Goal: Task Accomplishment & Management: Manage account settings

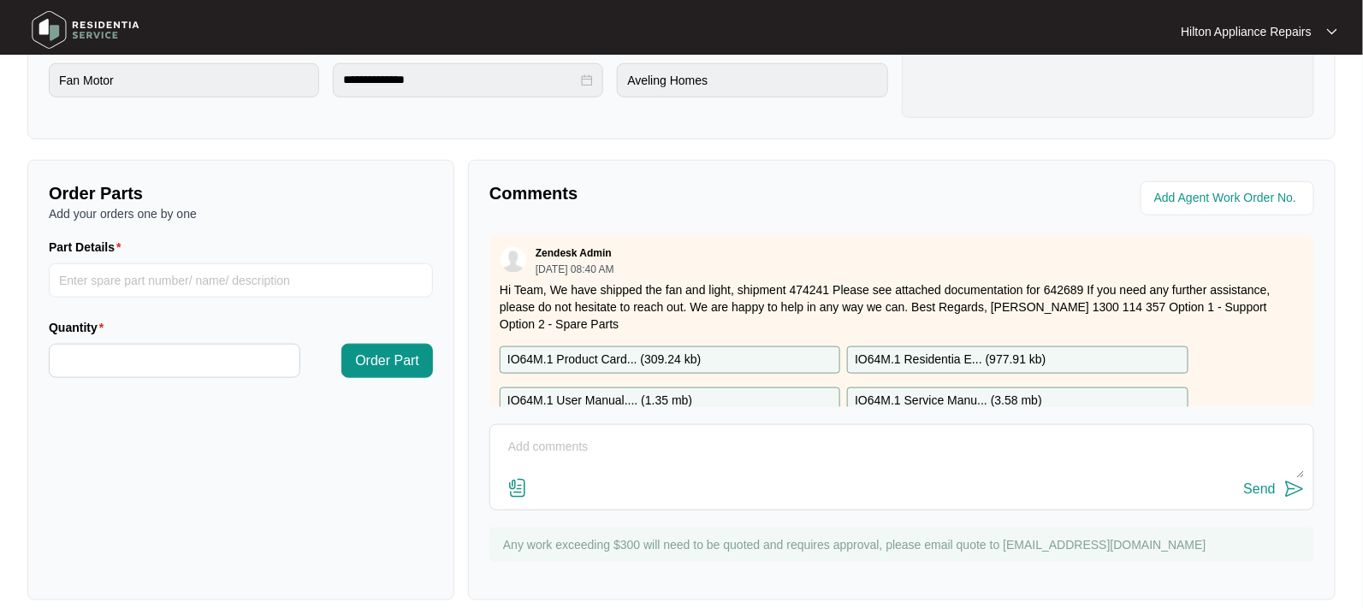
scroll to position [97, 0]
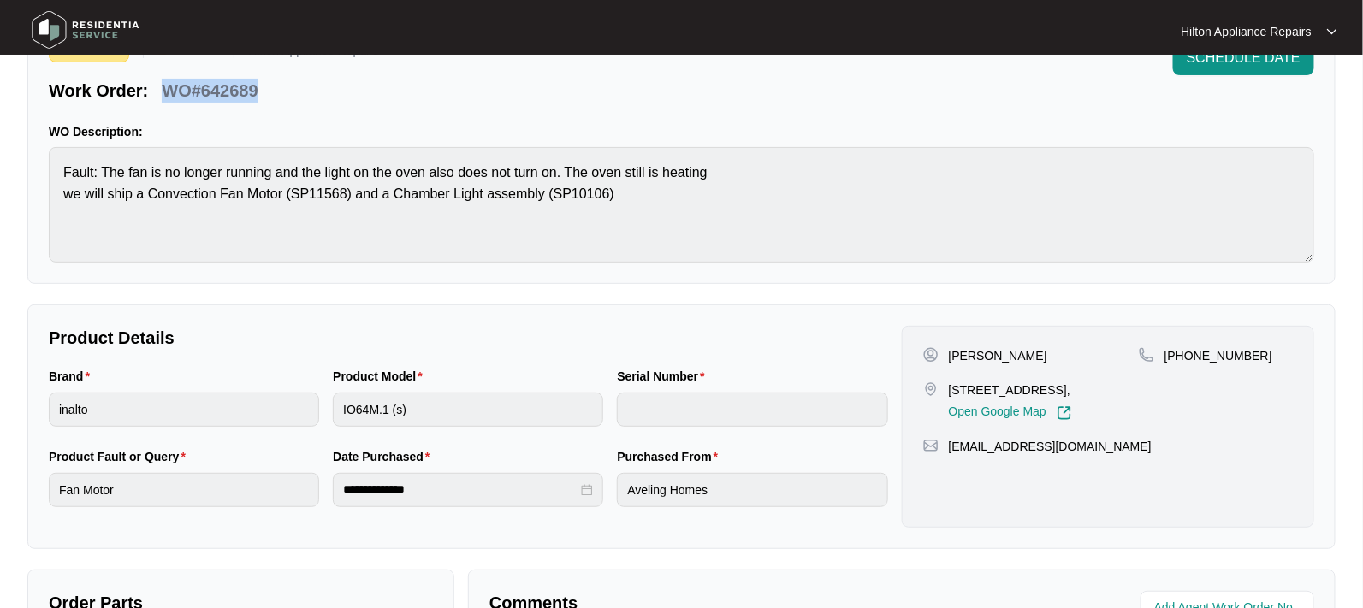
drag, startPoint x: 270, startPoint y: 98, endPoint x: 164, endPoint y: 85, distance: 106.9
click at [164, 85] on div "Work Order: WO#642689" at bounding box center [214, 88] width 330 height 30
copy p "WO#642689"
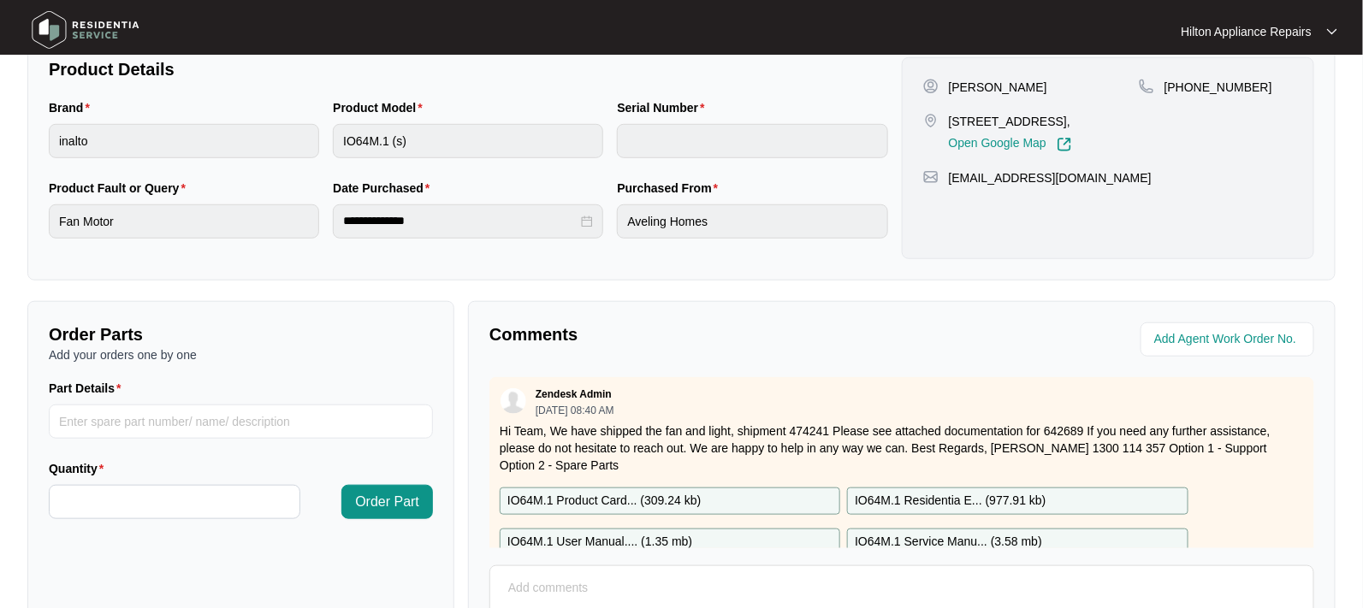
scroll to position [418, 0]
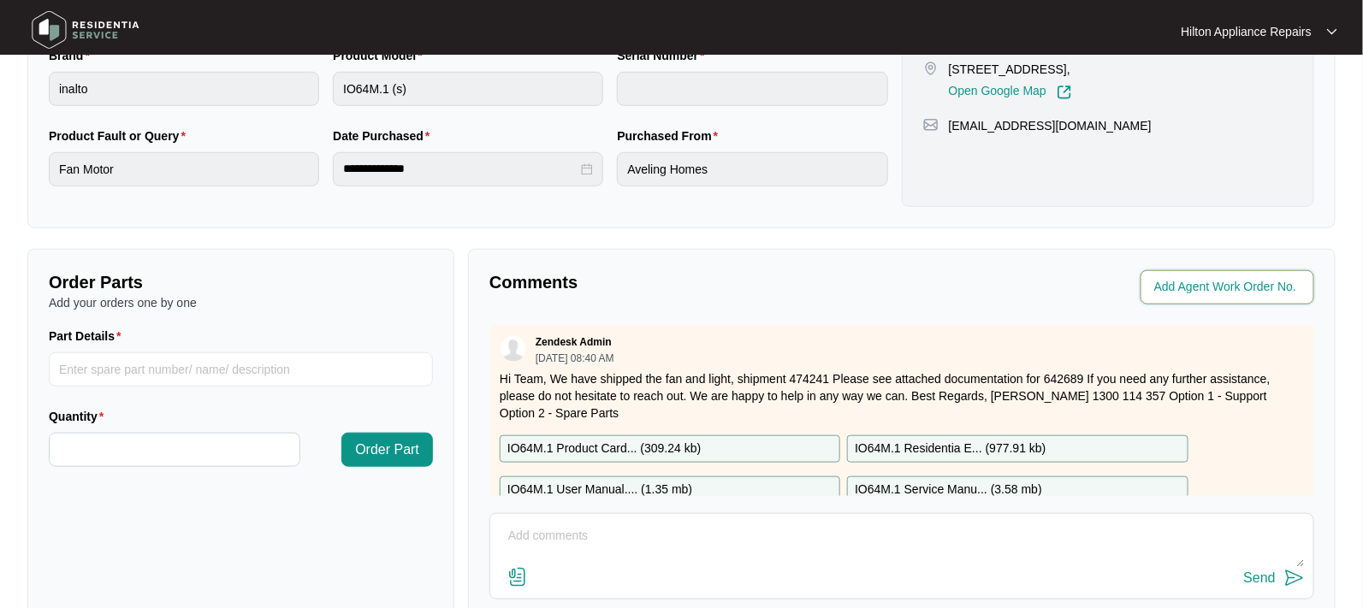
click at [1195, 291] on input "string" at bounding box center [1229, 287] width 150 height 21
type input "42333"
click at [788, 305] on div "Comments Agent Work Order No. Zendesk Admin 09/19/2025 at 08:40 AM Hi Team, We …" at bounding box center [902, 469] width 868 height 441
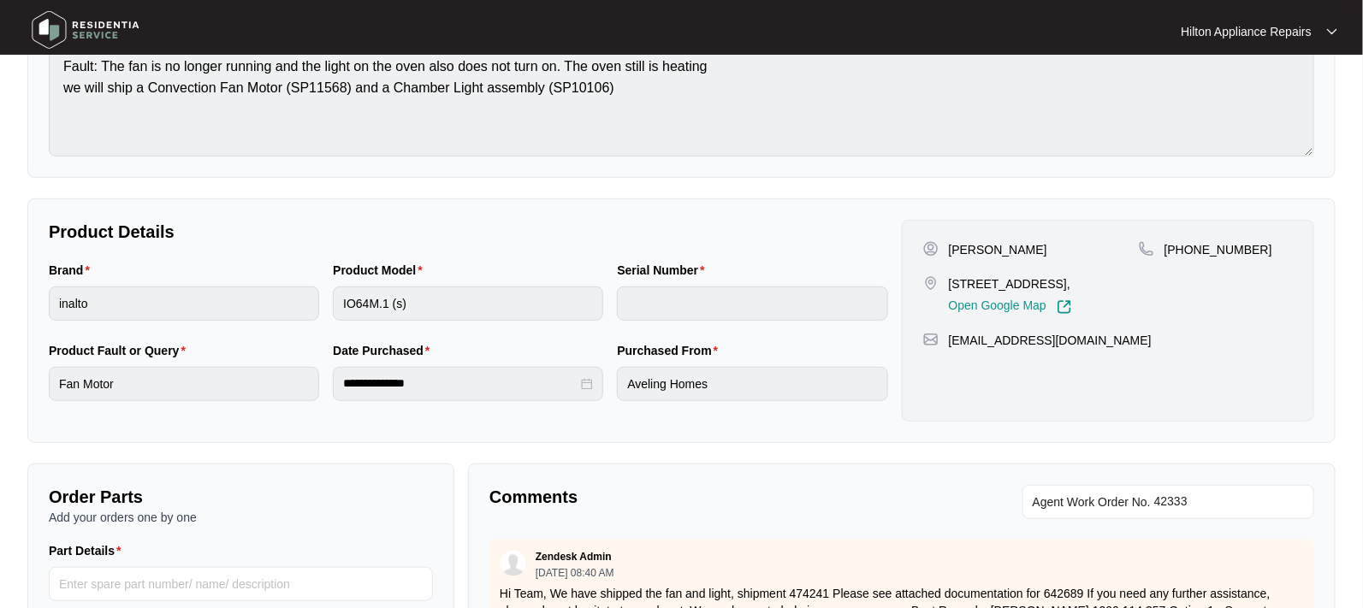
scroll to position [0, 0]
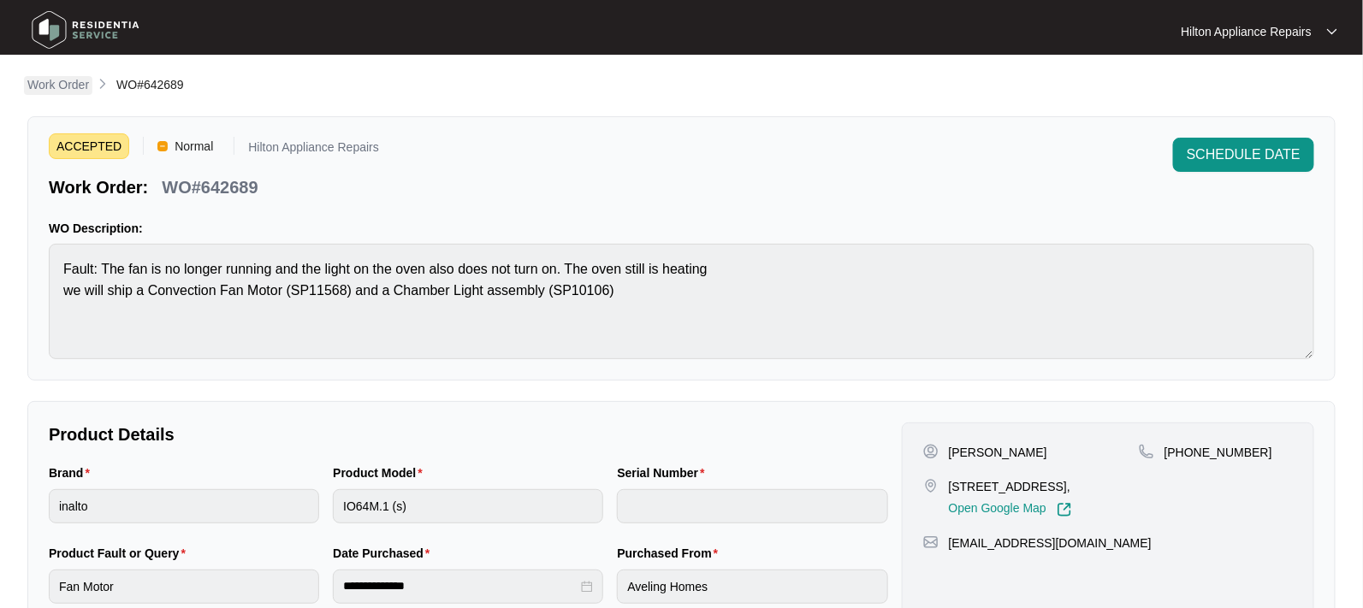
click at [53, 82] on p "Work Order" at bounding box center [58, 84] width 62 height 17
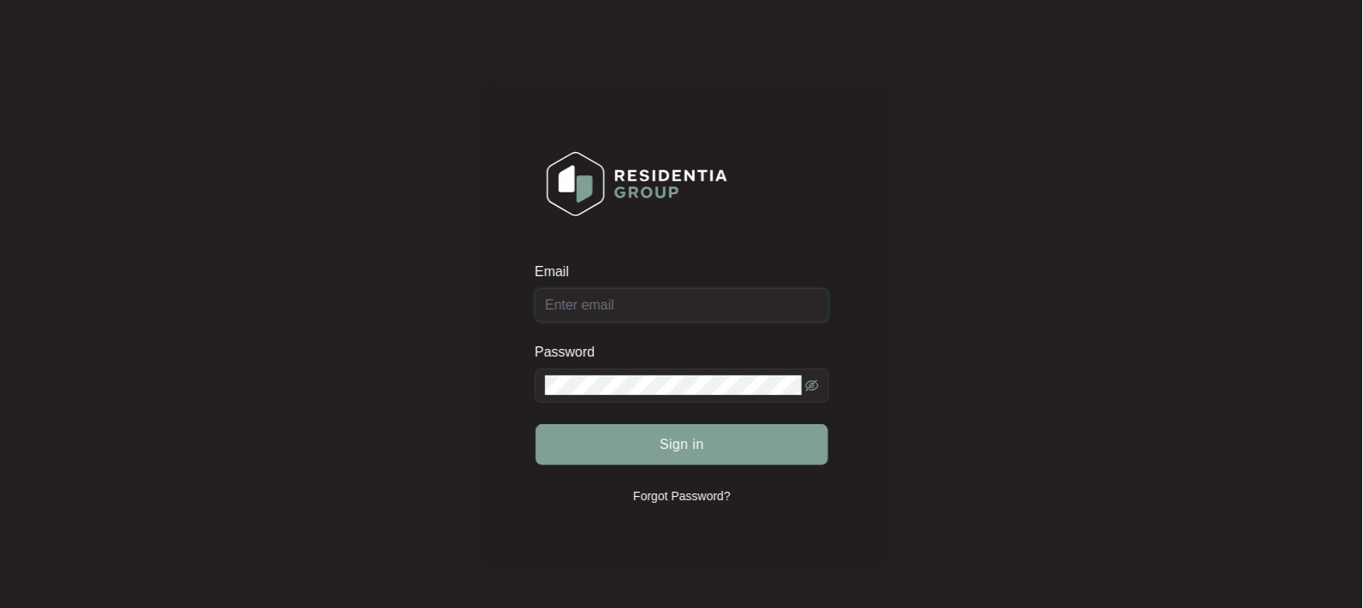
type input "Enquiries@hiltonappliancerepairs.com.au"
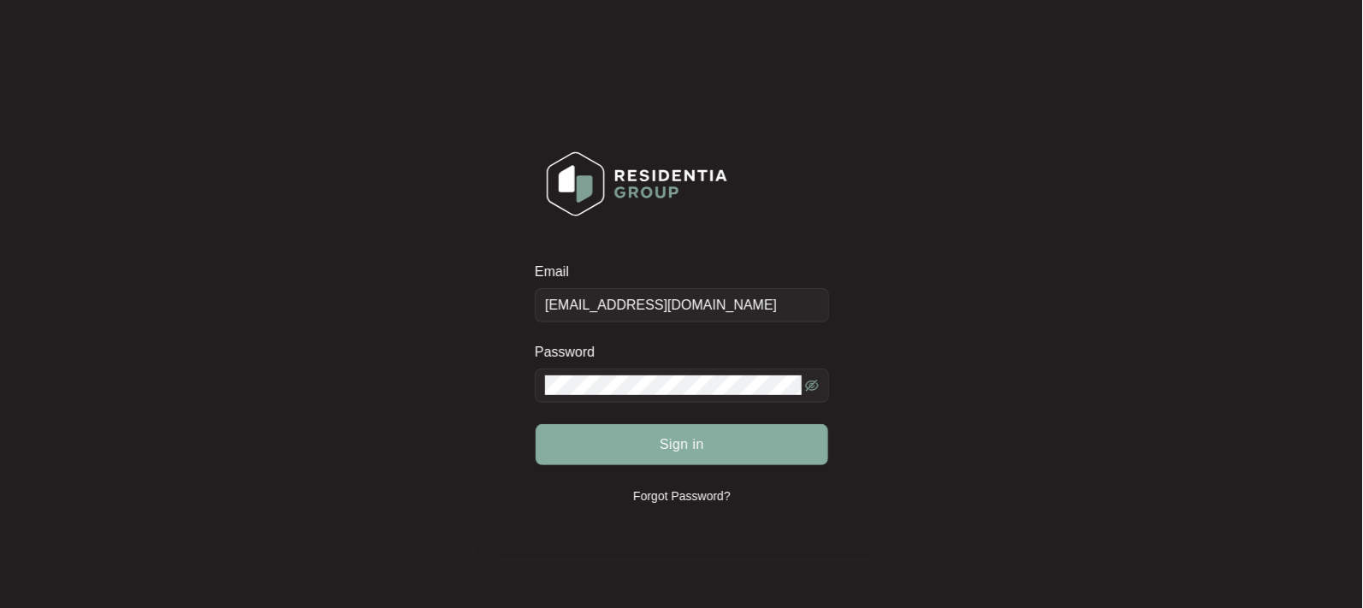
drag, startPoint x: 702, startPoint y: 437, endPoint x: 694, endPoint y: 431, distance: 9.8
click at [702, 437] on span "Sign in" at bounding box center [682, 445] width 44 height 21
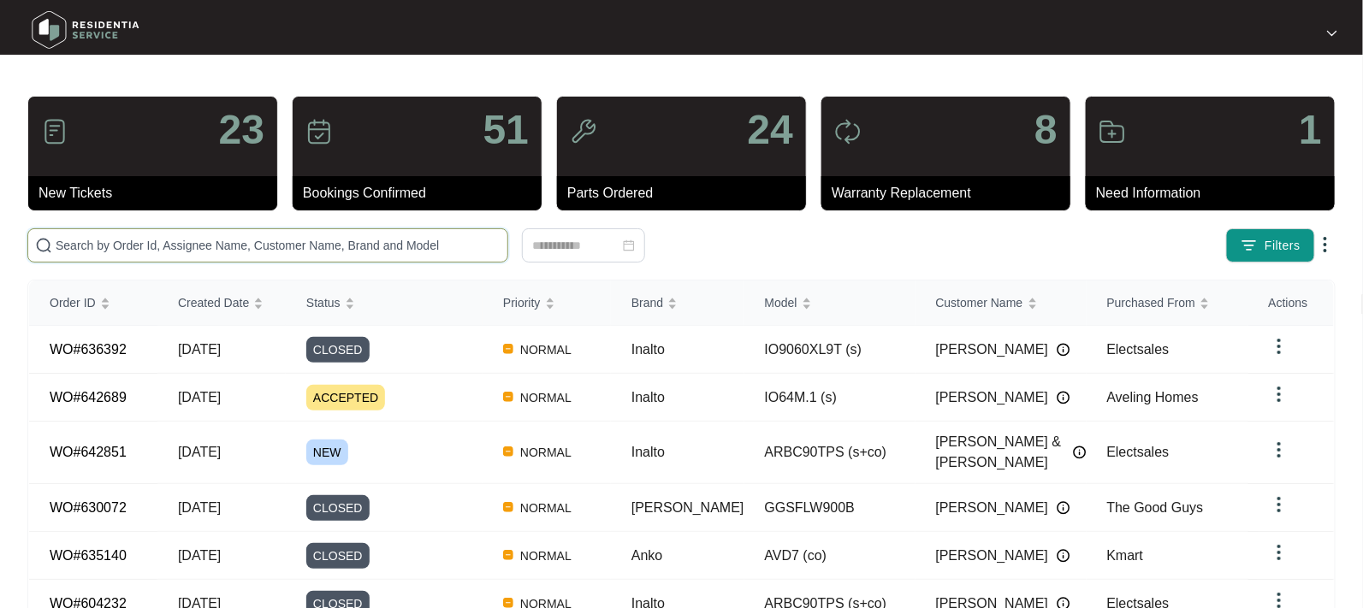
click at [96, 246] on input "text" at bounding box center [278, 245] width 445 height 19
paste input "0472 555 886"
type input "0472 555 886"
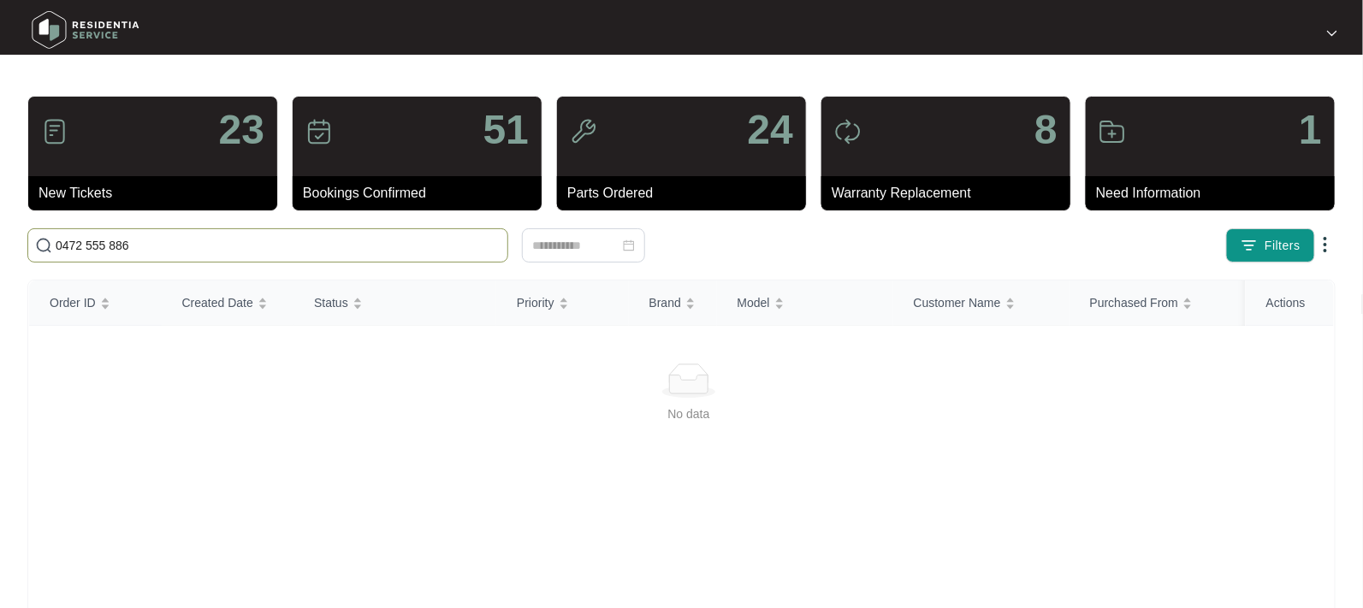
drag, startPoint x: 187, startPoint y: 251, endPoint x: -59, endPoint y: 252, distance: 246.4
click at [0, 252] on html "23 New Tickets 51 Bookings Confirmed 24 Parts Ordered 8 Warranty Replacement 1 …" at bounding box center [681, 402] width 1363 height 805
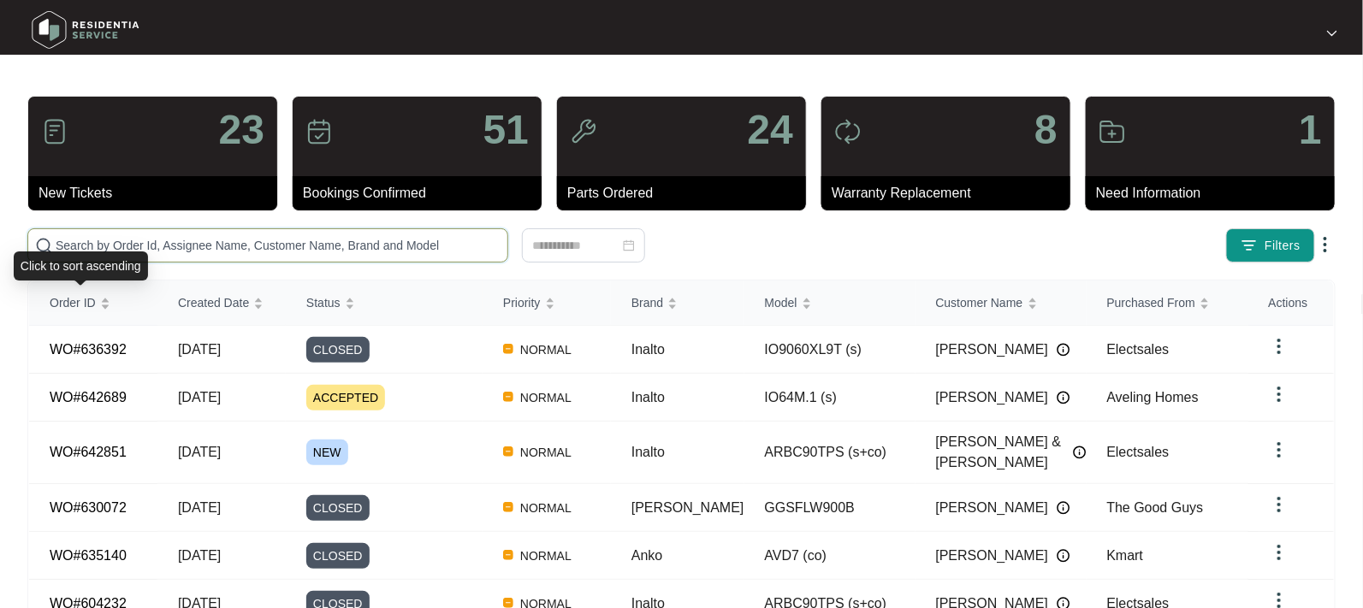
click at [79, 248] on input "text" at bounding box center [278, 245] width 445 height 19
paste input "WO#639228"
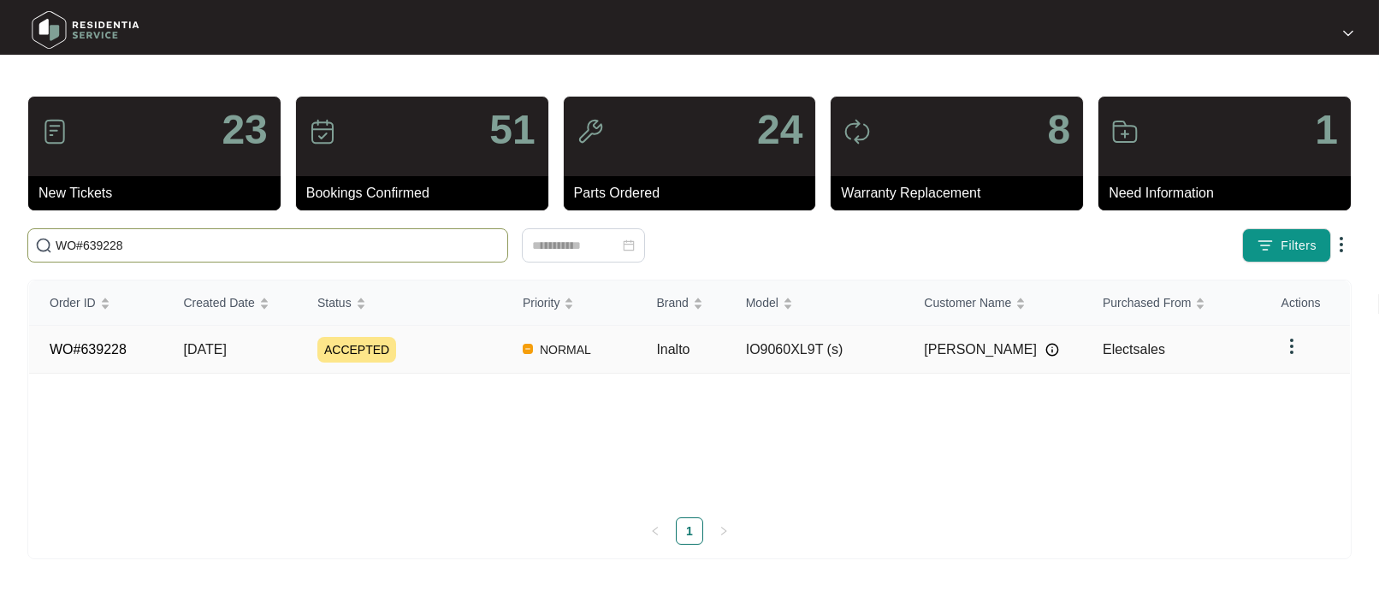
type input "WO#639228"
click at [206, 352] on span "[DATE]" at bounding box center [204, 349] width 43 height 15
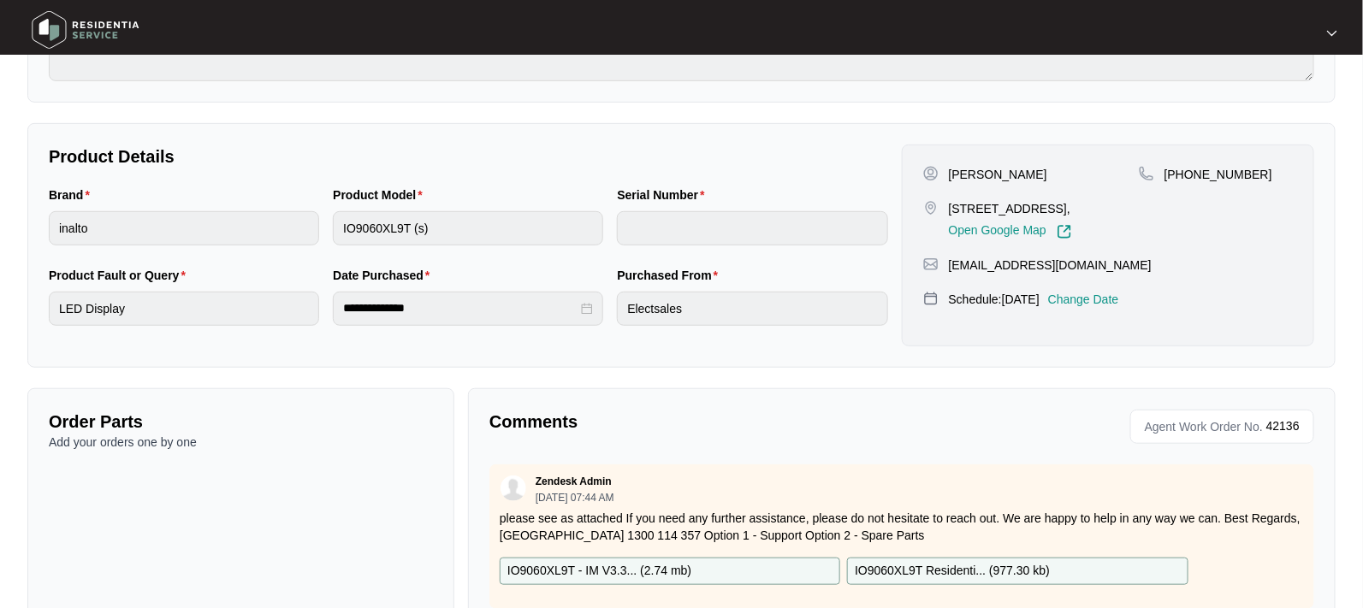
scroll to position [246, 0]
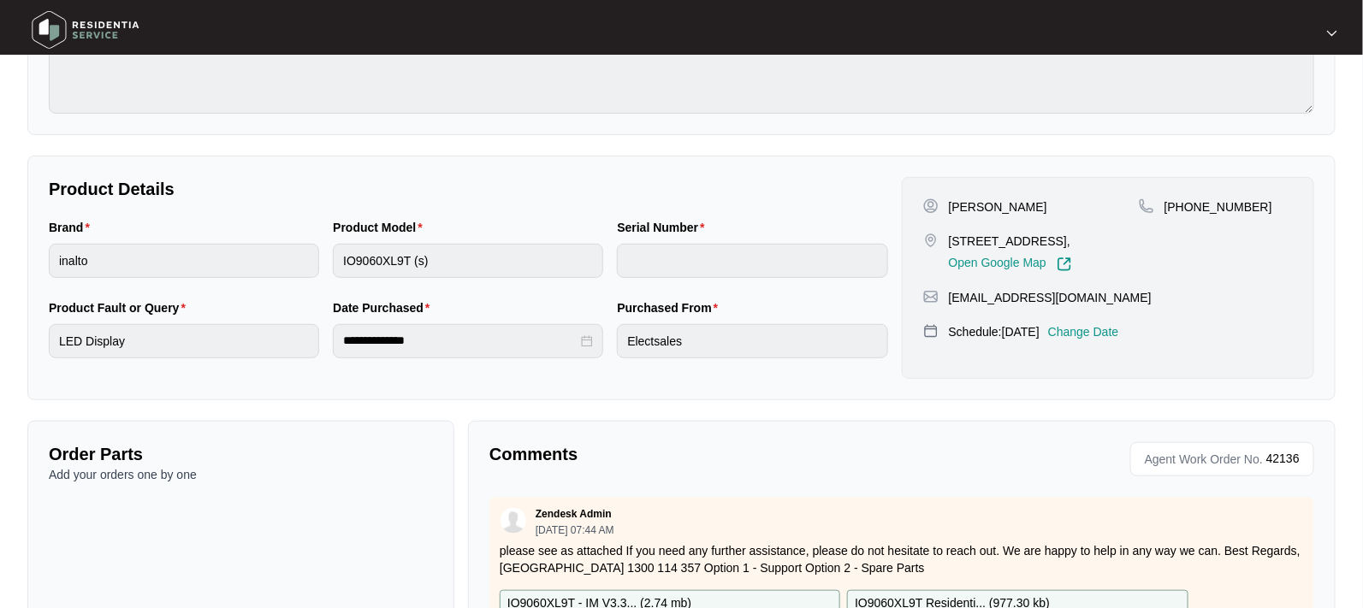
click at [1112, 341] on p "Change Date" at bounding box center [1083, 331] width 71 height 17
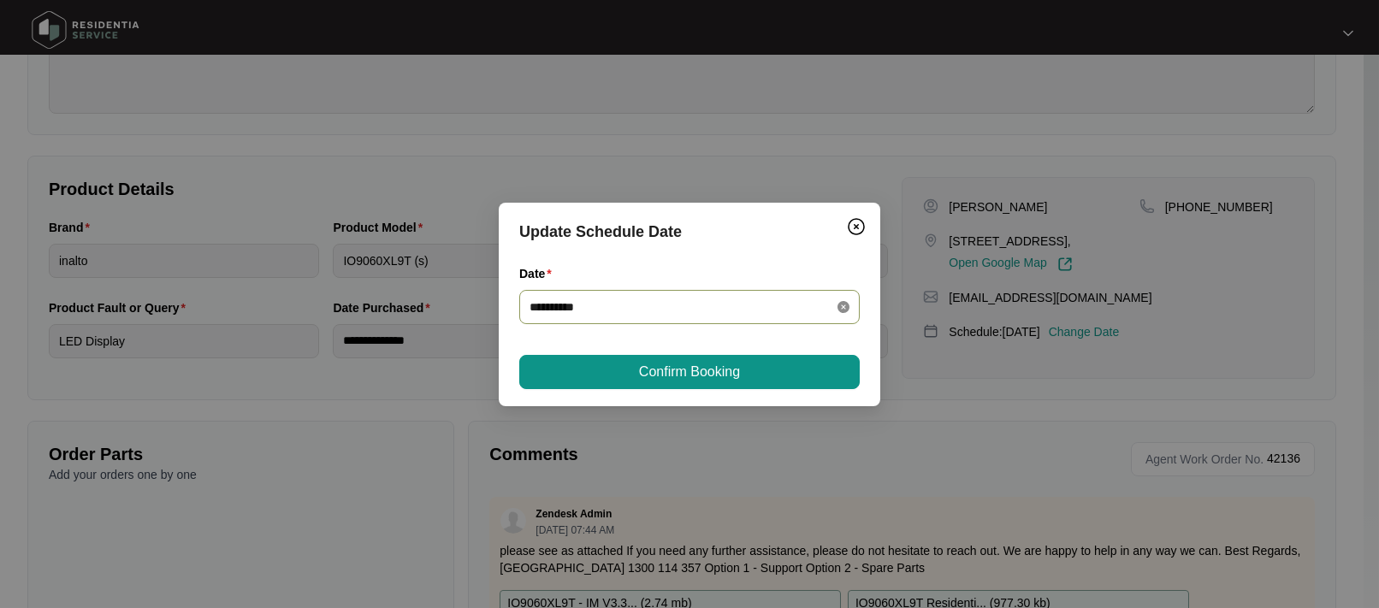
click at [843, 305] on icon "close-circle" at bounding box center [844, 307] width 12 height 12
click at [842, 304] on div at bounding box center [690, 307] width 320 height 19
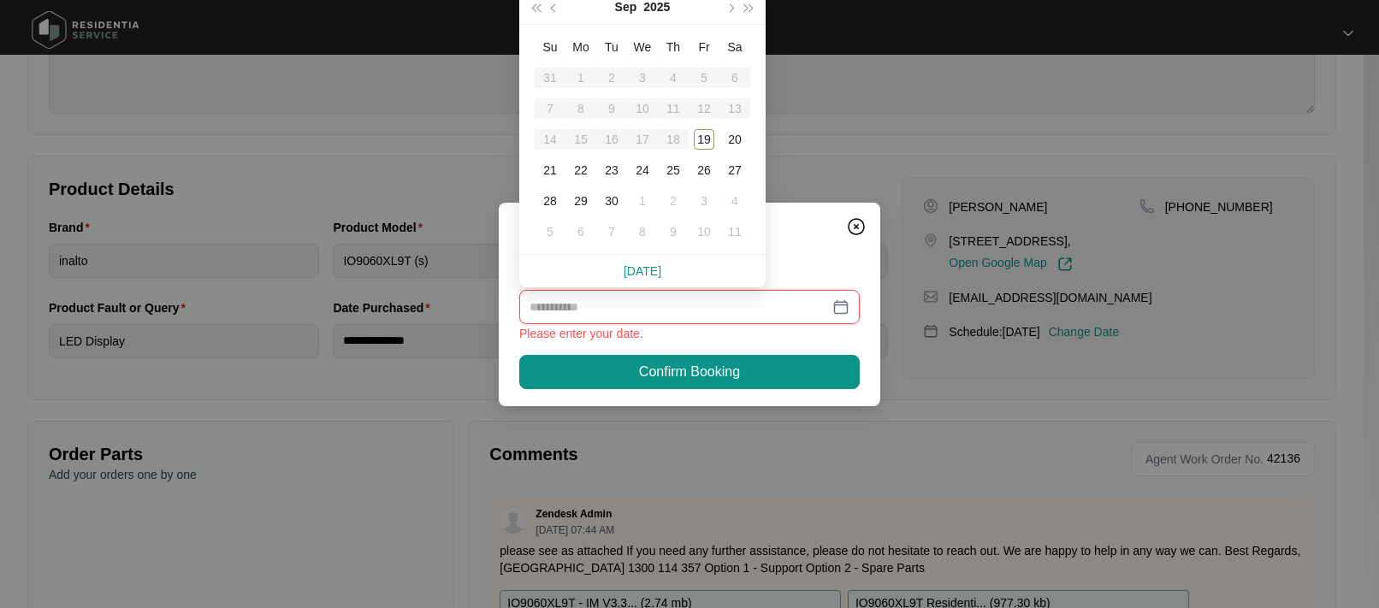
type input "**********"
click at [611, 170] on div "23" at bounding box center [612, 170] width 21 height 21
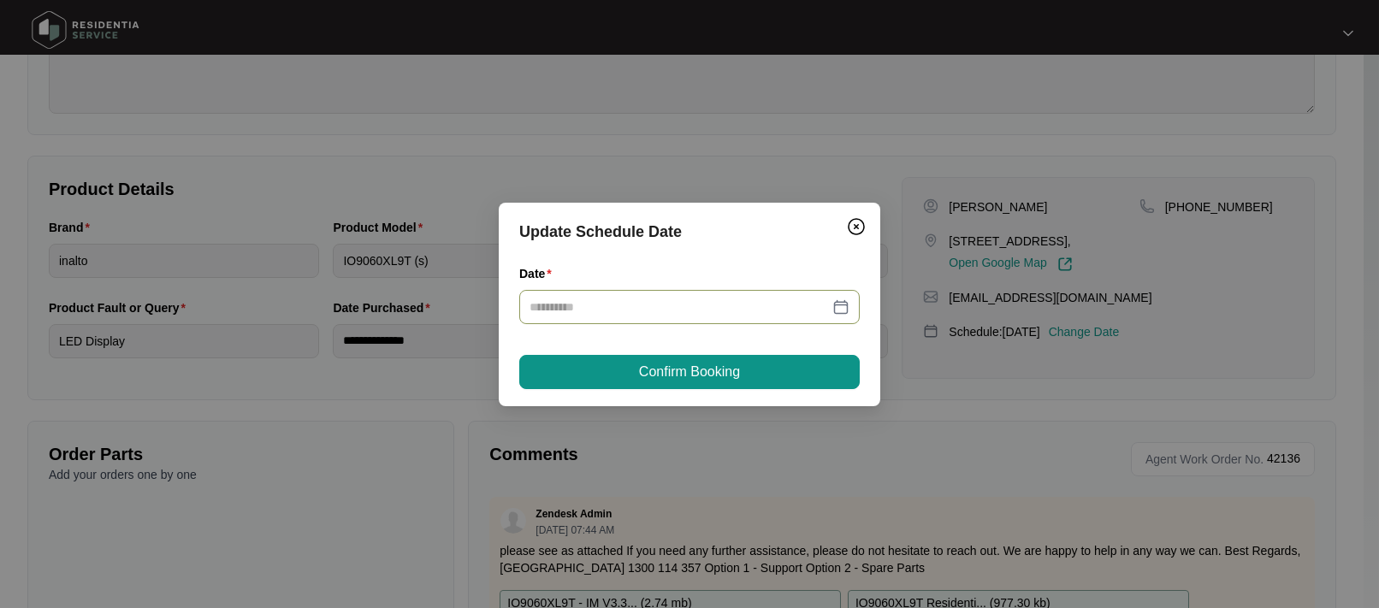
type input "**********"
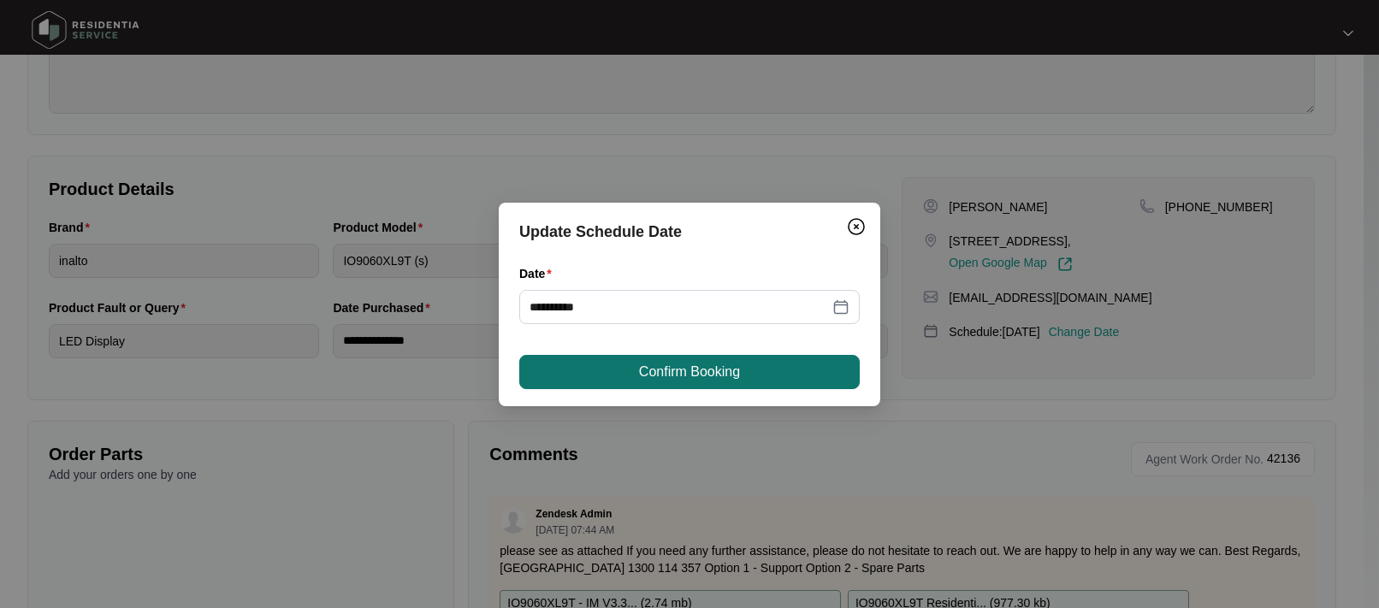
click at [641, 369] on span "Confirm Booking" at bounding box center [689, 372] width 101 height 21
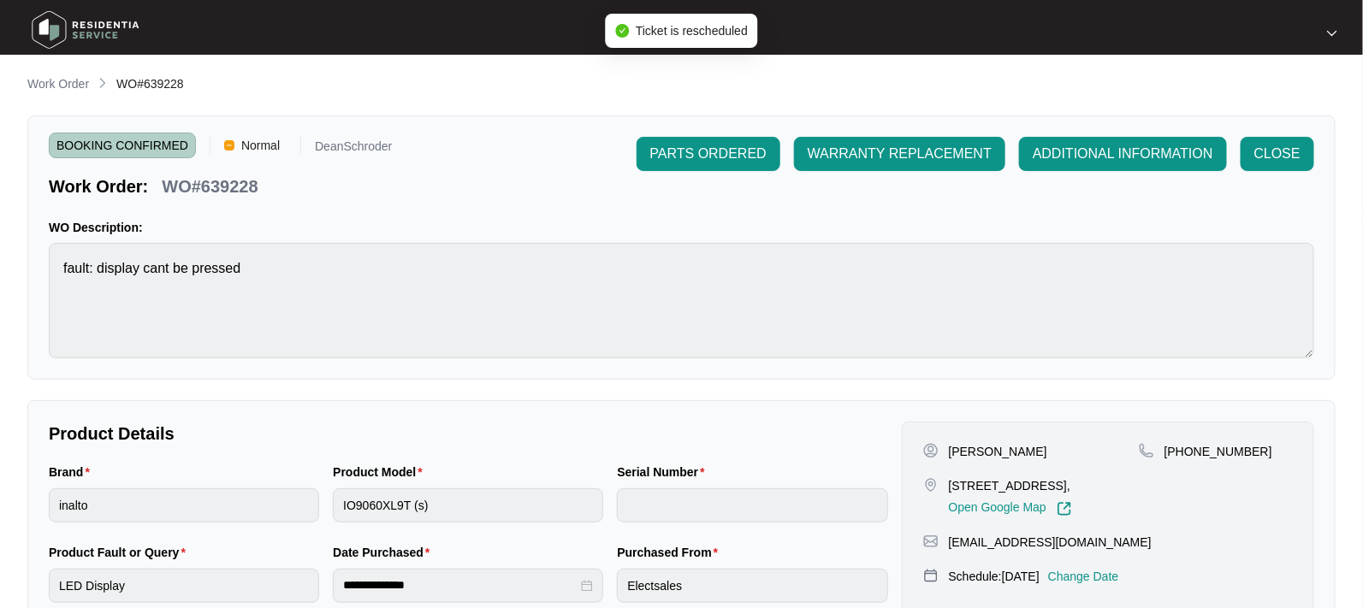
scroll to position [0, 0]
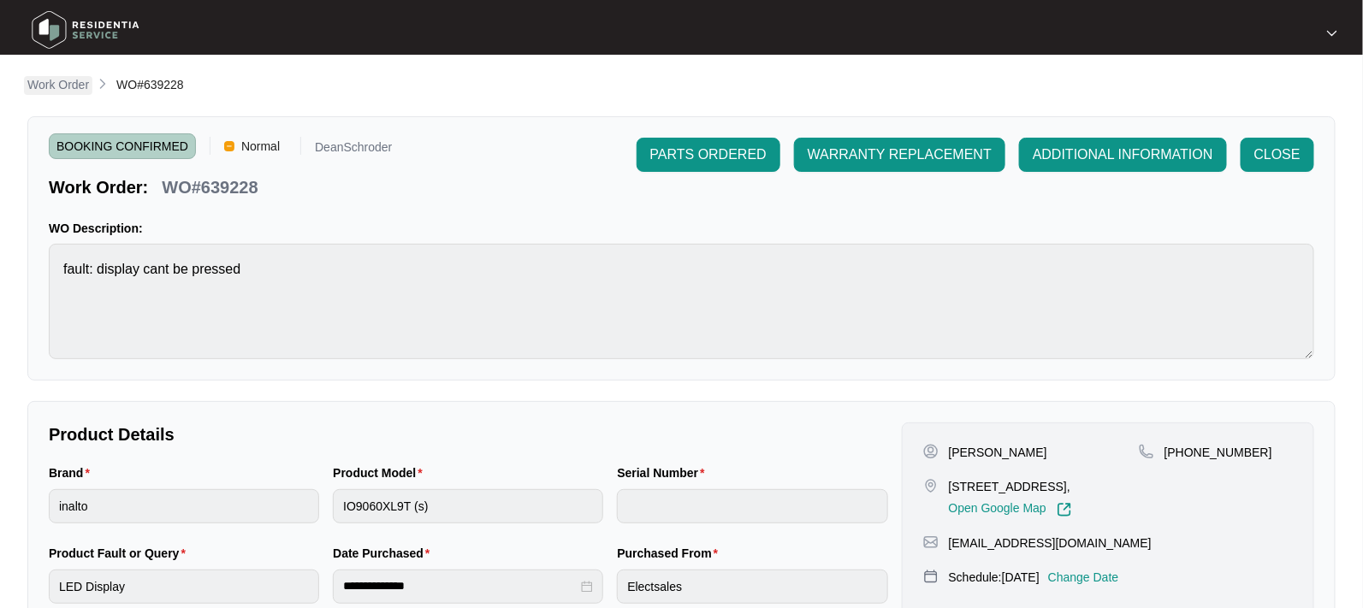
click at [50, 81] on p "Work Order" at bounding box center [58, 84] width 62 height 17
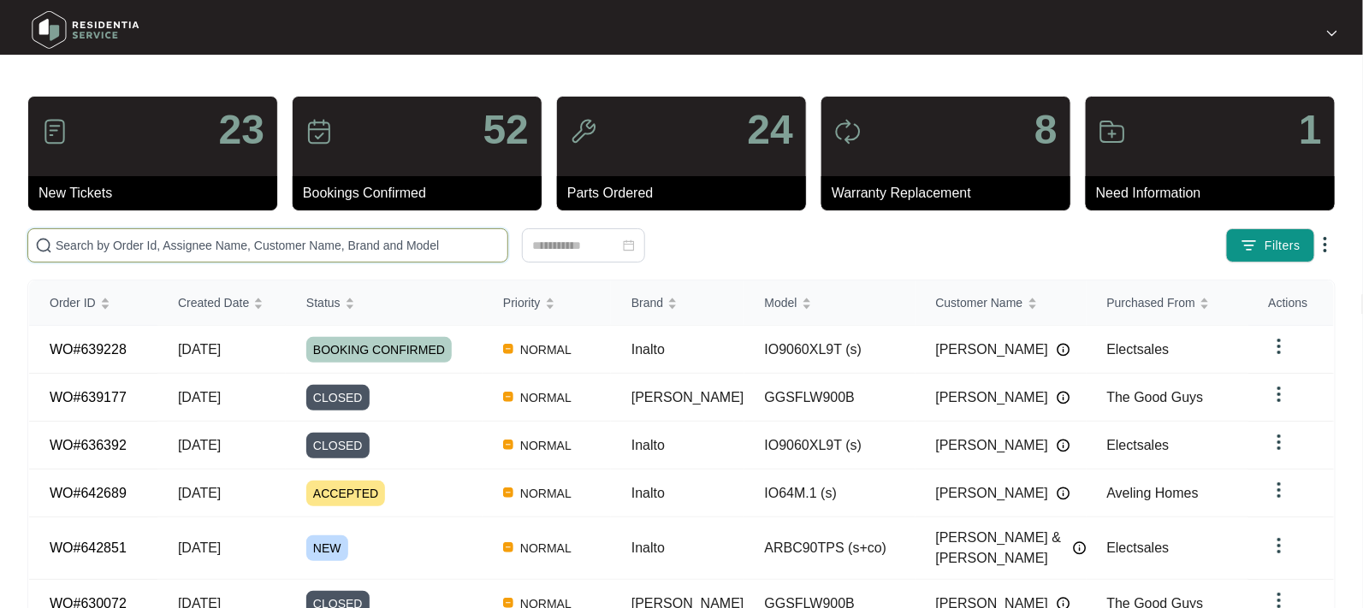
click at [79, 252] on input "text" at bounding box center [278, 245] width 445 height 19
paste input "642851"
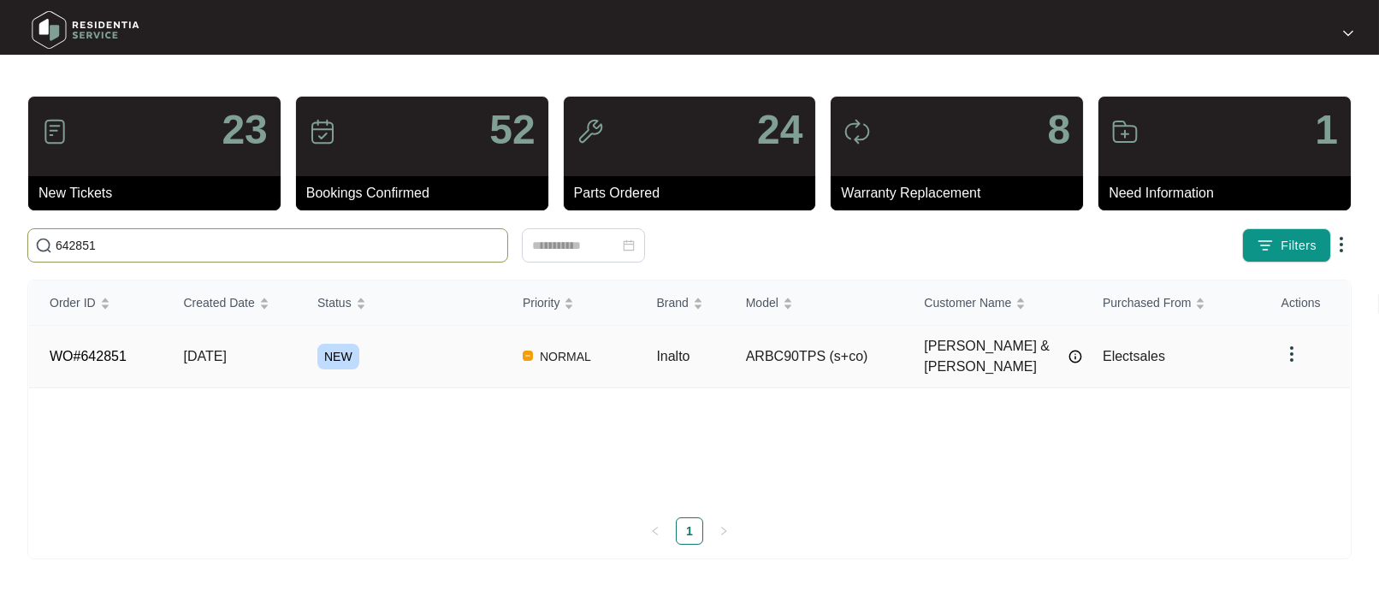
type input "642851"
click at [226, 349] on span "[DATE]" at bounding box center [204, 356] width 43 height 15
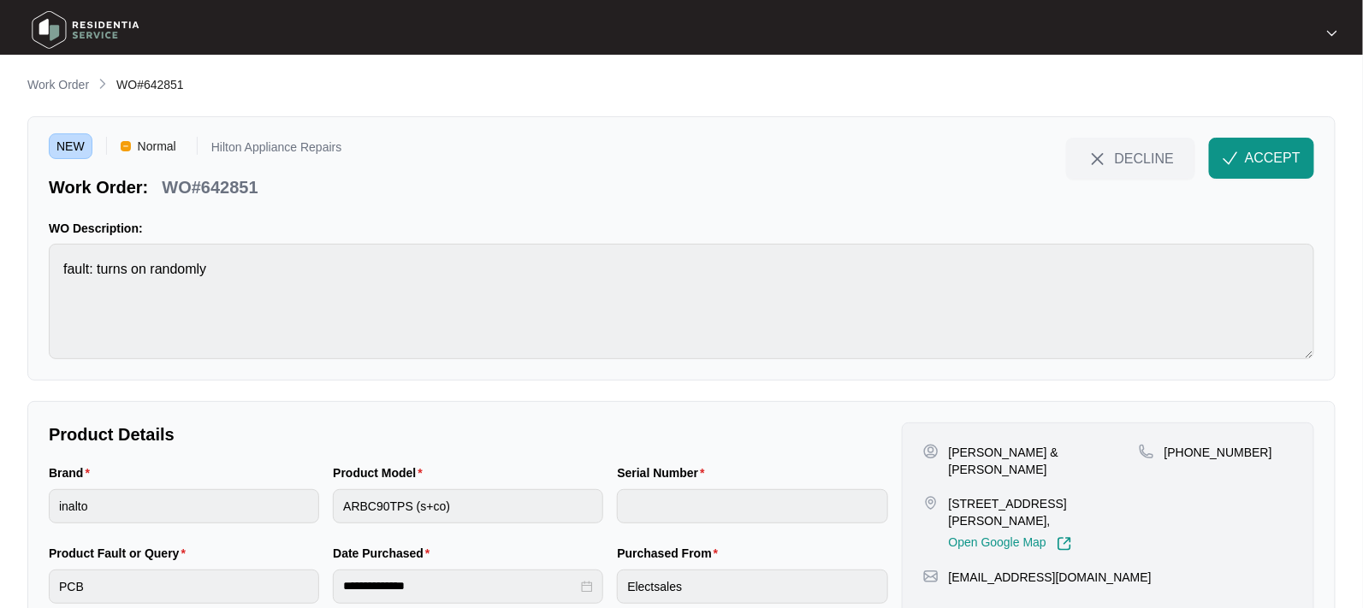
drag, startPoint x: 1118, startPoint y: 488, endPoint x: 950, endPoint y: 480, distance: 167.9
click at [950, 495] on p "[STREET_ADDRESS][PERSON_NAME]," at bounding box center [1044, 512] width 190 height 34
copy p "15 Virgo Street Bennett Springs"
drag, startPoint x: 1027, startPoint y: 452, endPoint x: 949, endPoint y: 447, distance: 78.0
click at [949, 447] on div "[PERSON_NAME] & [PERSON_NAME]" at bounding box center [1031, 461] width 216 height 34
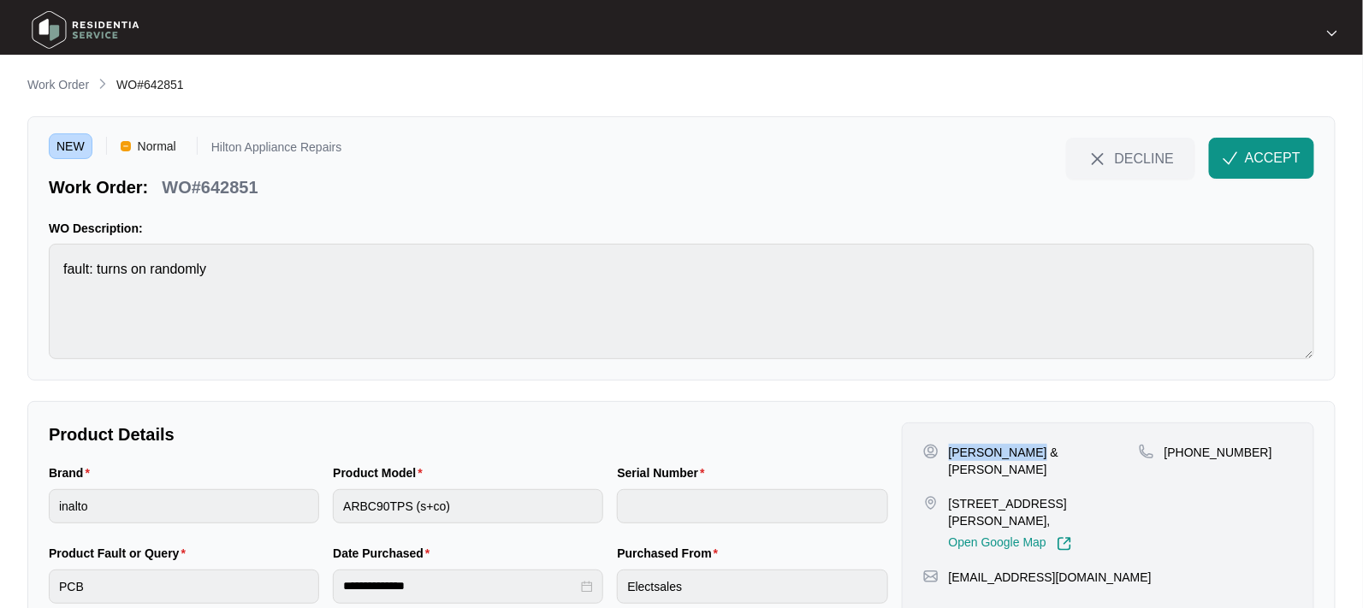
copy p "[PERSON_NAME] & [PERSON_NAME]"
click at [1260, 160] on span "ACCEPT" at bounding box center [1273, 158] width 56 height 21
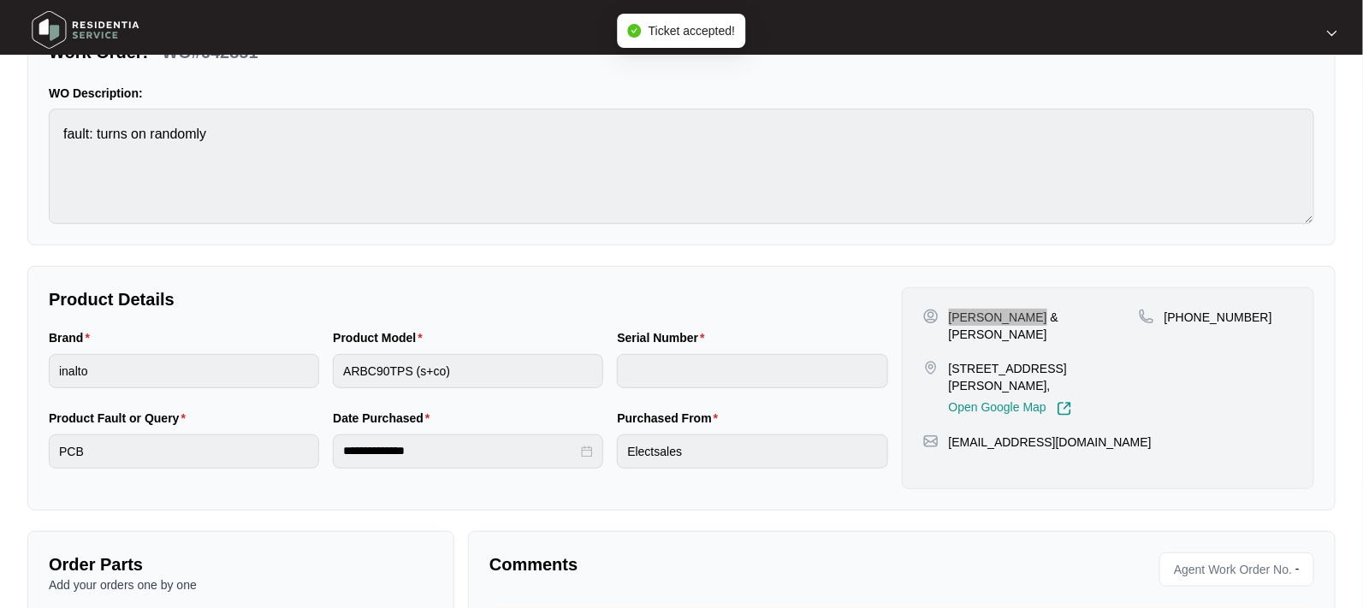
scroll to position [214, 0]
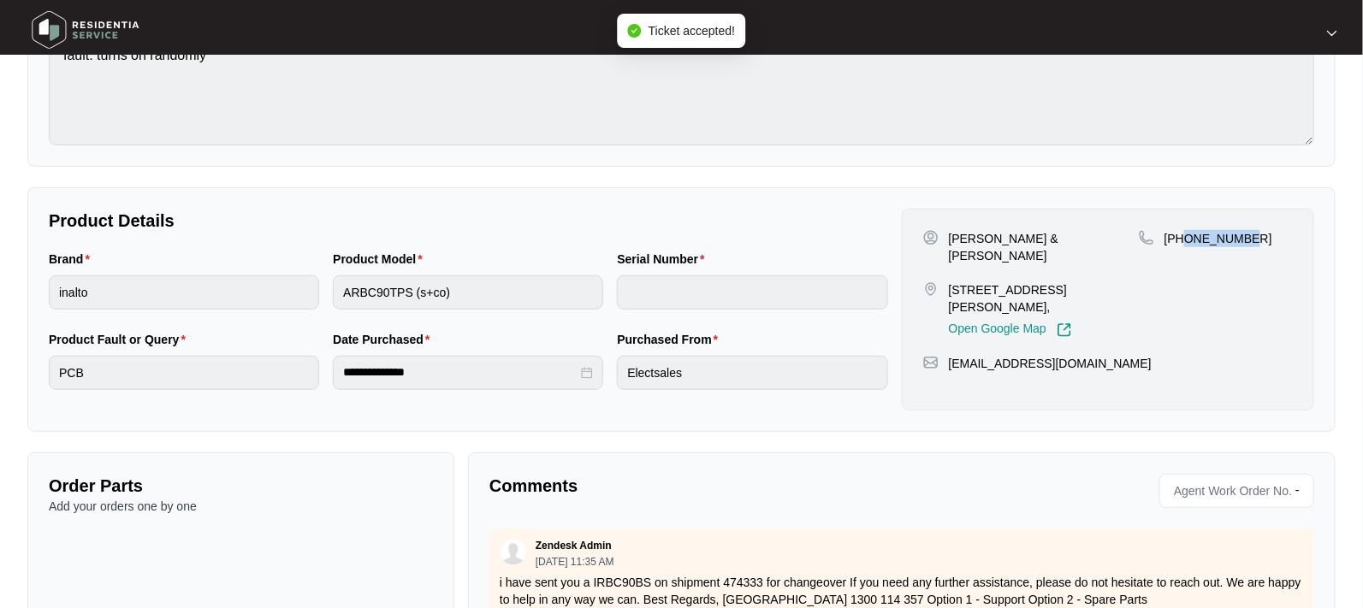
drag, startPoint x: 1242, startPoint y: 239, endPoint x: 1187, endPoint y: 235, distance: 55.7
click at [1187, 235] on div "[PHONE_NUMBER]" at bounding box center [1216, 238] width 154 height 17
copy p "433722271"
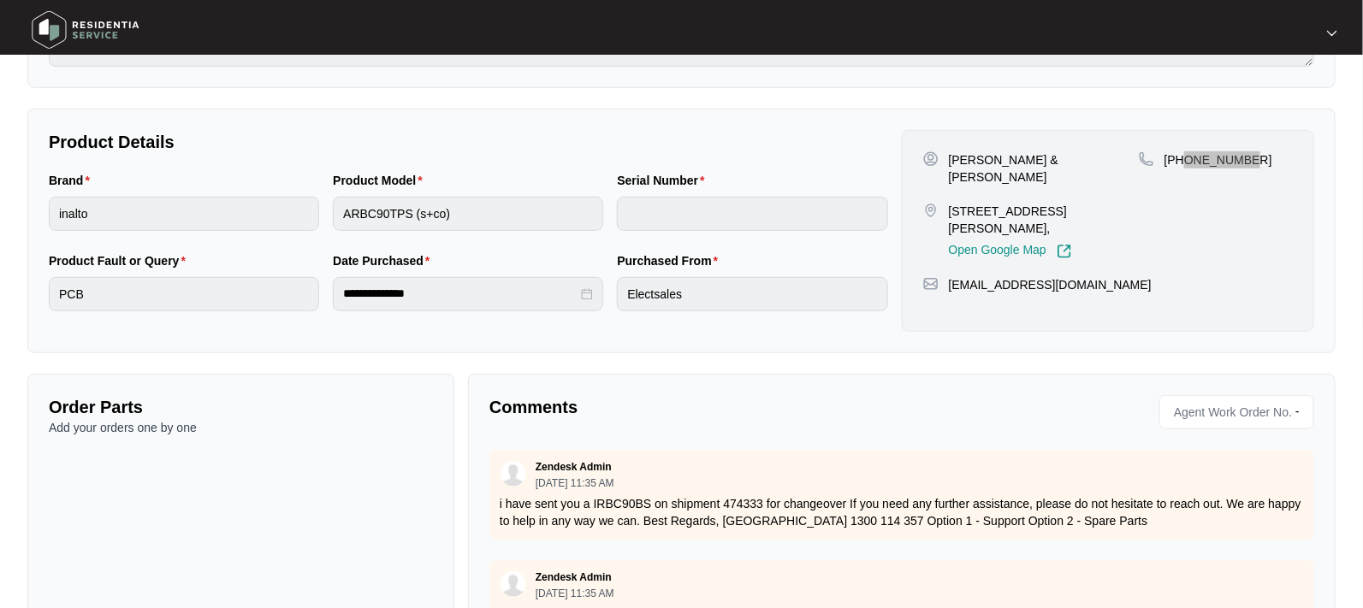
scroll to position [321, 0]
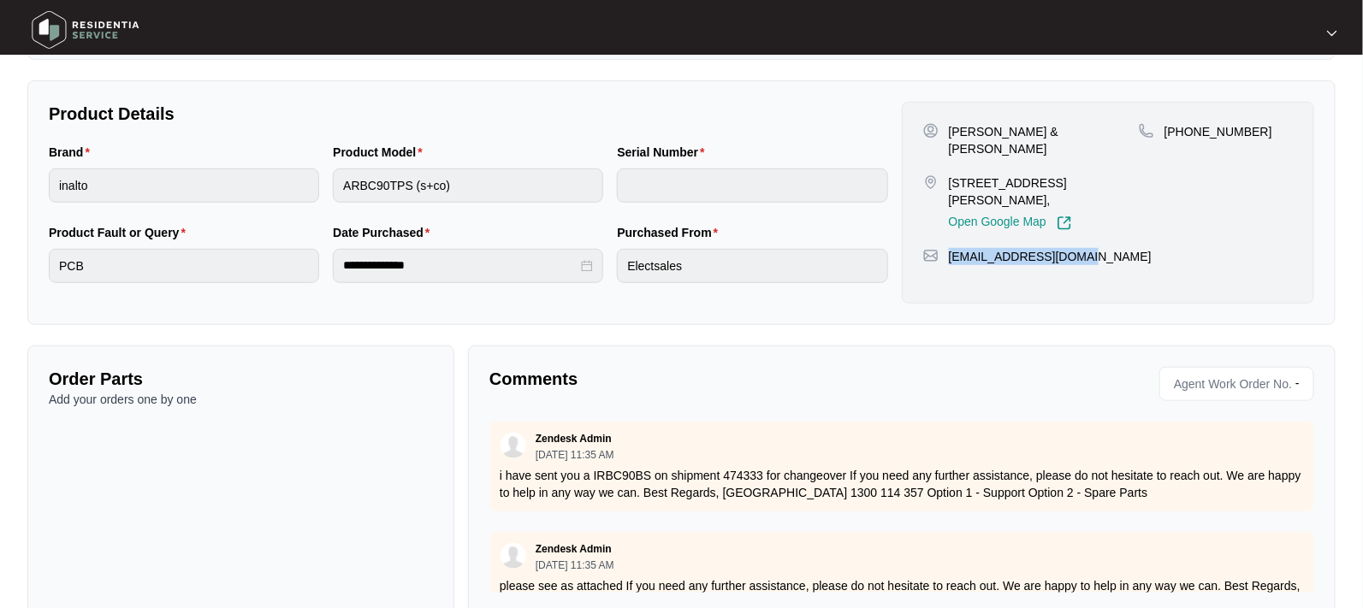
drag, startPoint x: 1080, startPoint y: 243, endPoint x: 945, endPoint y: 242, distance: 135.2
click at [945, 248] on div "[EMAIL_ADDRESS][DOMAIN_NAME]" at bounding box center [1108, 256] width 370 height 17
copy p "[EMAIL_ADDRESS][DOMAIN_NAME]"
click at [289, 186] on div "Brand inalto Product Model ARBC90TPS (s+co) Serial Number" at bounding box center [468, 183] width 853 height 80
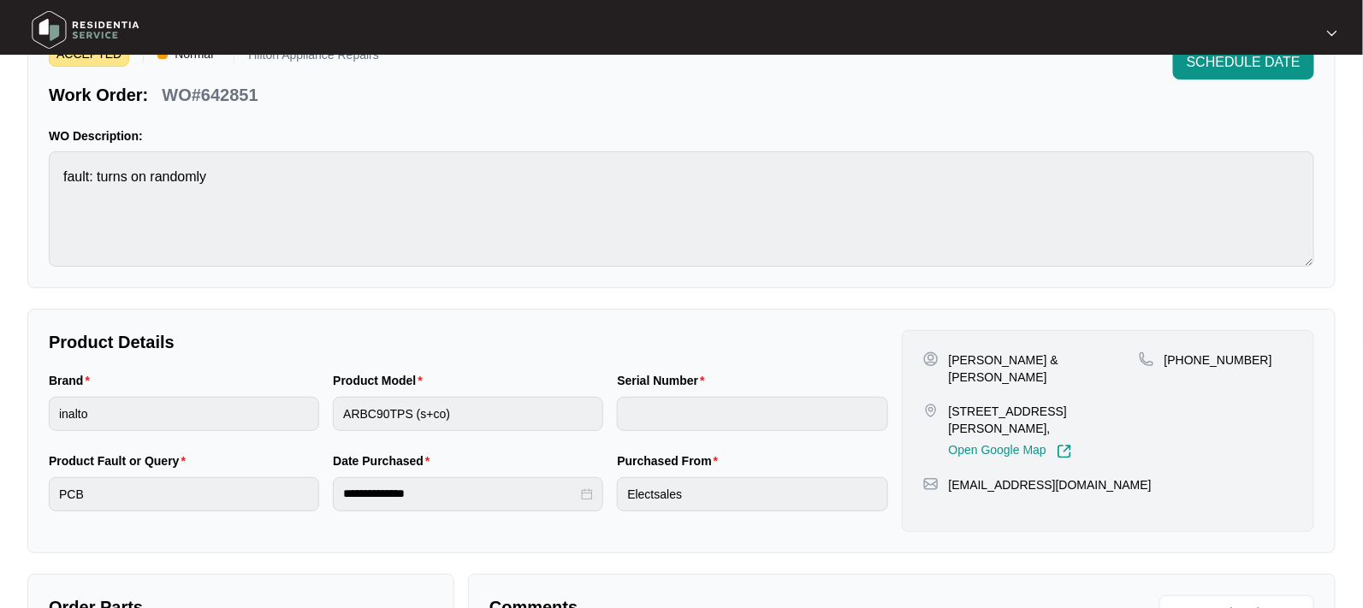
scroll to position [0, 0]
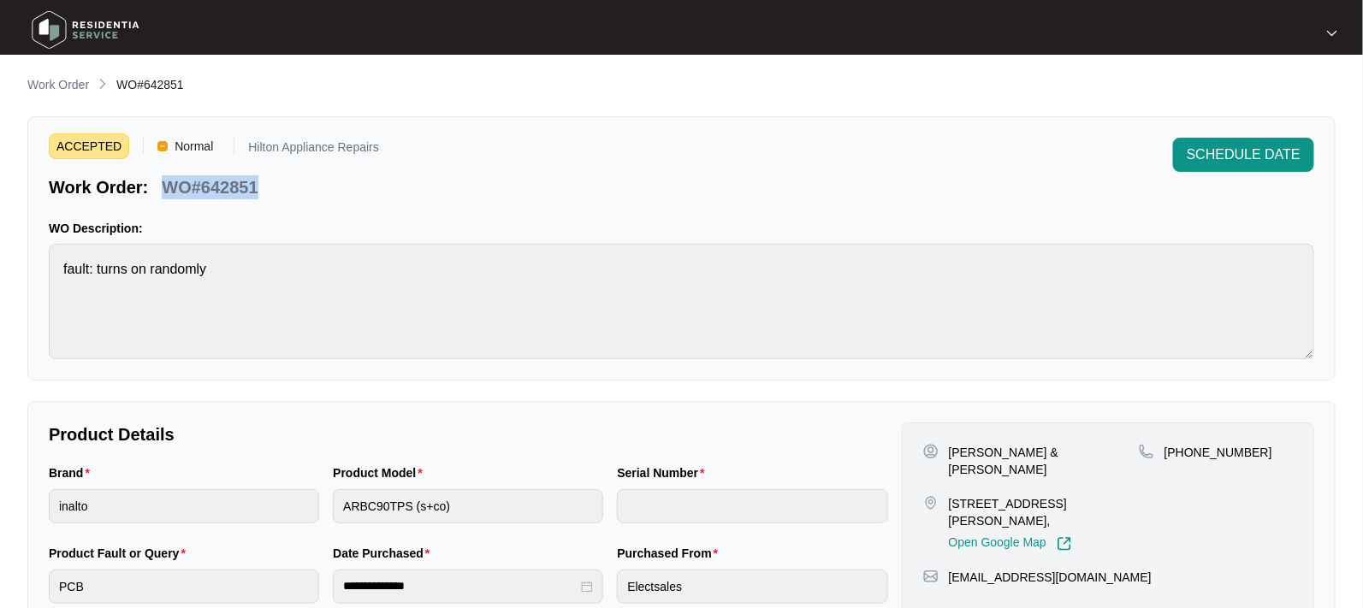
drag, startPoint x: 269, startPoint y: 186, endPoint x: 163, endPoint y: 177, distance: 105.6
click at [163, 177] on div "Work Order: WO#642851" at bounding box center [214, 184] width 330 height 30
copy p "WO#642851"
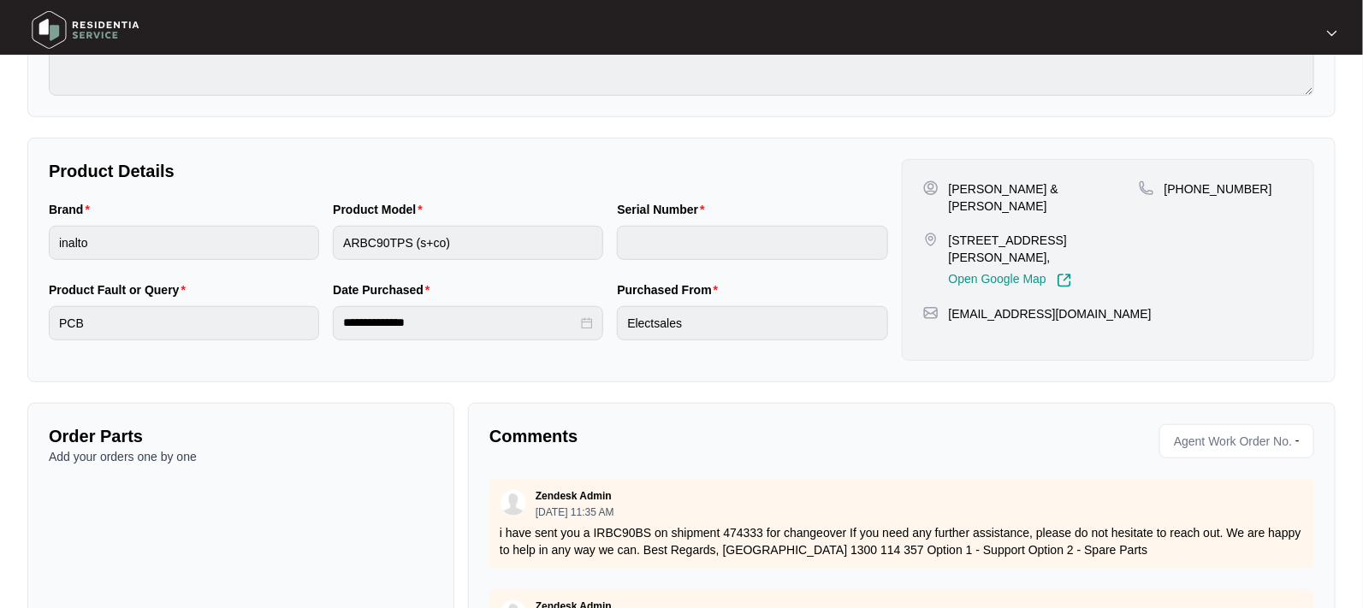
scroll to position [321, 0]
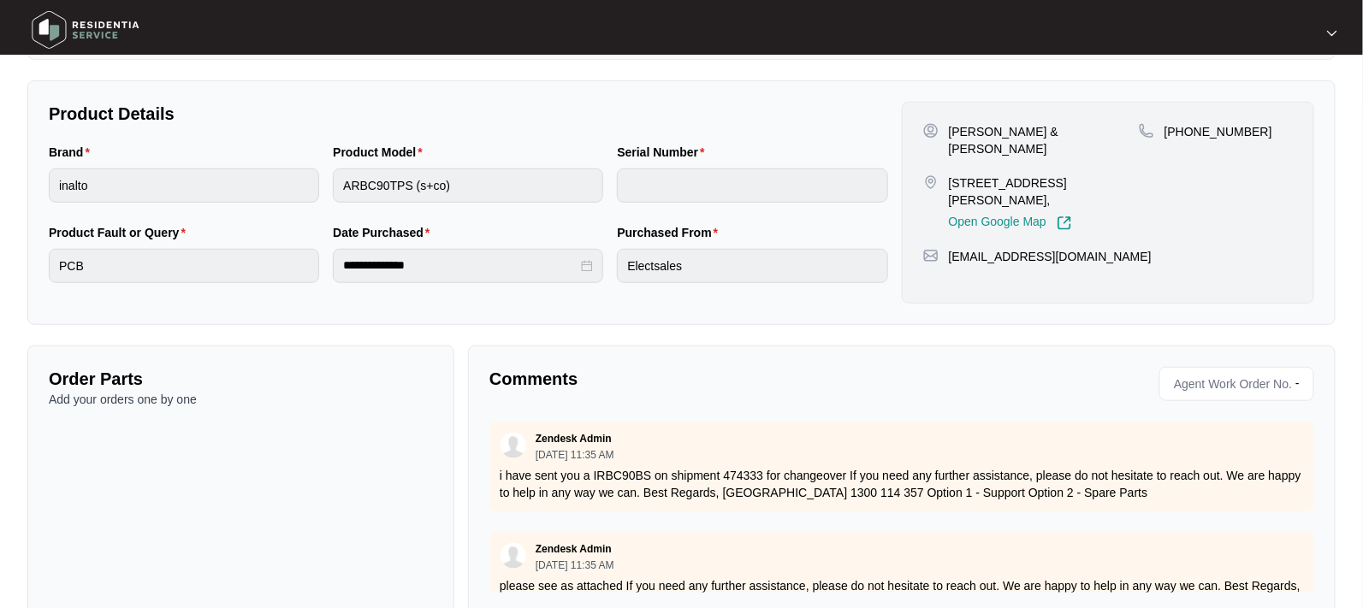
click at [1181, 383] on span "Agent Work Order No." at bounding box center [1229, 384] width 125 height 26
click at [1192, 387] on span "Agent Work Order No." at bounding box center [1229, 384] width 125 height 26
click at [821, 415] on div "Comments Agent Work Order No. - Zendesk Admin 09/19/2025 at 11:35 AM i have sen…" at bounding box center [902, 480] width 868 height 269
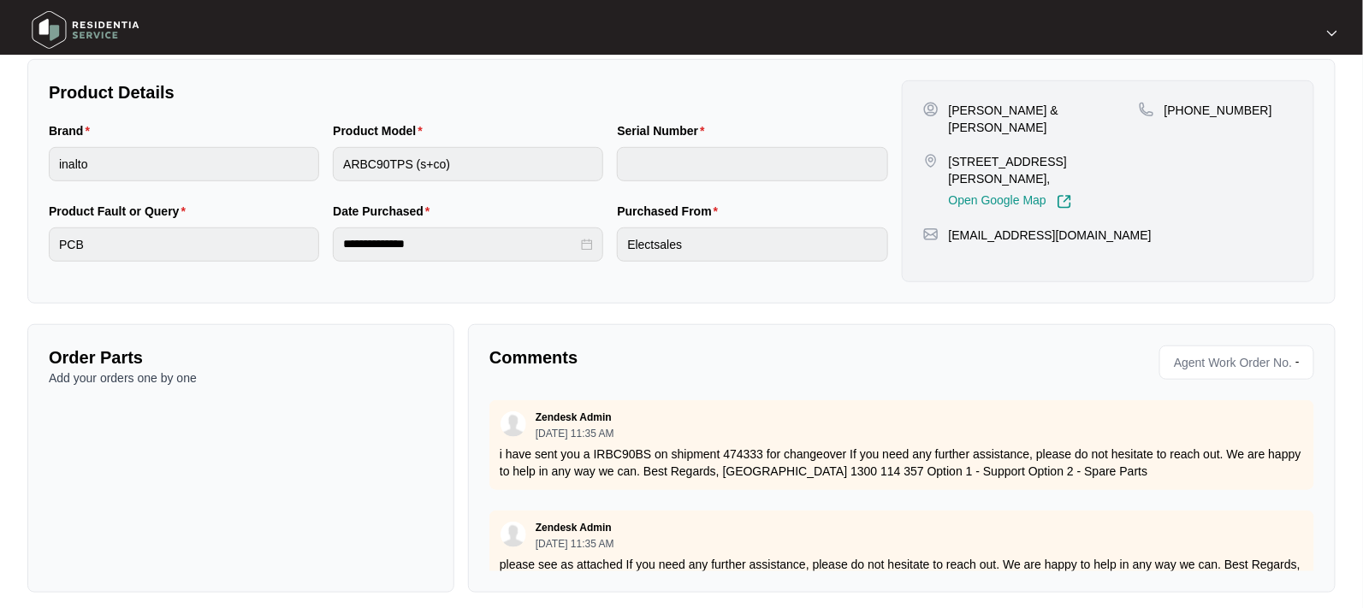
scroll to position [353, 0]
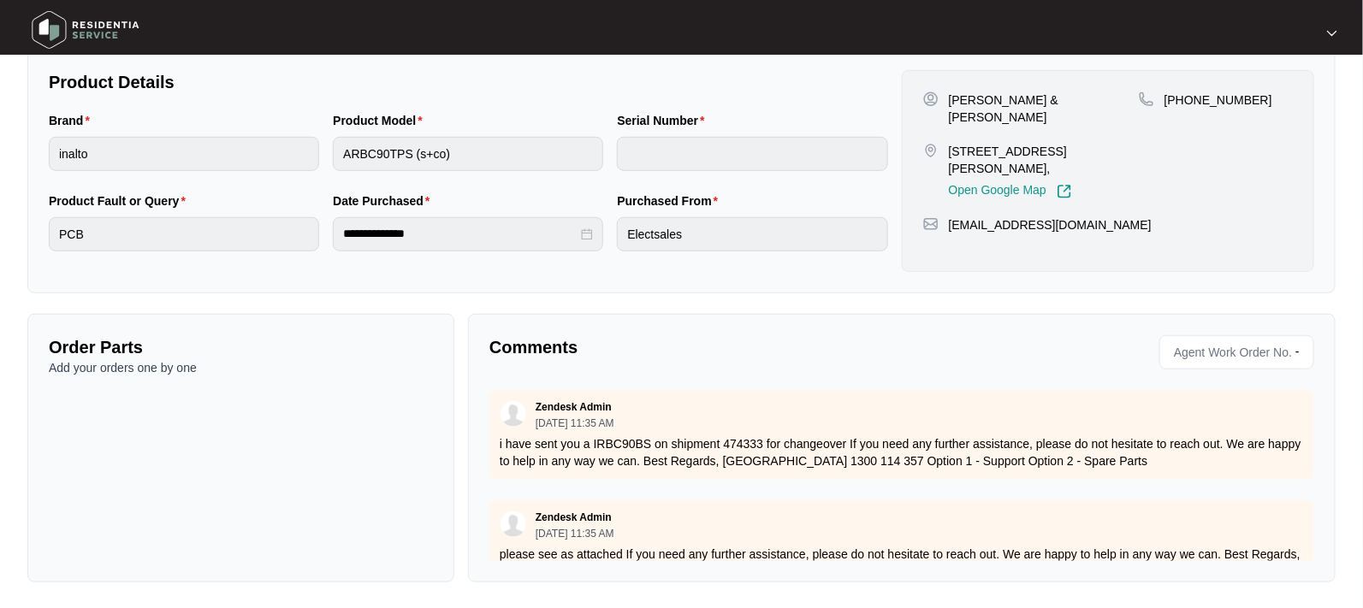
click at [1203, 347] on span "Agent Work Order No." at bounding box center [1229, 353] width 125 height 26
click at [1050, 355] on div "Agent Work Order No. -" at bounding box center [1112, 352] width 406 height 34
click at [1196, 342] on span "Agent Work Order No." at bounding box center [1229, 353] width 125 height 26
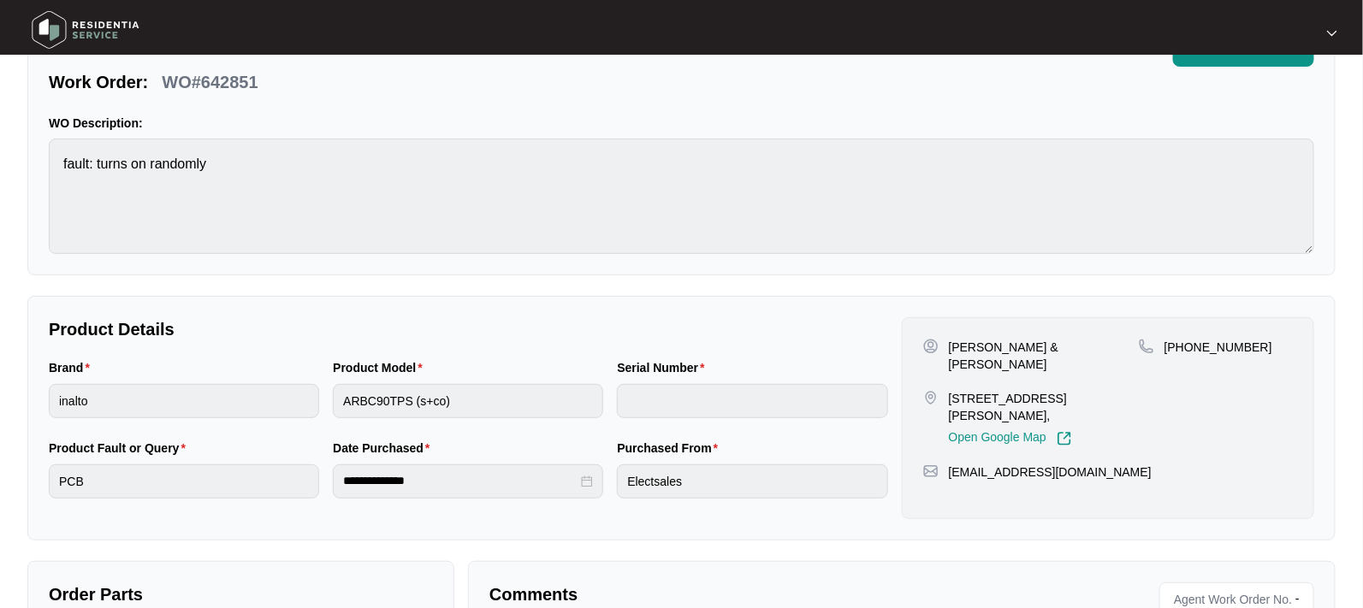
scroll to position [0, 0]
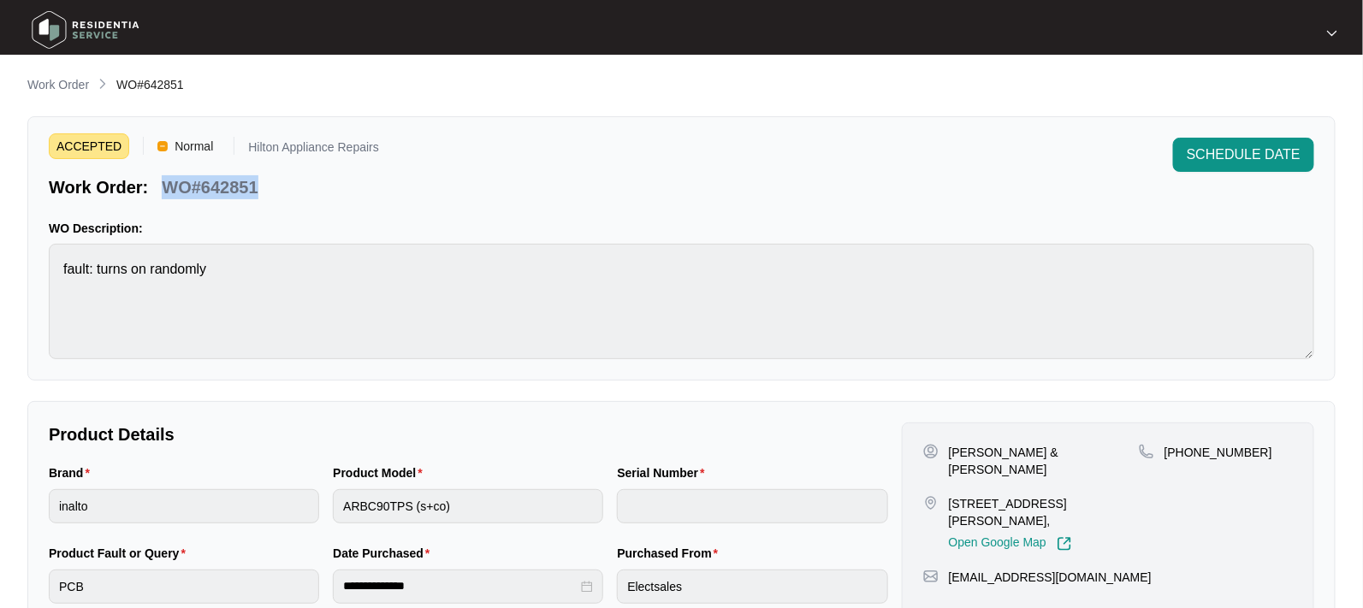
drag, startPoint x: 259, startPoint y: 191, endPoint x: 163, endPoint y: 191, distance: 95.8
click at [163, 191] on div "WO#642851" at bounding box center [210, 184] width 110 height 30
copy p "WO#642851"
click at [43, 86] on p "Work Order" at bounding box center [58, 84] width 62 height 17
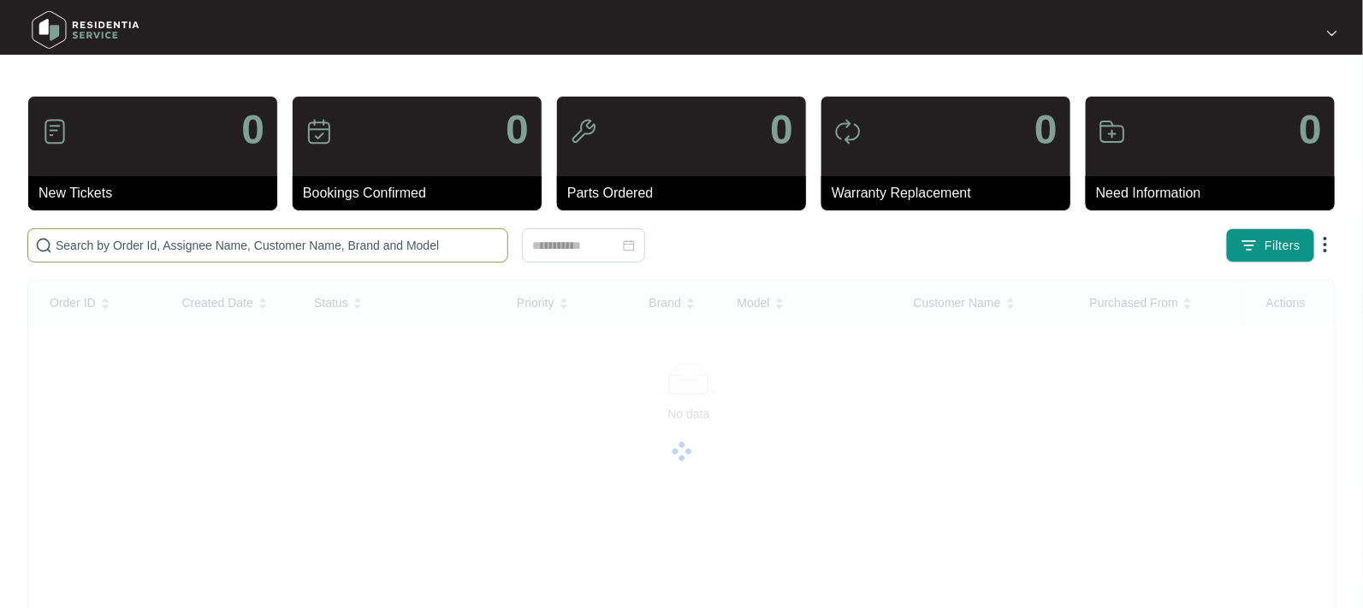
click at [139, 240] on input "text" at bounding box center [278, 245] width 445 height 19
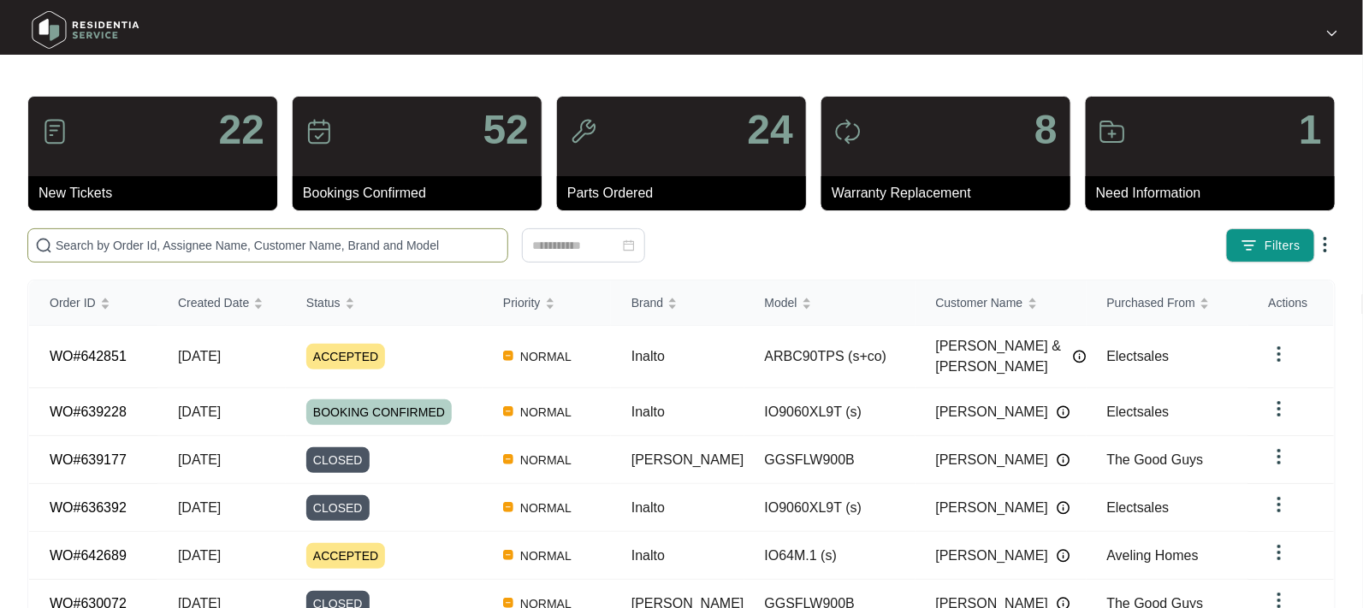
paste input "WO#642851"
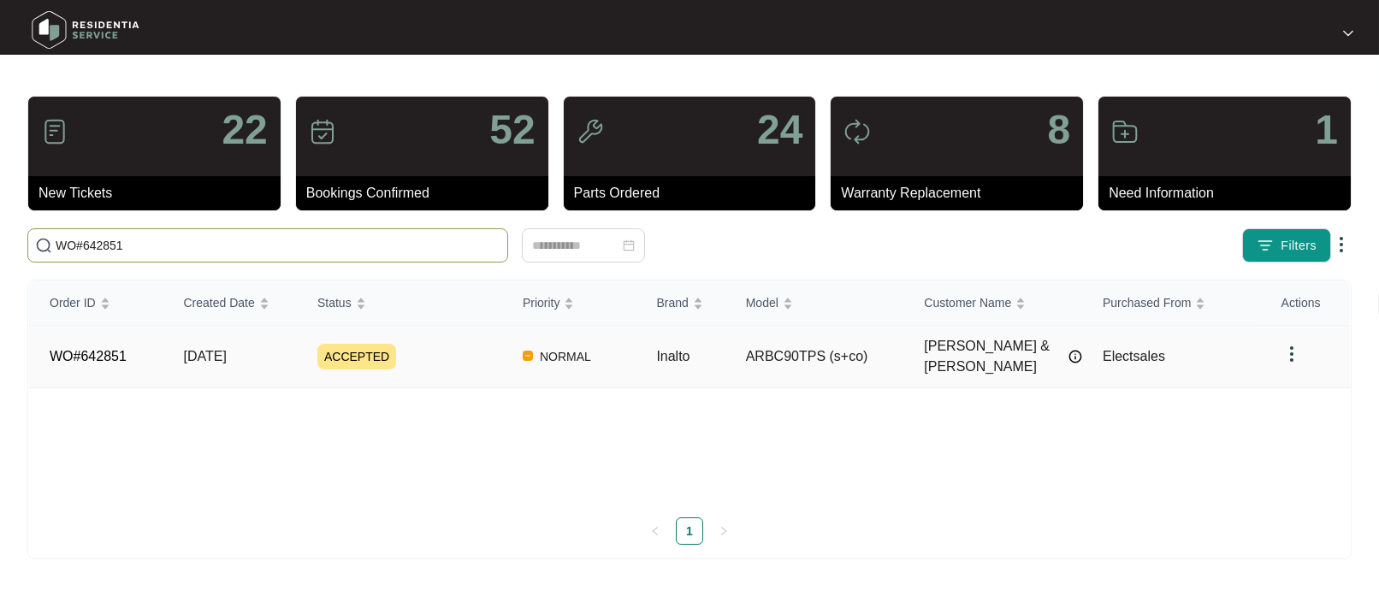
type input "WO#642851"
click at [204, 349] on span "[DATE]" at bounding box center [204, 356] width 43 height 15
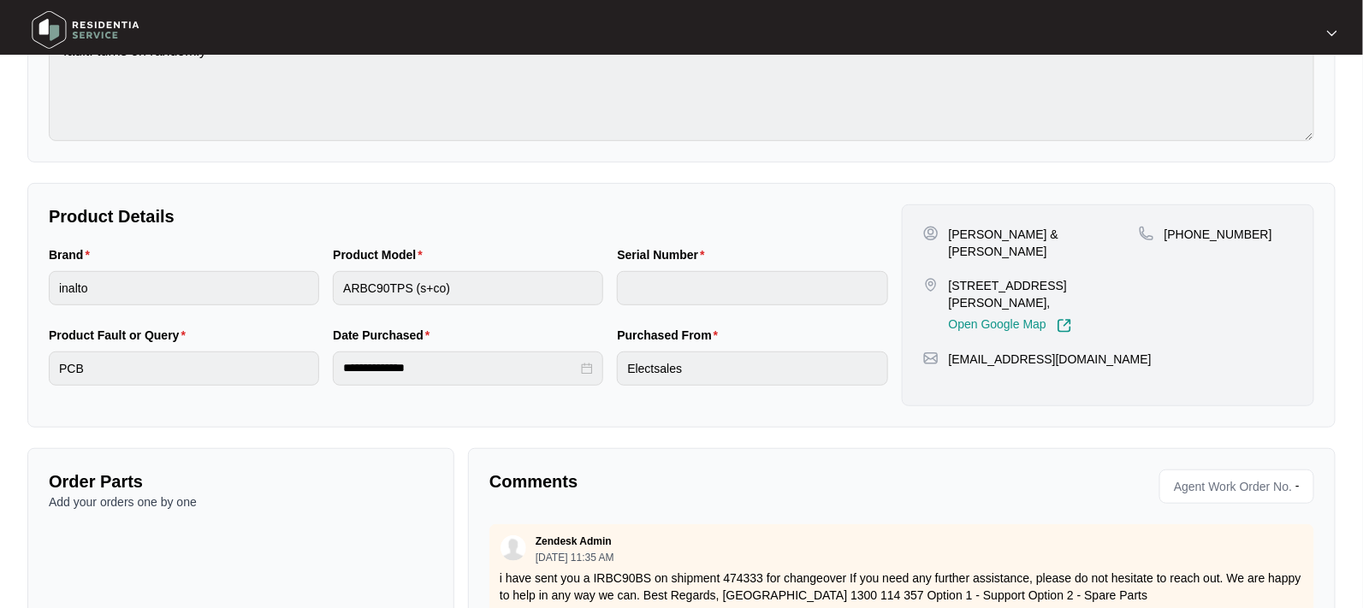
scroll to position [353, 0]
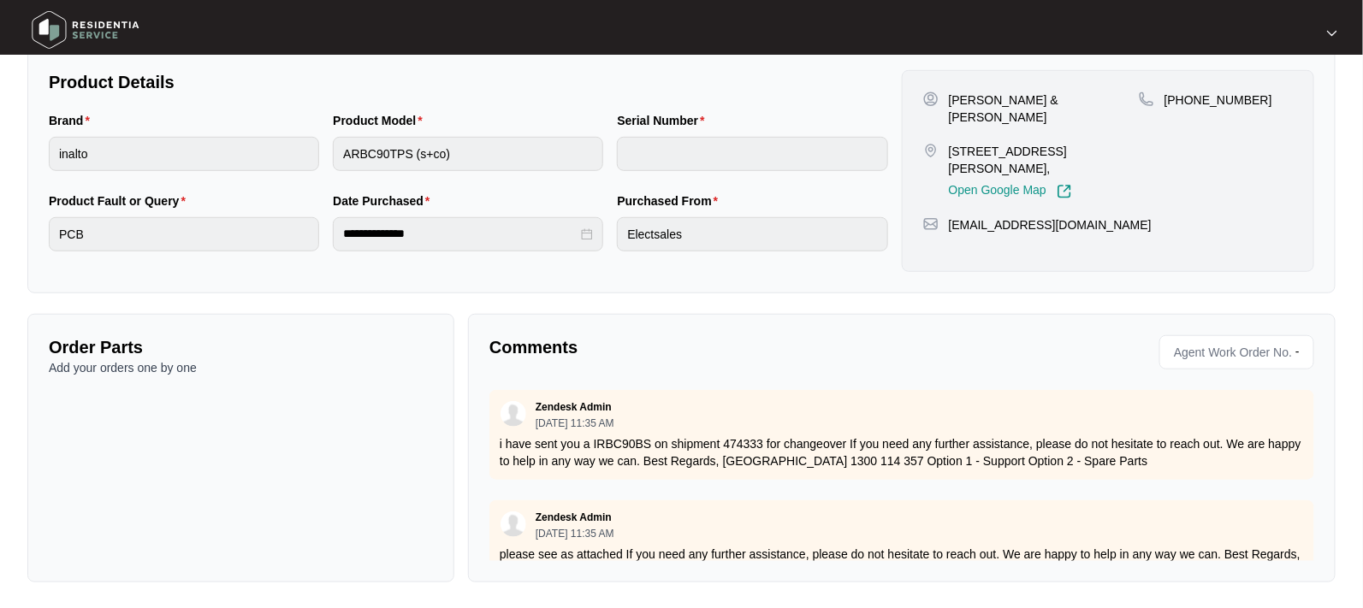
click at [1180, 347] on span "Agent Work Order No." at bounding box center [1229, 353] width 125 height 26
drag, startPoint x: 1237, startPoint y: 347, endPoint x: 1278, endPoint y: 348, distance: 41.1
click at [1236, 347] on span "Agent Work Order No." at bounding box center [1229, 353] width 125 height 26
click at [1299, 350] on p "-" at bounding box center [1301, 353] width 11 height 26
click at [1209, 349] on span "Agent Work Order No." at bounding box center [1229, 353] width 125 height 26
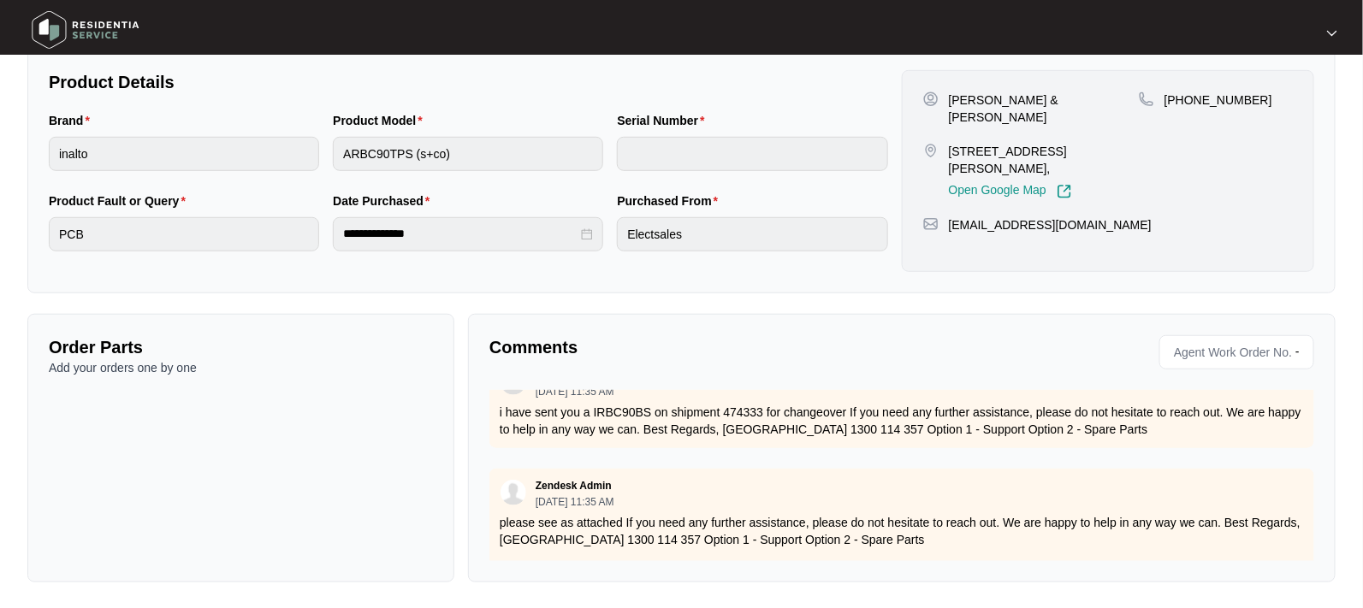
scroll to position [0, 0]
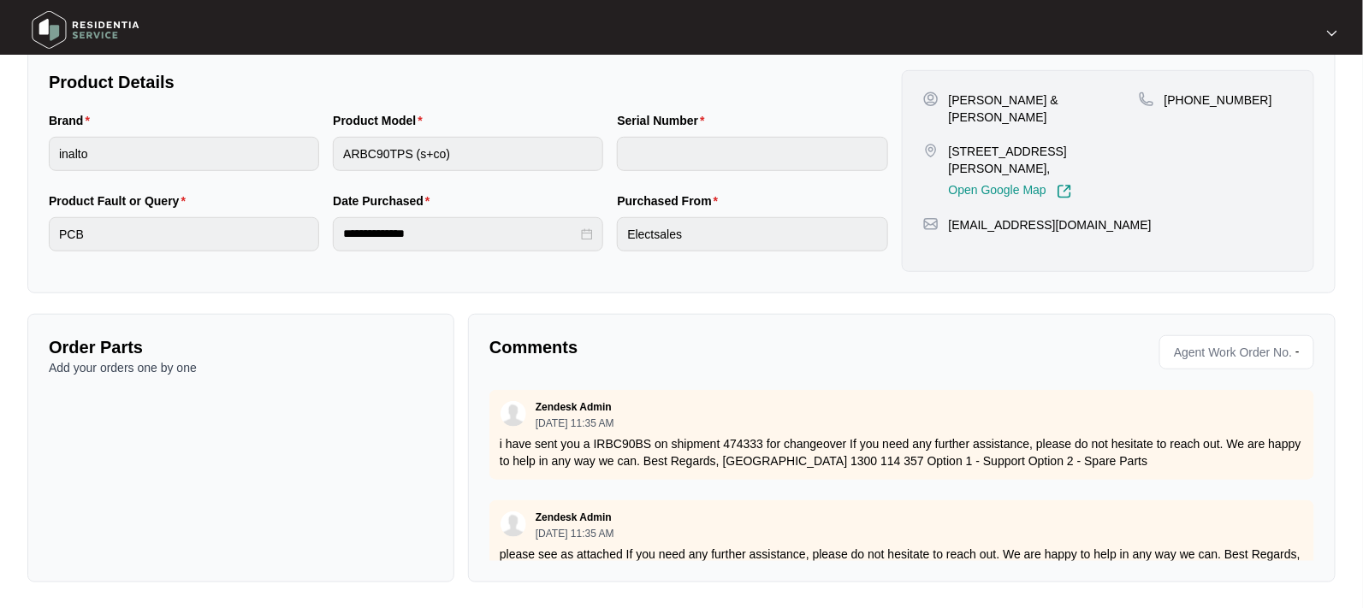
click at [1192, 343] on span "Agent Work Order No." at bounding box center [1229, 353] width 125 height 26
click at [1236, 353] on span "Agent Work Order No." at bounding box center [1229, 353] width 125 height 26
click at [1237, 351] on span "Agent Work Order No." at bounding box center [1229, 353] width 125 height 26
click at [1231, 347] on span "Agent Work Order No." at bounding box center [1229, 353] width 125 height 26
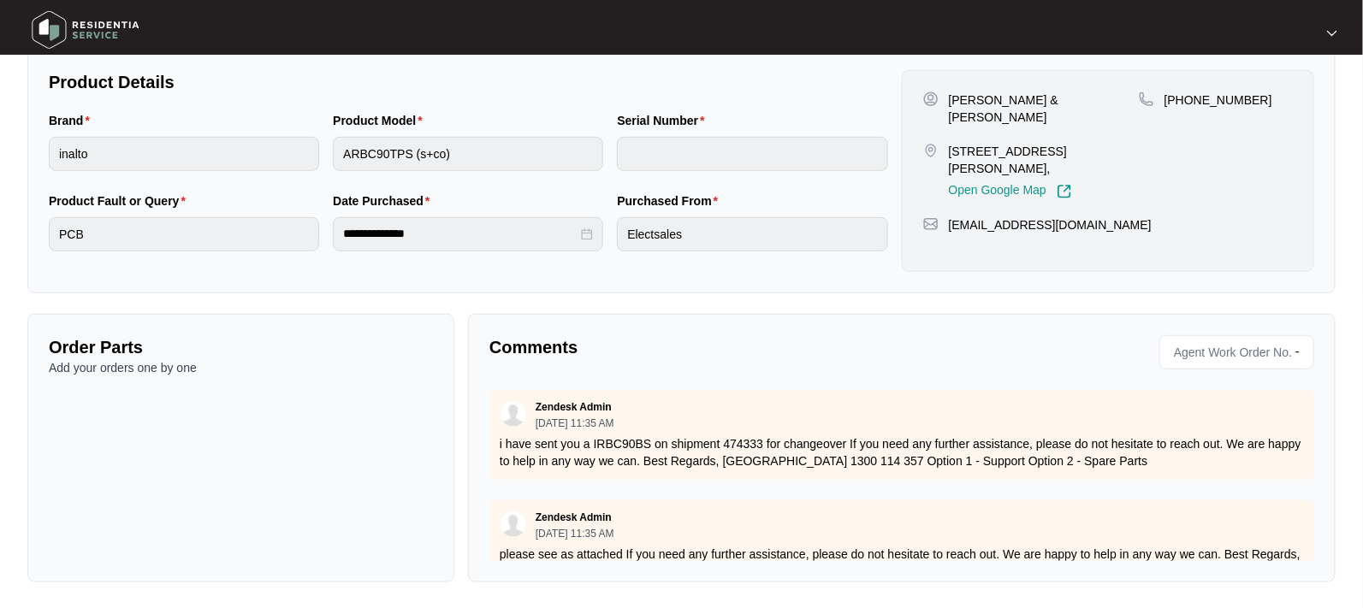
click at [1183, 347] on span "Agent Work Order No." at bounding box center [1229, 353] width 125 height 26
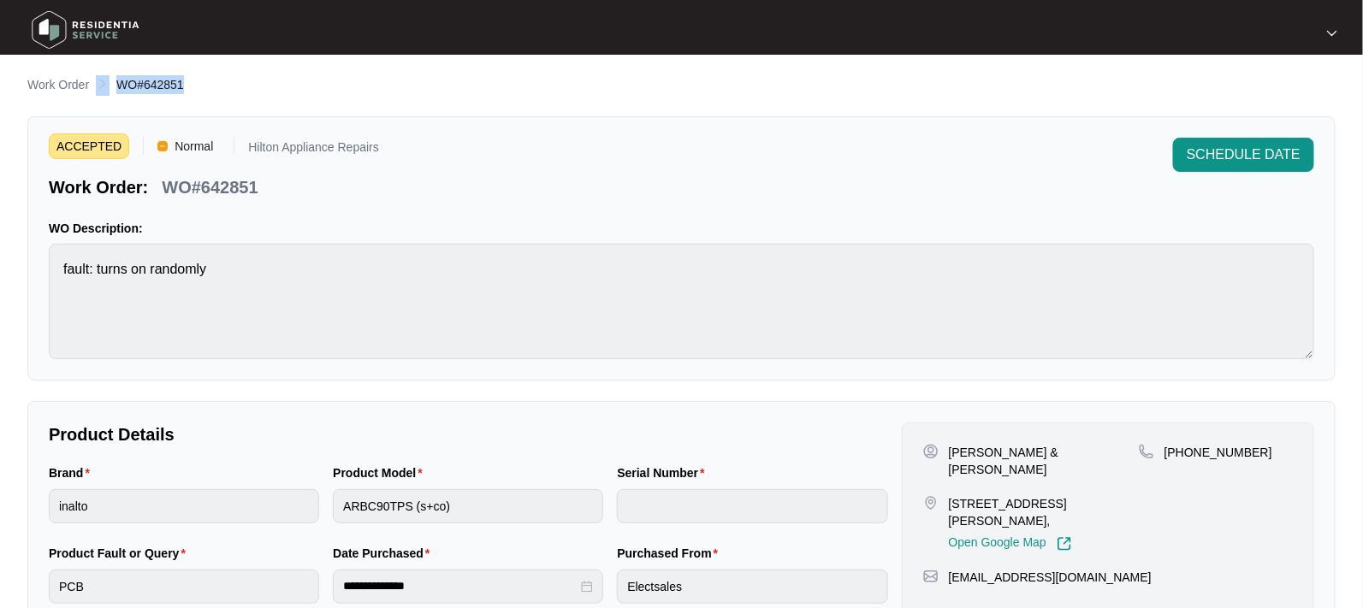
drag, startPoint x: 193, startPoint y: 84, endPoint x: 104, endPoint y: 86, distance: 88.2
click at [104, 86] on div "Work Order WO#642851" at bounding box center [681, 85] width 1308 height 21
copy ol "WO#642851"
click at [1330, 32] on img at bounding box center [1332, 33] width 10 height 9
click at [1282, 89] on p "Log Out" at bounding box center [1302, 92] width 44 height 17
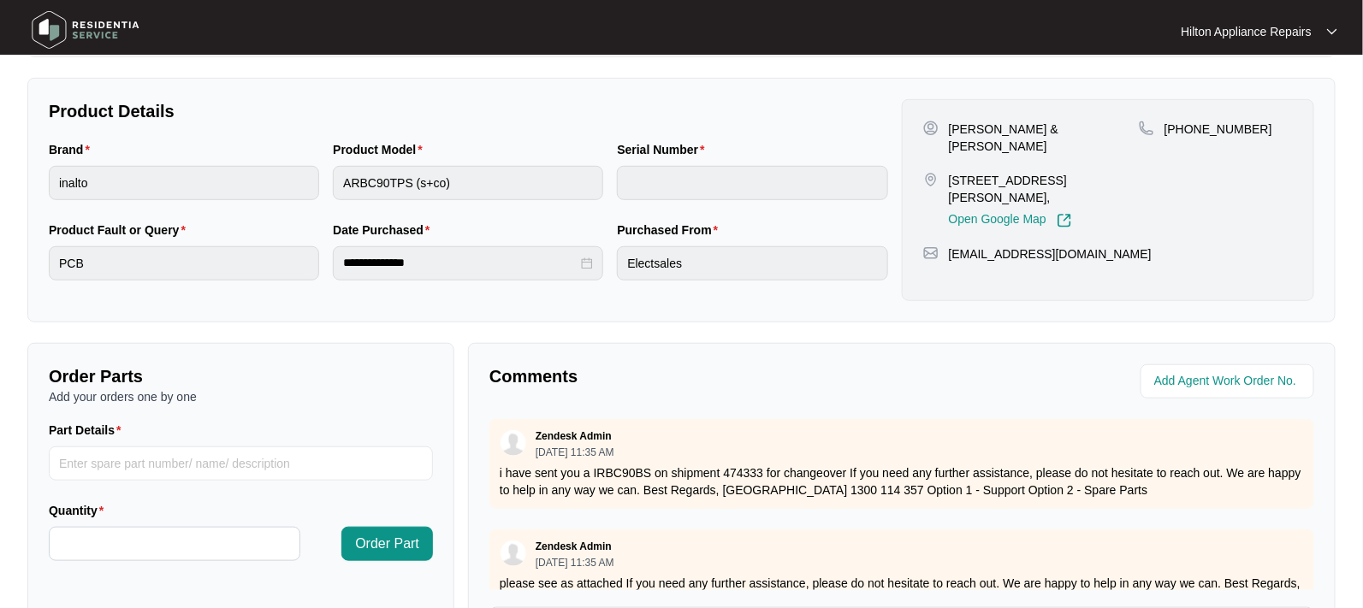
scroll to position [525, 0]
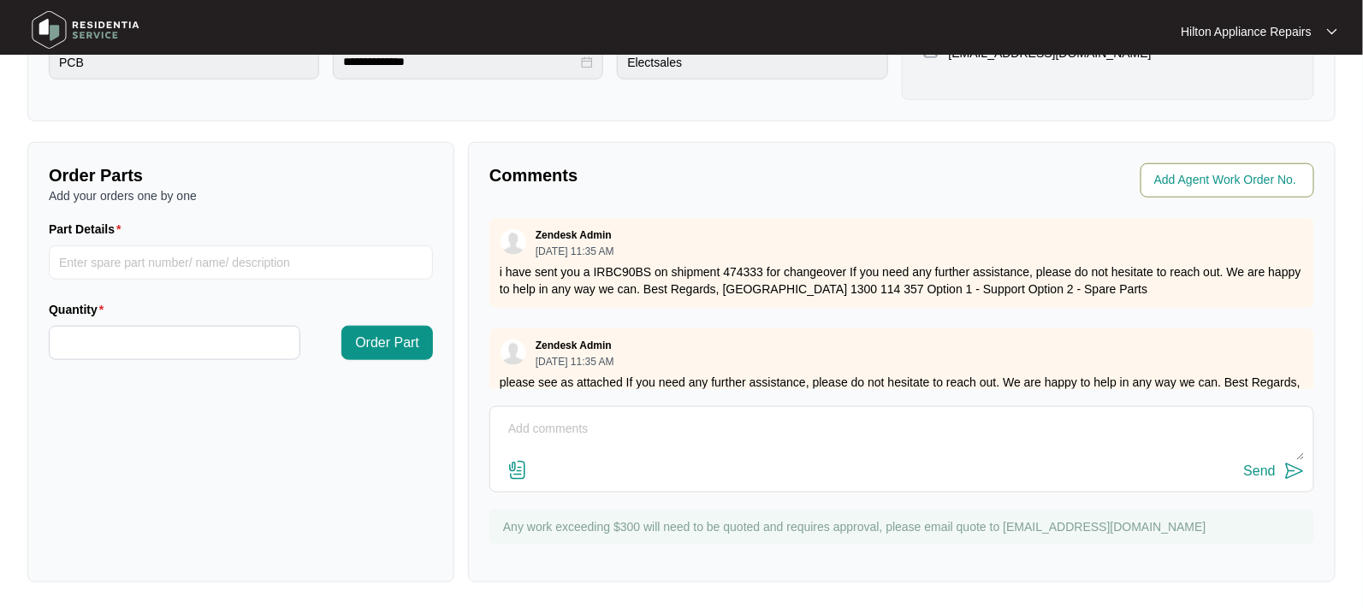
click at [1179, 171] on input "string" at bounding box center [1229, 180] width 150 height 21
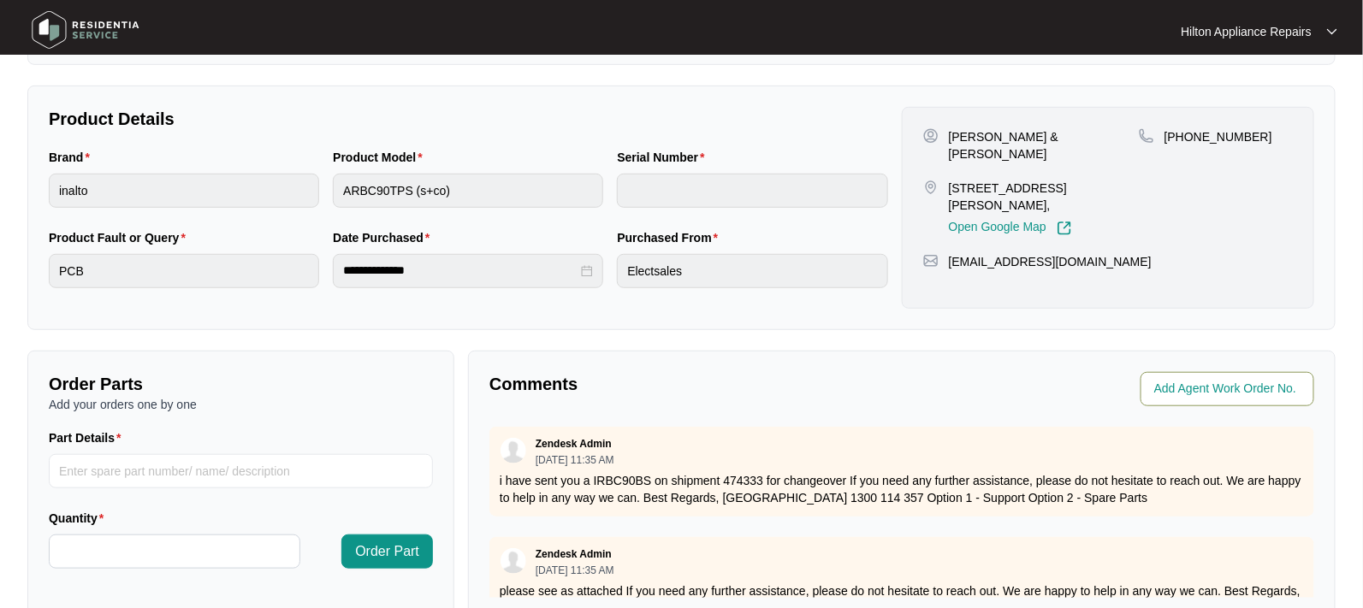
scroll to position [321, 0]
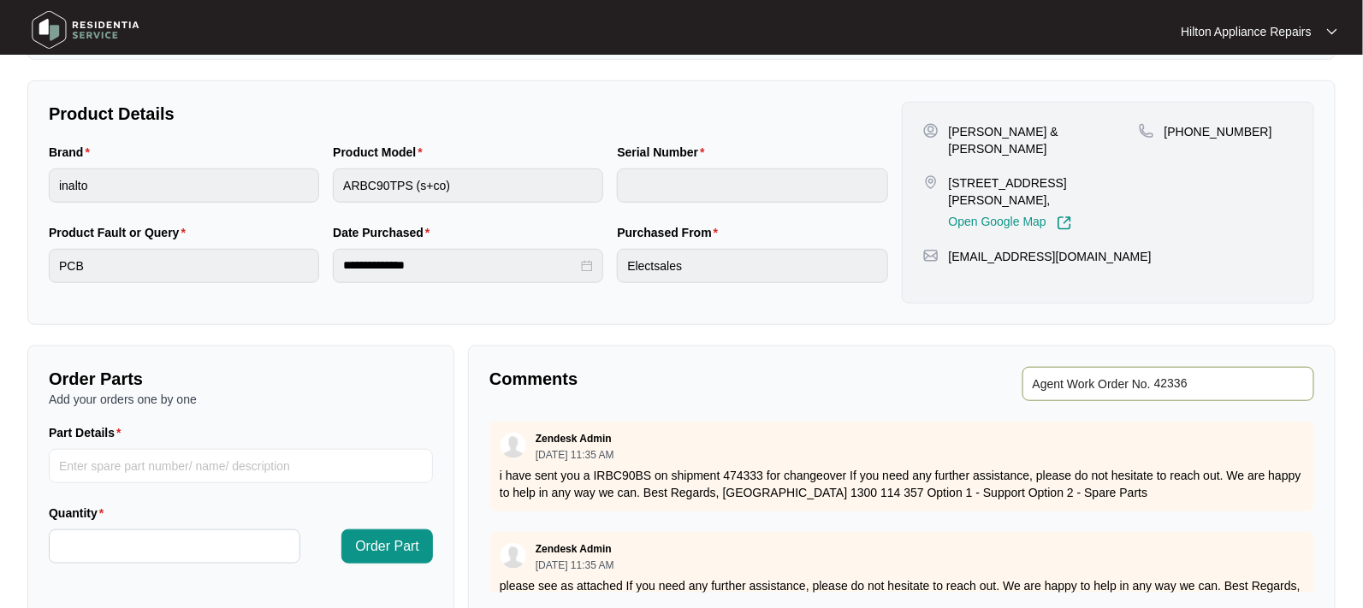
type input "42336"
click at [872, 387] on p "Comments" at bounding box center [689, 379] width 400 height 24
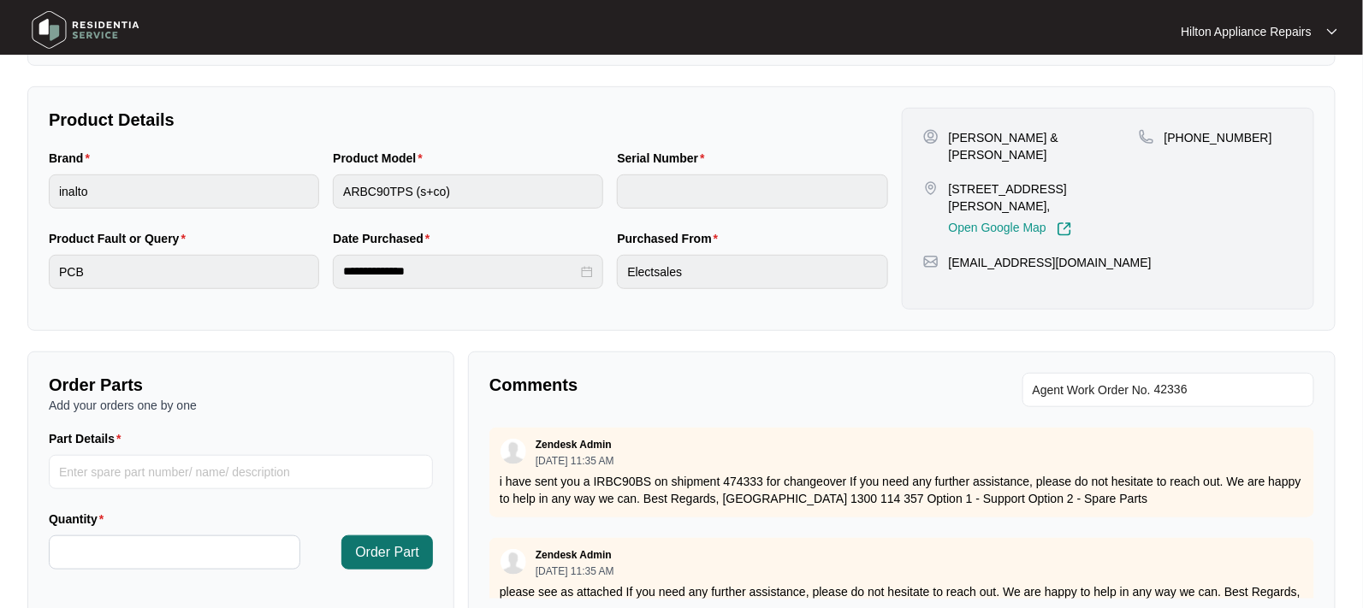
scroll to position [0, 0]
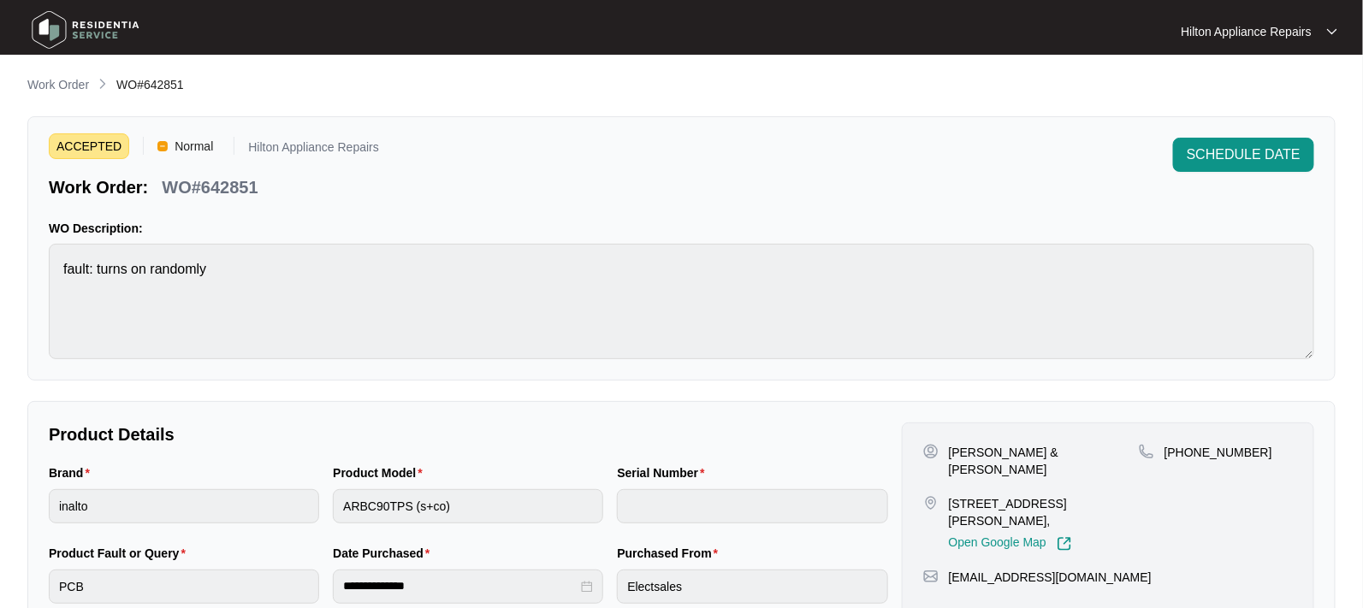
click at [51, 75] on li "Work Order" at bounding box center [58, 85] width 62 height 21
click at [62, 90] on p "Work Order" at bounding box center [58, 84] width 62 height 17
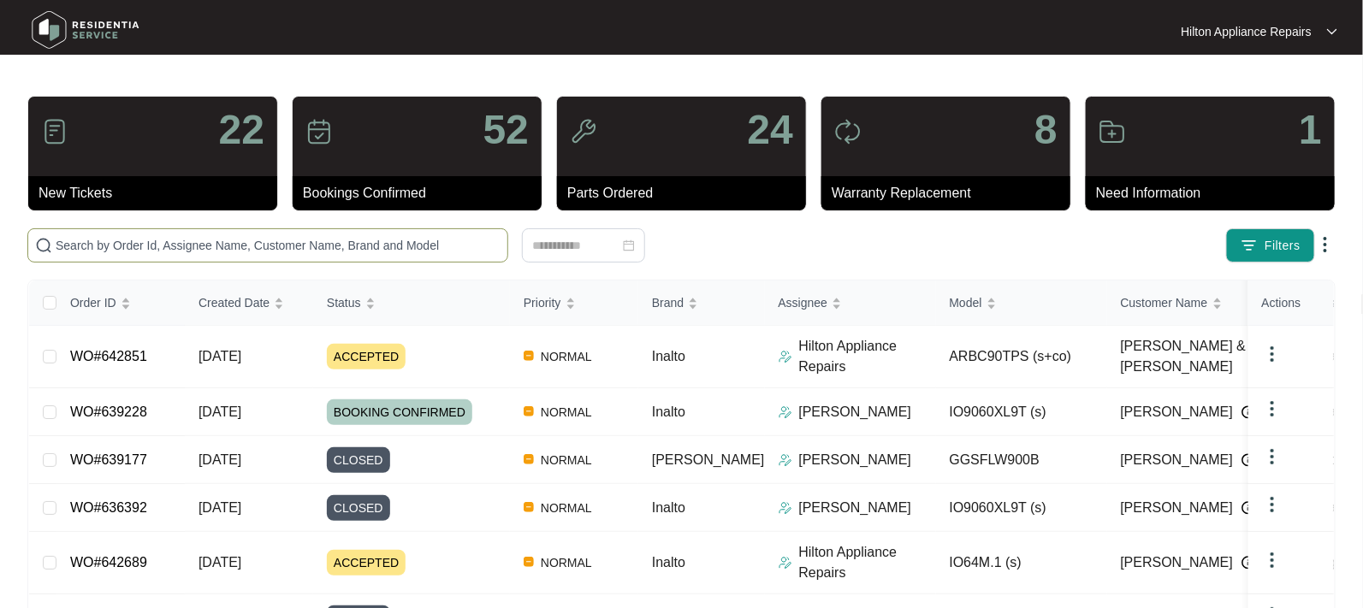
click at [90, 242] on input "text" at bounding box center [278, 245] width 445 height 19
paste input "WO#640802"
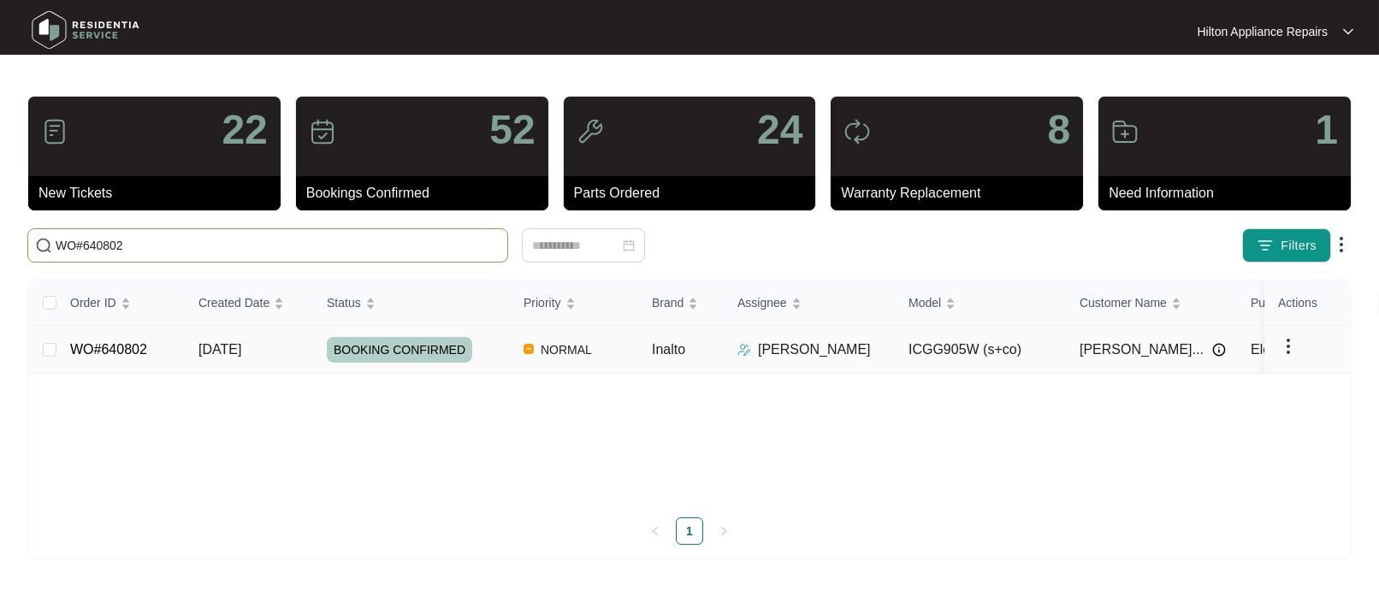
type input "WO#640802"
click at [229, 343] on span "[DATE]" at bounding box center [220, 349] width 43 height 15
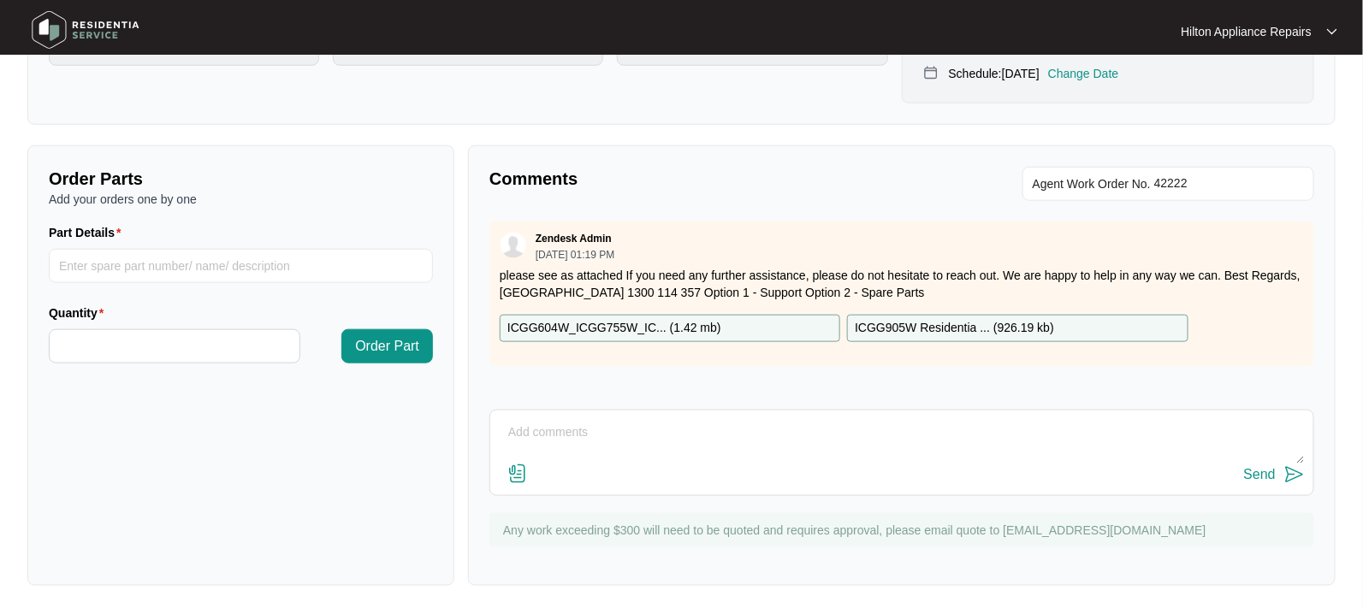
scroll to position [542, 0]
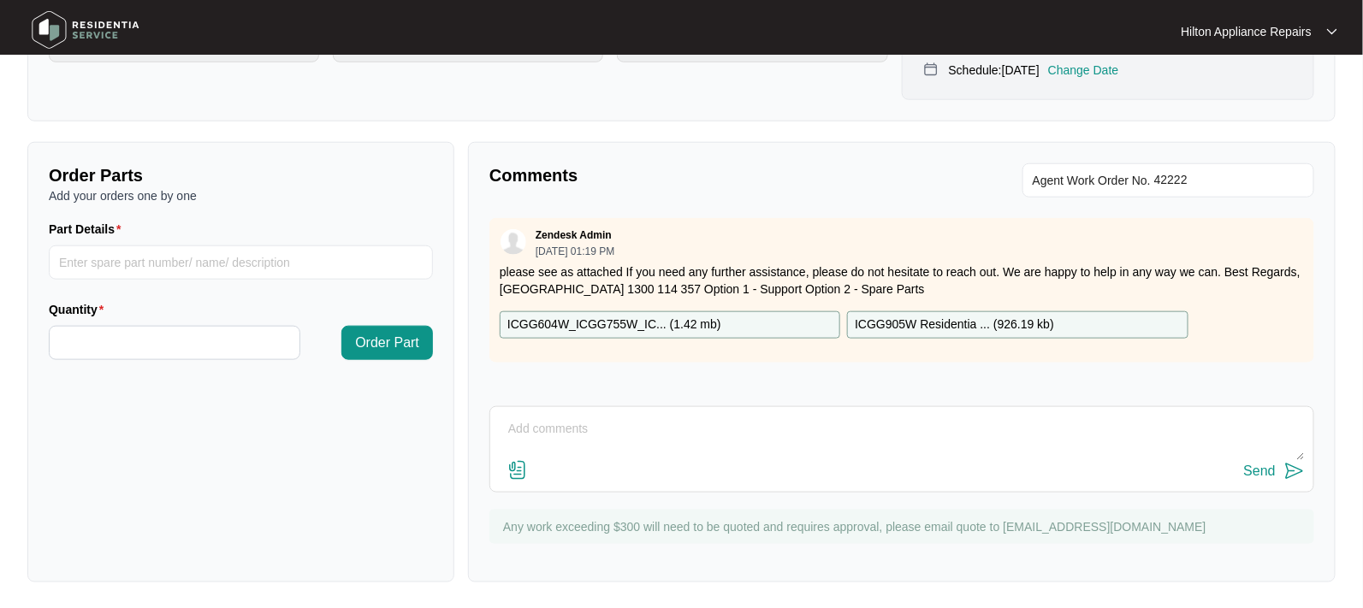
click at [548, 427] on textarea at bounding box center [902, 438] width 806 height 44
paste textarea "Attended property for all burners No opperating correctly and Clients having ha…"
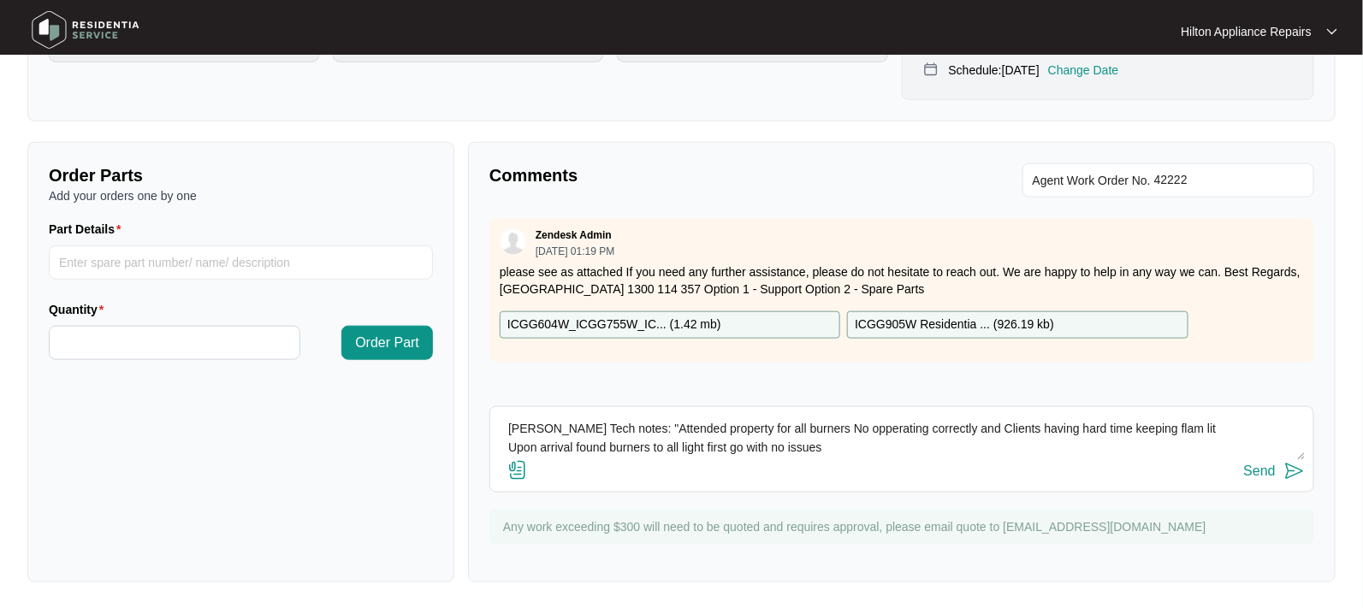
scroll to position [50, 0]
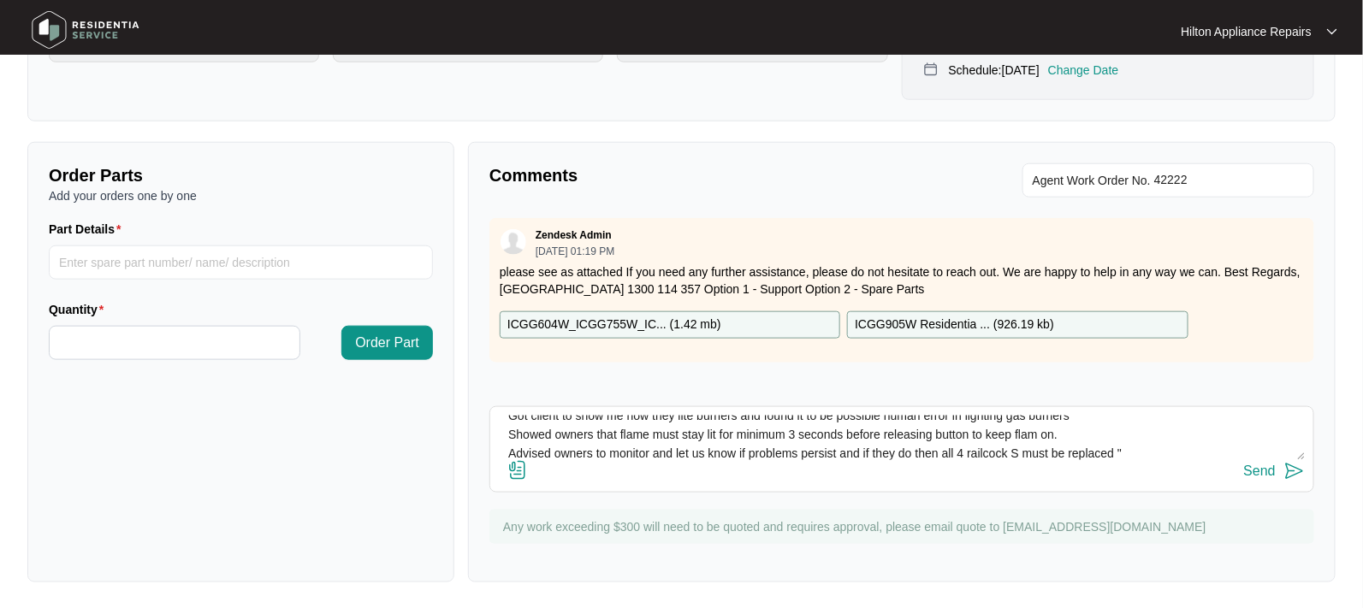
type textarea "[PERSON_NAME] Tech notes: "Attended property for all burners No opperating corr…"
click at [513, 466] on img at bounding box center [517, 470] width 21 height 21
click at [0, 0] on input "file" at bounding box center [0, 0] width 0 height 0
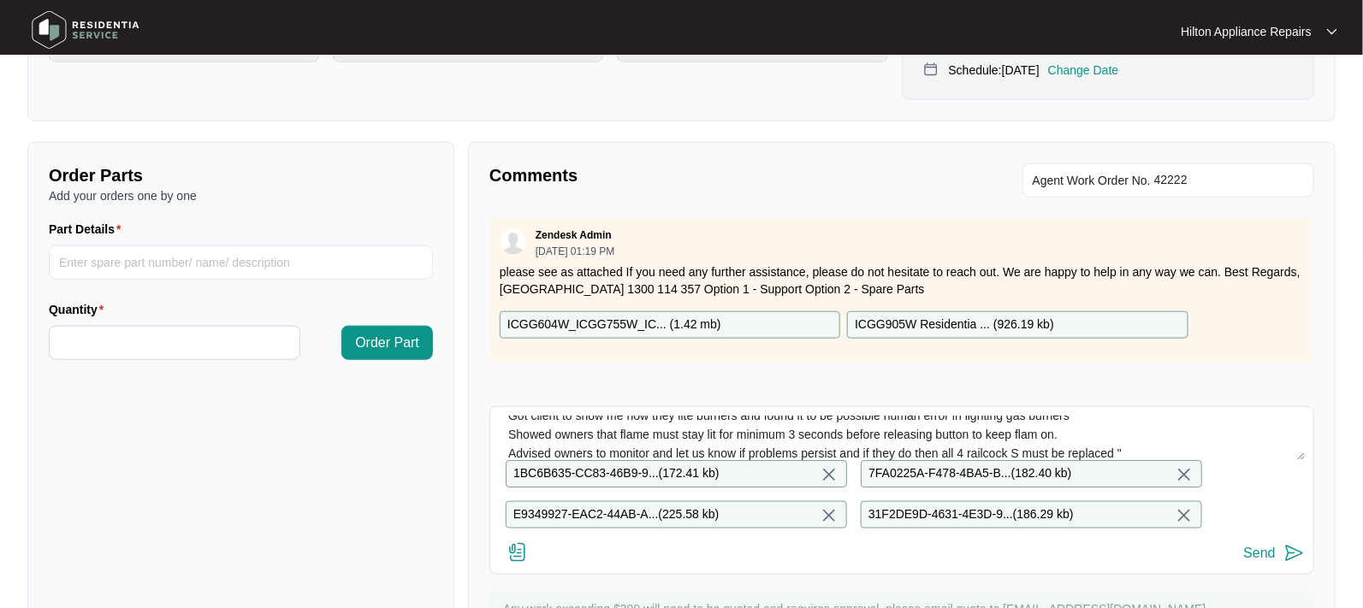
click at [1258, 561] on div "Send" at bounding box center [1260, 553] width 32 height 15
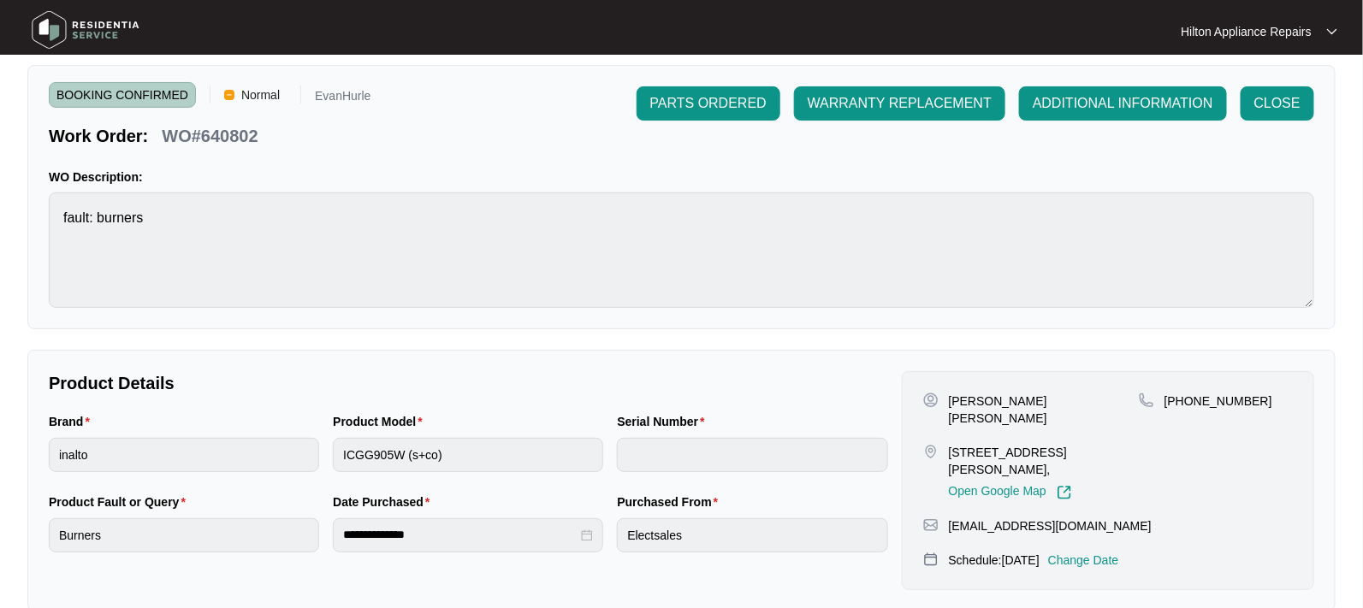
scroll to position [0, 0]
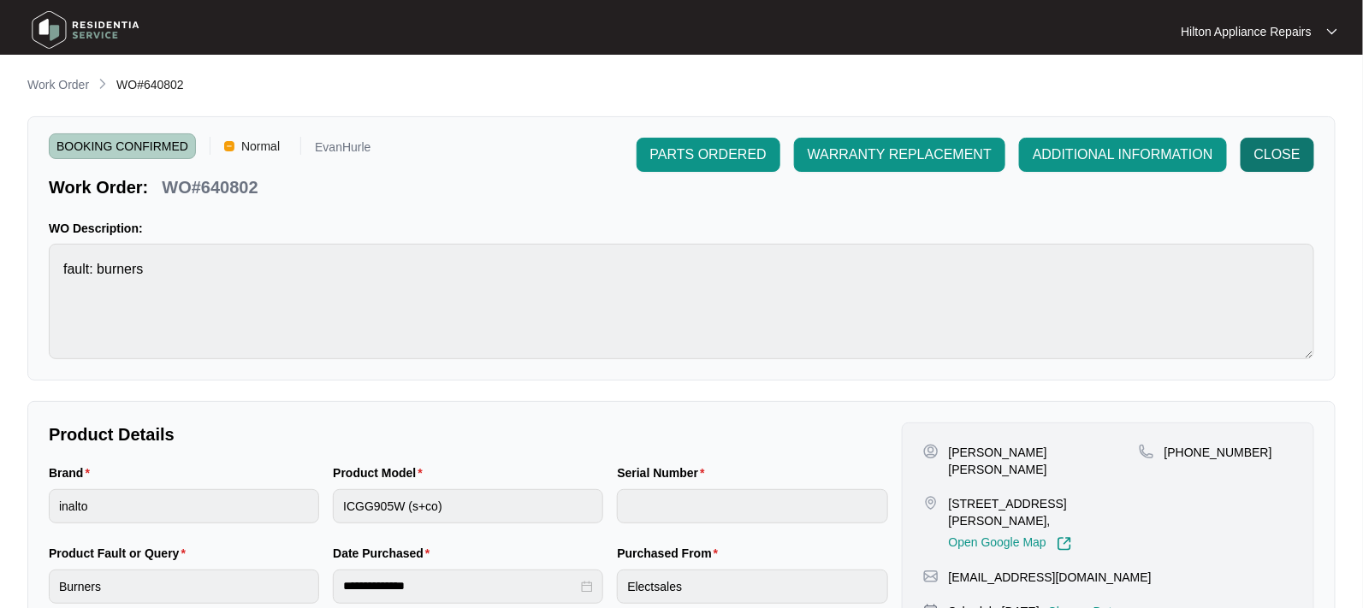
click at [1259, 153] on span "CLOSE" at bounding box center [1277, 155] width 46 height 21
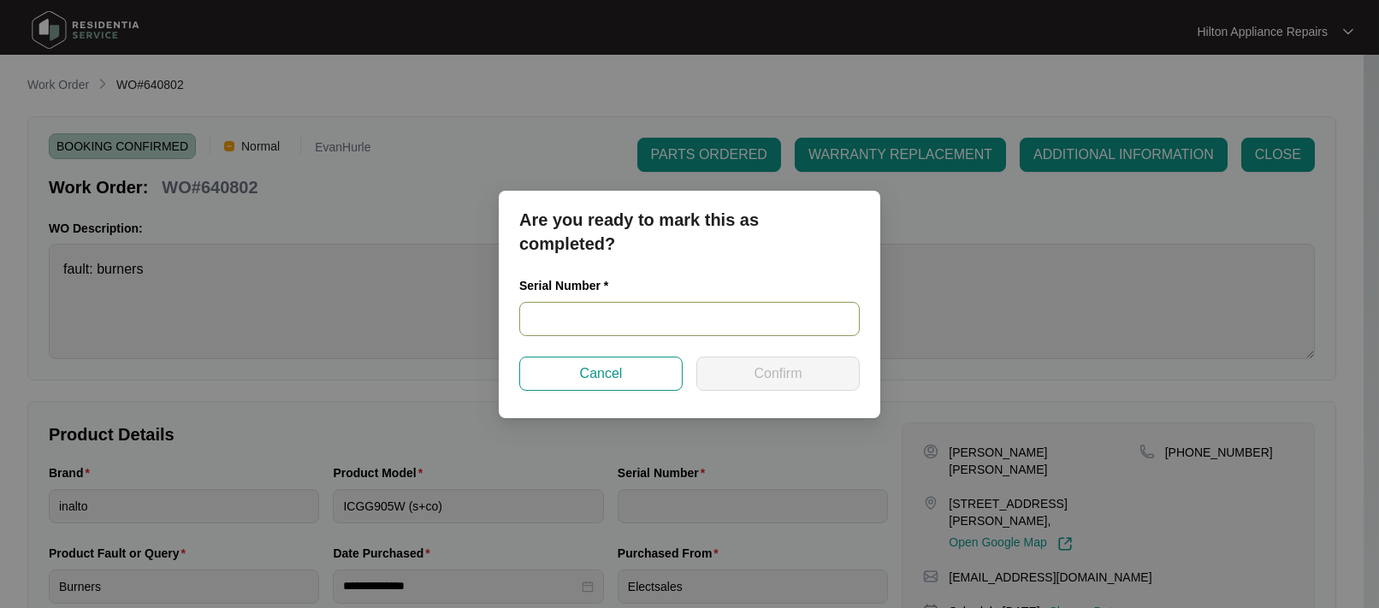
drag, startPoint x: 569, startPoint y: 316, endPoint x: 586, endPoint y: 317, distance: 17.2
click at [569, 316] on input "text" at bounding box center [689, 319] width 341 height 34
type input "241200402"
click at [821, 372] on button "Confirm" at bounding box center [778, 374] width 163 height 34
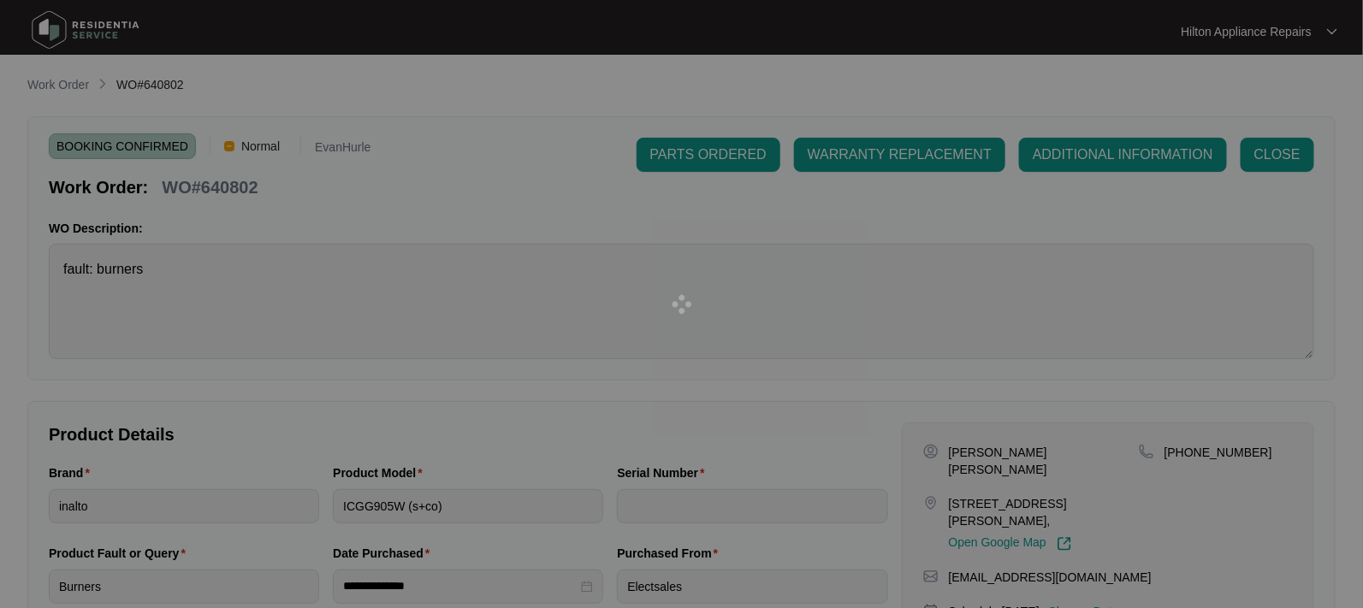
type input "241200402"
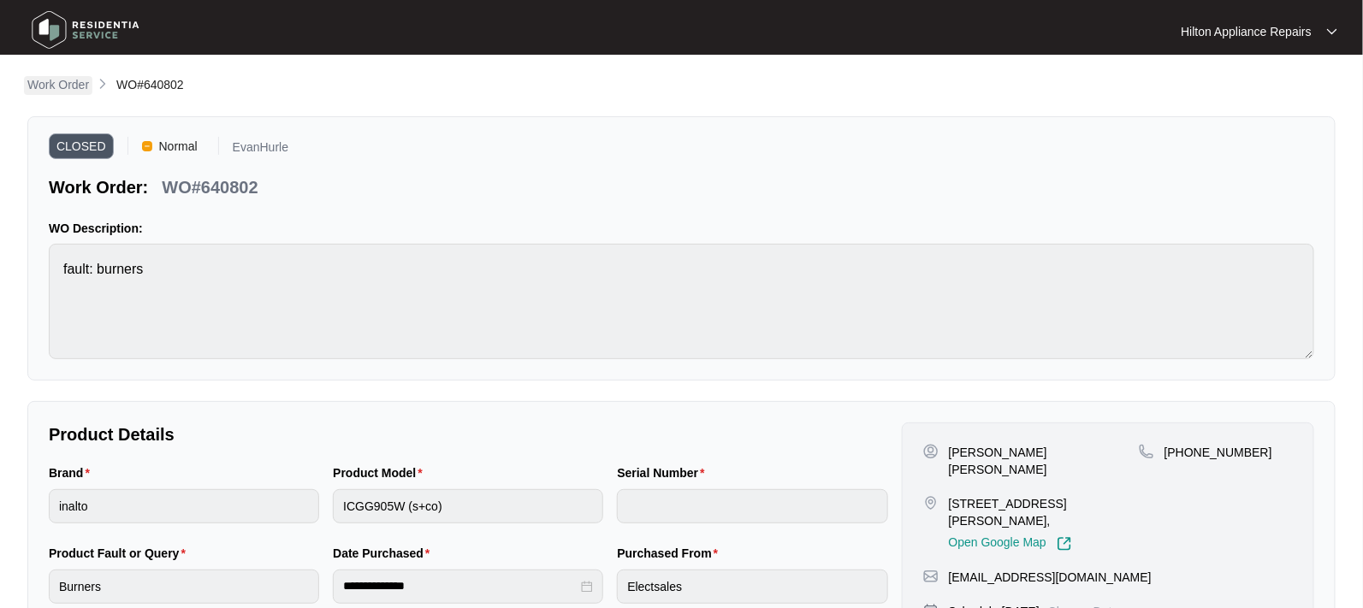
click at [42, 83] on p "Work Order" at bounding box center [58, 84] width 62 height 17
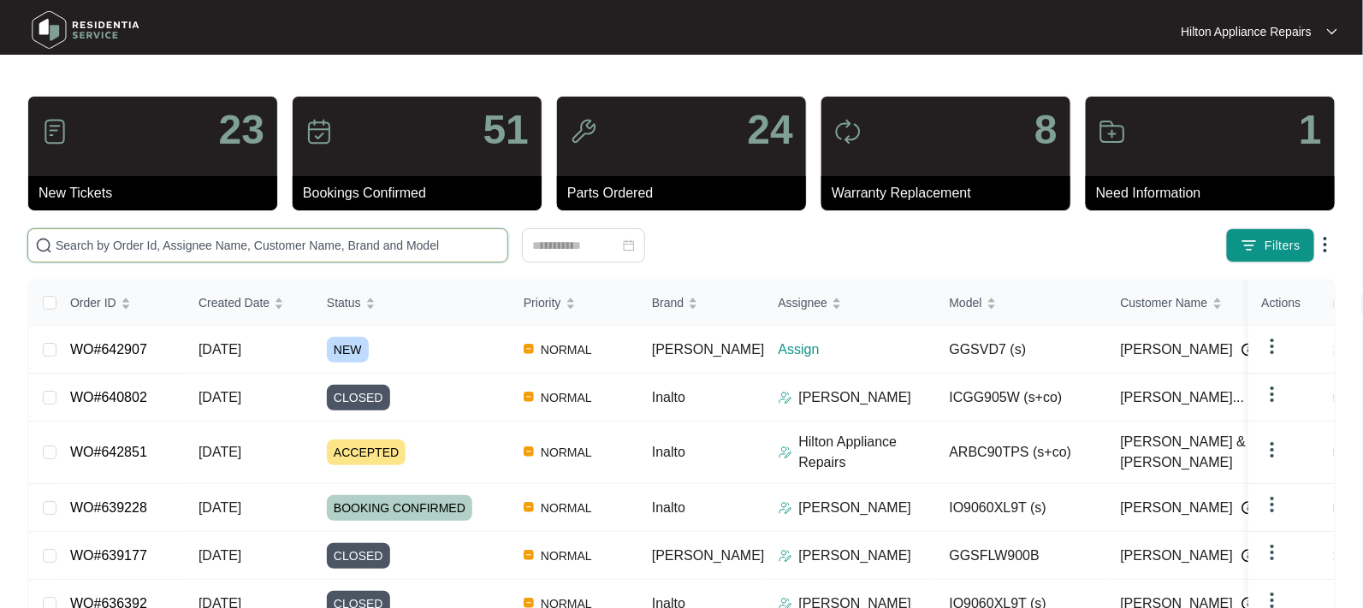
click at [68, 246] on input "text" at bounding box center [278, 245] width 445 height 19
paste input "WO#638686"
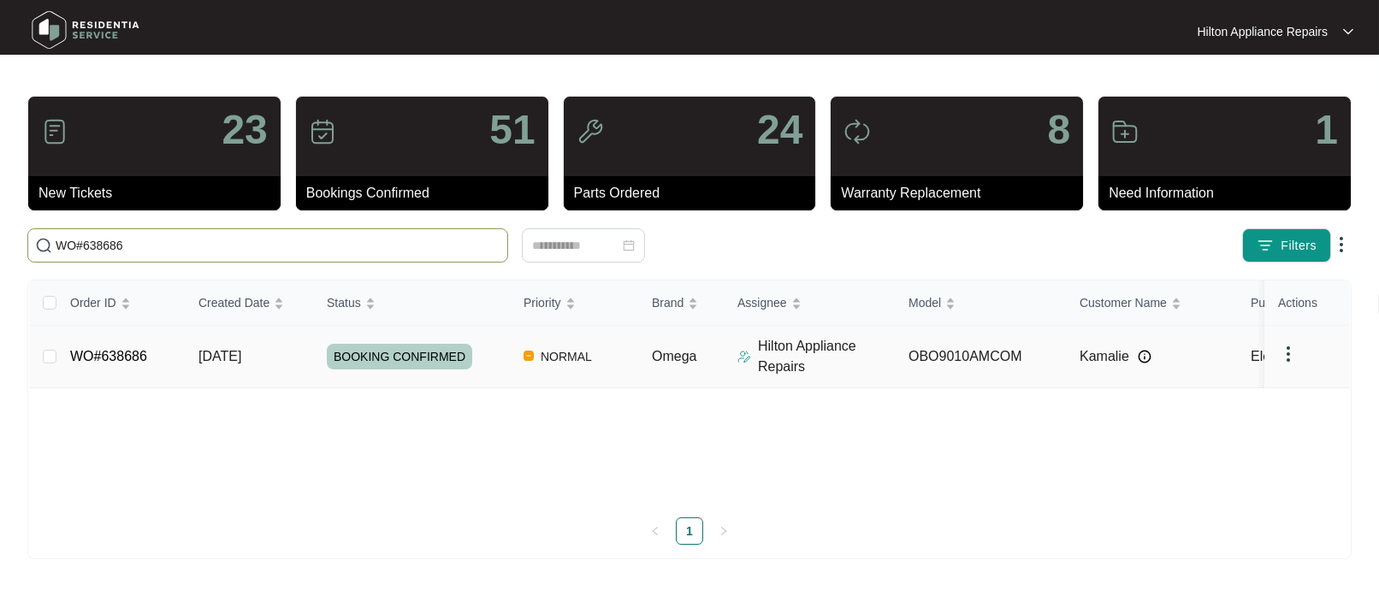
type input "WO#638686"
click at [221, 360] on span "[DATE]" at bounding box center [220, 356] width 43 height 15
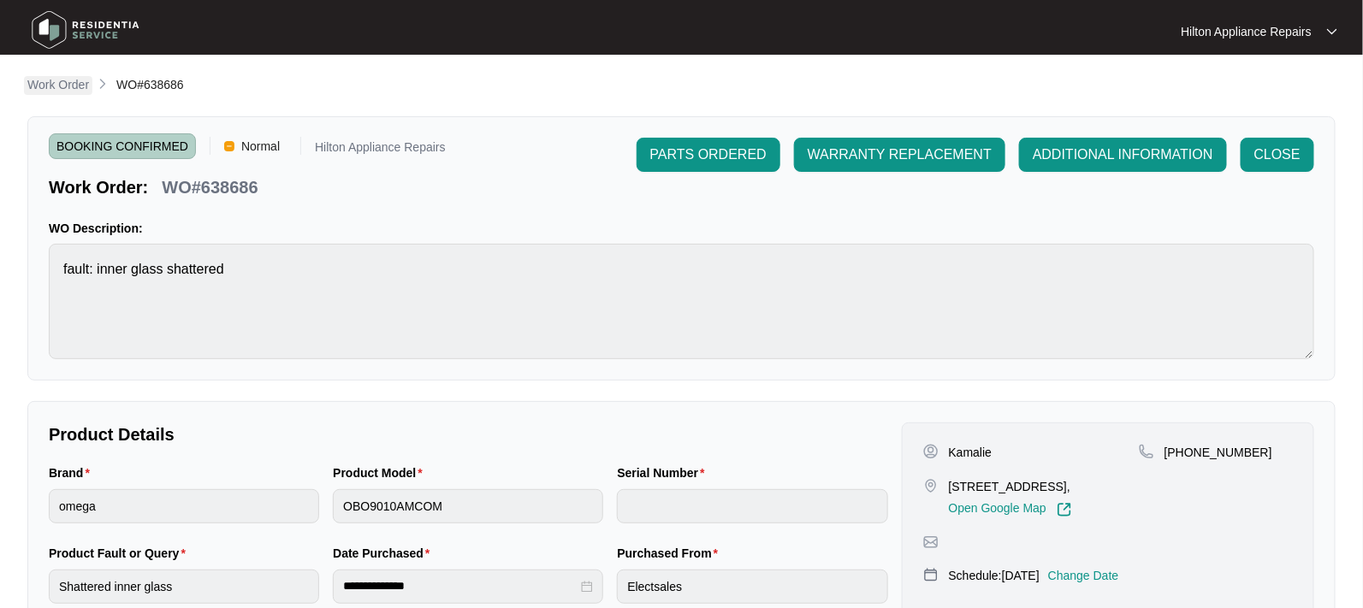
click at [54, 83] on p "Work Order" at bounding box center [58, 84] width 62 height 17
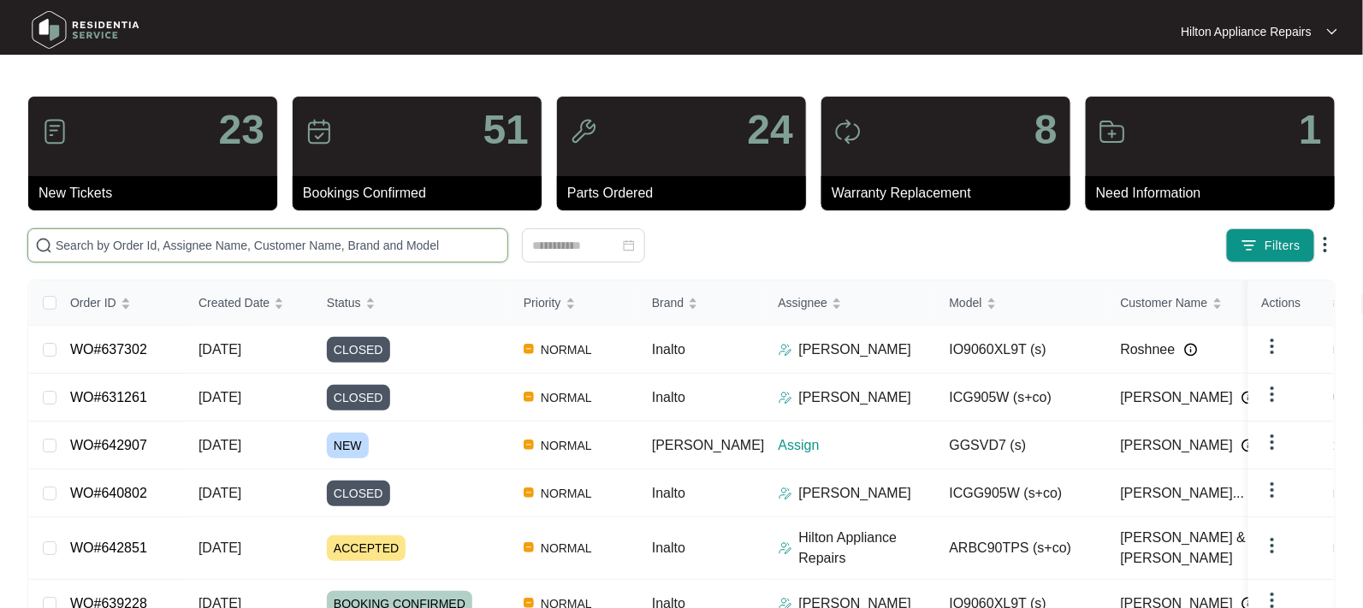
click at [116, 238] on input "text" at bounding box center [278, 245] width 445 height 19
paste input "WO#638709"
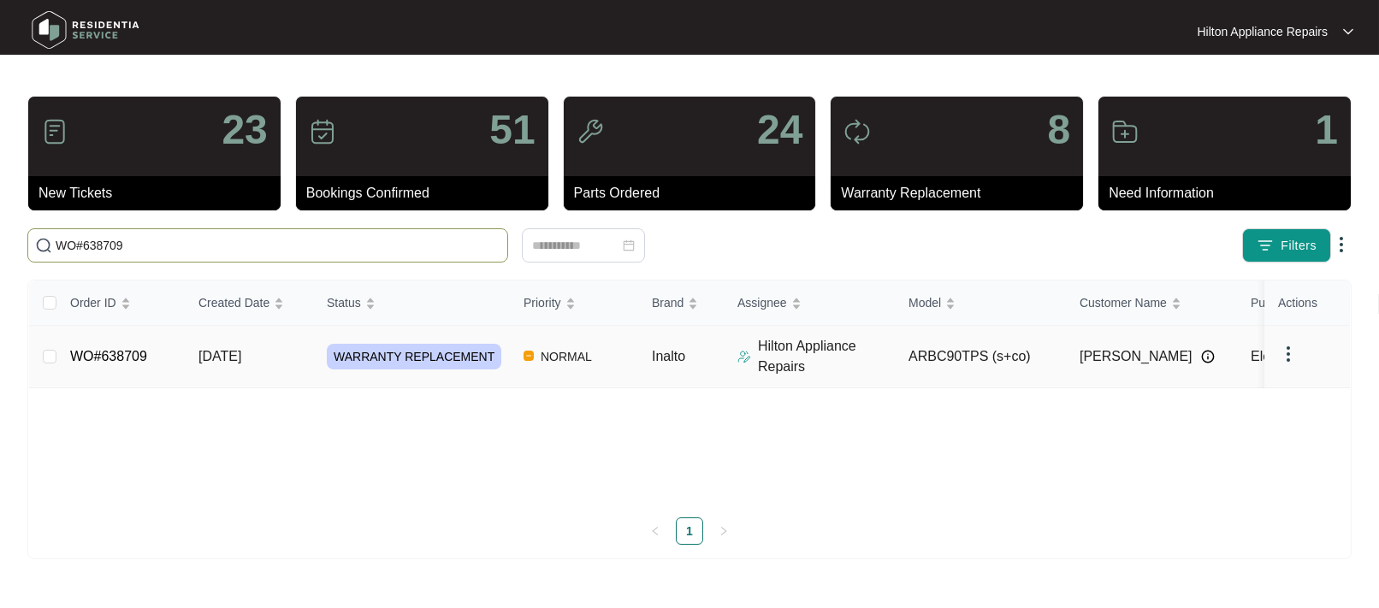
type input "WO#638709"
click at [241, 354] on span "[DATE]" at bounding box center [220, 356] width 43 height 15
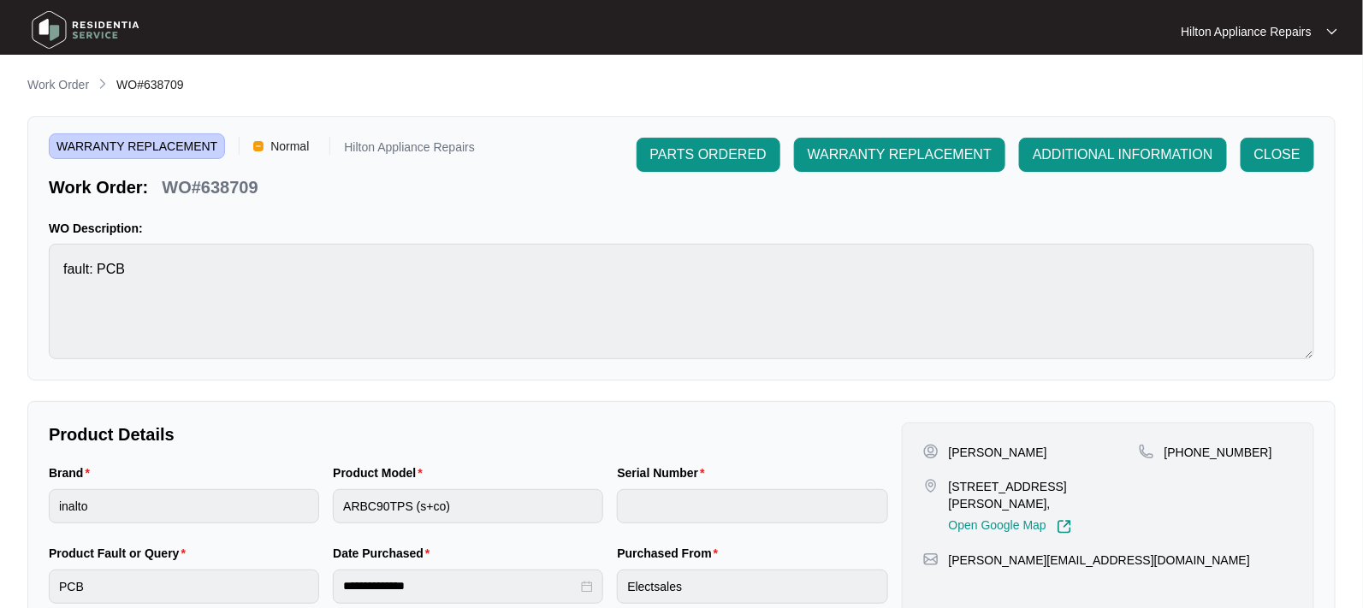
click at [59, 88] on p "Work Order" at bounding box center [58, 84] width 62 height 17
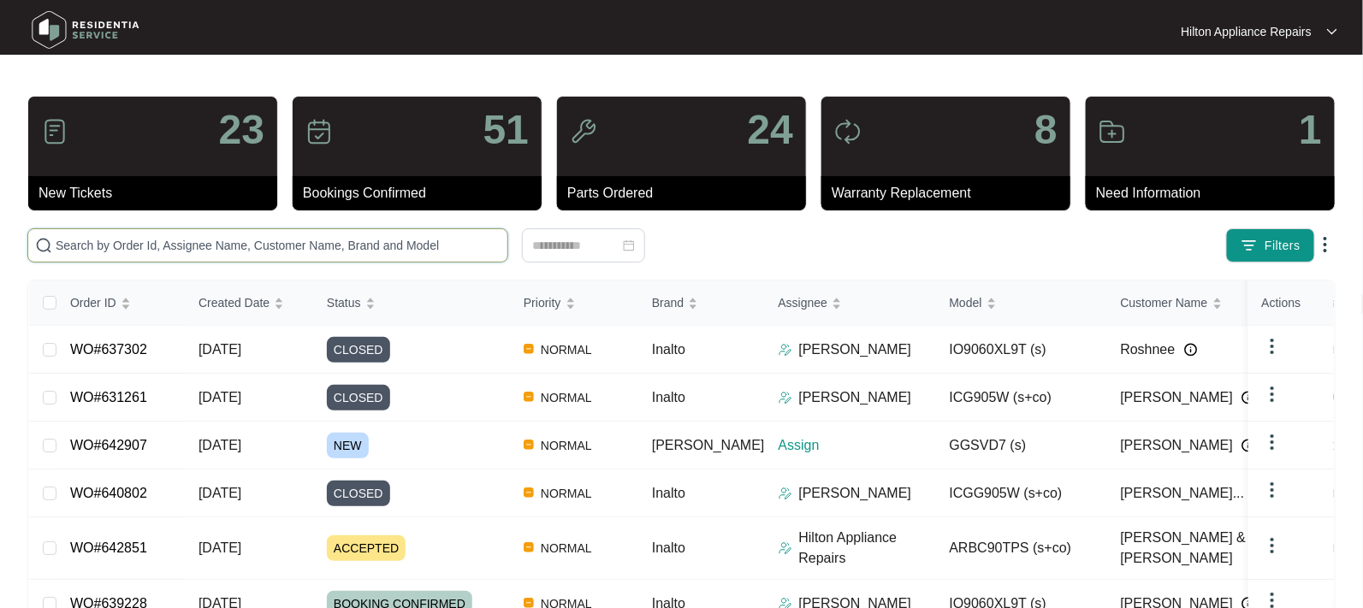
click at [76, 244] on input "text" at bounding box center [278, 245] width 445 height 19
paste input "WO#639179"
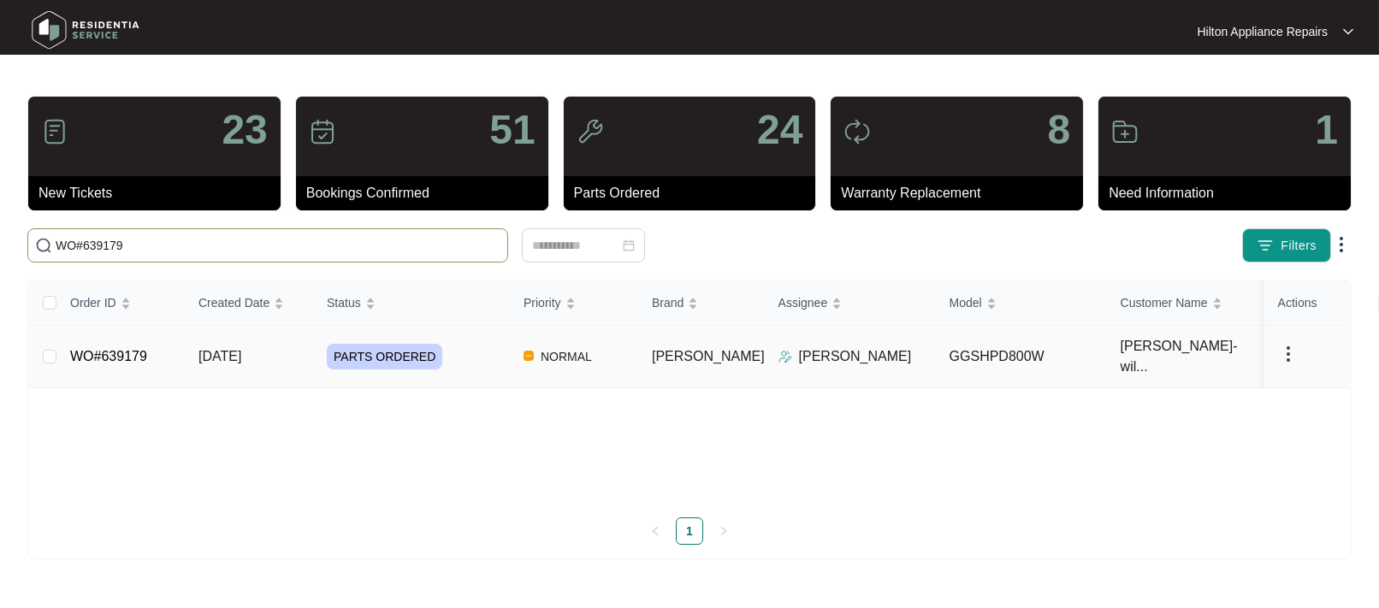
type input "WO#639179"
click at [230, 349] on span "[DATE]" at bounding box center [220, 356] width 43 height 15
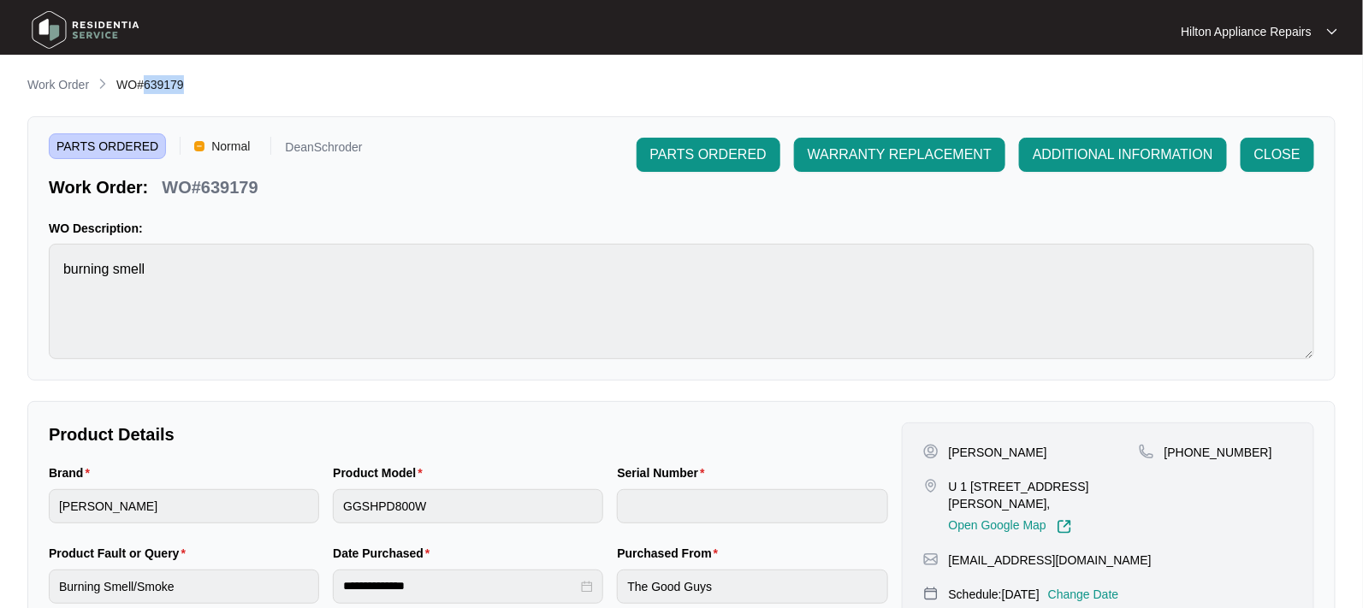
drag, startPoint x: 180, startPoint y: 86, endPoint x: 144, endPoint y: 89, distance: 36.0
click at [144, 89] on span "WO#639179" at bounding box center [150, 85] width 68 height 14
copy span "639179"
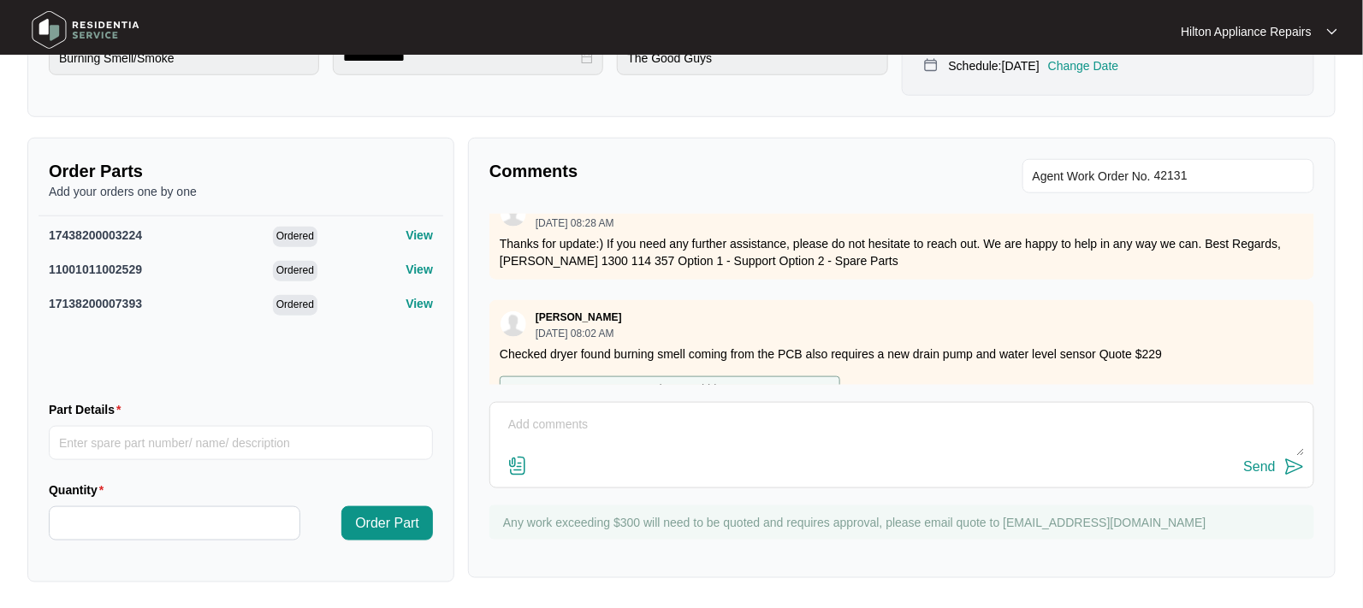
scroll to position [544, 0]
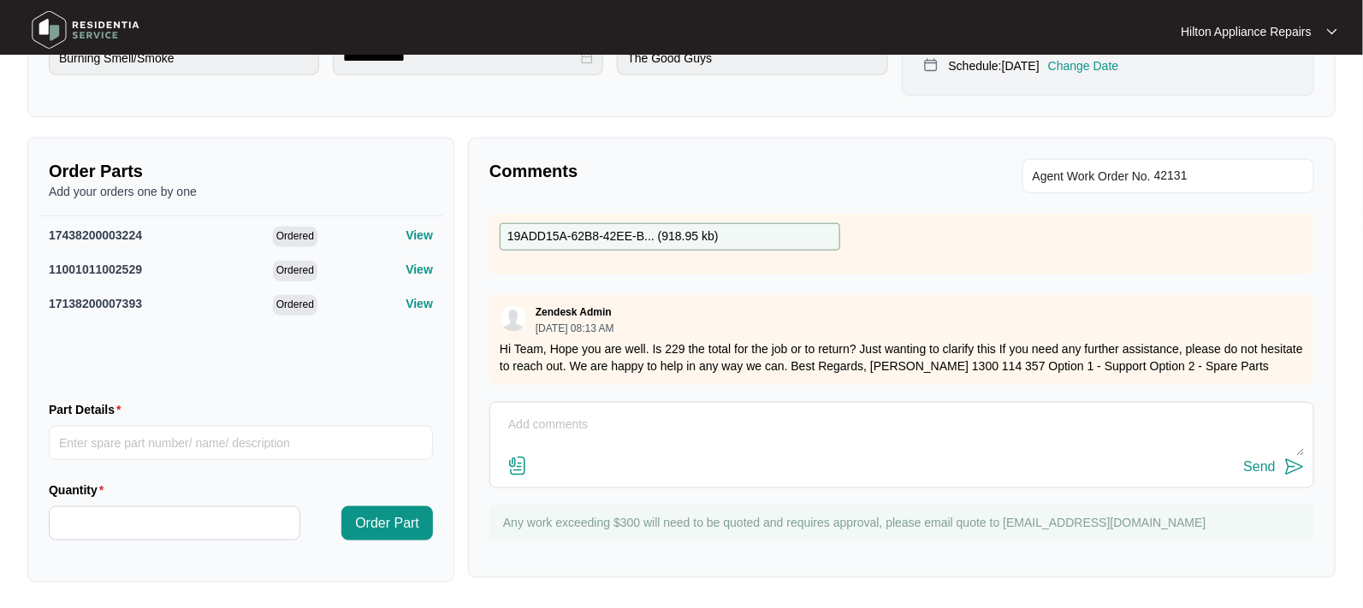
click at [583, 421] on textarea at bounding box center [902, 434] width 806 height 44
click at [507, 422] on textarea "Initial attendance is $169" at bounding box center [902, 434] width 806 height 44
click at [819, 419] on textarea "This one was missed, apologies. Initial attendance is $169" at bounding box center [902, 434] width 806 height 44
click at [828, 422] on textarea "This one was missed, apologies. Initial attendance is $169," at bounding box center [902, 434] width 806 height 44
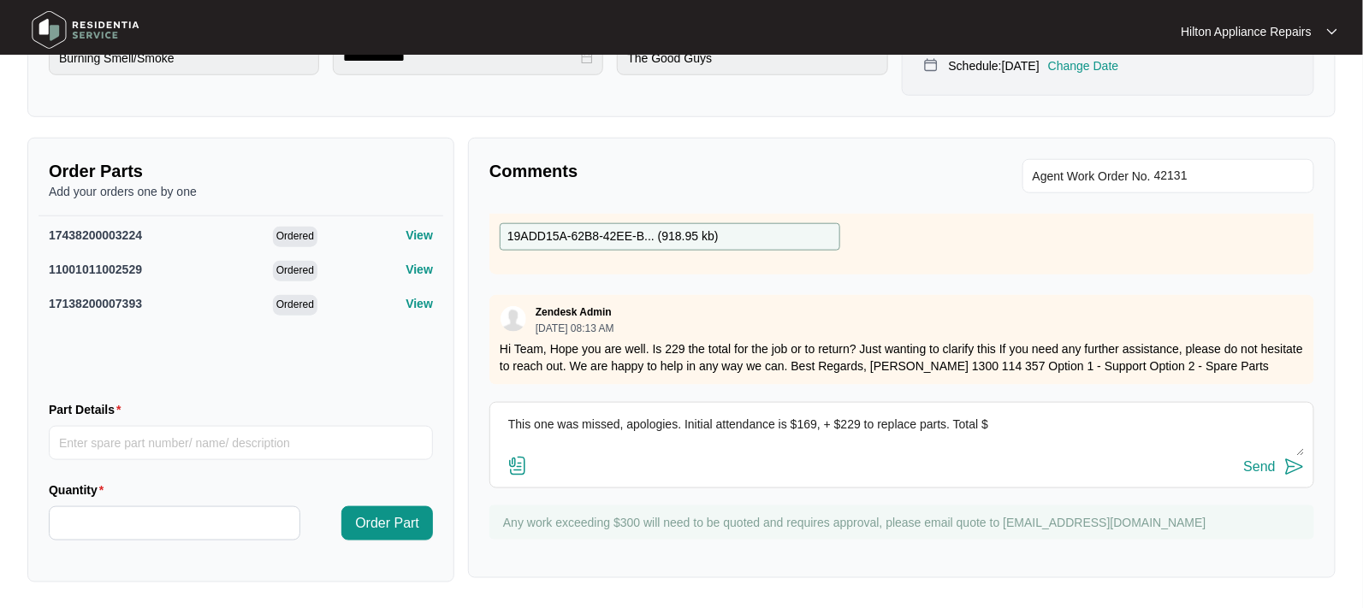
click at [1004, 428] on textarea "This one was missed, apologies. Initial attendance is $169, + $229 to replace p…" at bounding box center [902, 434] width 806 height 44
drag, startPoint x: 1041, startPoint y: 423, endPoint x: 422, endPoint y: 430, distance: 618.7
click at [422, 430] on div "Order Parts Add your orders one by one 17438200003224 Ordered View 110010110025…" at bounding box center [682, 360] width 1322 height 445
type textarea "This one was missed, apologies. Initial attendance is $169, + $229 to replace p…"
click at [1248, 462] on div "Send" at bounding box center [1260, 467] width 32 height 15
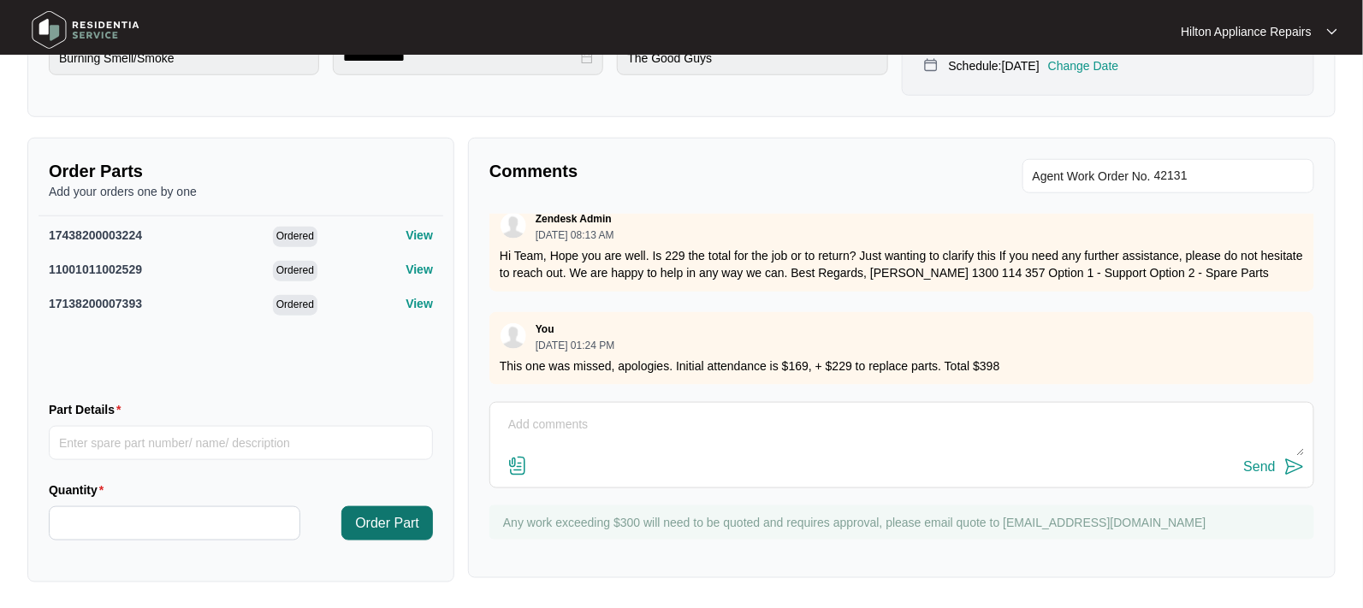
scroll to position [0, 0]
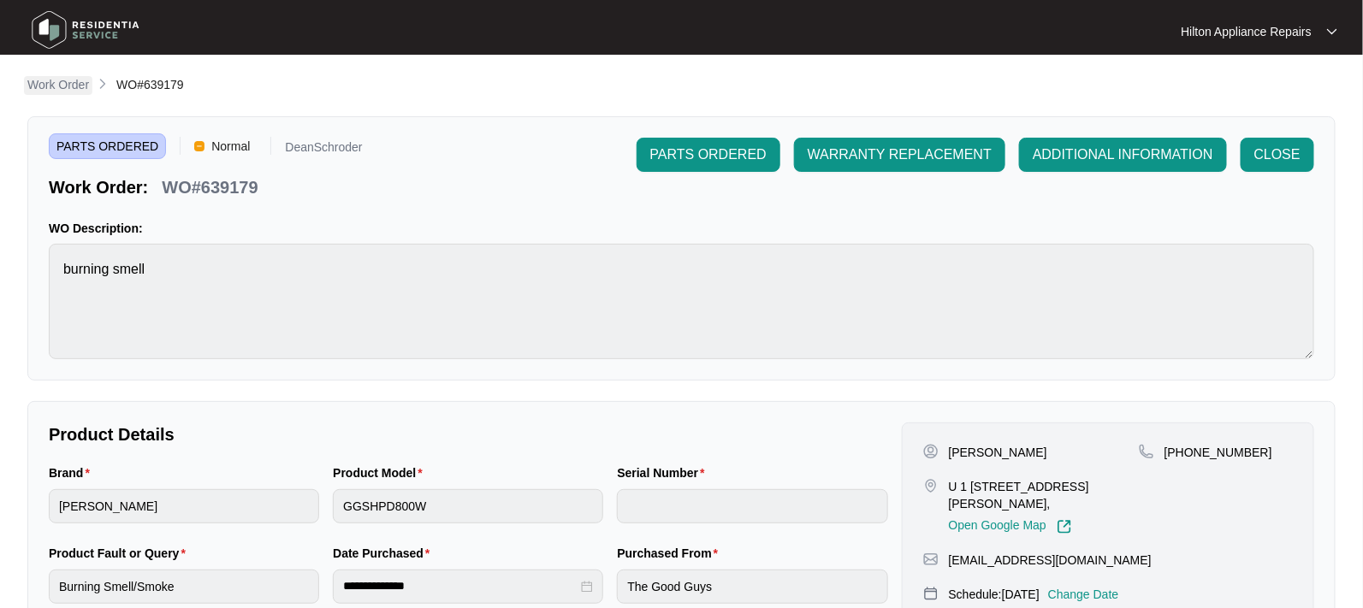
click at [51, 78] on p "Work Order" at bounding box center [58, 84] width 62 height 17
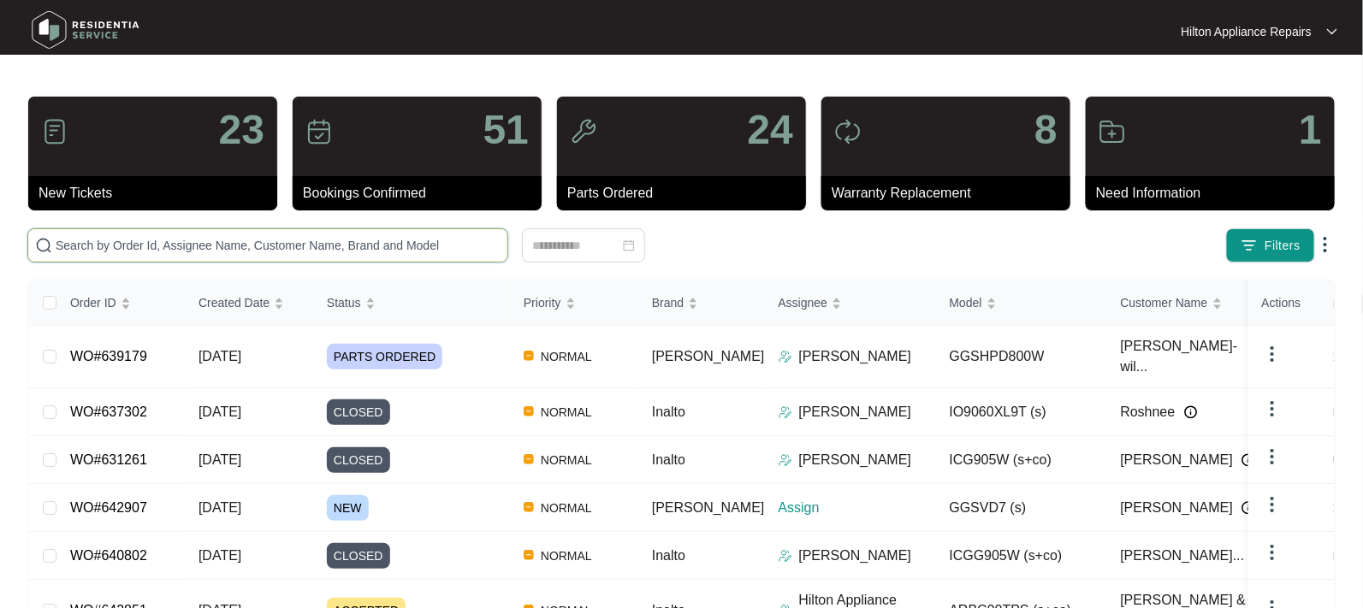
drag, startPoint x: 80, startPoint y: 242, endPoint x: 98, endPoint y: 243, distance: 18.0
click at [80, 242] on input "text" at bounding box center [278, 245] width 445 height 19
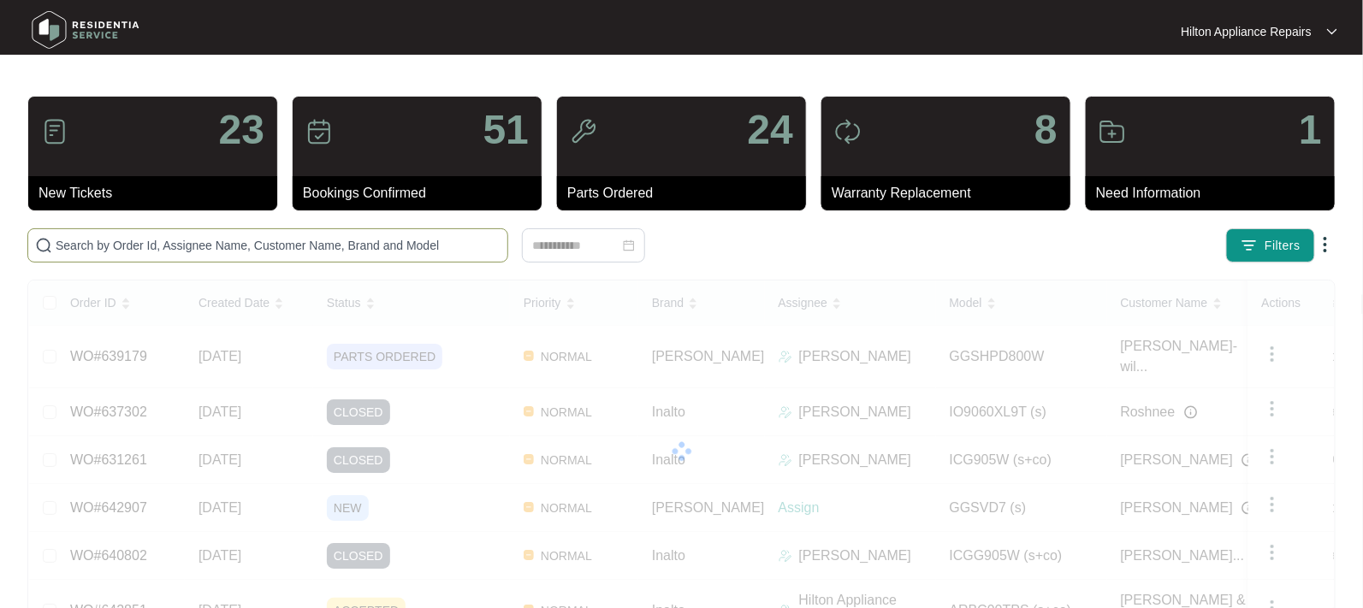
paste input "642907"
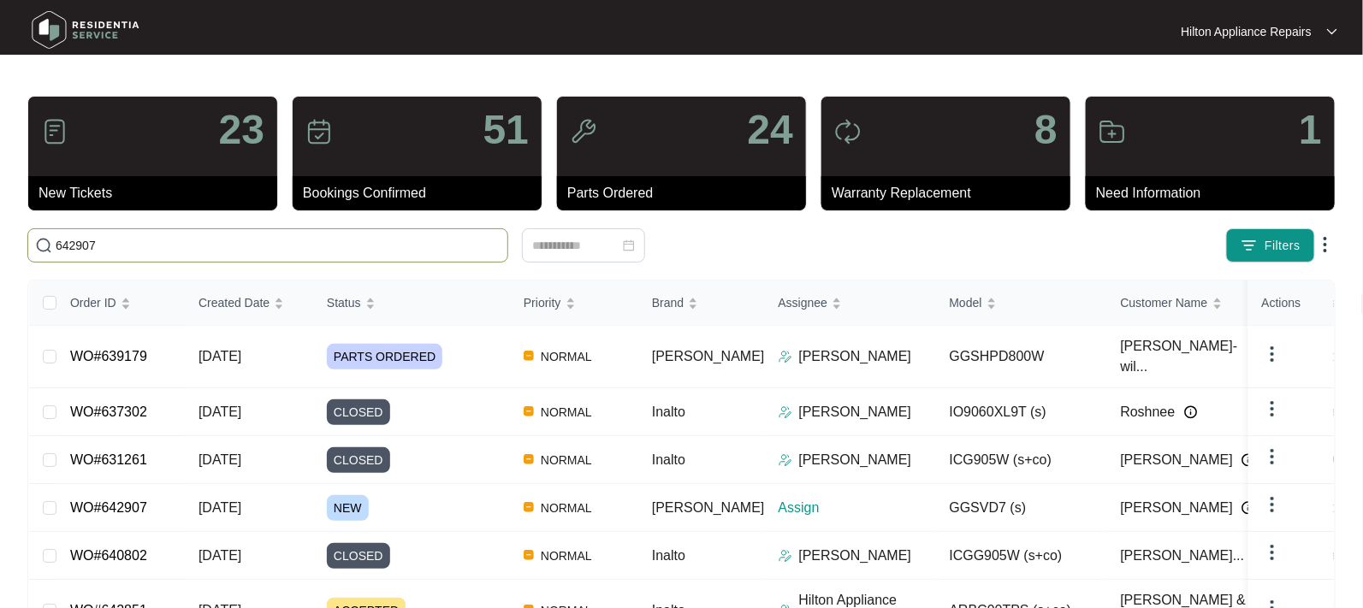
drag, startPoint x: 94, startPoint y: 246, endPoint x: 33, endPoint y: 240, distance: 61.9
click at [33, 240] on span "642907" at bounding box center [267, 245] width 481 height 34
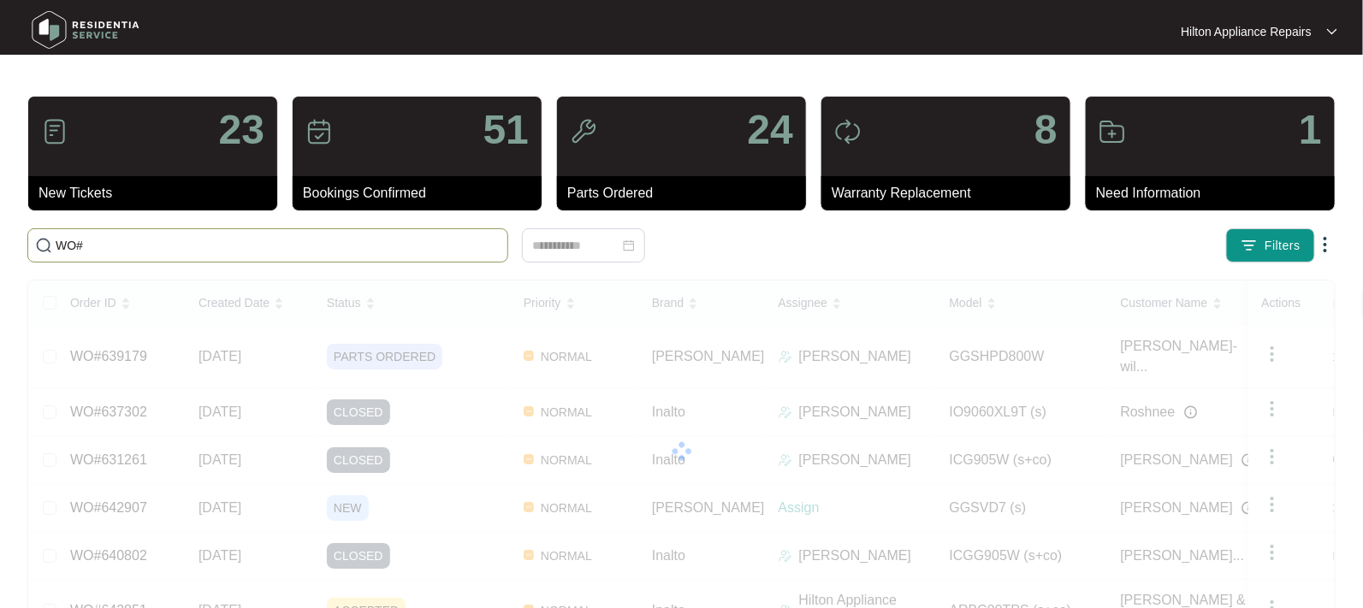
paste input "642907"
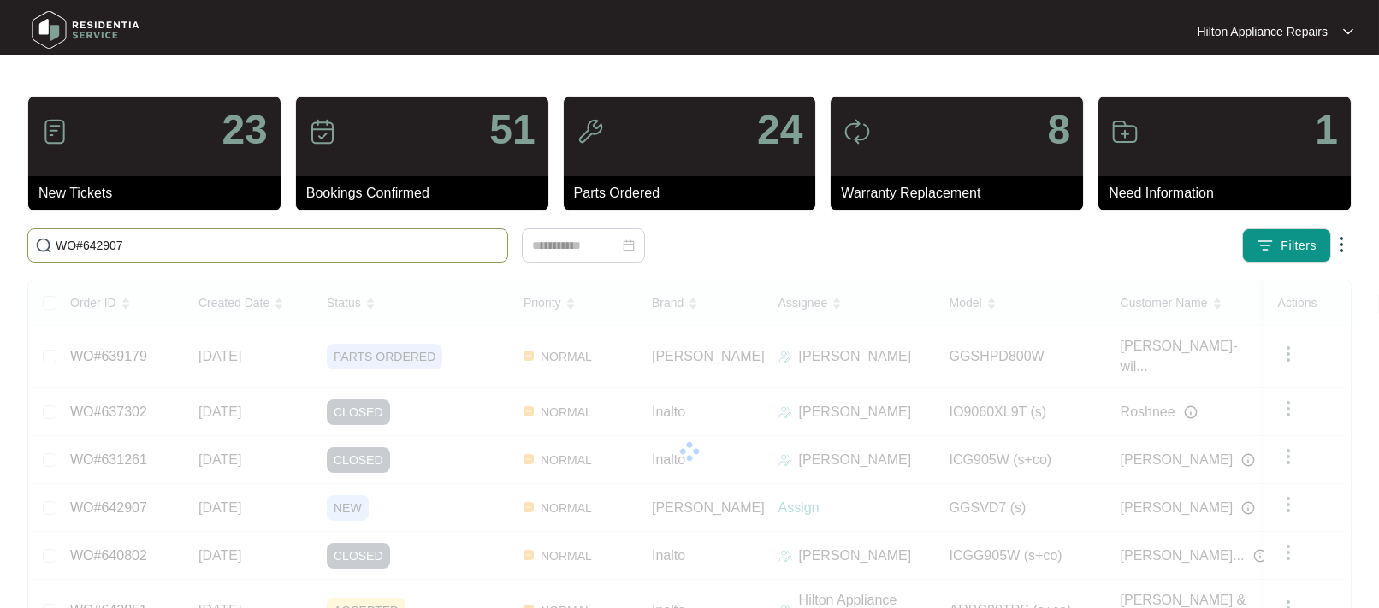
type input "WO#642907"
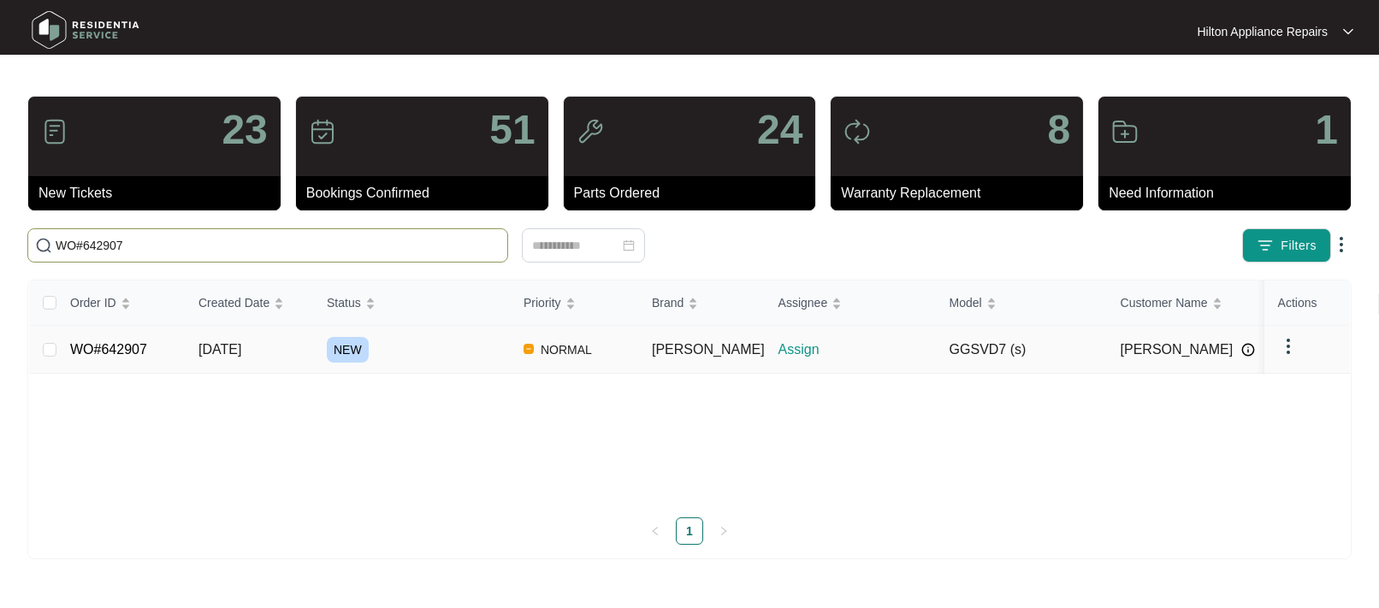
click at [224, 346] on span "[DATE]" at bounding box center [220, 349] width 43 height 15
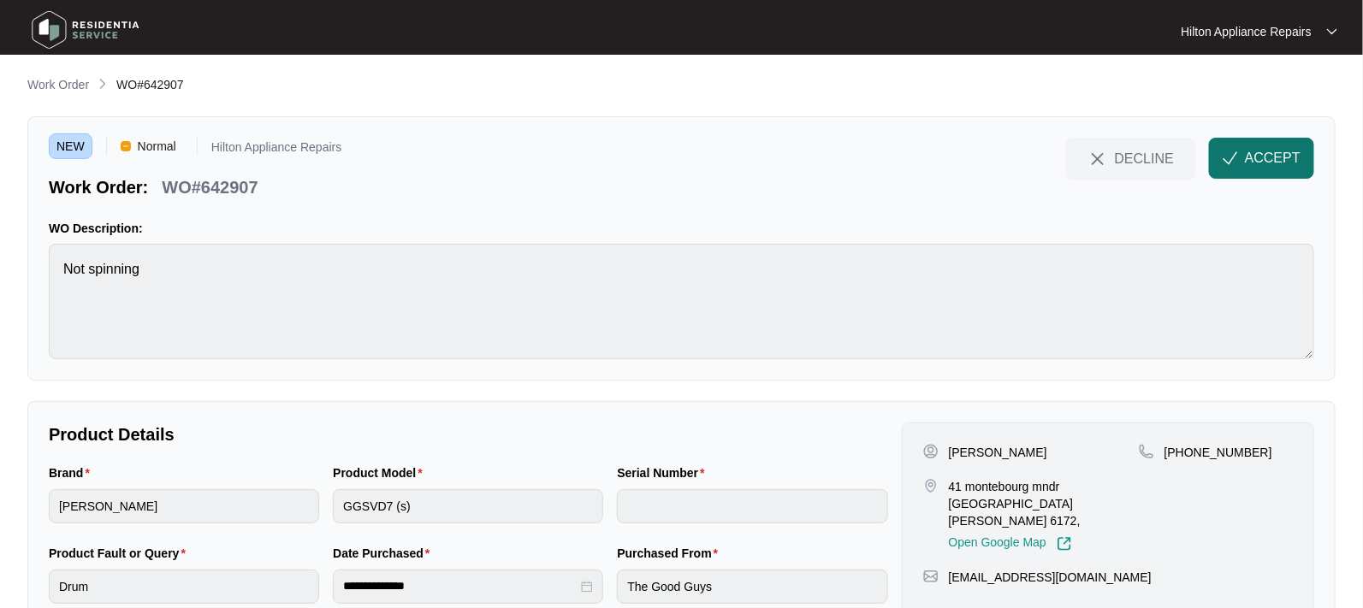
click at [1252, 160] on span "ACCEPT" at bounding box center [1273, 158] width 56 height 21
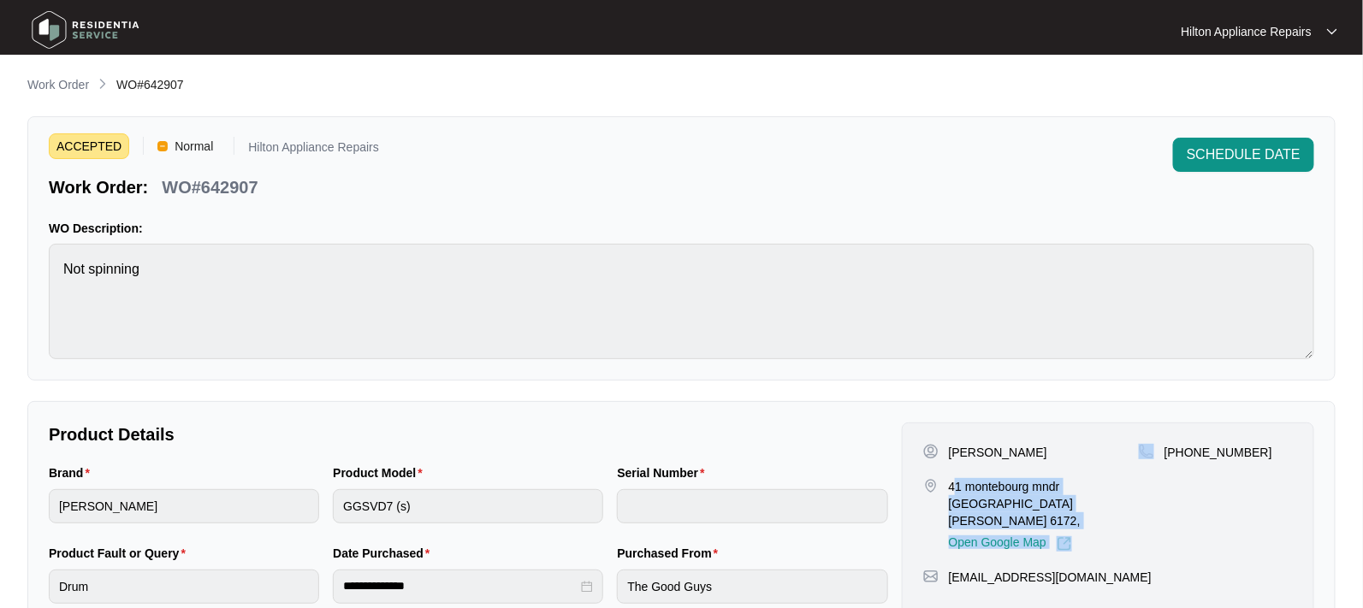
drag, startPoint x: 1142, startPoint y: 487, endPoint x: 1148, endPoint y: 507, distance: 21.6
click at [969, 489] on div "[PERSON_NAME] [STREET_ADDRESS][PERSON_NAME], Open Google Map [PHONE_NUMBER]" at bounding box center [1108, 498] width 370 height 108
click at [1174, 507] on div "[PHONE_NUMBER]" at bounding box center [1216, 498] width 154 height 108
drag, startPoint x: 1145, startPoint y: 485, endPoint x: 1037, endPoint y: 495, distance: 108.2
click at [995, 488] on div "[PERSON_NAME] [STREET_ADDRESS][PERSON_NAME], Open Google Map [PHONE_NUMBER]" at bounding box center [1108, 498] width 370 height 108
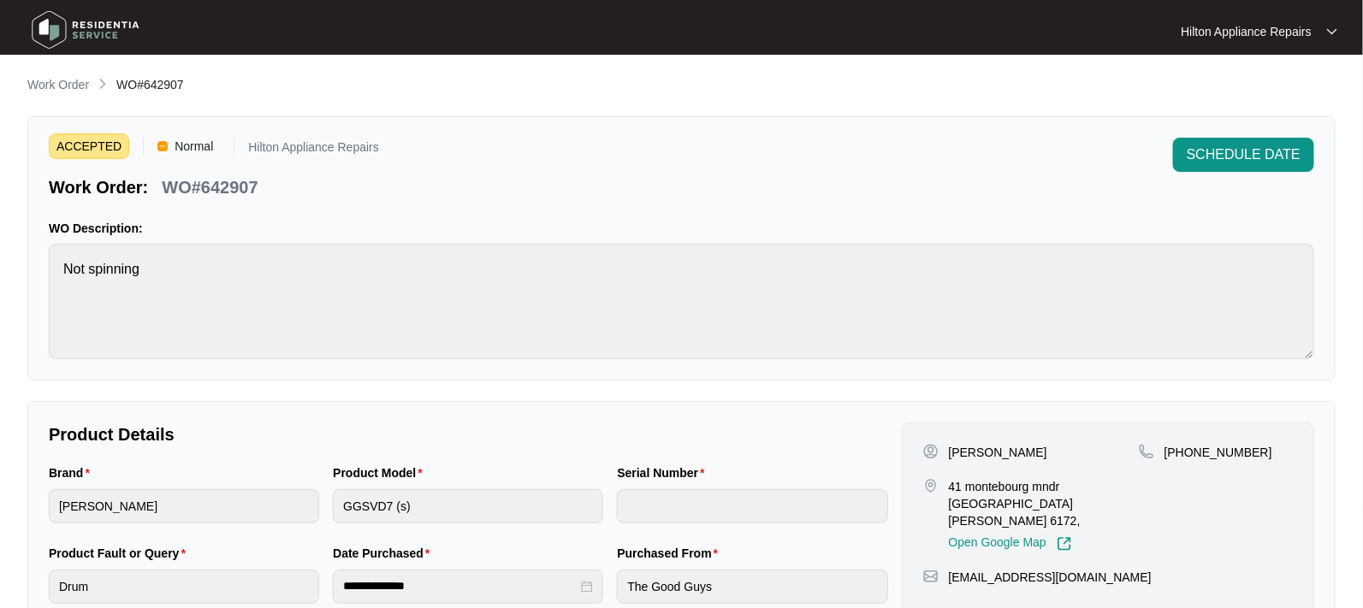
click at [1153, 503] on div "[PHONE_NUMBER]" at bounding box center [1216, 498] width 154 height 108
drag, startPoint x: 1130, startPoint y: 484, endPoint x: 951, endPoint y: 481, distance: 178.9
click at [951, 481] on p "41 montebourg mndr [GEOGRAPHIC_DATA][PERSON_NAME] 6172," at bounding box center [1044, 503] width 190 height 51
click at [1207, 489] on div "[PHONE_NUMBER]" at bounding box center [1216, 498] width 154 height 108
drag, startPoint x: 951, startPoint y: 483, endPoint x: 1133, endPoint y: 484, distance: 182.3
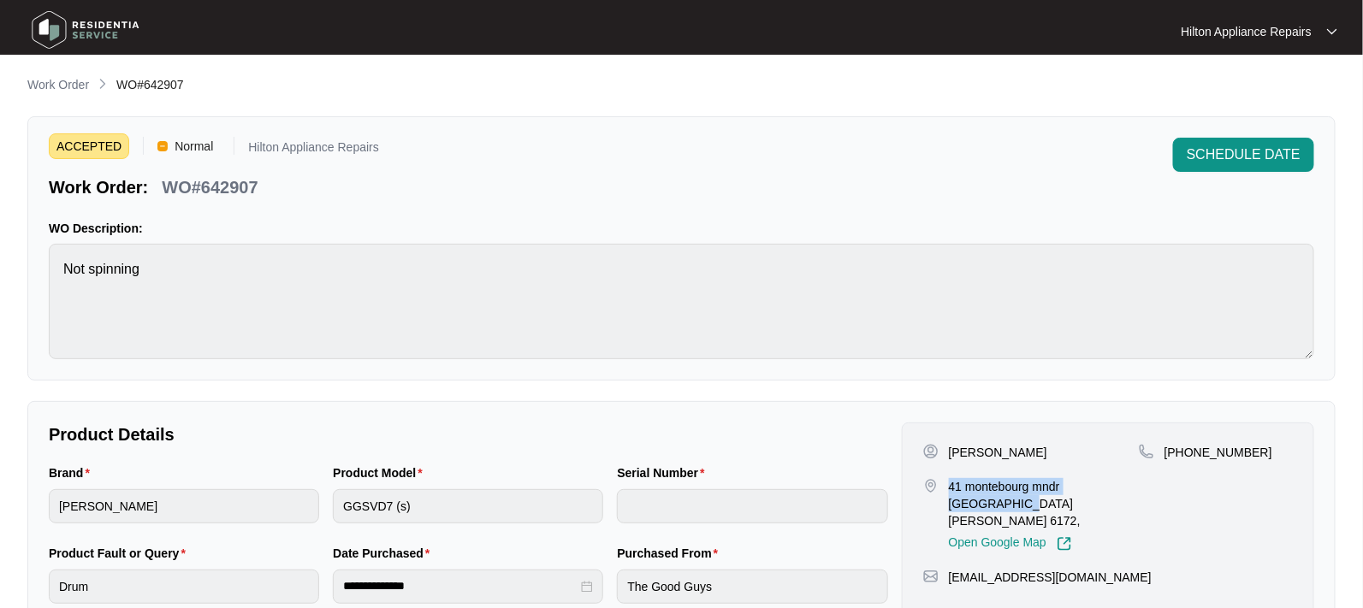
click at [1133, 484] on p "41 montebourg mndr [GEOGRAPHIC_DATA][PERSON_NAME] 6172," at bounding box center [1044, 503] width 190 height 51
copy p "41 montebourg mndr [GEOGRAPHIC_DATA][PERSON_NAME]"
drag, startPoint x: 1040, startPoint y: 451, endPoint x: 948, endPoint y: 446, distance: 91.7
click at [949, 446] on p "[PERSON_NAME]" at bounding box center [998, 452] width 98 height 17
copy p "[PERSON_NAME]"
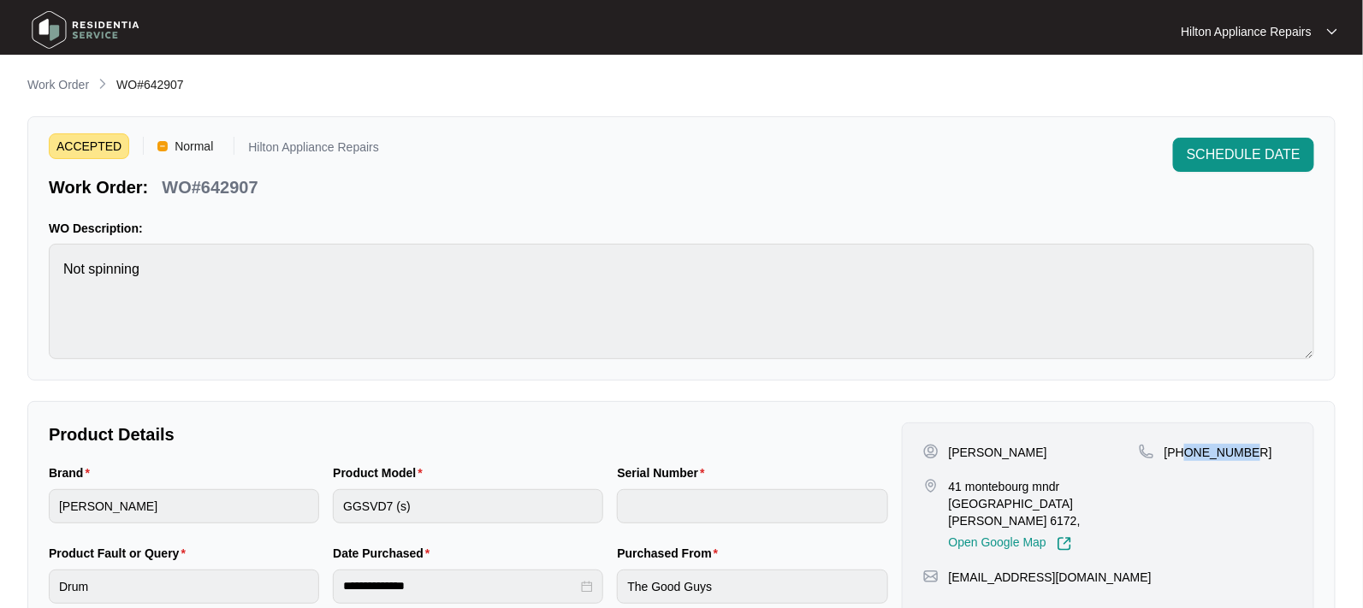
drag, startPoint x: 1247, startPoint y: 452, endPoint x: 1185, endPoint y: 454, distance: 61.6
click at [1185, 454] on div "[PHONE_NUMBER]" at bounding box center [1216, 452] width 154 height 17
copy p "411896935"
drag, startPoint x: 1082, startPoint y: 560, endPoint x: 945, endPoint y: 566, distance: 137.9
click at [945, 569] on div "[EMAIL_ADDRESS][DOMAIN_NAME]" at bounding box center [1108, 577] width 370 height 17
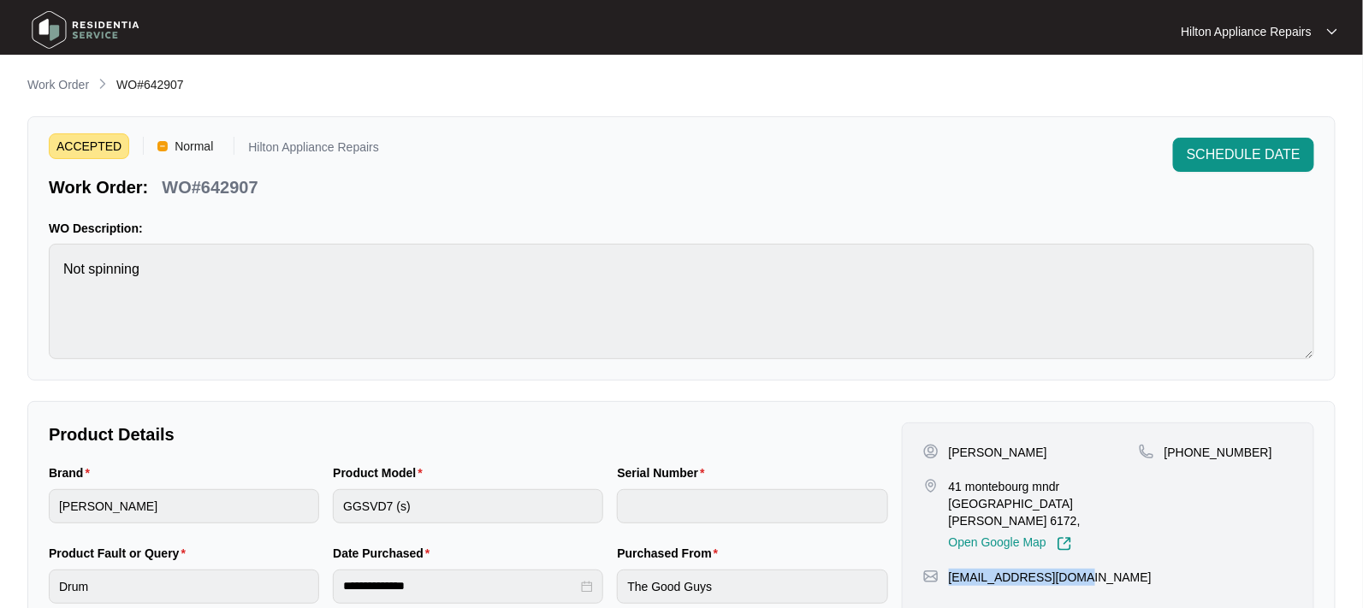
copy p "[EMAIL_ADDRESS][DOMAIN_NAME]"
click at [277, 477] on div "Brand [PERSON_NAME] Product Model GGSVD7 (s) Serial Number" at bounding box center [468, 504] width 853 height 80
drag, startPoint x: 256, startPoint y: 195, endPoint x: 163, endPoint y: 182, distance: 94.2
click at [163, 182] on div "WO#642907" at bounding box center [210, 184] width 110 height 30
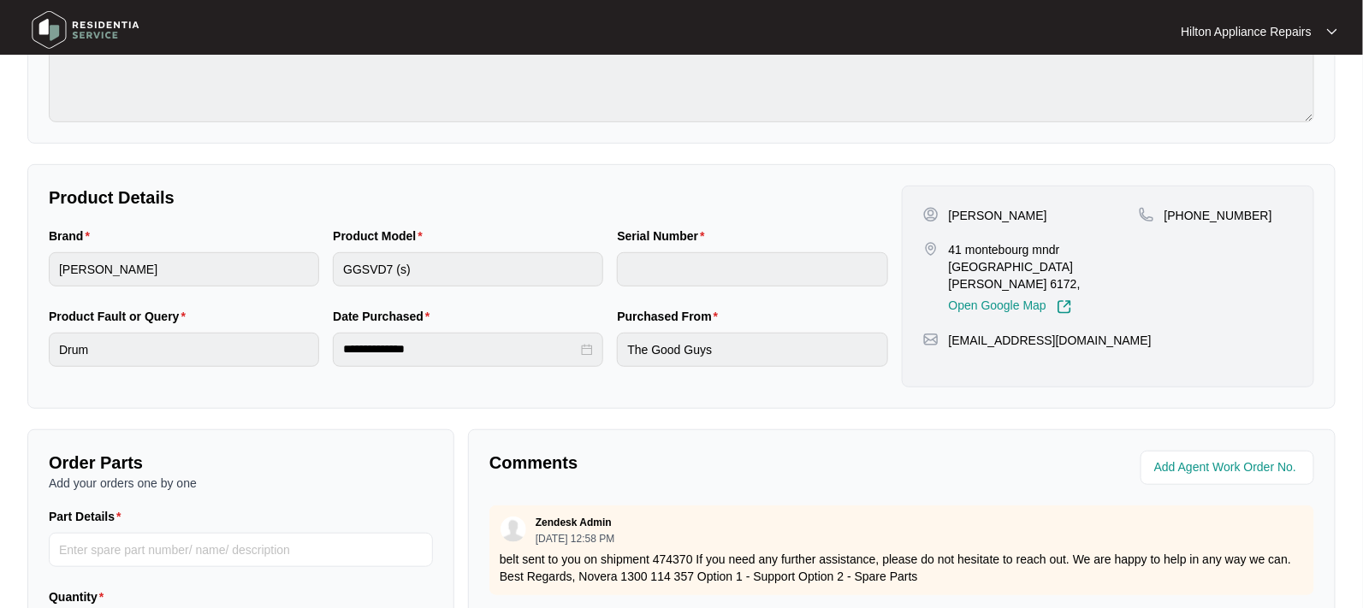
scroll to position [204, 0]
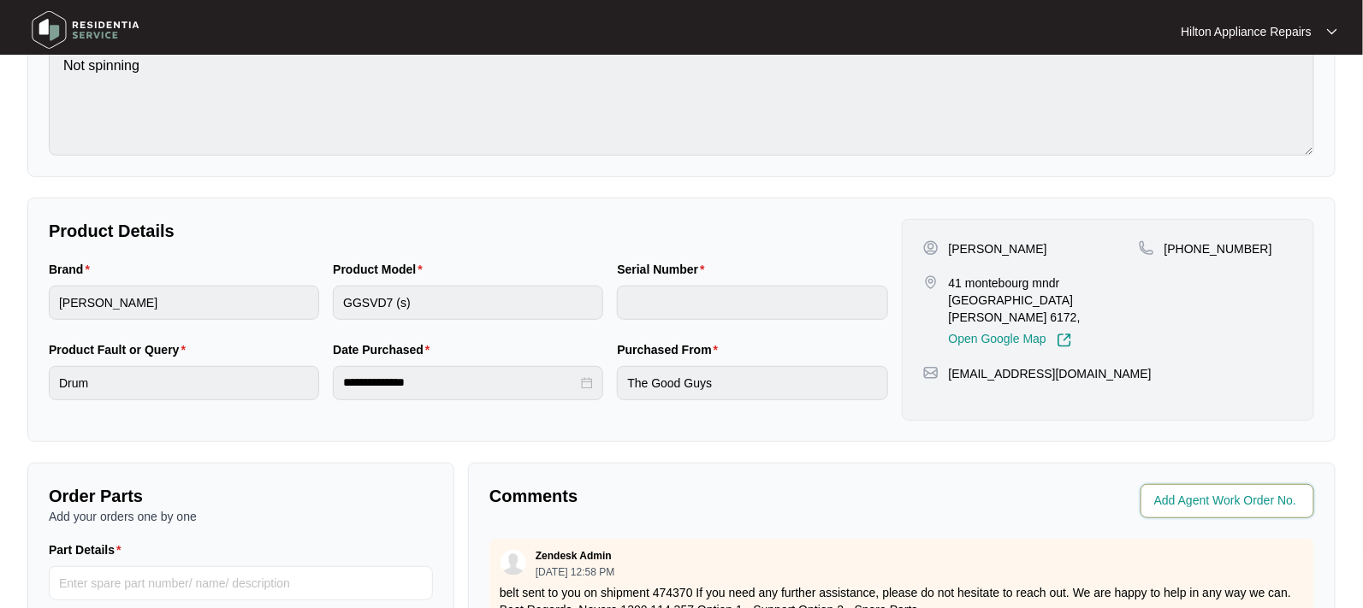
click at [1190, 509] on input "string" at bounding box center [1229, 501] width 150 height 21
type input "42340"
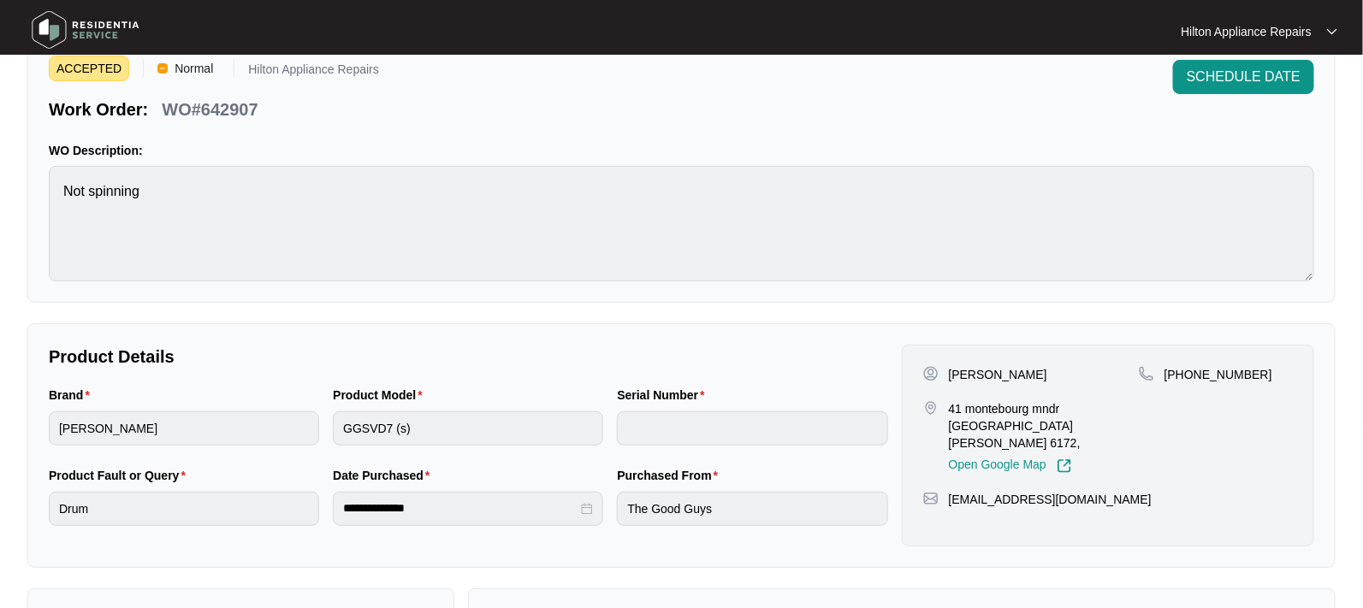
scroll to position [0, 0]
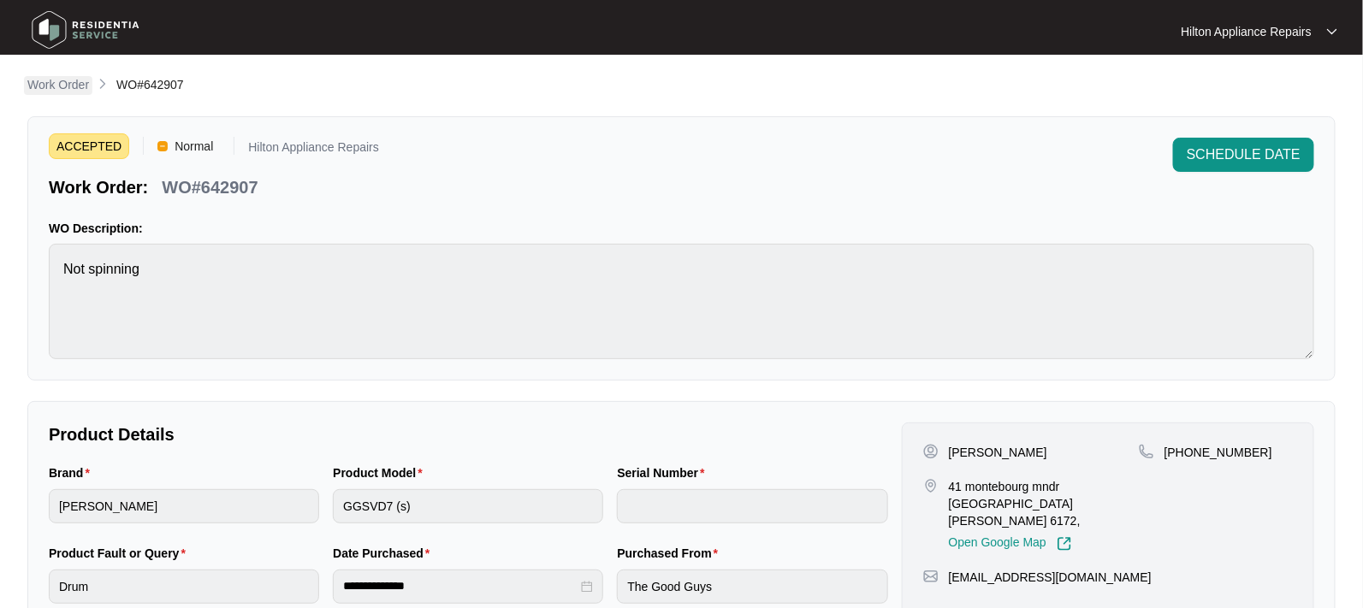
click at [54, 86] on p "Work Order" at bounding box center [58, 84] width 62 height 17
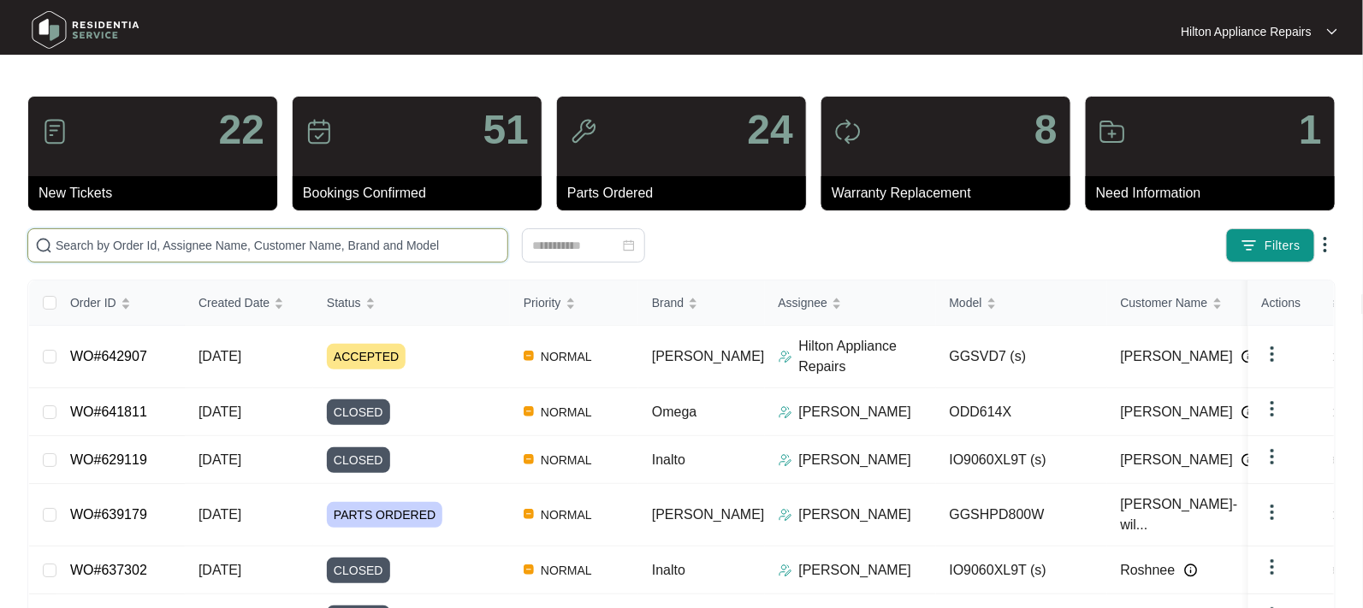
click at [100, 241] on input "text" at bounding box center [278, 245] width 445 height 19
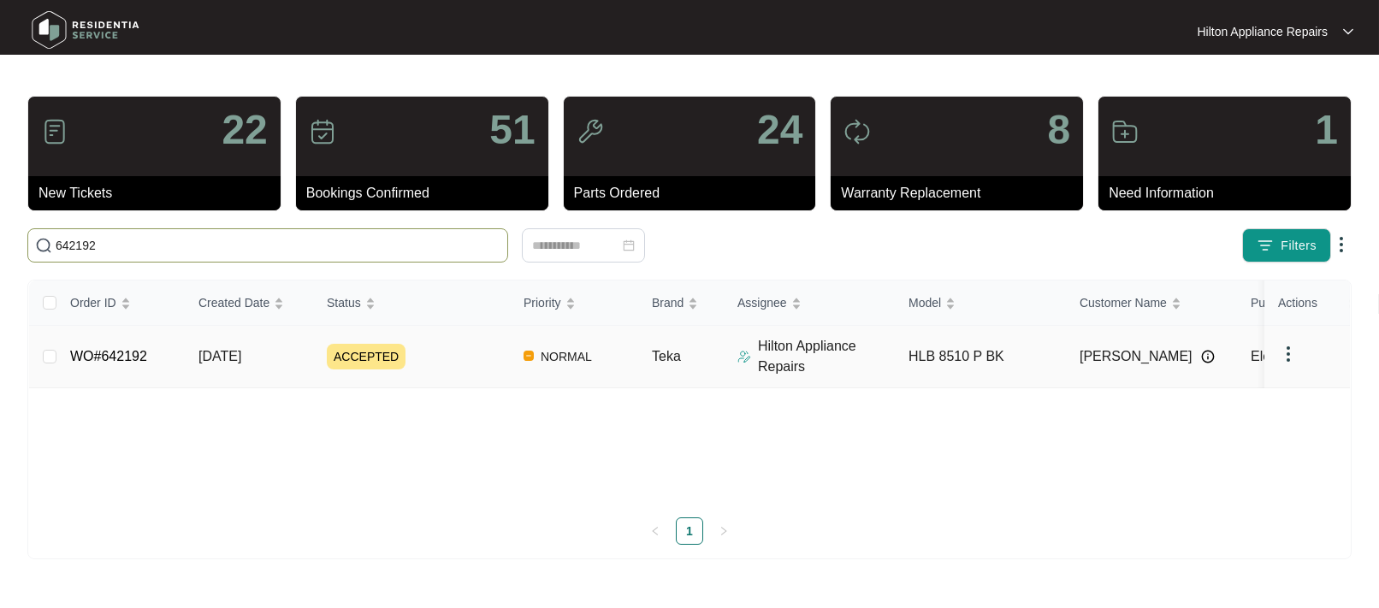
type input "642192"
click at [241, 355] on span "[DATE]" at bounding box center [220, 356] width 43 height 15
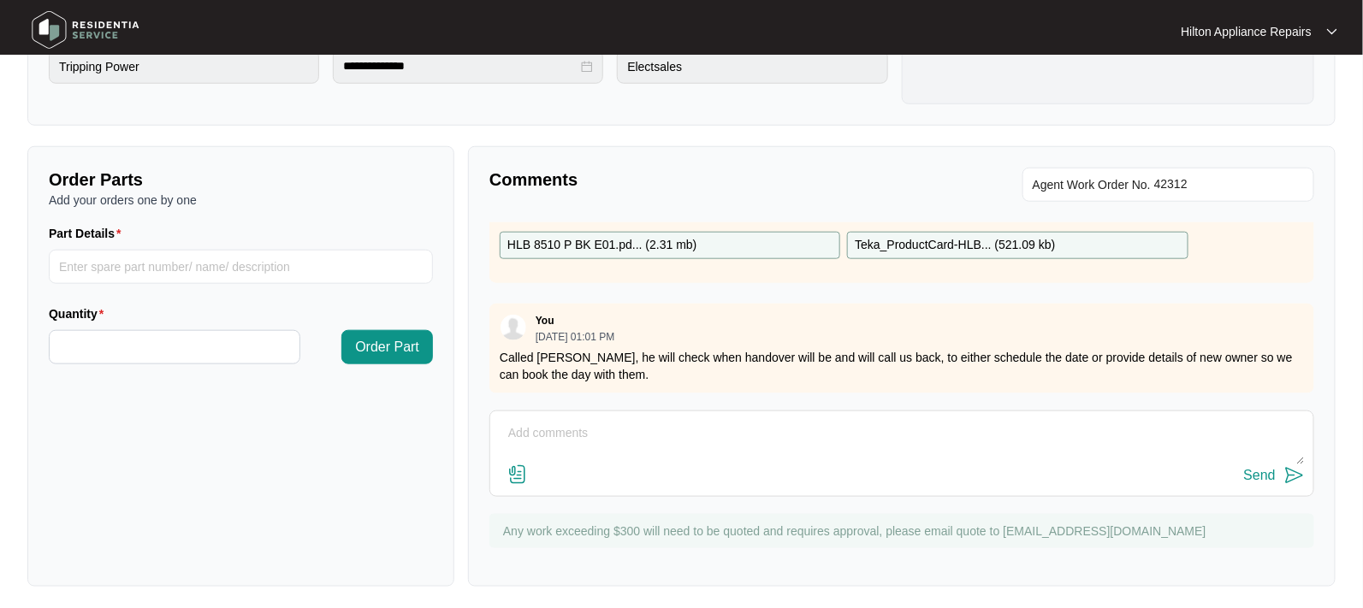
scroll to position [525, 0]
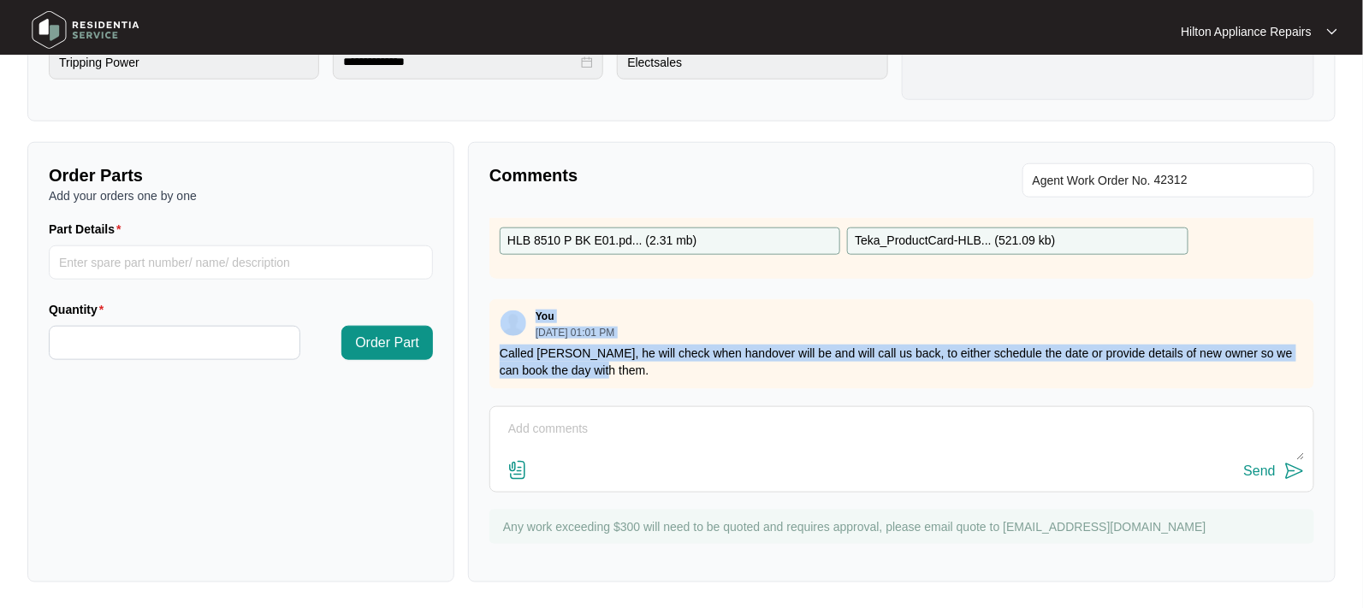
drag, startPoint x: 626, startPoint y: 358, endPoint x: 529, endPoint y: 298, distance: 113.7
click at [529, 299] on div "You [DATE] 01:01 PM Called [PERSON_NAME], he will check when handover will be a…" at bounding box center [901, 344] width 825 height 90
copy div "You [DATE] 01:01 PM Called [PERSON_NAME], he will check when handover will be a…"
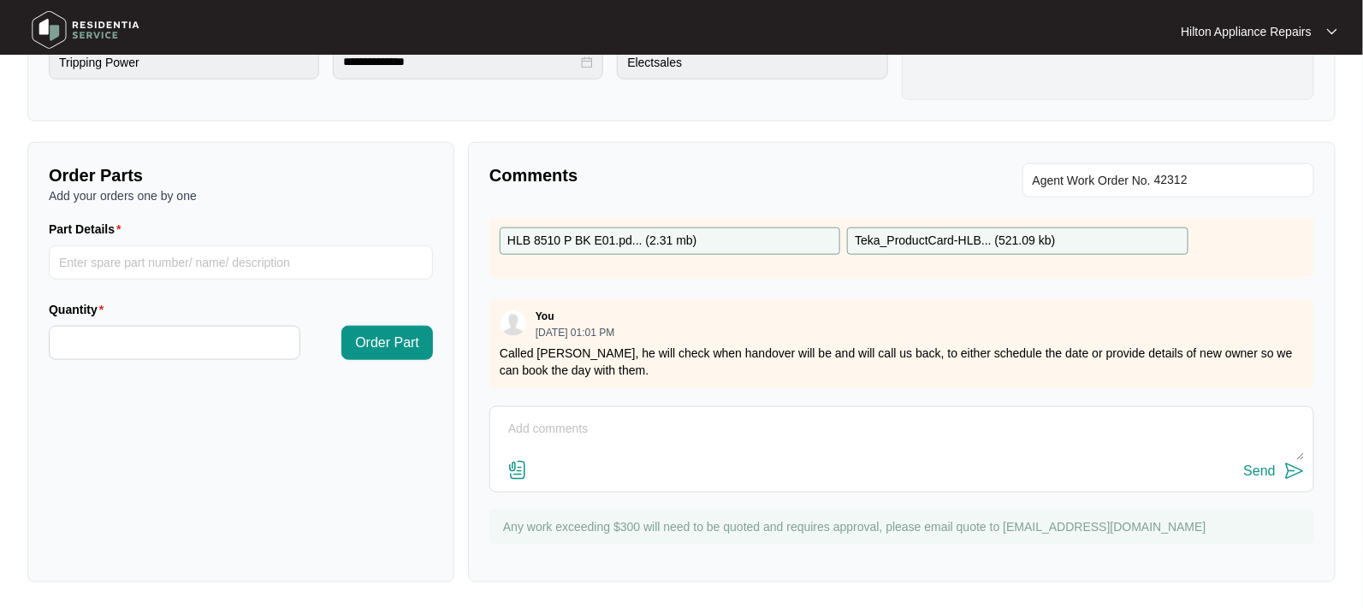
click at [364, 459] on div "Order Parts Add your orders one by one Part Details Quantity Order Part" at bounding box center [240, 362] width 427 height 441
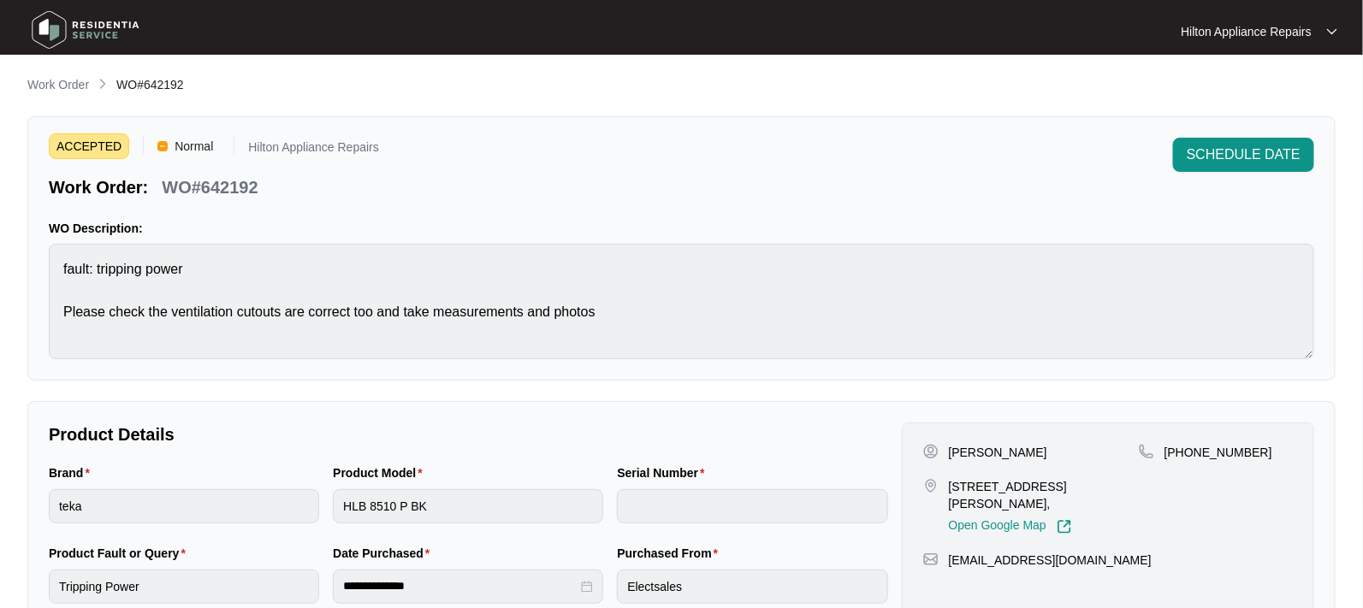
scroll to position [0, 0]
click at [59, 79] on p "Work Order" at bounding box center [58, 84] width 62 height 17
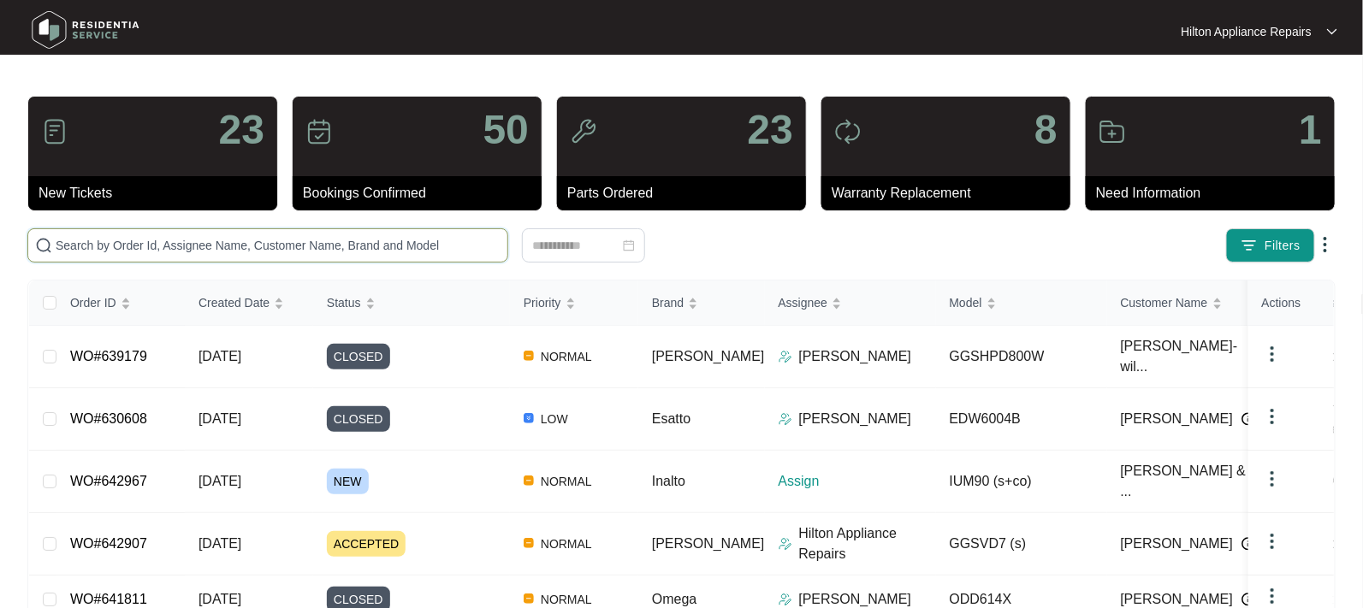
click at [89, 244] on input "text" at bounding box center [278, 245] width 445 height 19
paste input "639179"
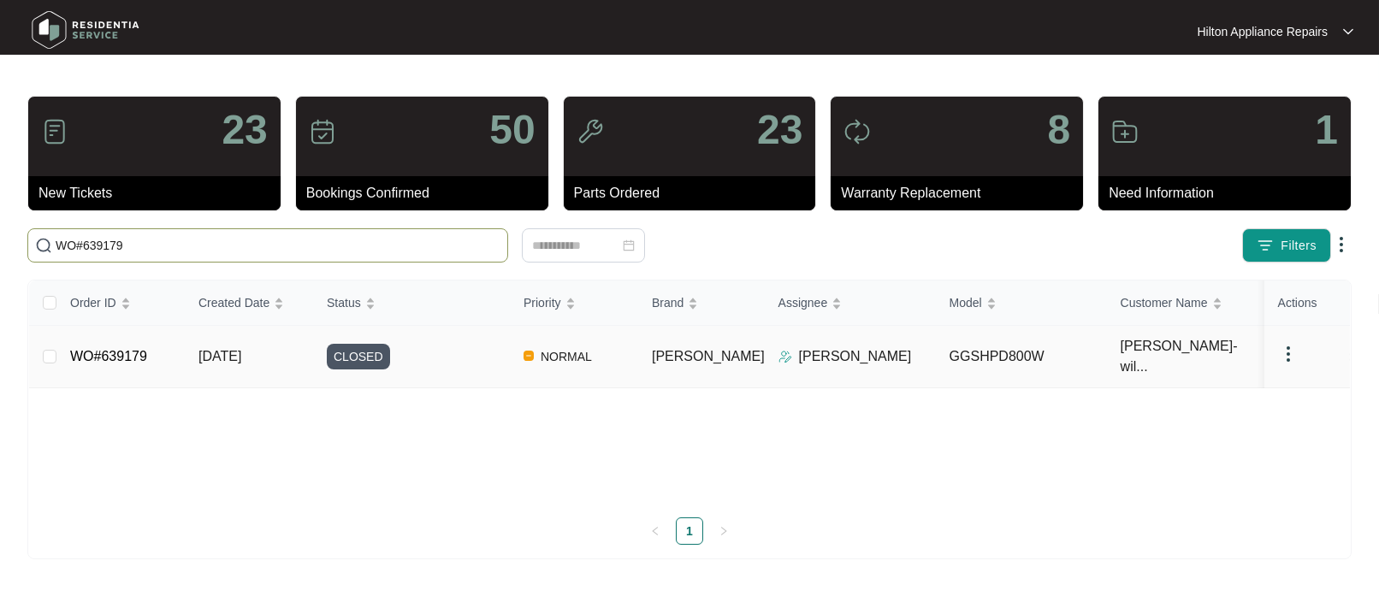
type input "WO#639179"
drag, startPoint x: 210, startPoint y: 349, endPoint x: 228, endPoint y: 350, distance: 18.0
click at [210, 349] on span "[DATE]" at bounding box center [220, 356] width 43 height 15
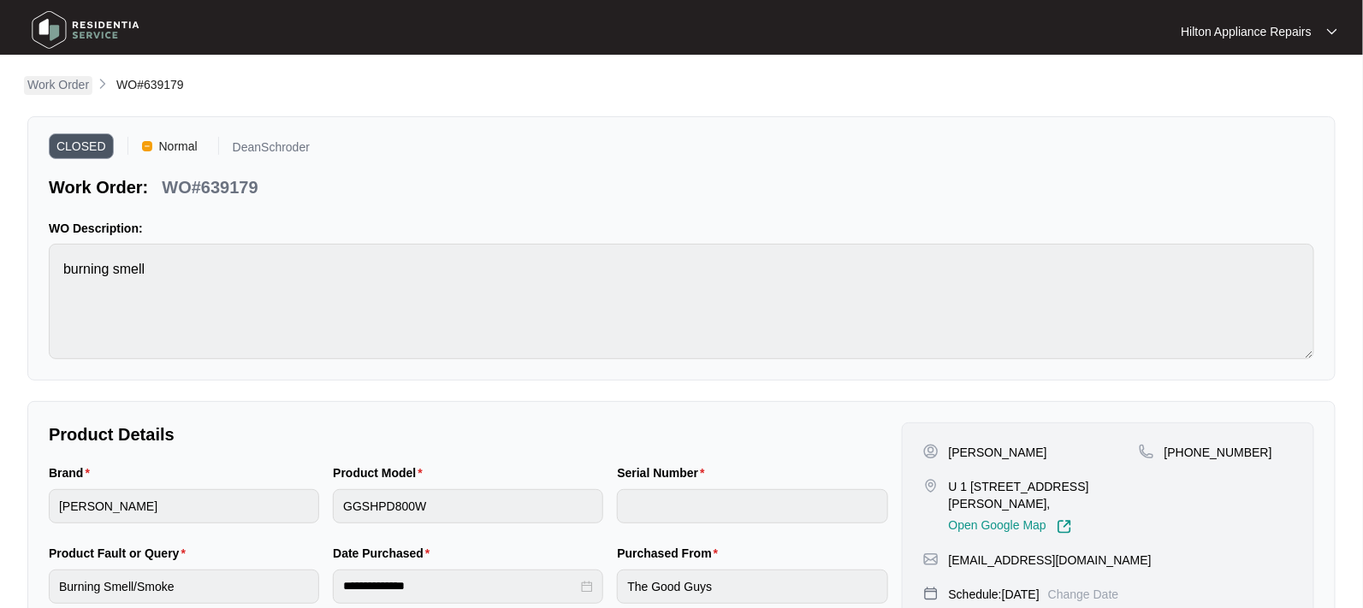
click at [55, 80] on p "Work Order" at bounding box center [58, 84] width 62 height 17
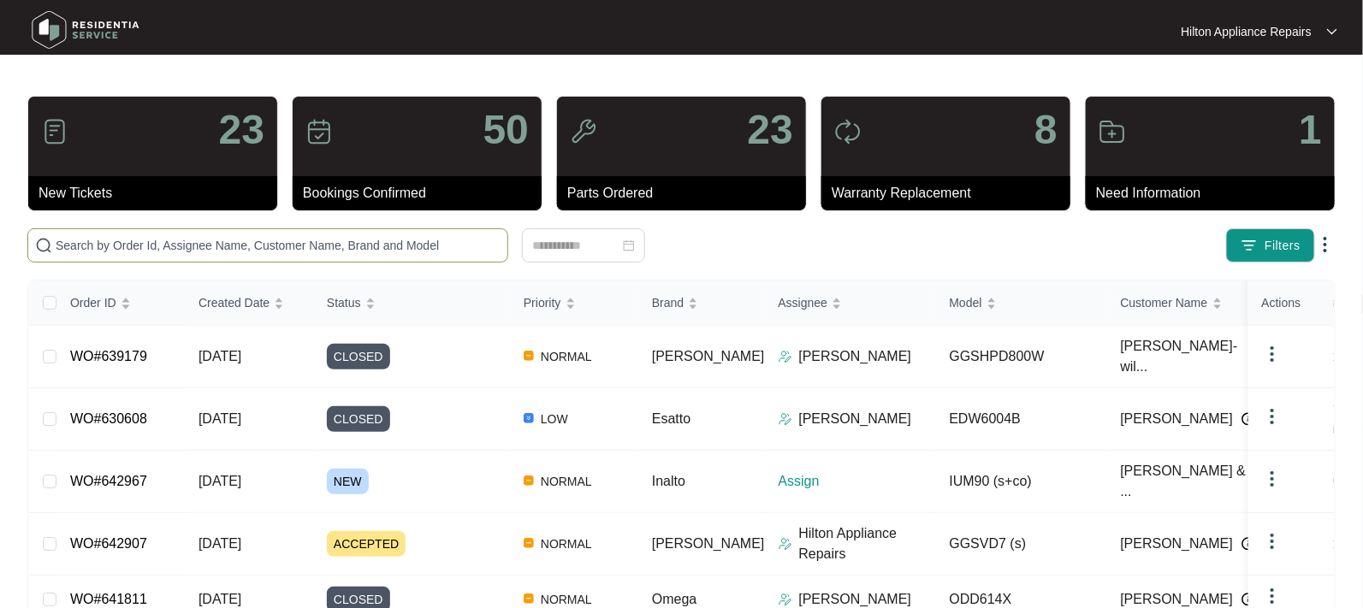
click at [114, 233] on span at bounding box center [267, 245] width 481 height 34
paste input "642967"
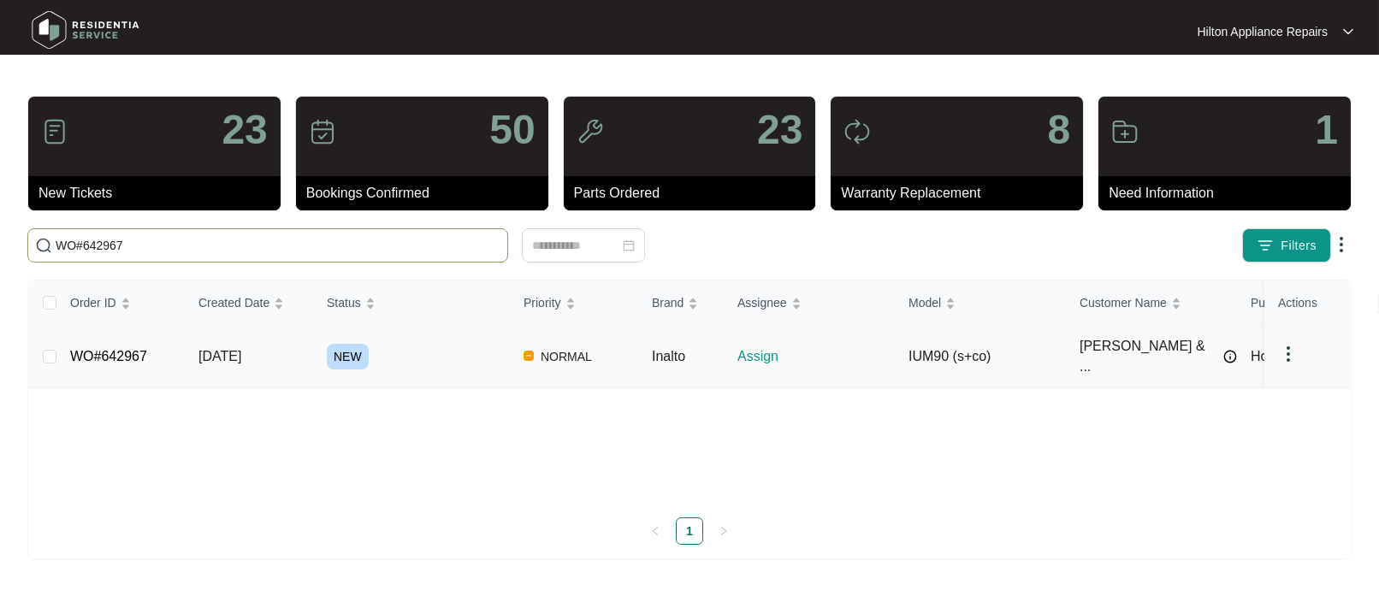
type input "WO#642967"
click at [222, 349] on span "[DATE]" at bounding box center [220, 356] width 43 height 15
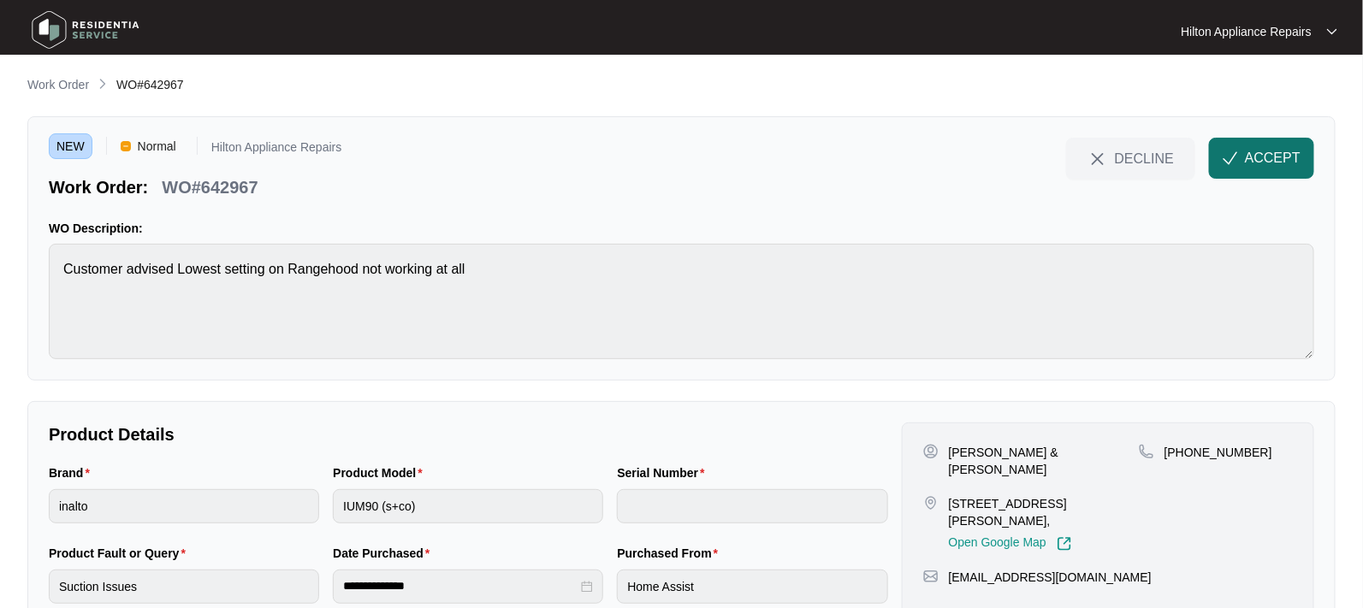
click at [1244, 156] on button "ACCEPT" at bounding box center [1261, 158] width 105 height 41
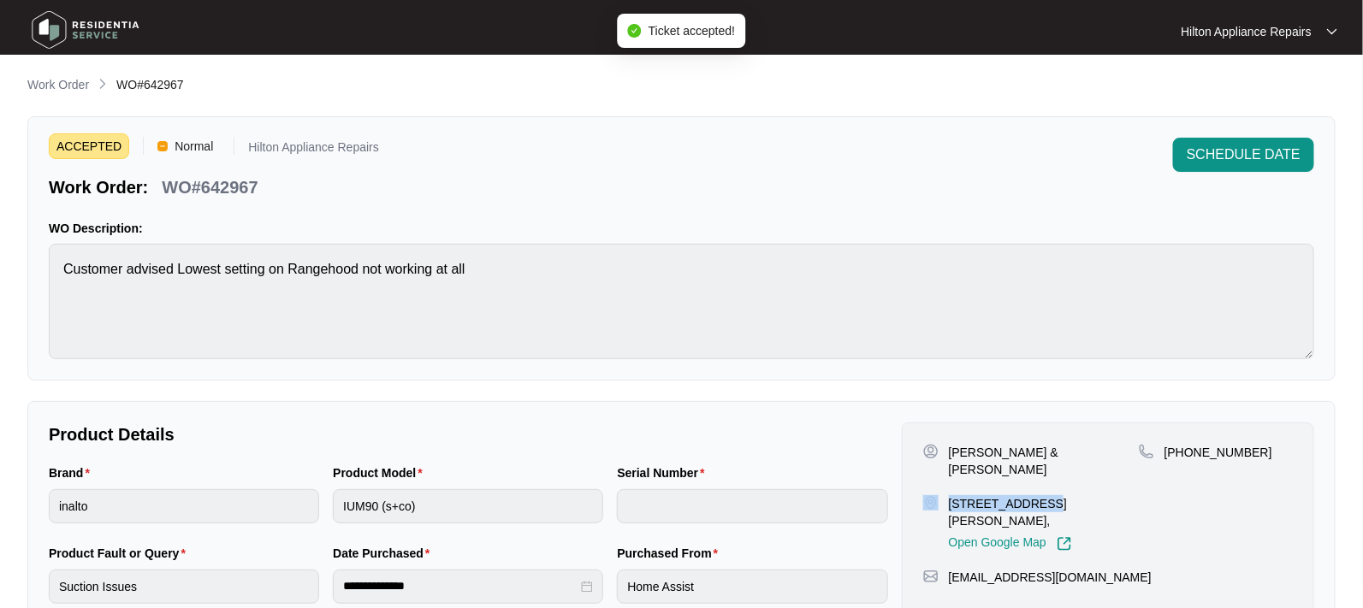
drag, startPoint x: 1038, startPoint y: 487, endPoint x: 942, endPoint y: 478, distance: 96.2
click at [942, 495] on div "[STREET_ADDRESS][PERSON_NAME], Open Google Map" at bounding box center [1031, 523] width 216 height 56
copy div "[STREET_ADDRESS]"
click at [240, 491] on div "Brand inalto Product Model IUM90 (s+co) Serial Number" at bounding box center [468, 504] width 853 height 80
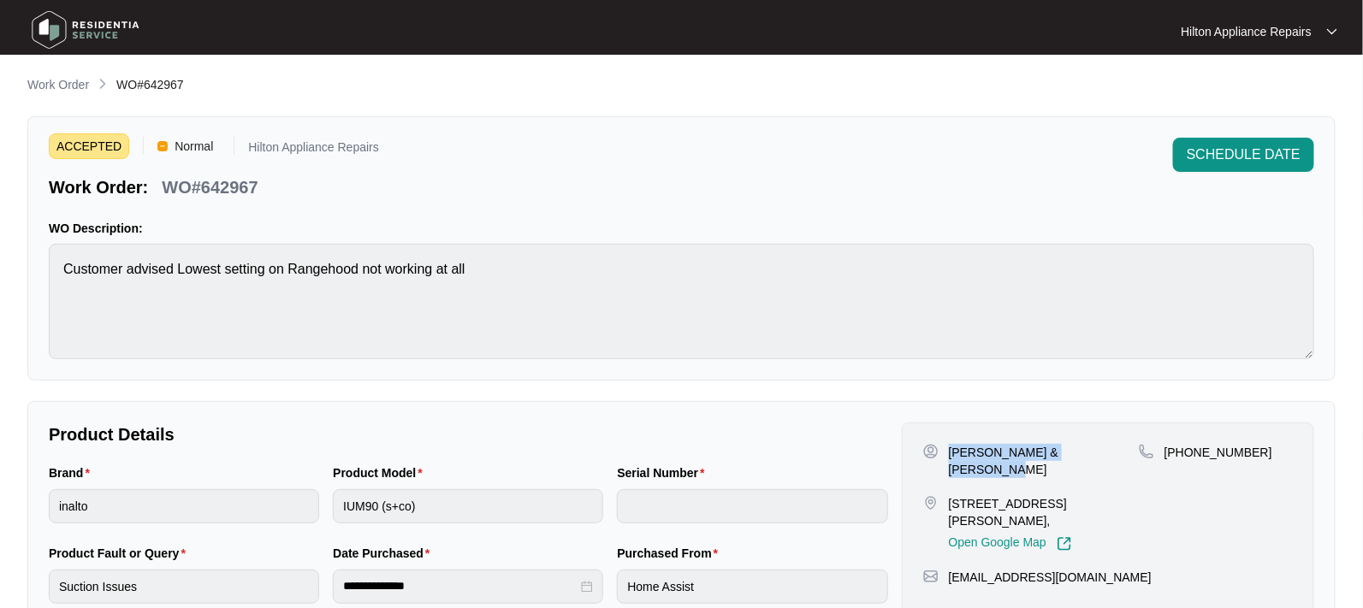
drag, startPoint x: 1106, startPoint y: 453, endPoint x: 951, endPoint y: 442, distance: 156.1
click at [951, 442] on div "[PERSON_NAME] & [PERSON_NAME] [STREET_ADDRESS][PERSON_NAME], Open Google Map [P…" at bounding box center [1108, 524] width 412 height 202
copy p "[PERSON_NAME] & [PERSON_NAME]"
drag, startPoint x: 1248, startPoint y: 452, endPoint x: 1184, endPoint y: 454, distance: 63.4
click at [1184, 454] on div "[PHONE_NUMBER]" at bounding box center [1216, 452] width 154 height 17
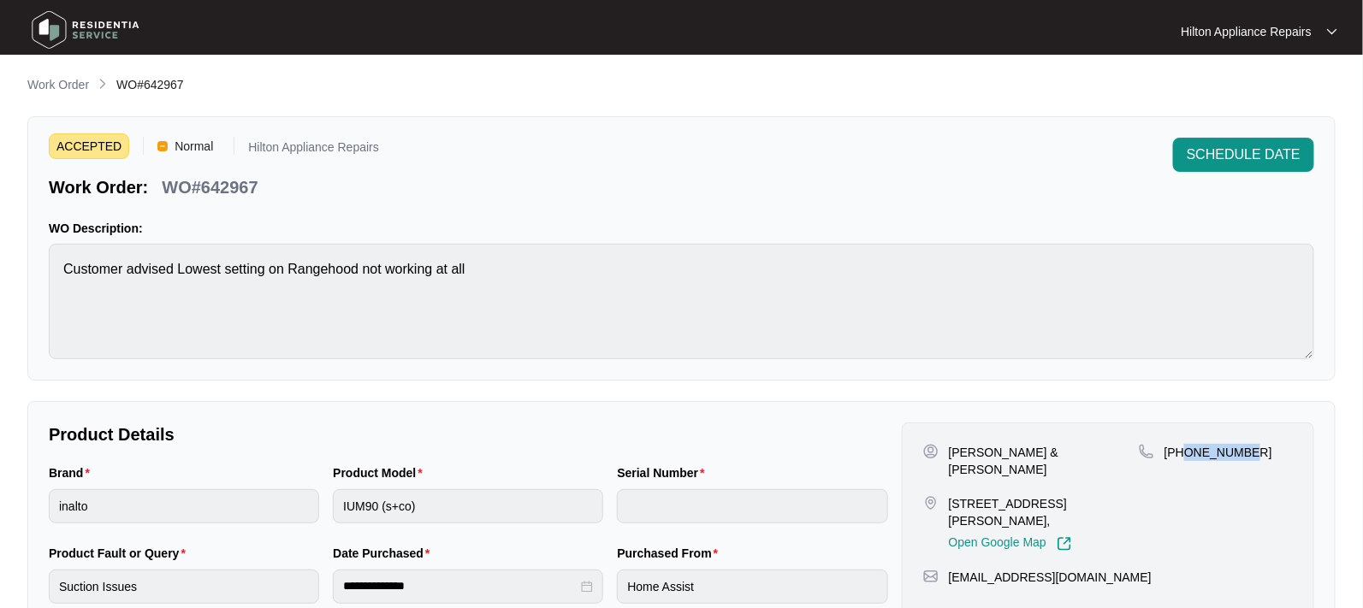
copy p "434990149"
drag, startPoint x: 1089, startPoint y: 559, endPoint x: 926, endPoint y: 565, distance: 163.5
click at [947, 569] on div "[EMAIL_ADDRESS][DOMAIN_NAME]" at bounding box center [1108, 577] width 370 height 17
copy p "[EMAIL_ADDRESS][DOMAIN_NAME]"
click at [216, 501] on div "Brand inalto Product Model IUM90 (s+co) Serial Number" at bounding box center [468, 504] width 853 height 80
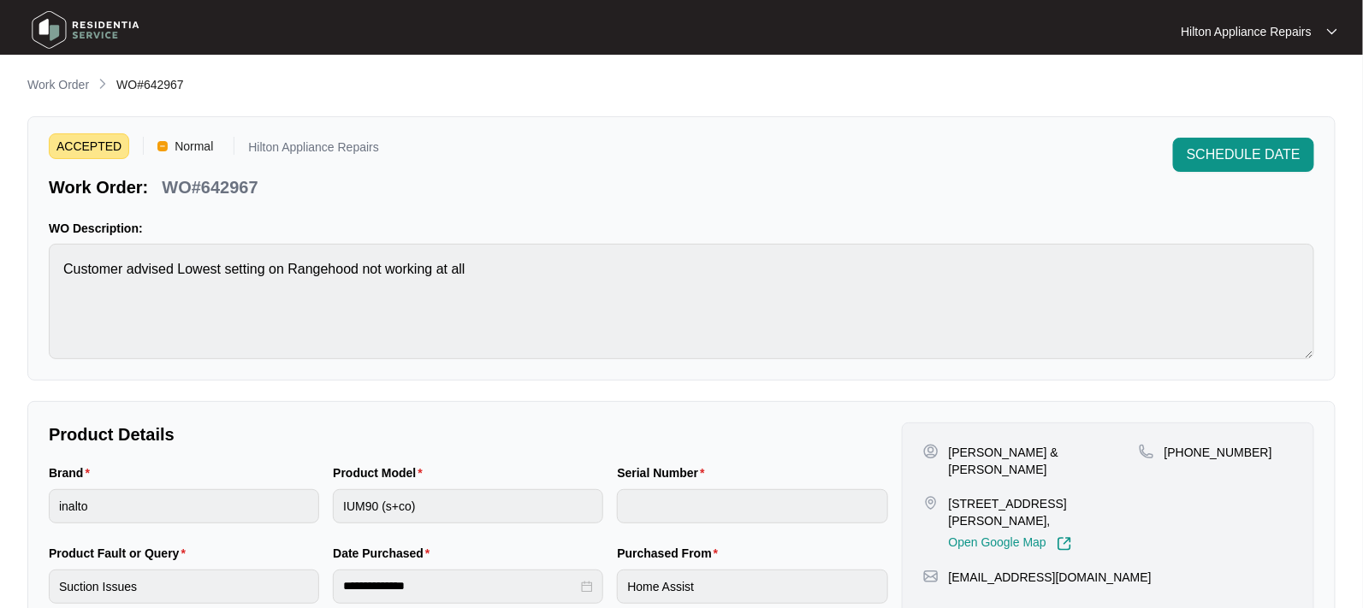
click at [240, 485] on div "Brand inalto Product Model IUM90 (s+co) Serial Number" at bounding box center [468, 504] width 853 height 80
click at [229, 494] on div "Brand inalto Product Model IUM90 (s+co) Serial Number" at bounding box center [468, 504] width 853 height 80
drag, startPoint x: 278, startPoint y: 193, endPoint x: 152, endPoint y: 189, distance: 125.8
click at [152, 189] on div "Work Order: WO#642967" at bounding box center [214, 184] width 330 height 30
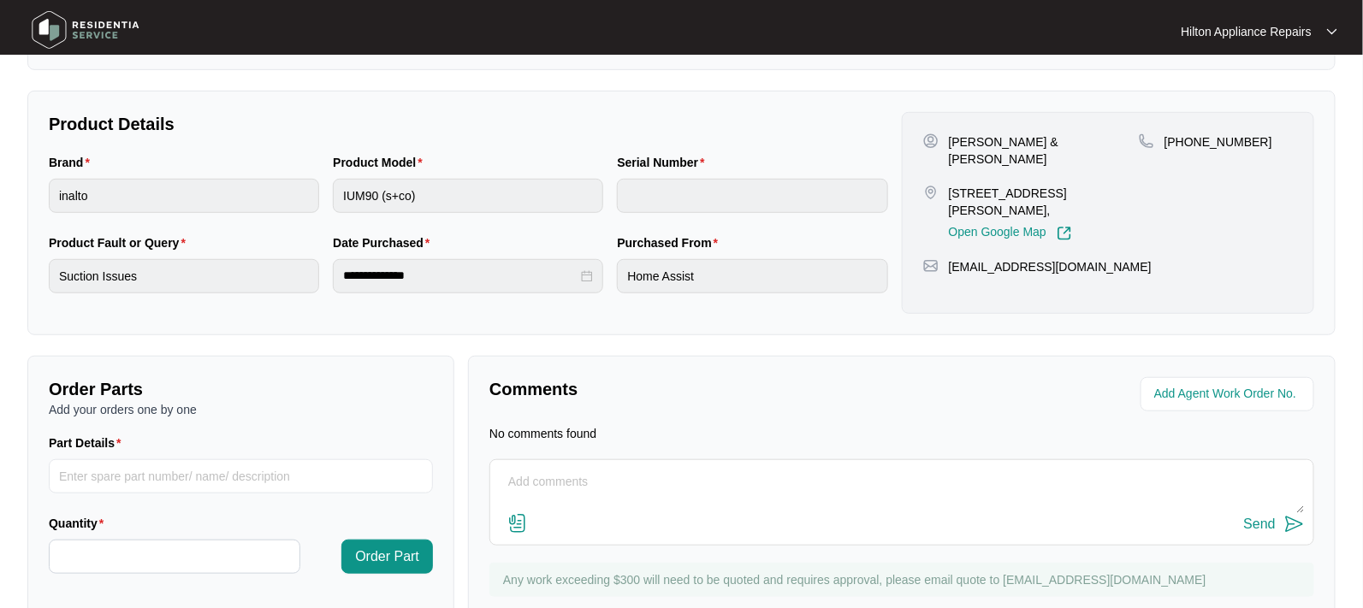
scroll to position [321, 0]
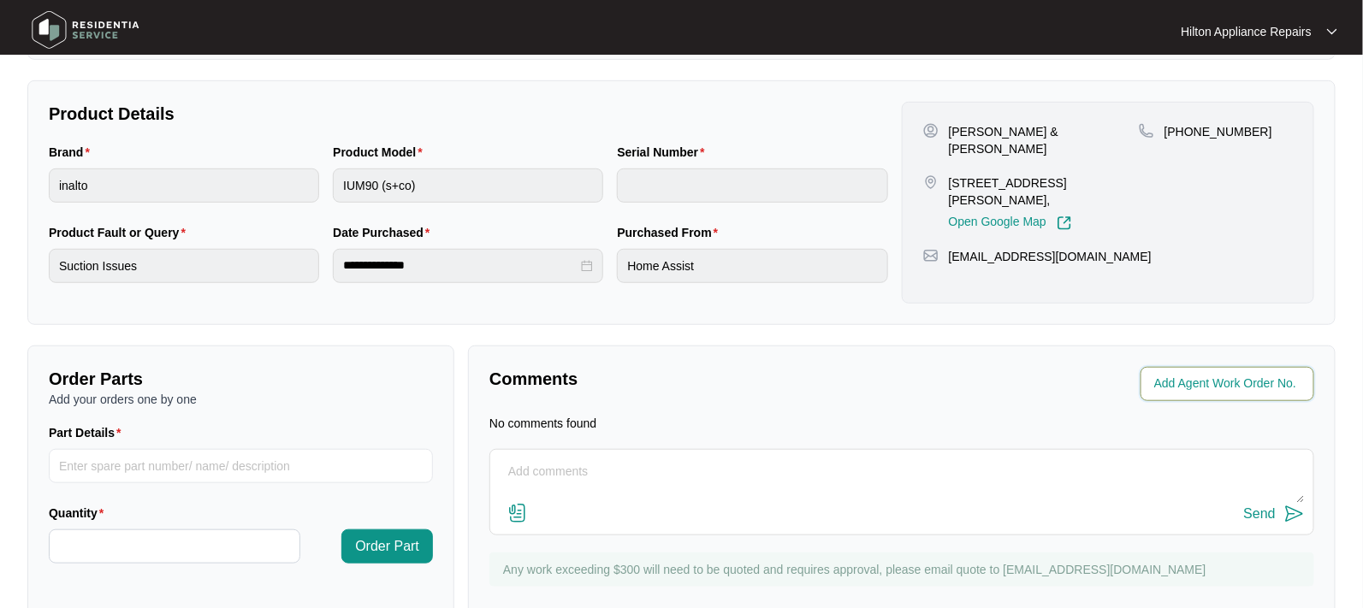
drag, startPoint x: 1184, startPoint y: 383, endPoint x: 1153, endPoint y: 384, distance: 31.7
click at [1184, 383] on input "string" at bounding box center [1229, 384] width 150 height 21
type input "42343"
click at [870, 405] on div "Comments Agent Work Order No. No comments found Send Any work exceeding $300 wi…" at bounding box center [902, 486] width 868 height 280
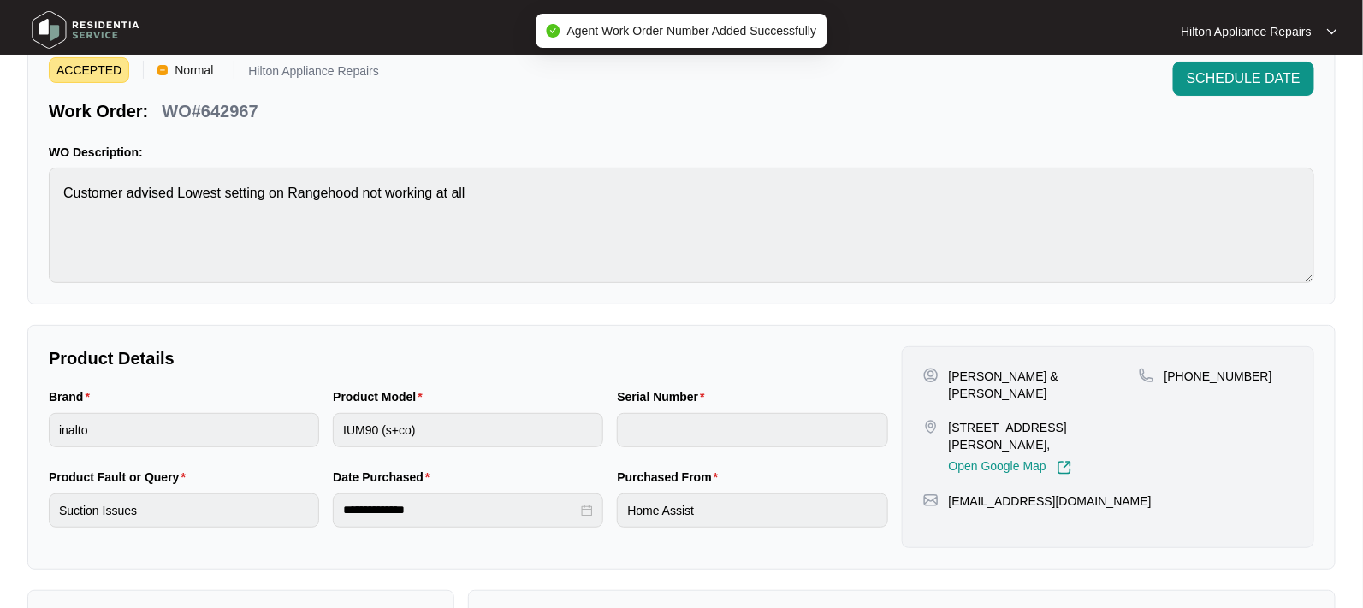
scroll to position [0, 0]
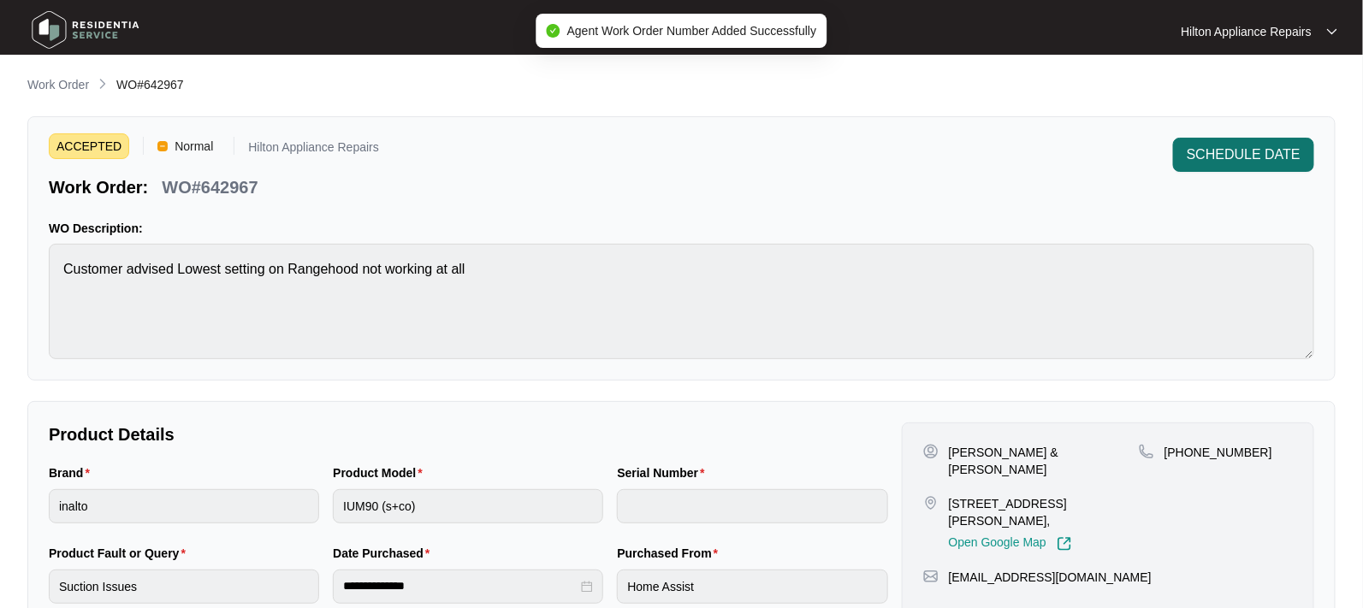
click at [1233, 155] on span "SCHEDULE DATE" at bounding box center [1244, 155] width 114 height 21
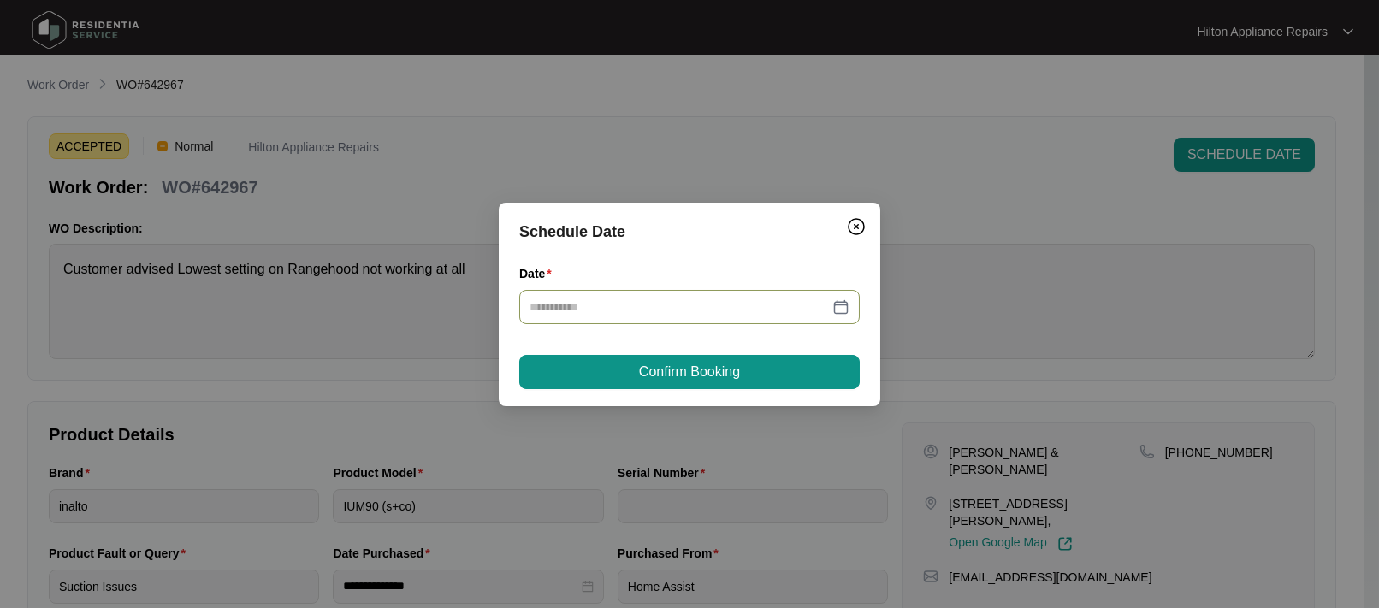
click at [834, 306] on div at bounding box center [690, 307] width 320 height 19
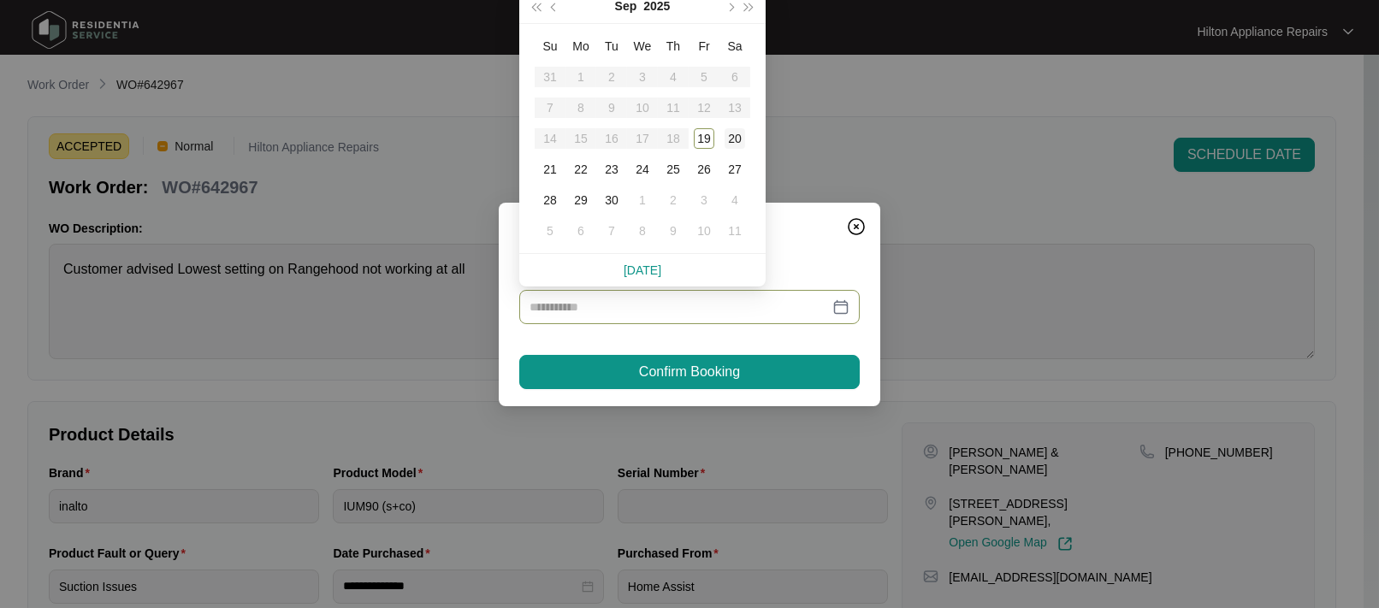
type input "**********"
click at [727, 3] on span "button" at bounding box center [730, 7] width 9 height 9
click at [643, 75] on div "1" at bounding box center [642, 77] width 21 height 21
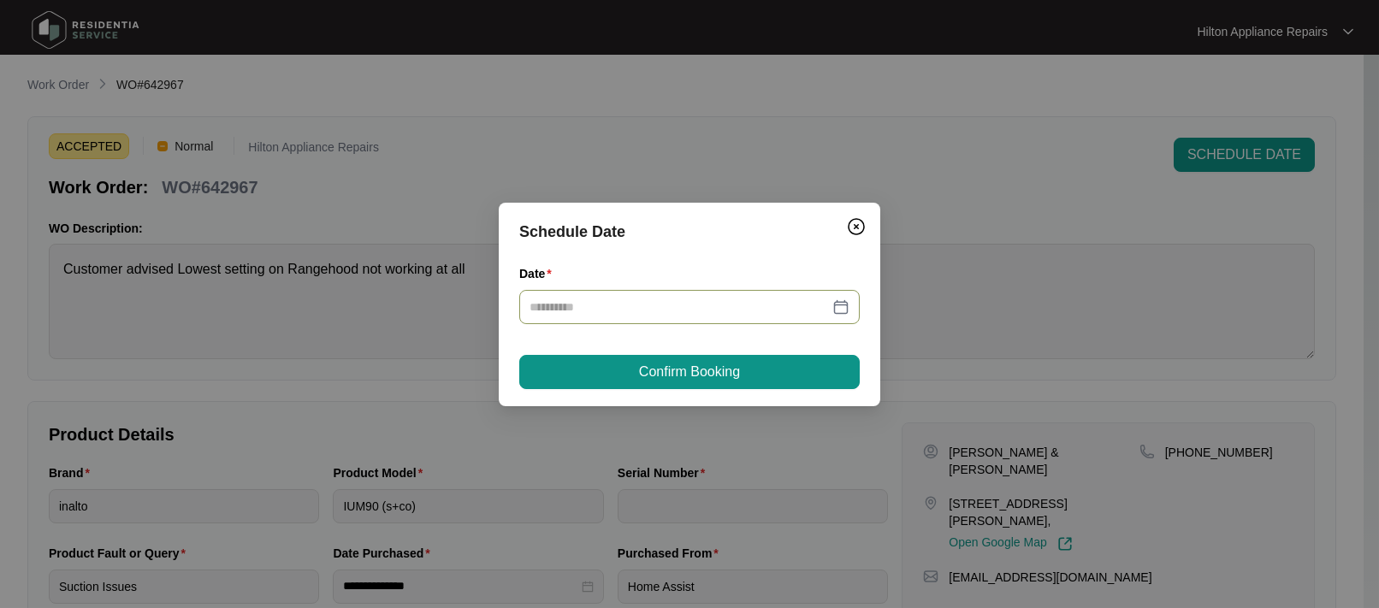
type input "**********"
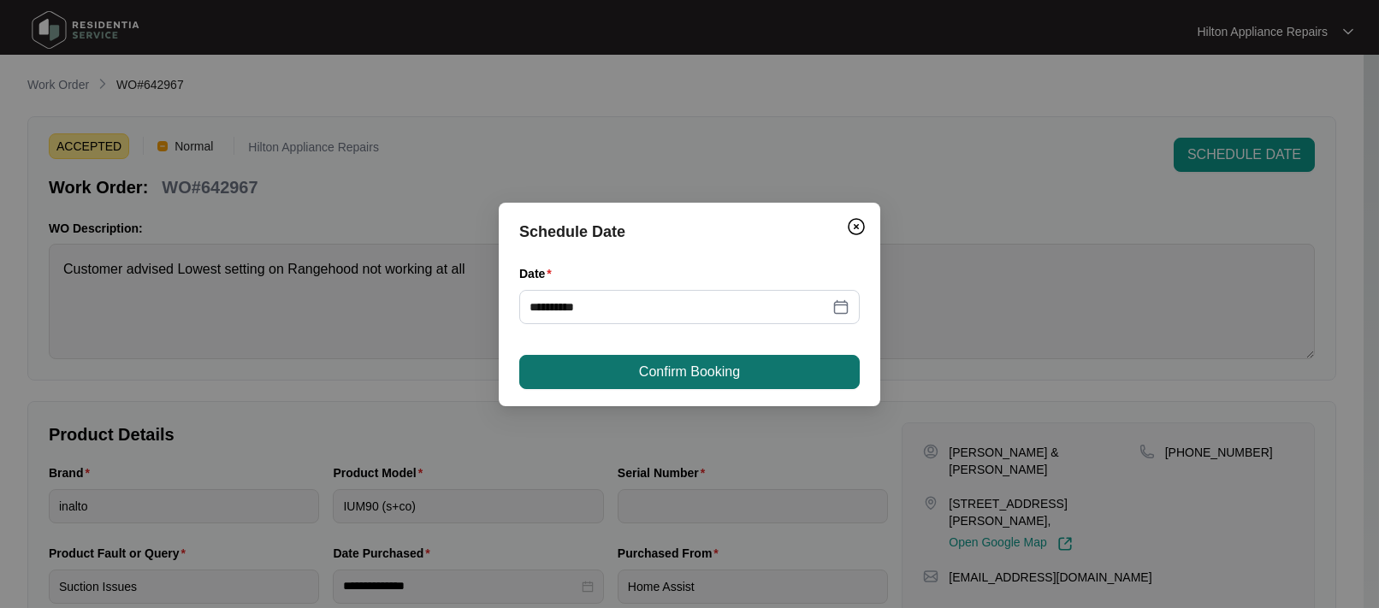
click at [669, 366] on span "Confirm Booking" at bounding box center [689, 372] width 101 height 21
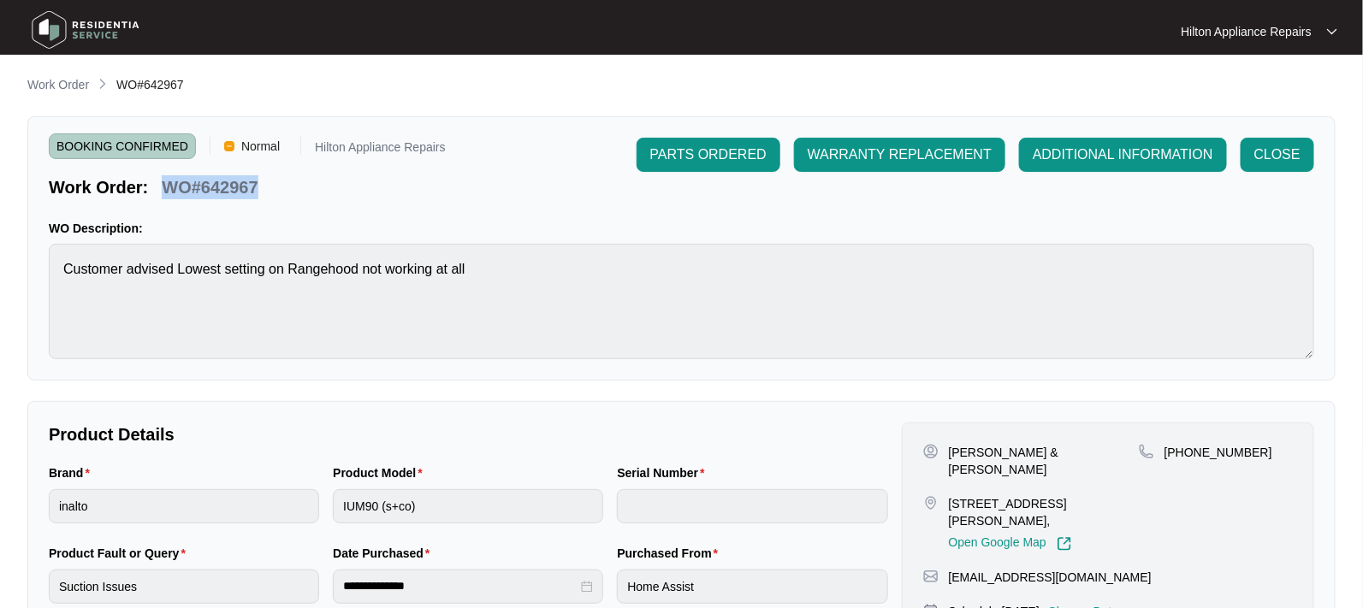
drag, startPoint x: 270, startPoint y: 185, endPoint x: 165, endPoint y: 178, distance: 104.6
click at [165, 178] on div "Work Order: WO#642967" at bounding box center [247, 184] width 397 height 30
click at [54, 80] on p "Work Order" at bounding box center [58, 84] width 62 height 17
click at [56, 80] on p "Work Order" at bounding box center [58, 84] width 62 height 17
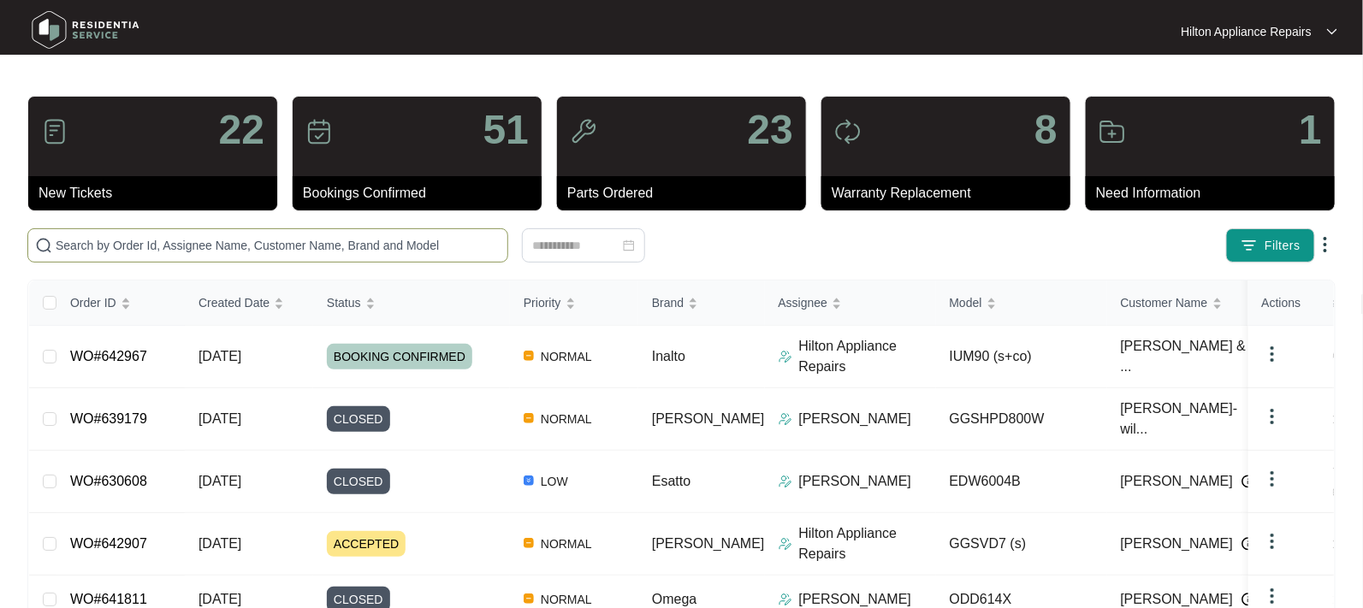
click at [92, 234] on span at bounding box center [267, 245] width 481 height 34
paste input "WO#642967"
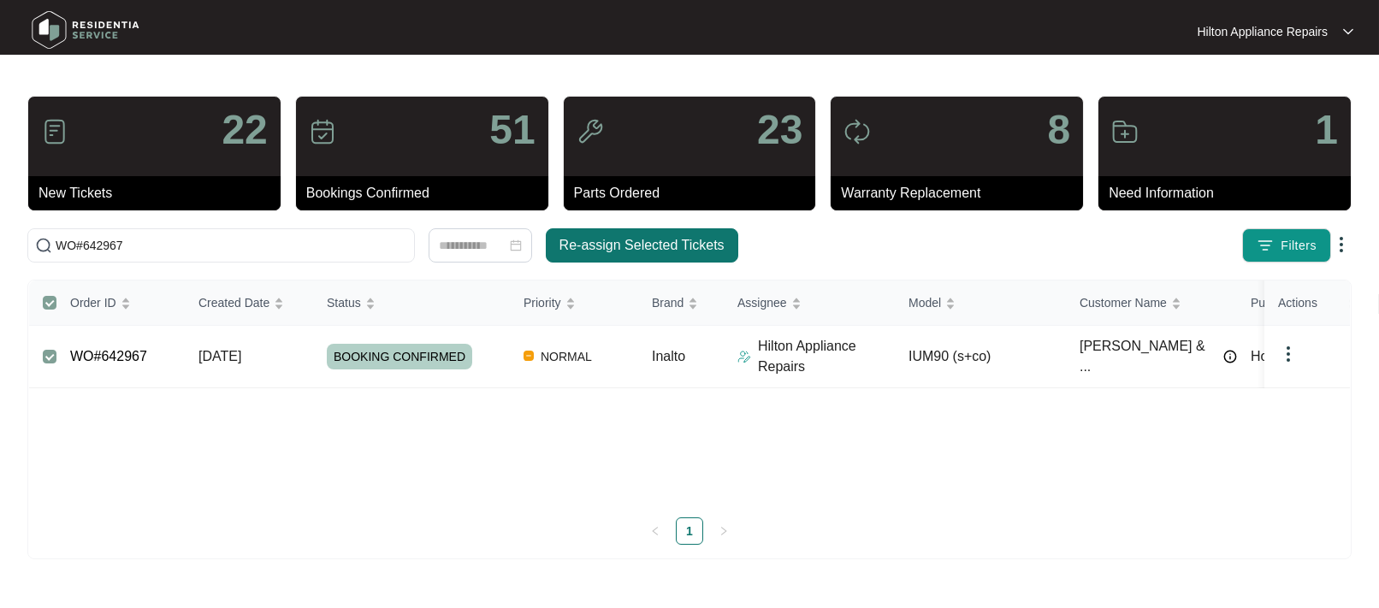
click at [655, 244] on span "Re-assign Selected Tickets" at bounding box center [642, 245] width 165 height 21
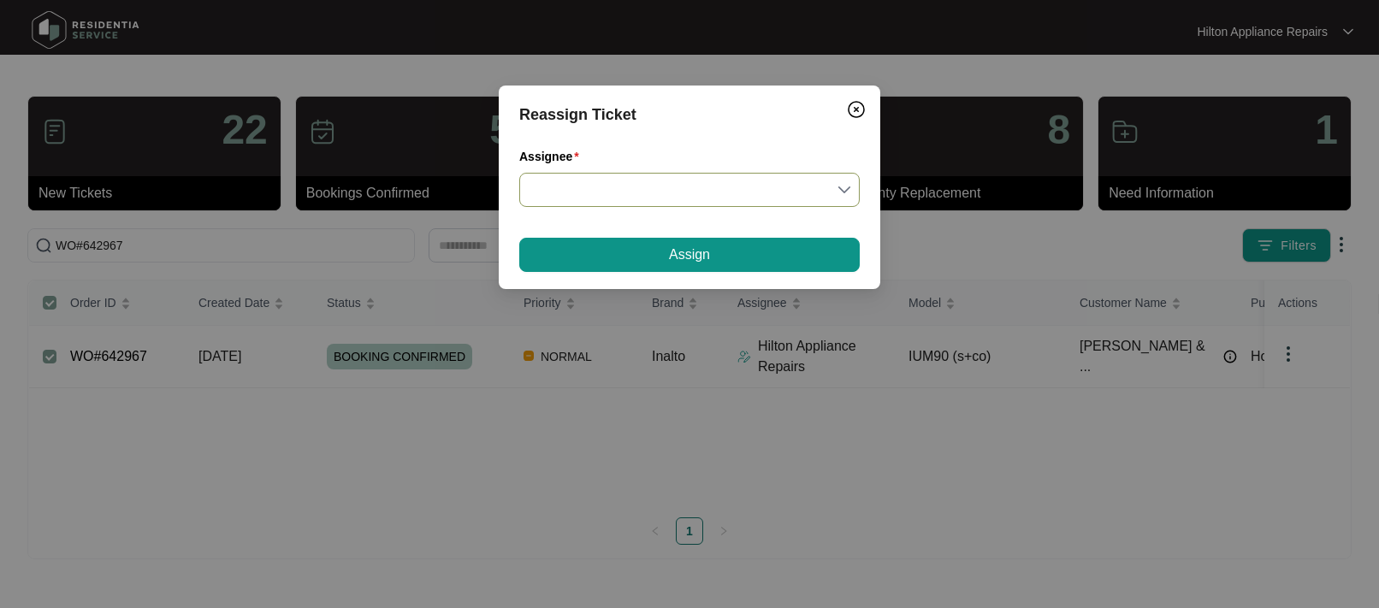
click at [848, 187] on input "Assignee" at bounding box center [690, 190] width 320 height 33
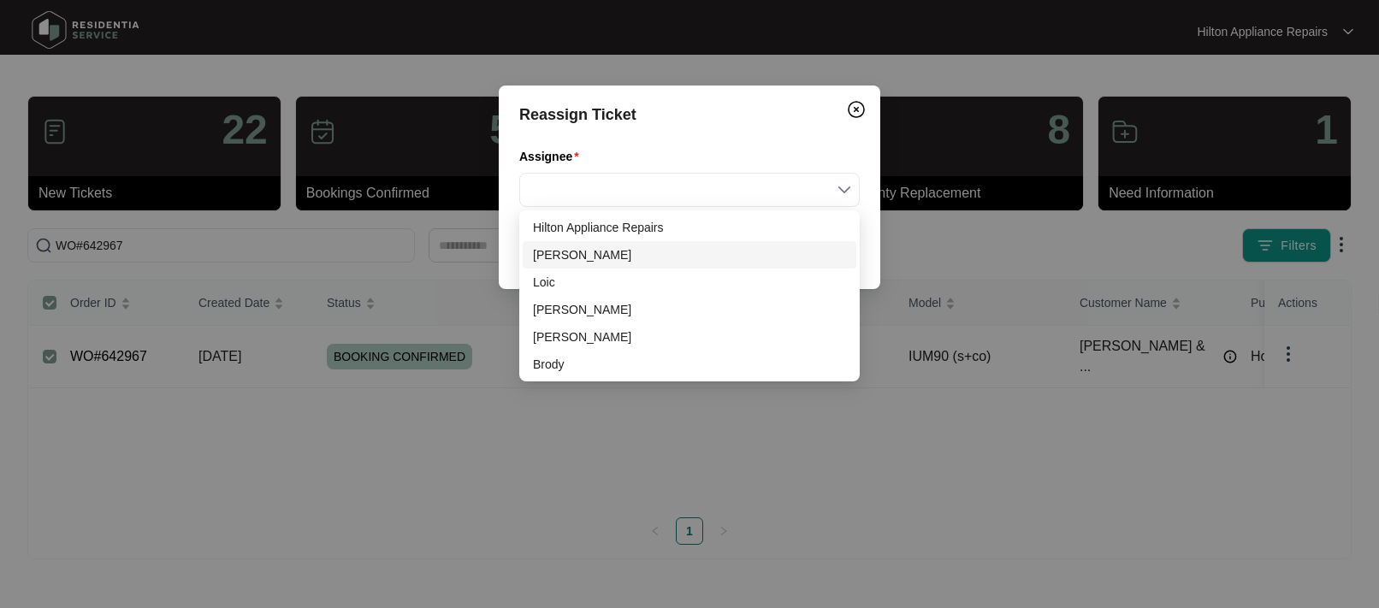
click at [554, 260] on div "[PERSON_NAME]" at bounding box center [689, 255] width 313 height 19
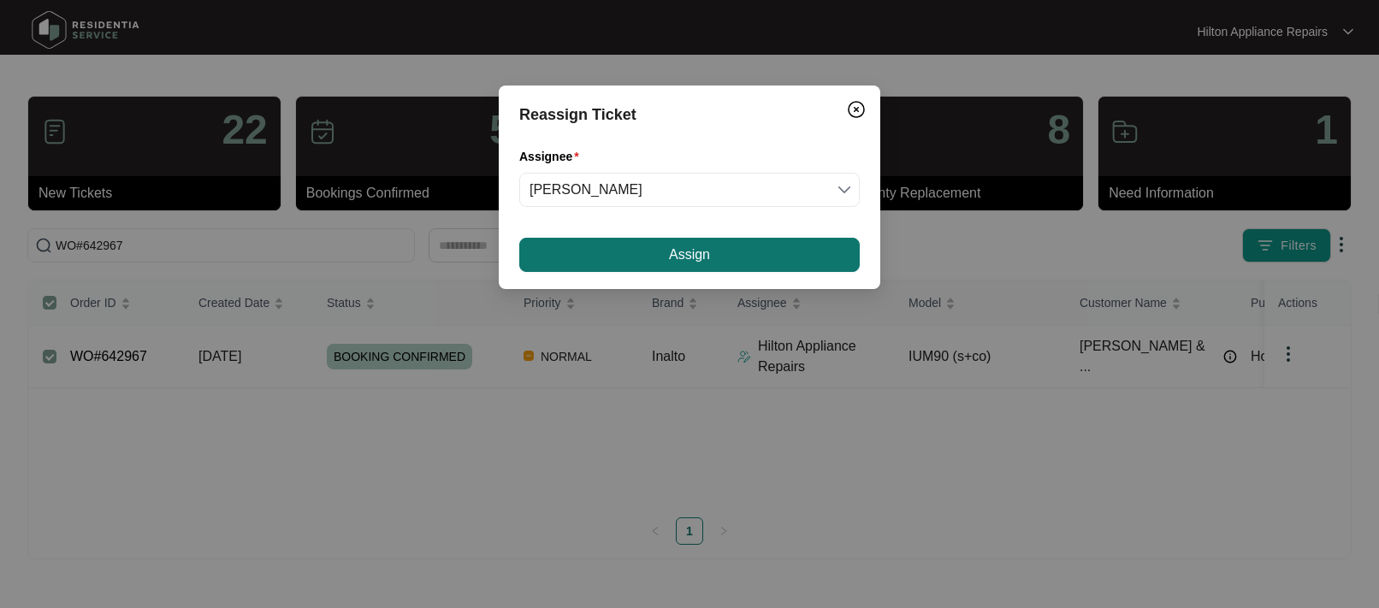
click at [626, 255] on button "Assign" at bounding box center [689, 255] width 341 height 34
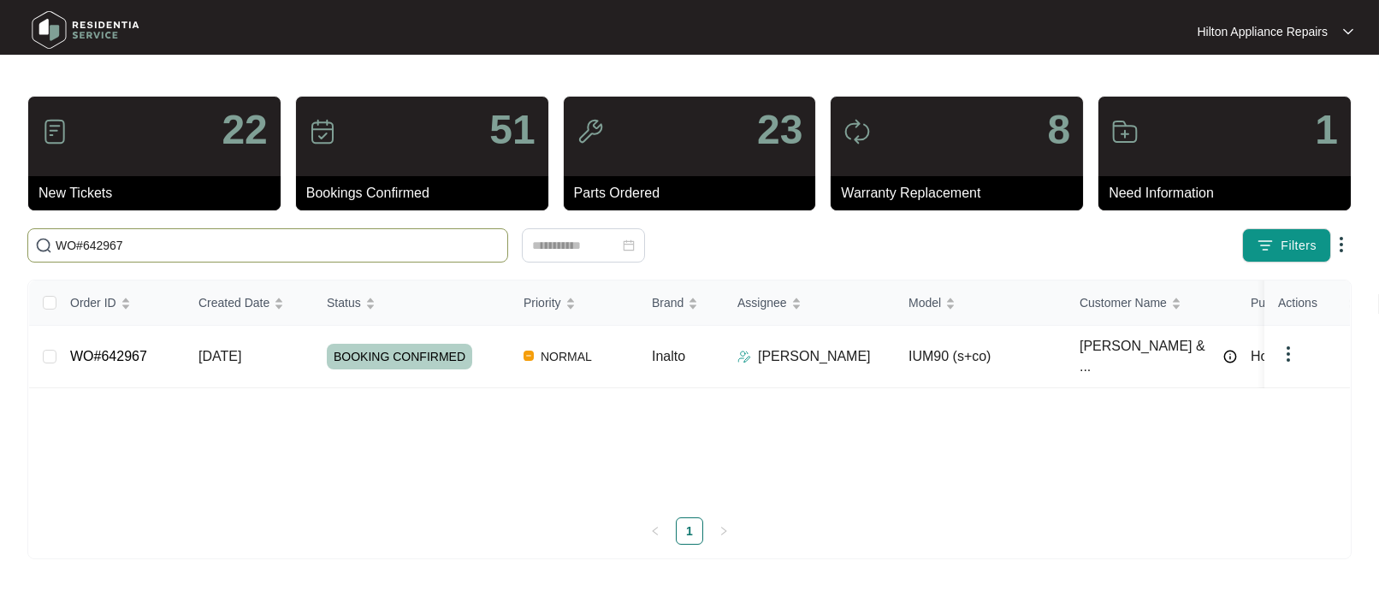
drag, startPoint x: 134, startPoint y: 249, endPoint x: 30, endPoint y: 244, distance: 104.5
click at [30, 244] on span "WO#642967" at bounding box center [267, 245] width 481 height 34
paste input "04"
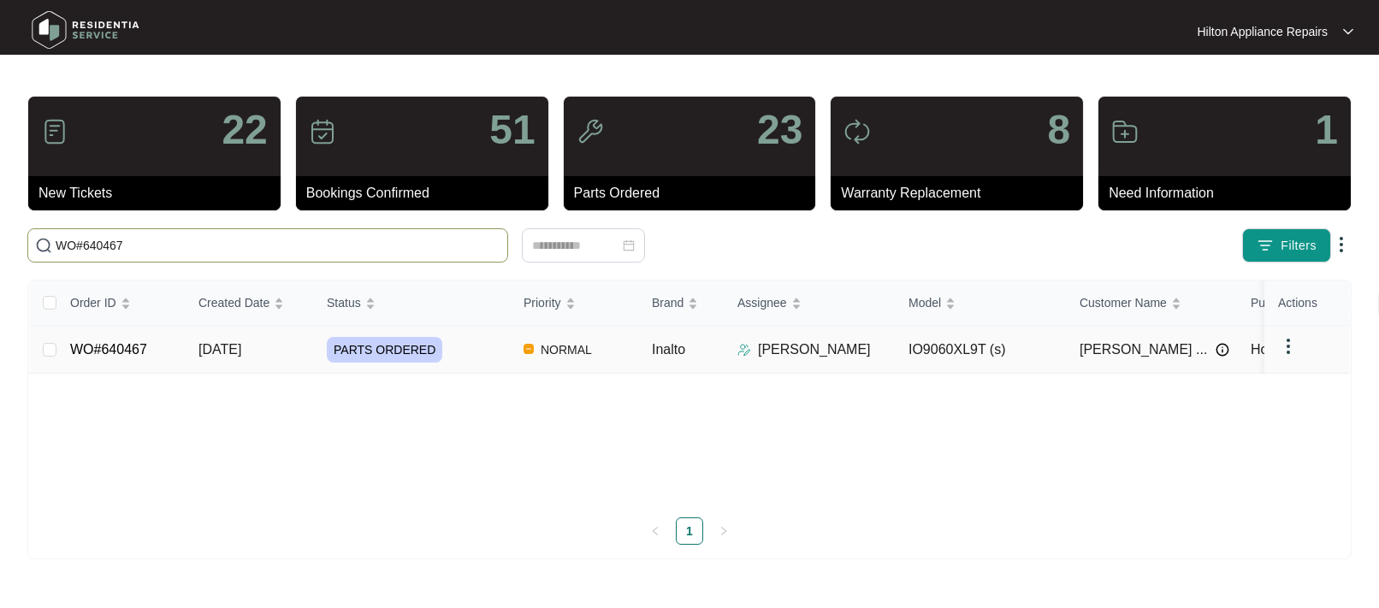
type input "WO#640467"
click at [224, 349] on span "[DATE]" at bounding box center [220, 349] width 43 height 15
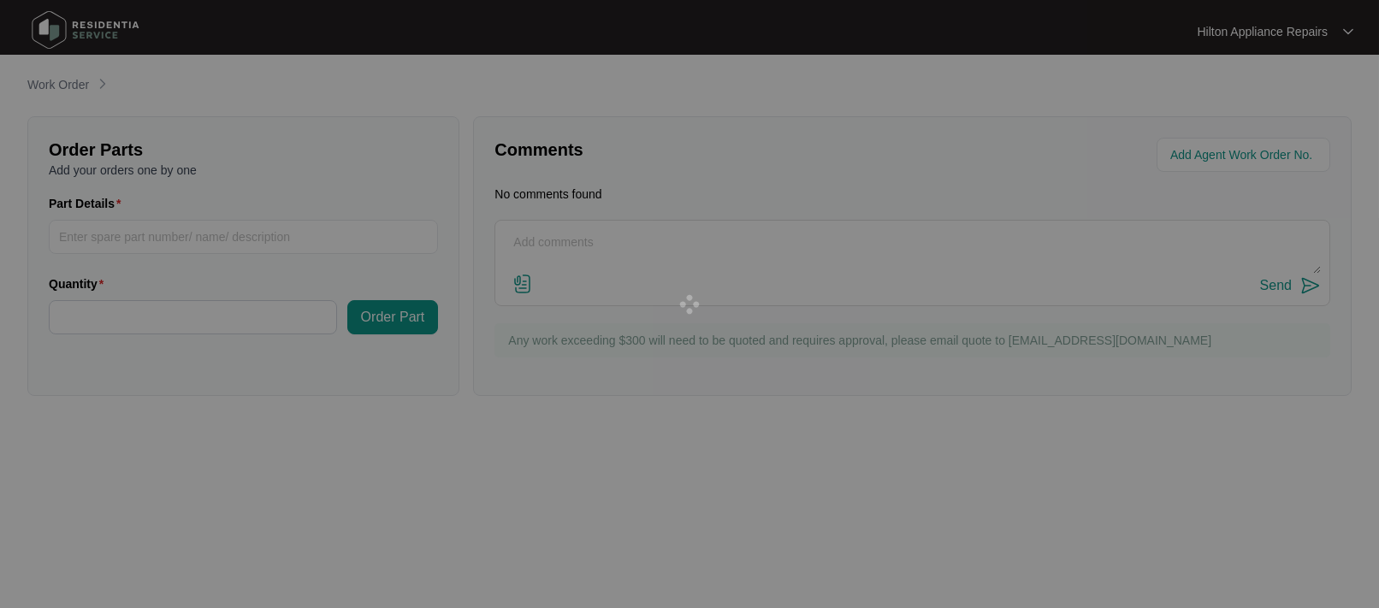
click at [240, 347] on div at bounding box center [689, 304] width 1379 height 608
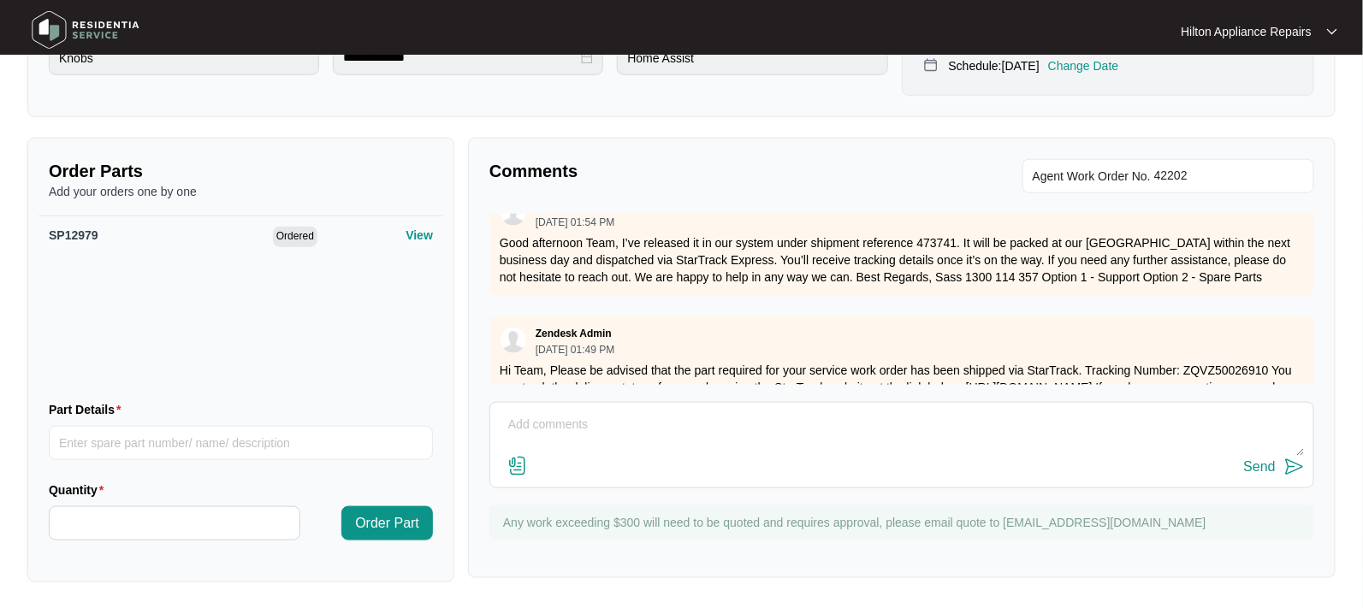
scroll to position [499, 0]
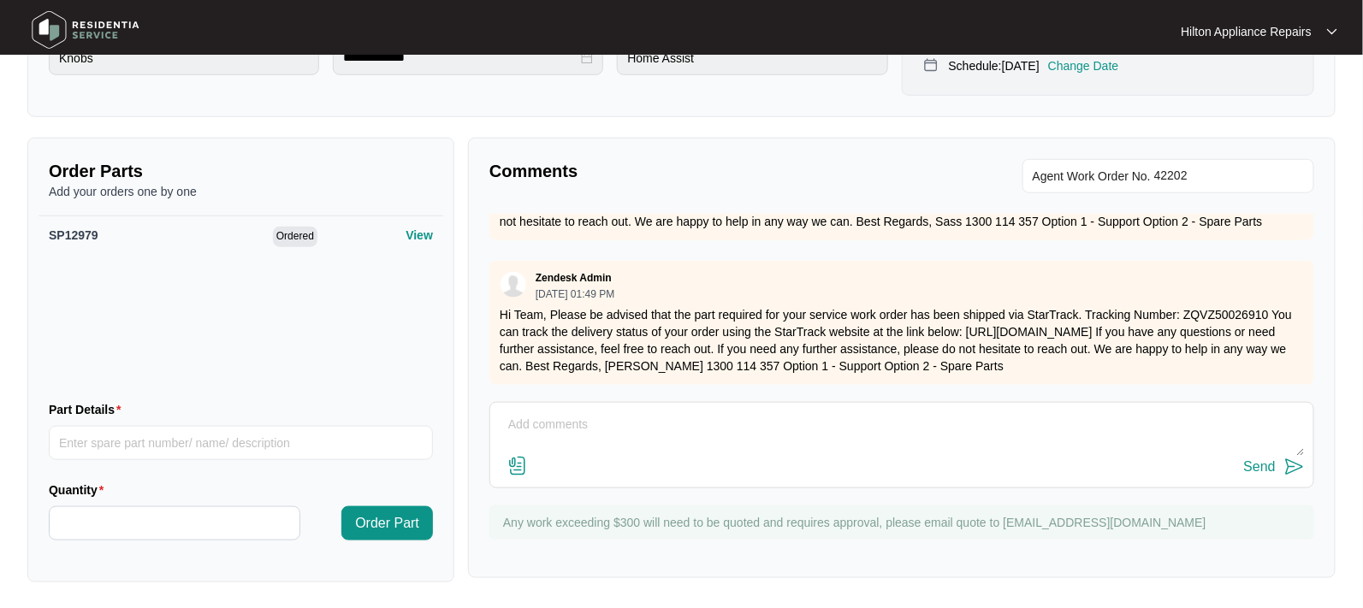
click at [542, 426] on textarea at bounding box center [902, 434] width 806 height 44
paste textarea "WO#640467"
drag, startPoint x: 638, startPoint y: 427, endPoint x: 576, endPoint y: 433, distance: 61.9
click at [576, 433] on textarea "Part arrived. WO#640467" at bounding box center [902, 434] width 806 height 44
click at [593, 418] on textarea "Part arrived." at bounding box center [902, 434] width 806 height 44
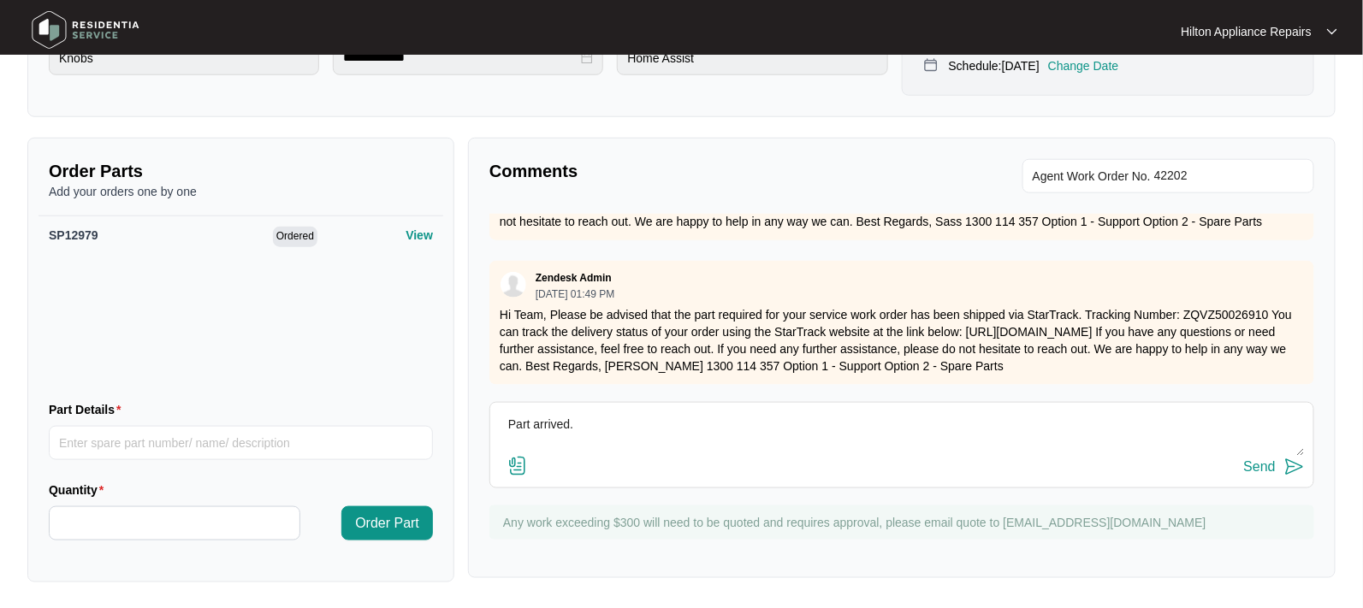
paste textarea "Called [PERSON_NAME] LMTC & texted"
type textarea "Part arrived. Called [PERSON_NAME] LMTC & texted"
click at [1253, 464] on div "Send" at bounding box center [1260, 467] width 32 height 15
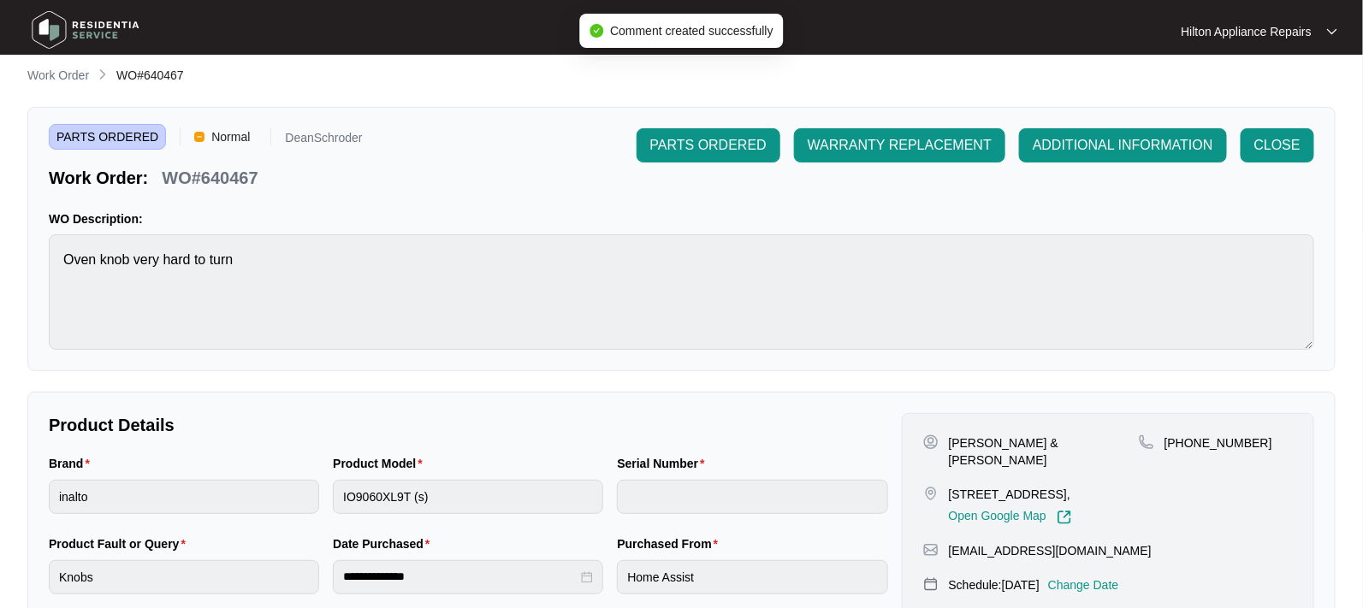
scroll to position [0, 0]
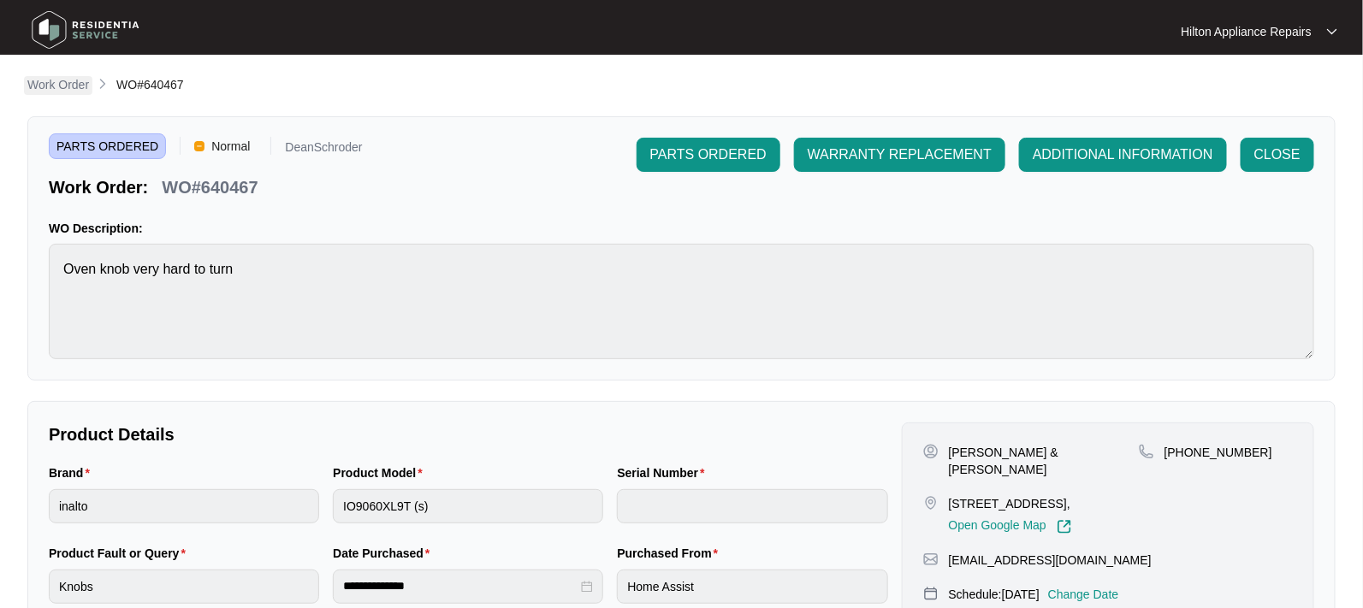
click at [59, 88] on p "Work Order" at bounding box center [58, 84] width 62 height 17
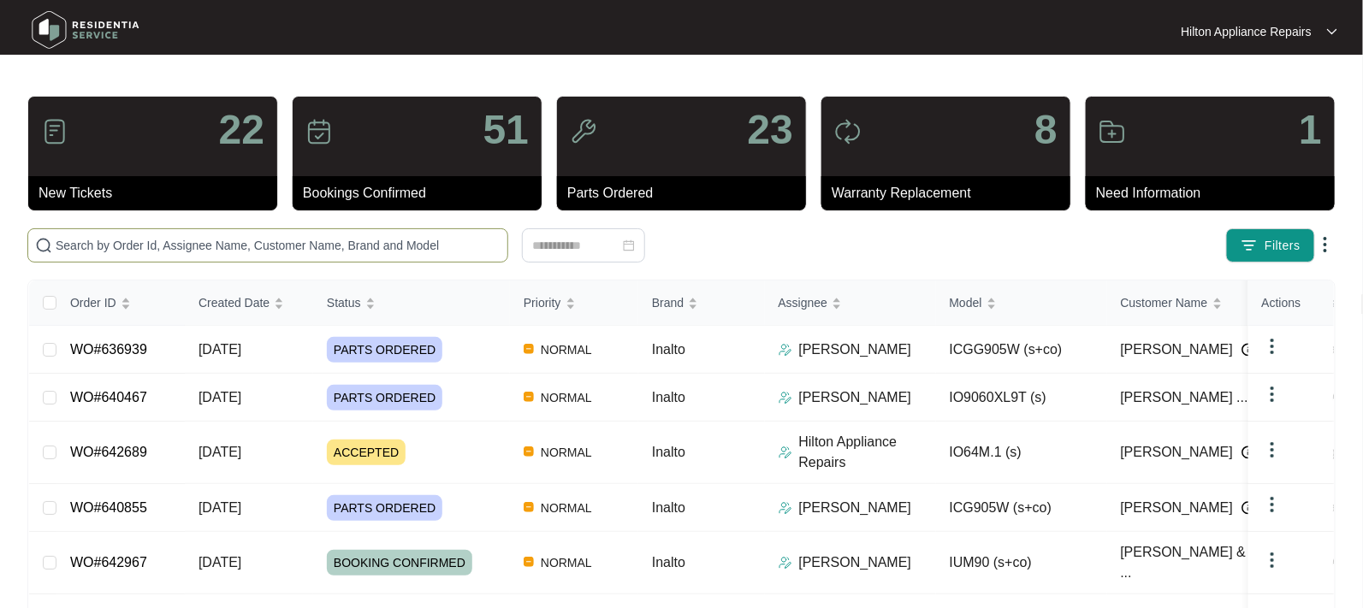
click at [76, 243] on input "text" at bounding box center [278, 245] width 445 height 19
paste input "WO#635965"
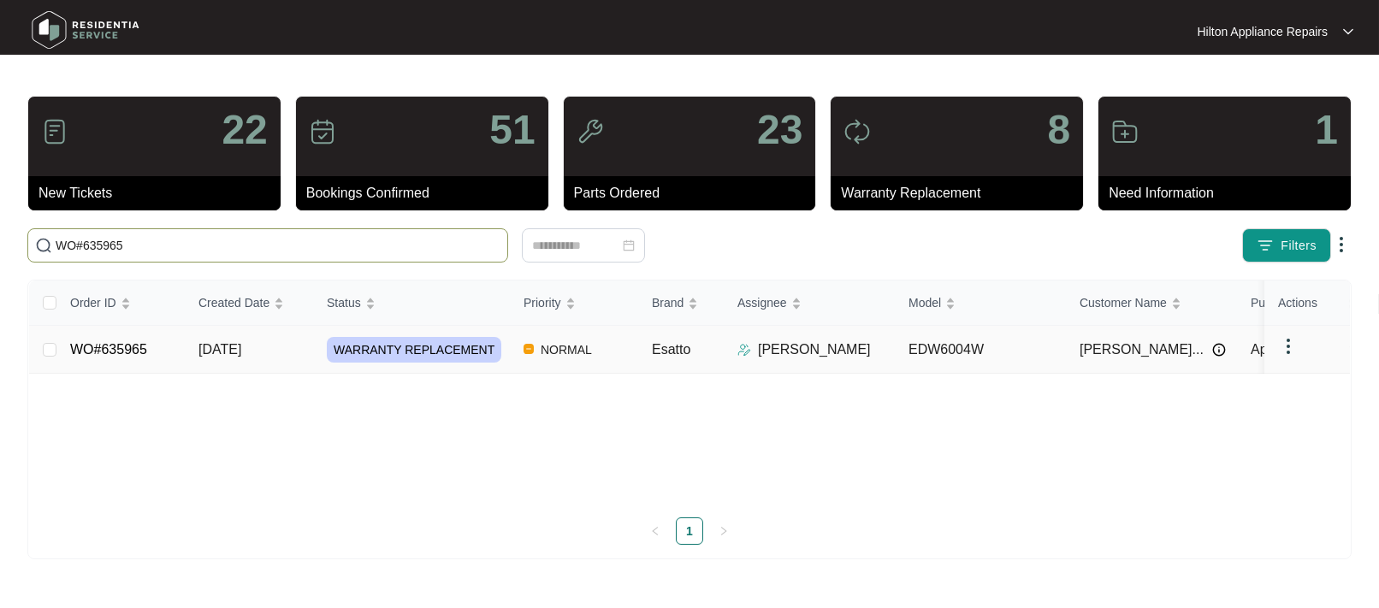
type input "WO#635965"
click at [227, 347] on span "[DATE]" at bounding box center [220, 349] width 43 height 15
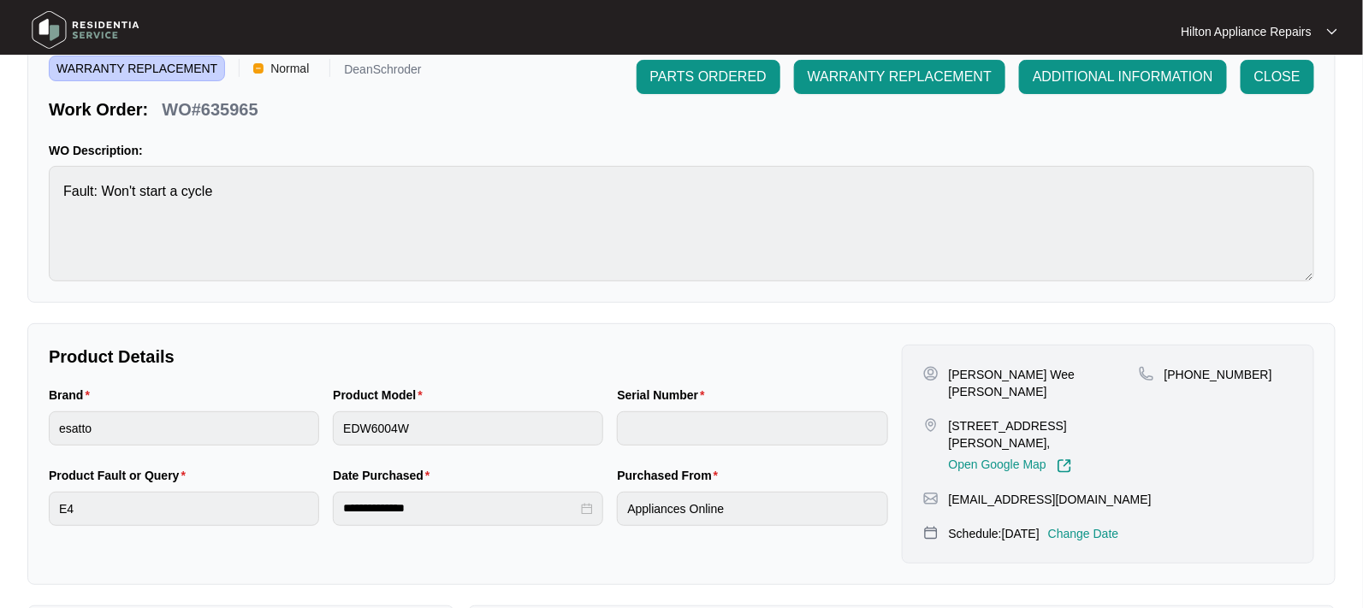
scroll to position [107, 0]
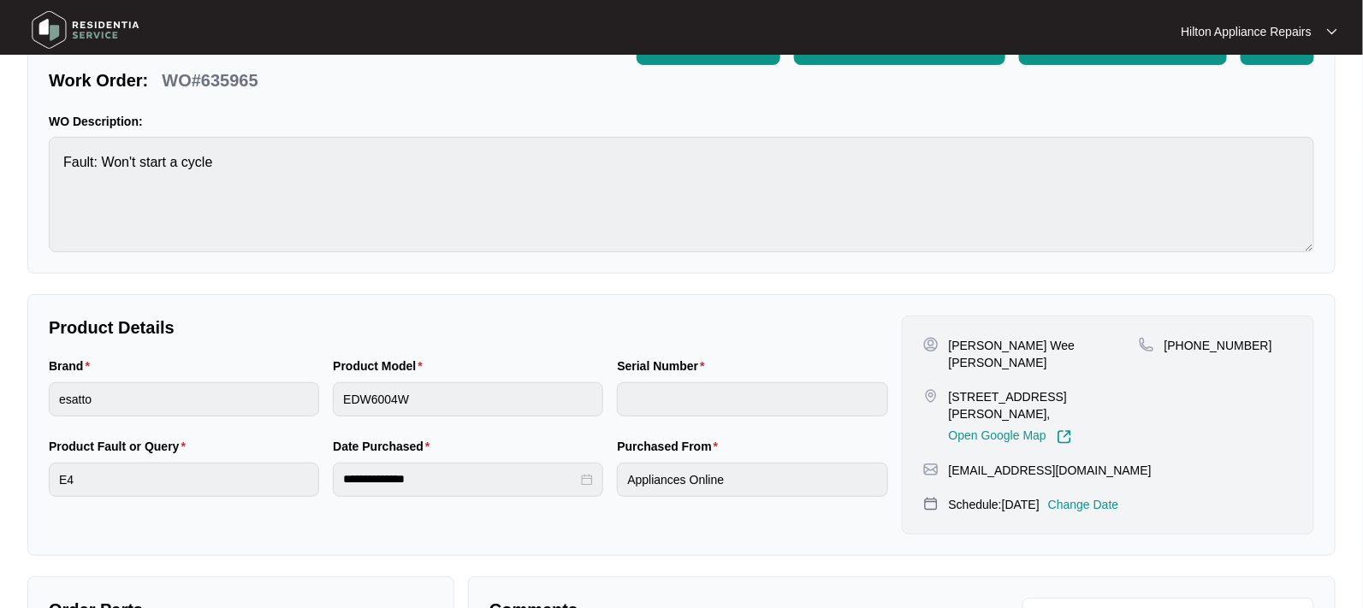
click at [325, 397] on div "Brand esatto Product Model EDW6004W Serial Number" at bounding box center [468, 397] width 853 height 80
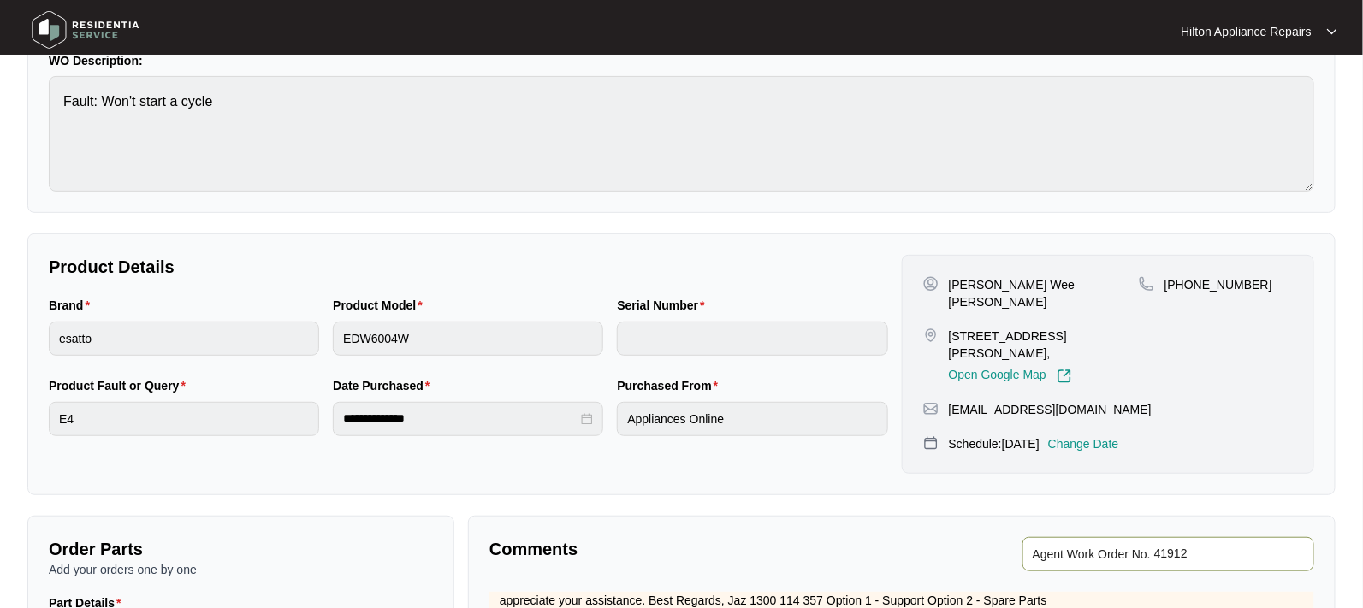
scroll to position [321, 0]
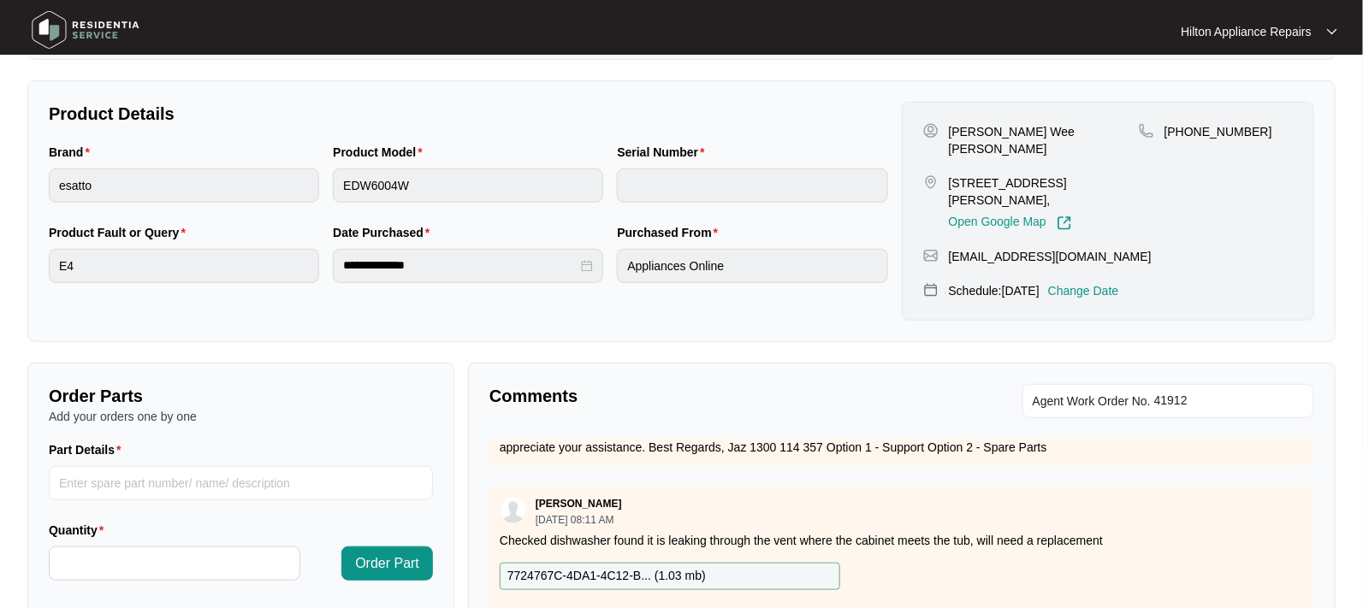
click at [1112, 282] on p "Change Date" at bounding box center [1083, 290] width 71 height 17
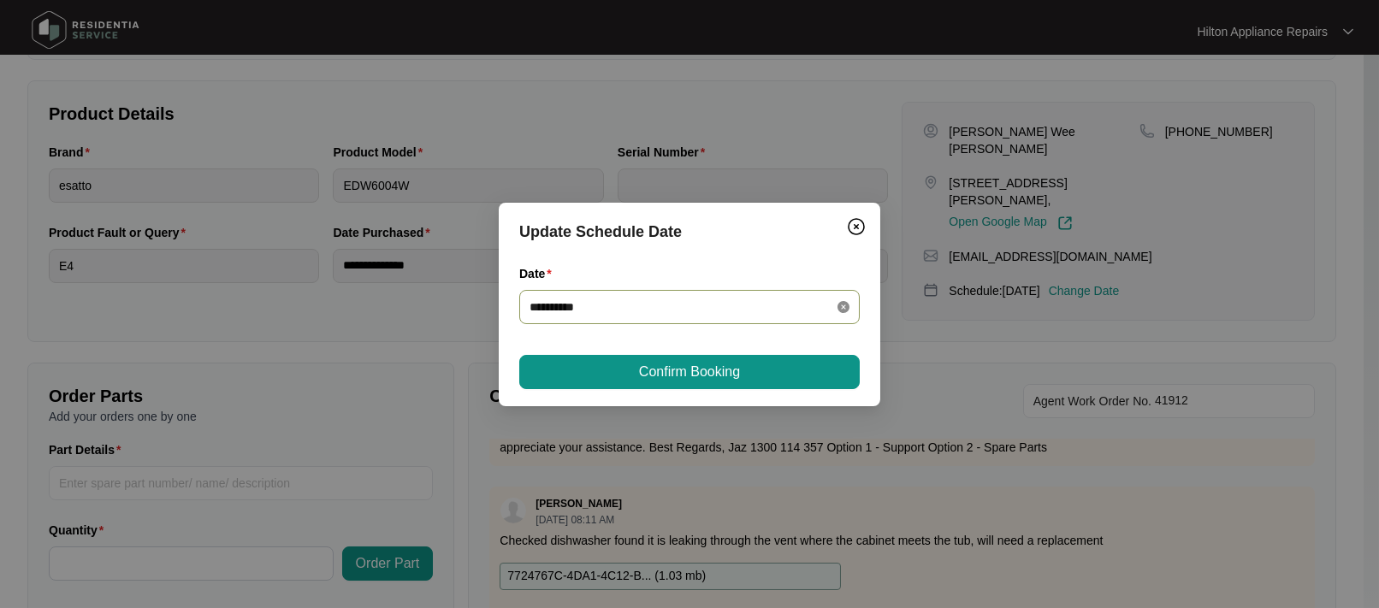
click at [844, 306] on icon "close-circle" at bounding box center [844, 307] width 12 height 12
click at [844, 306] on div at bounding box center [690, 307] width 320 height 19
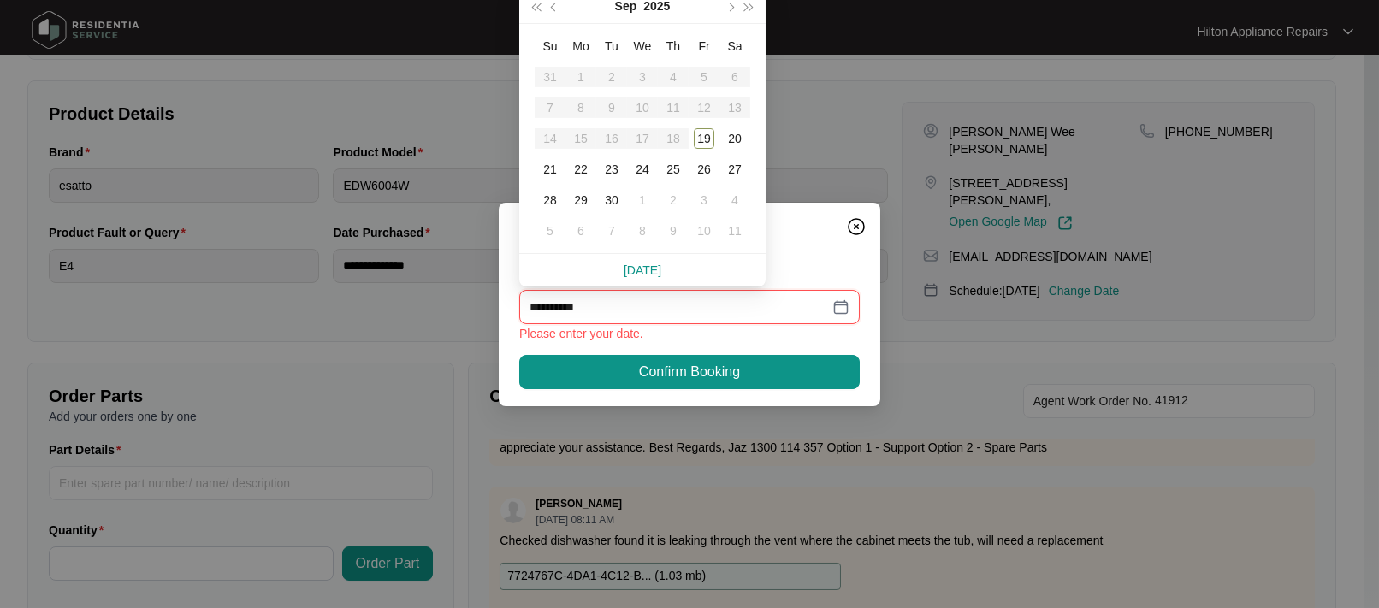
type input "**********"
click at [732, 169] on div "27" at bounding box center [735, 169] width 21 height 21
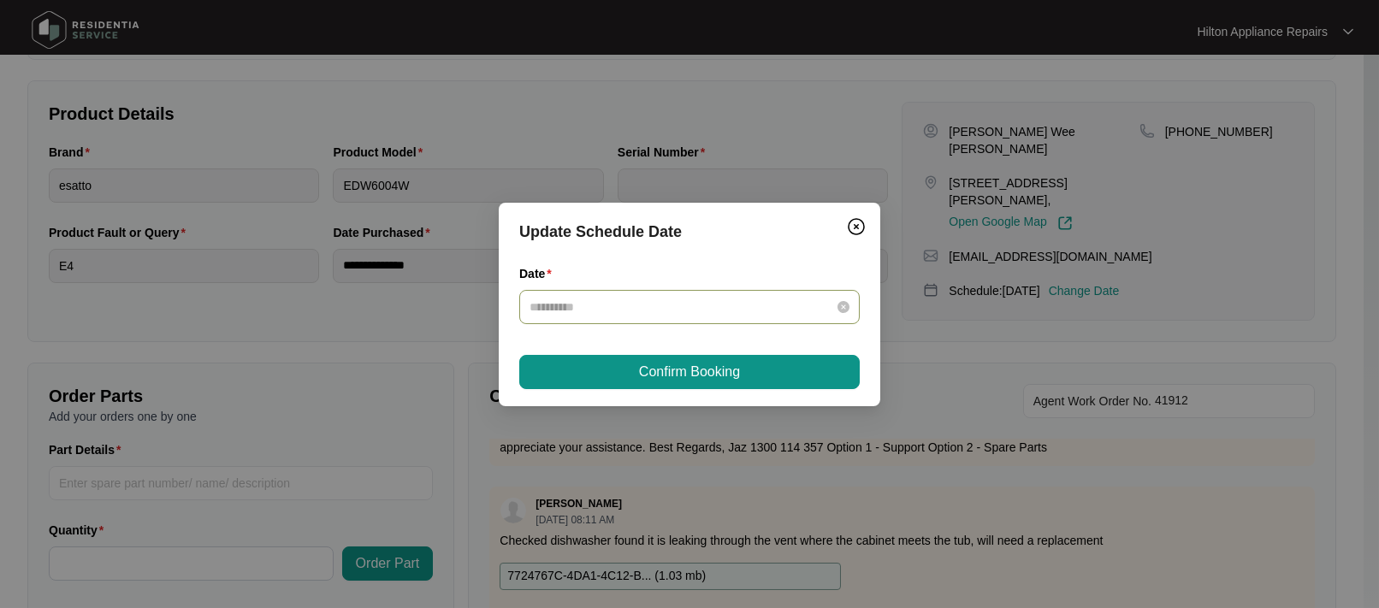
type input "**********"
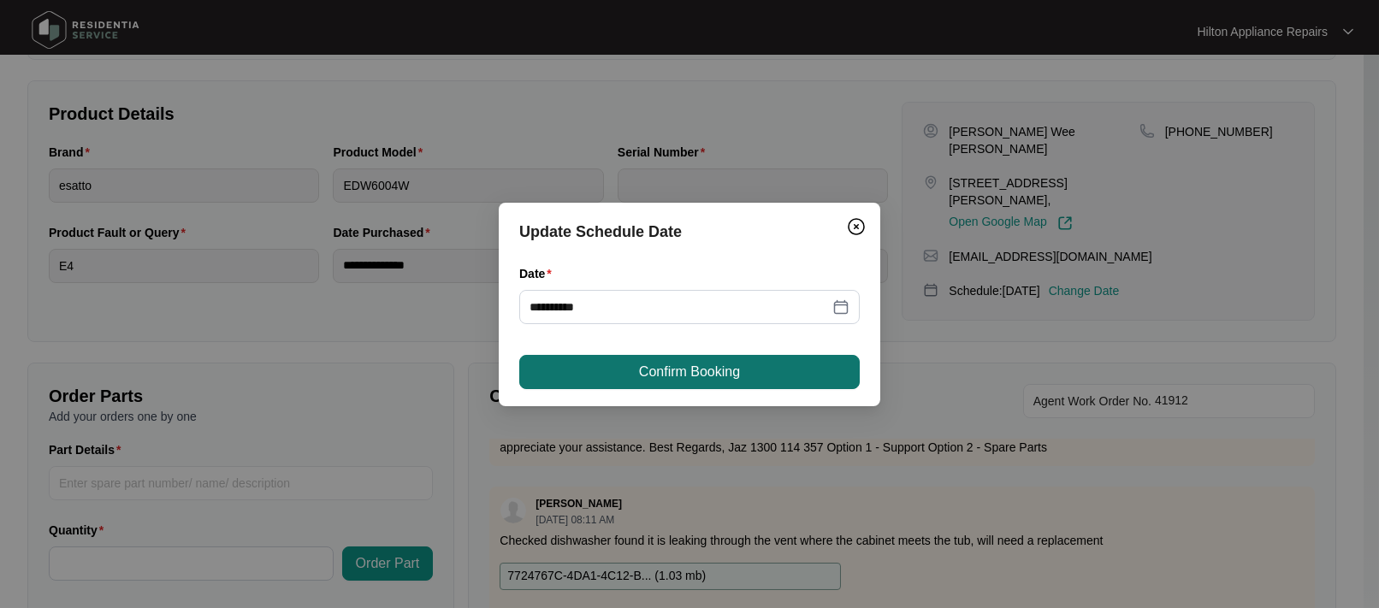
click at [679, 374] on span "Confirm Booking" at bounding box center [689, 372] width 101 height 21
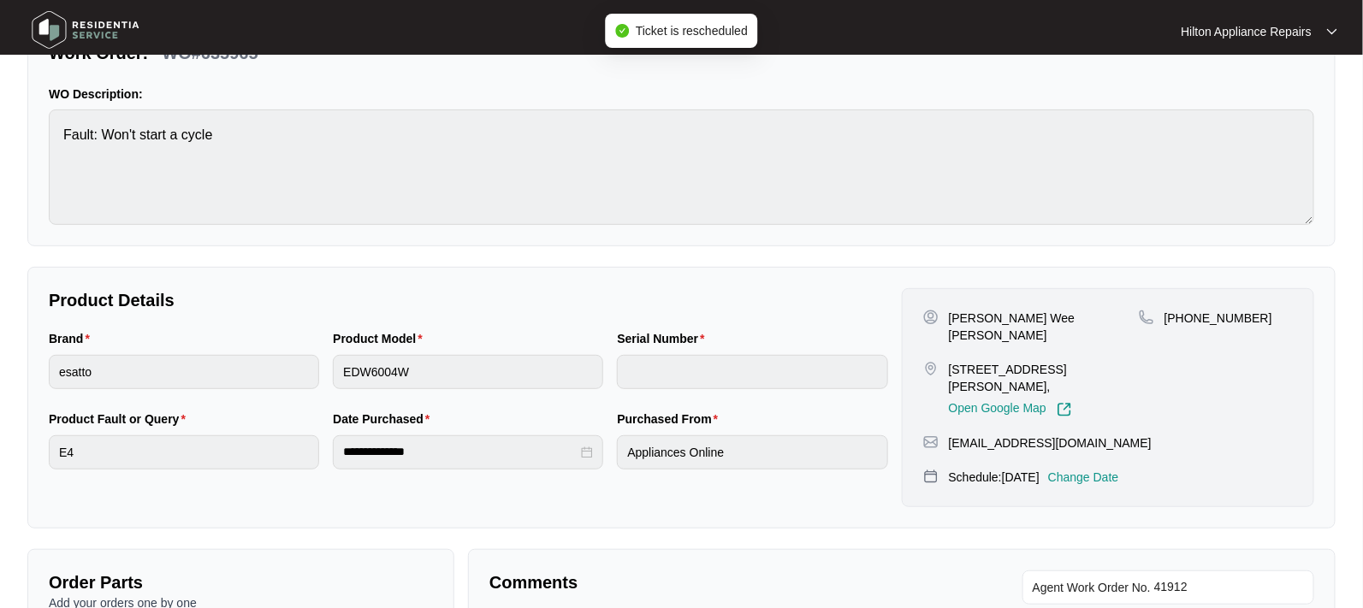
scroll to position [0, 0]
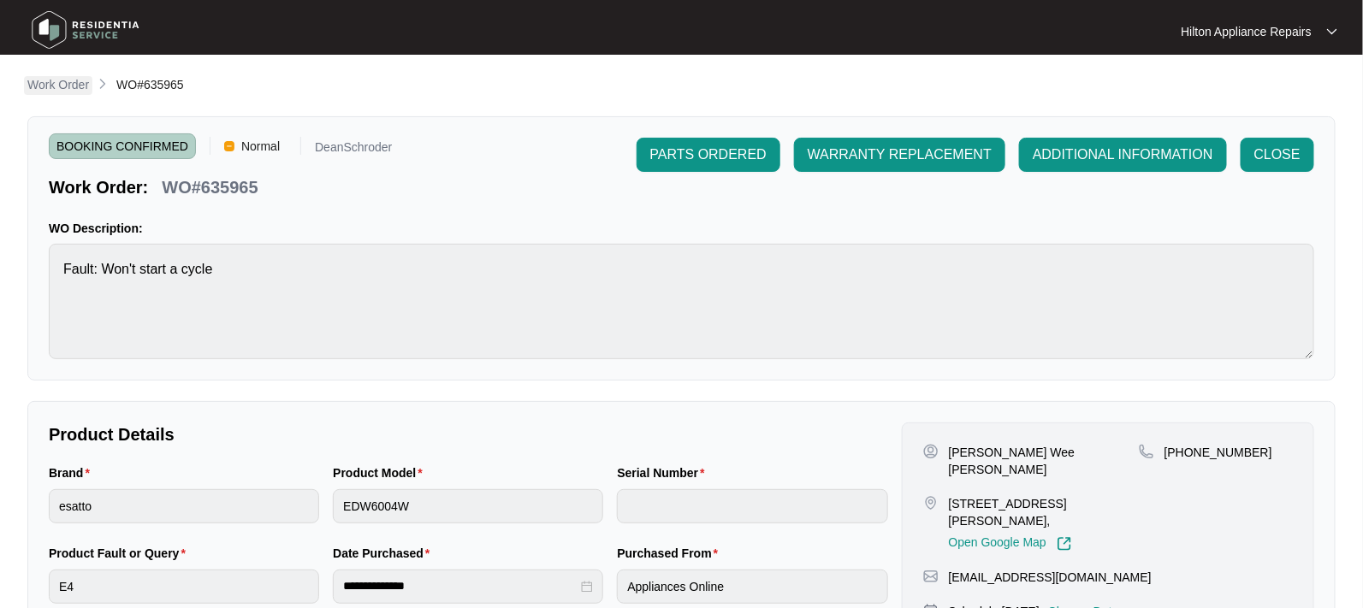
click at [50, 84] on p "Work Order" at bounding box center [58, 84] width 62 height 17
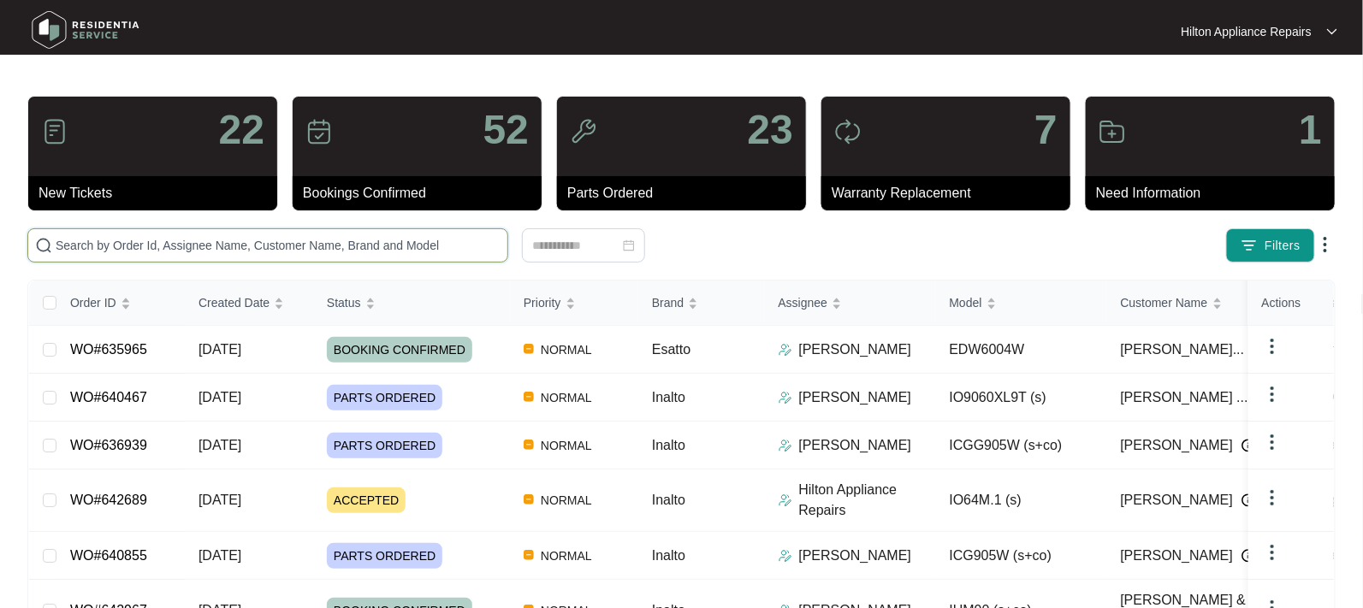
click at [95, 242] on input "text" at bounding box center [278, 245] width 445 height 19
paste input "WO#641134"
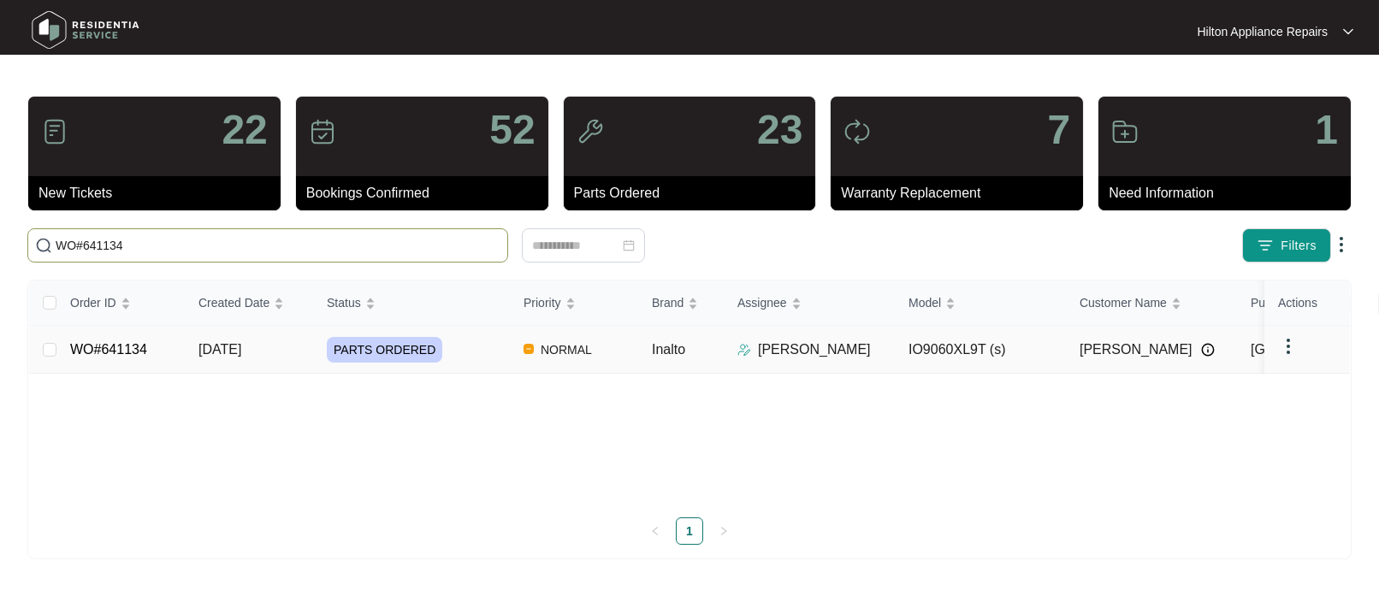
type input "WO#641134"
click at [240, 342] on span "[DATE]" at bounding box center [220, 349] width 43 height 15
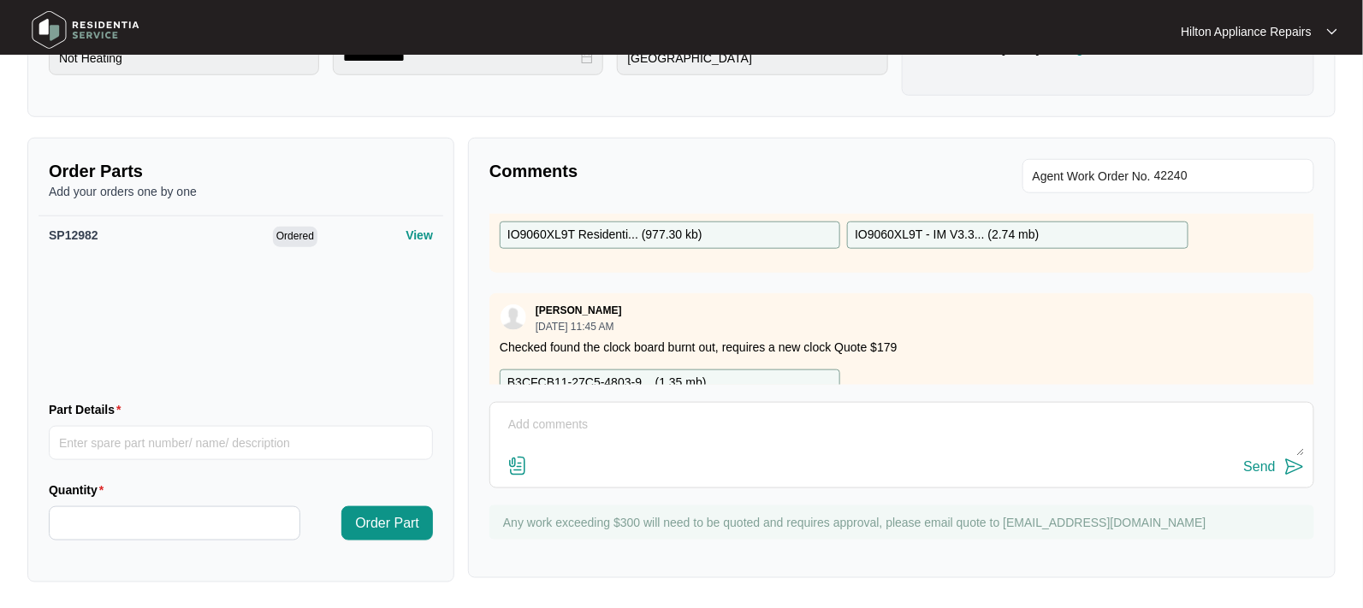
scroll to position [321, 0]
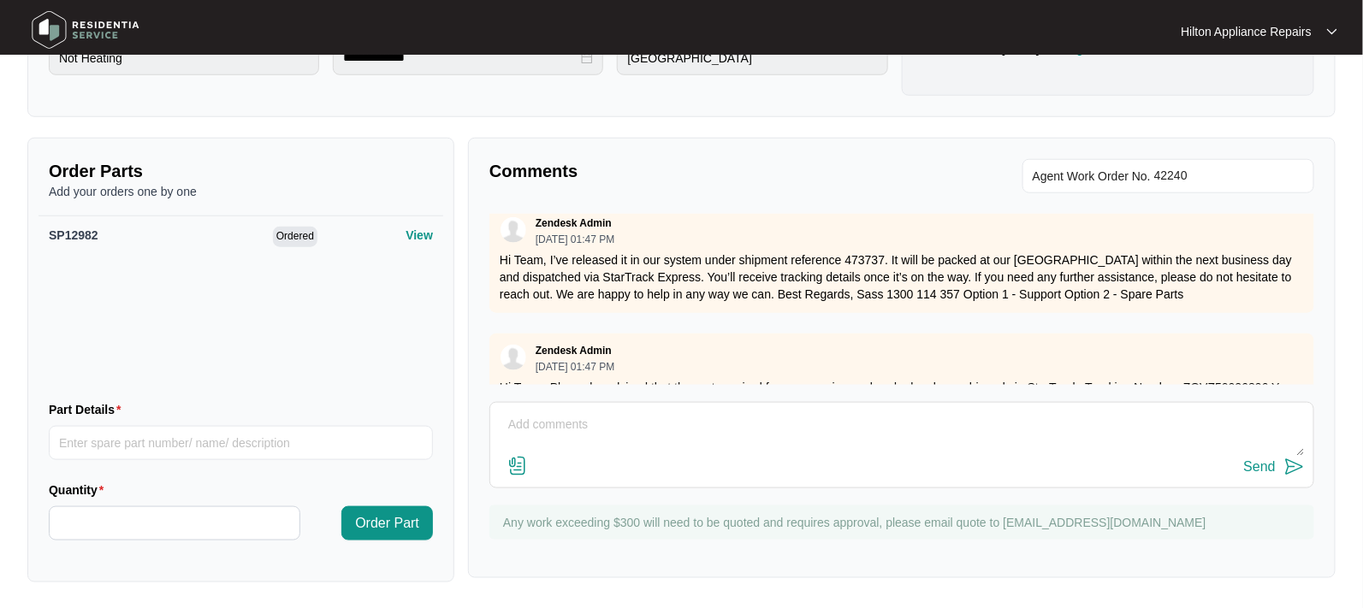
click at [519, 436] on textarea at bounding box center [902, 434] width 806 height 44
paste textarea "Called [PERSON_NAME] she answered then hung up, sent text"
type textarea "Part arrived. Called [PERSON_NAME] she answered then hung up, sent text"
click at [1264, 458] on button "Send" at bounding box center [1274, 467] width 61 height 23
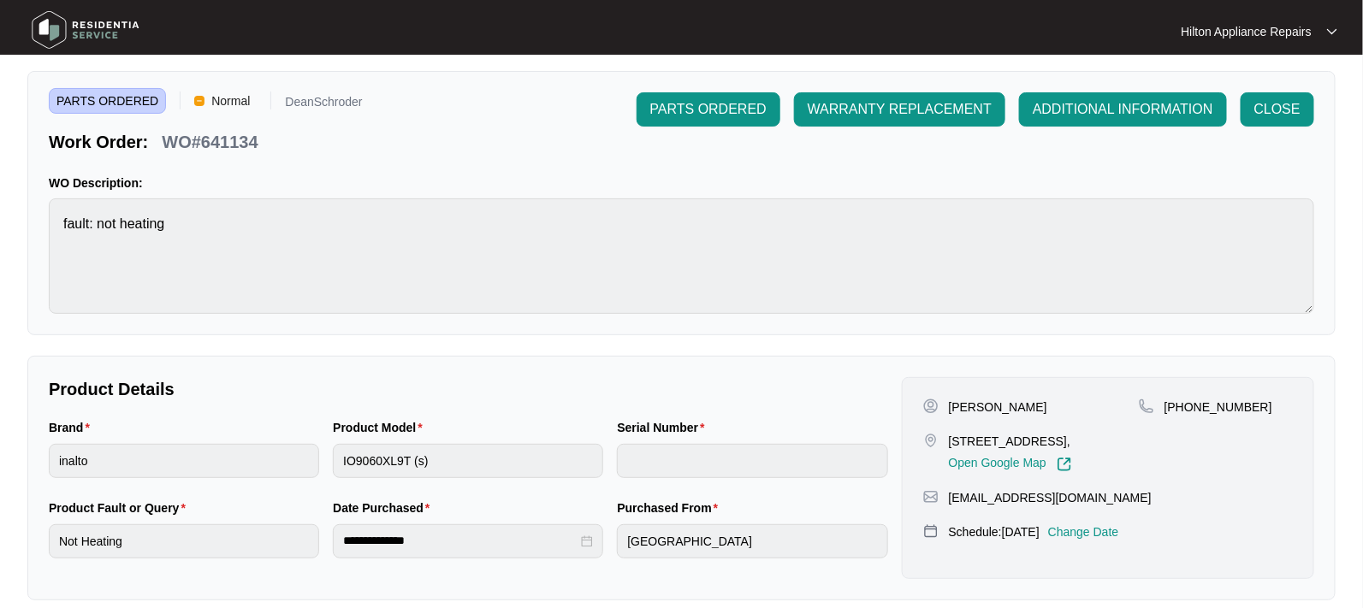
scroll to position [0, 0]
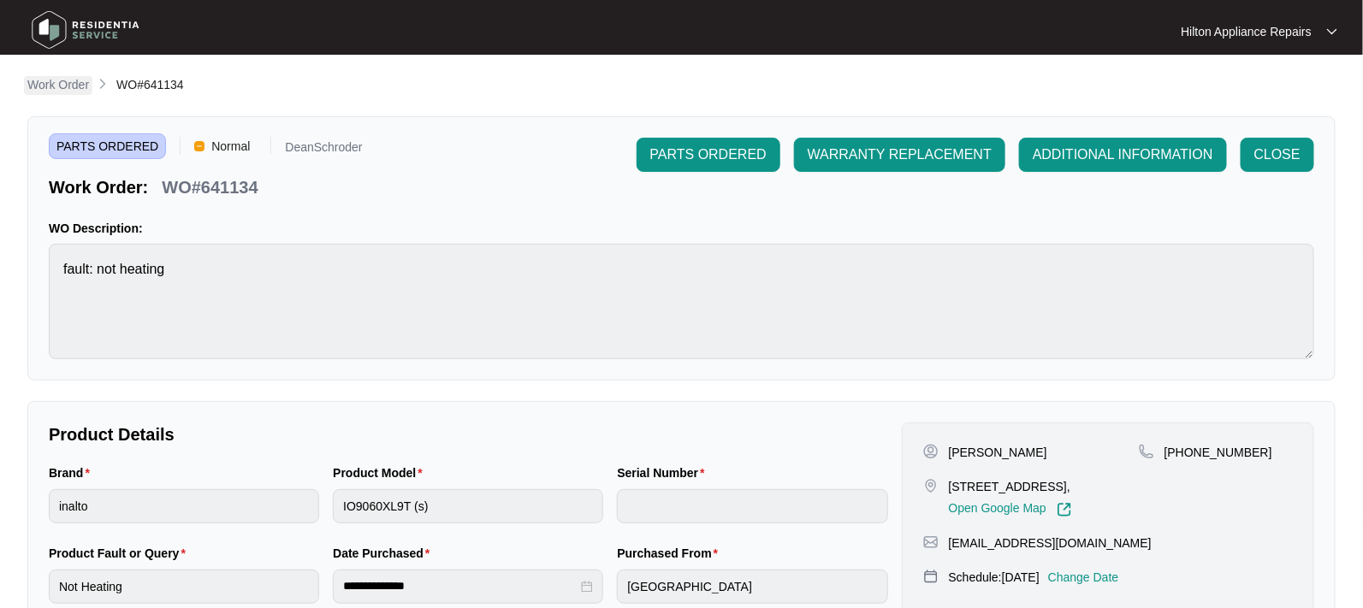
click at [53, 81] on p "Work Order" at bounding box center [58, 84] width 62 height 17
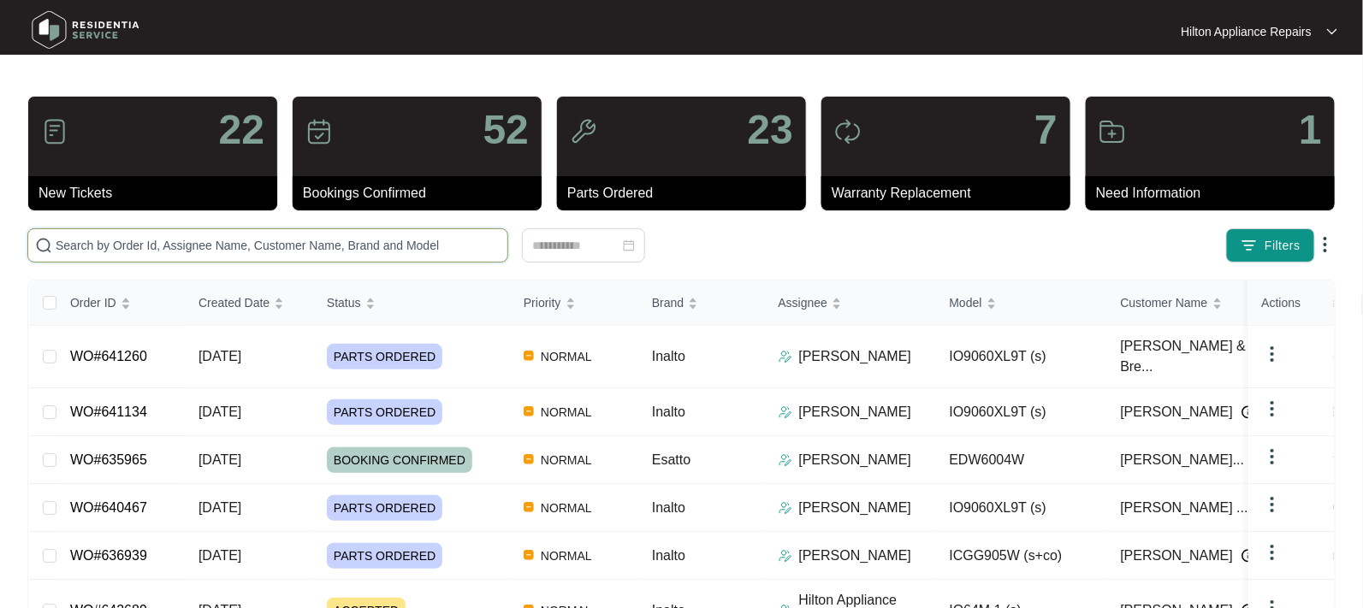
click at [98, 248] on input "text" at bounding box center [278, 245] width 445 height 19
paste input "WO#638184"
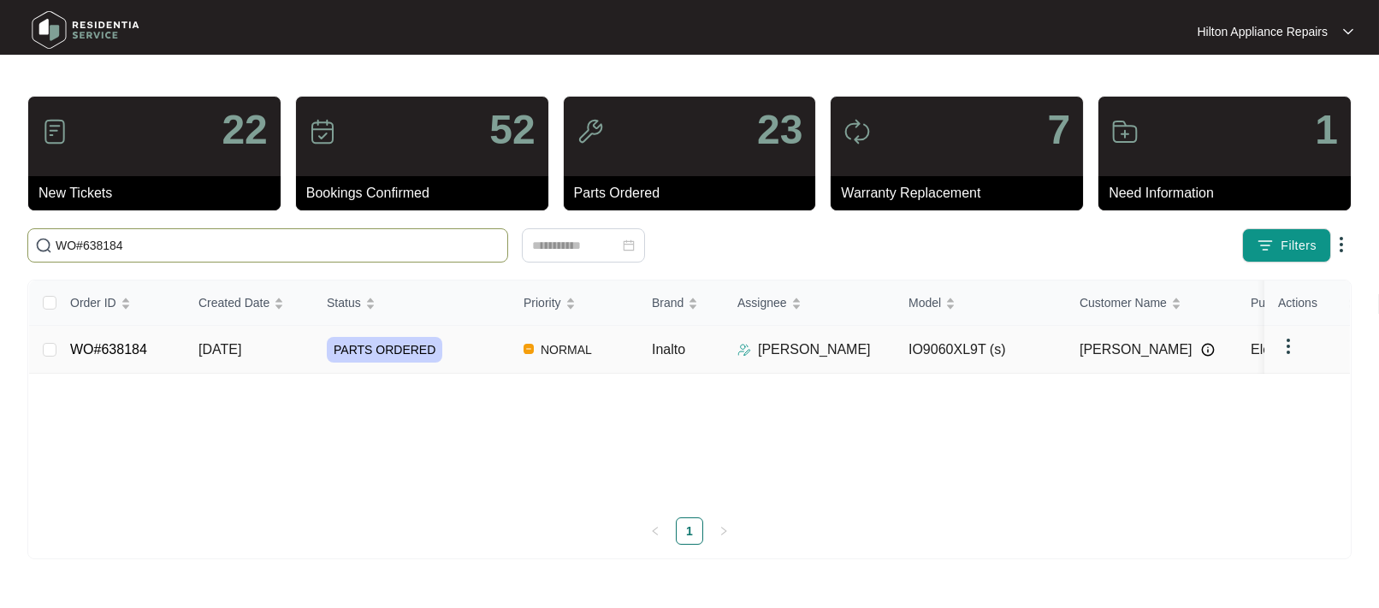
type input "WO#638184"
click at [241, 345] on span "[DATE]" at bounding box center [220, 349] width 43 height 15
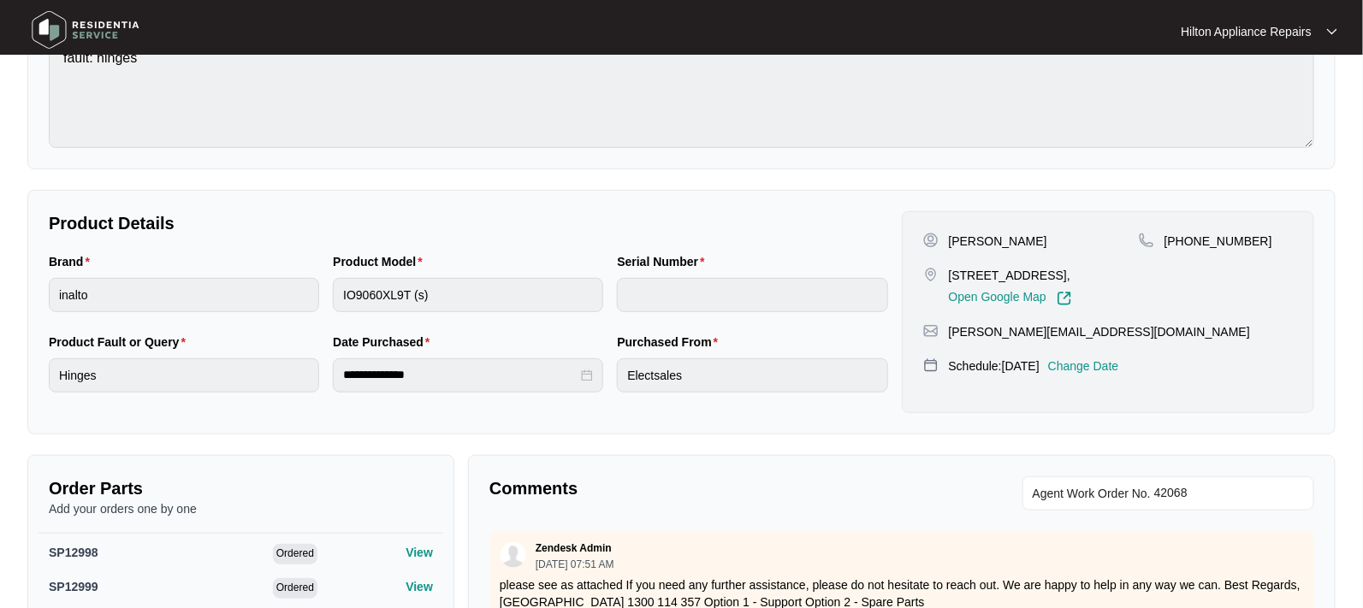
scroll to position [214, 0]
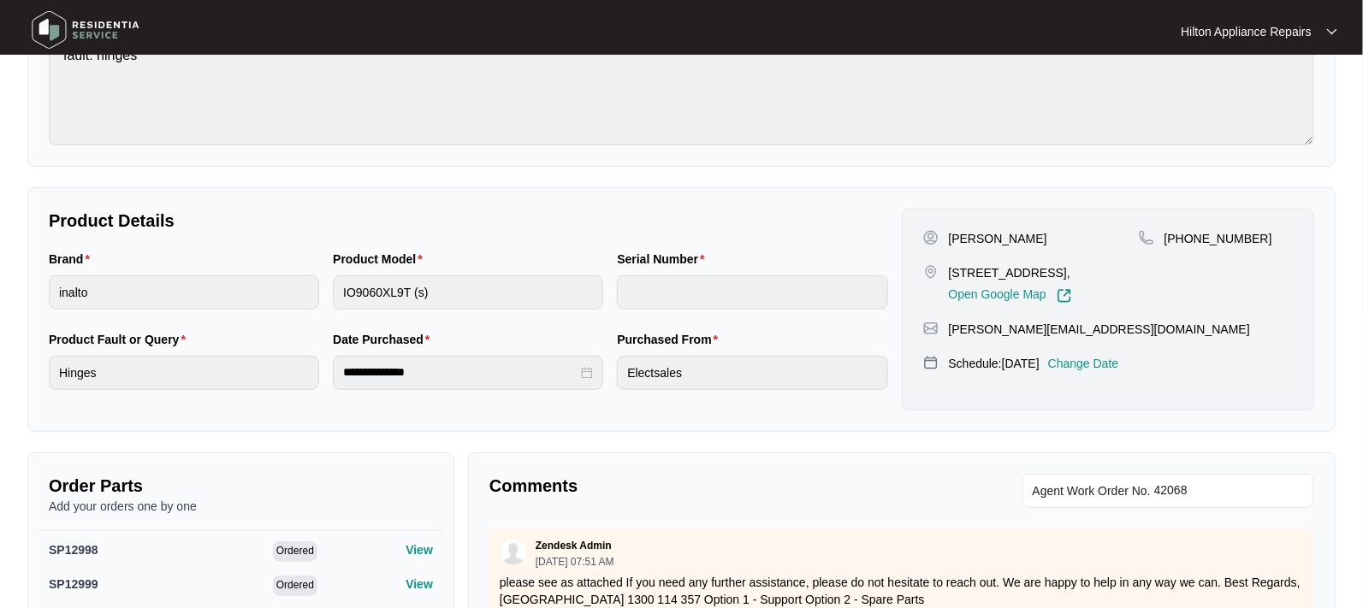
click at [1106, 355] on p "Change Date" at bounding box center [1083, 363] width 71 height 17
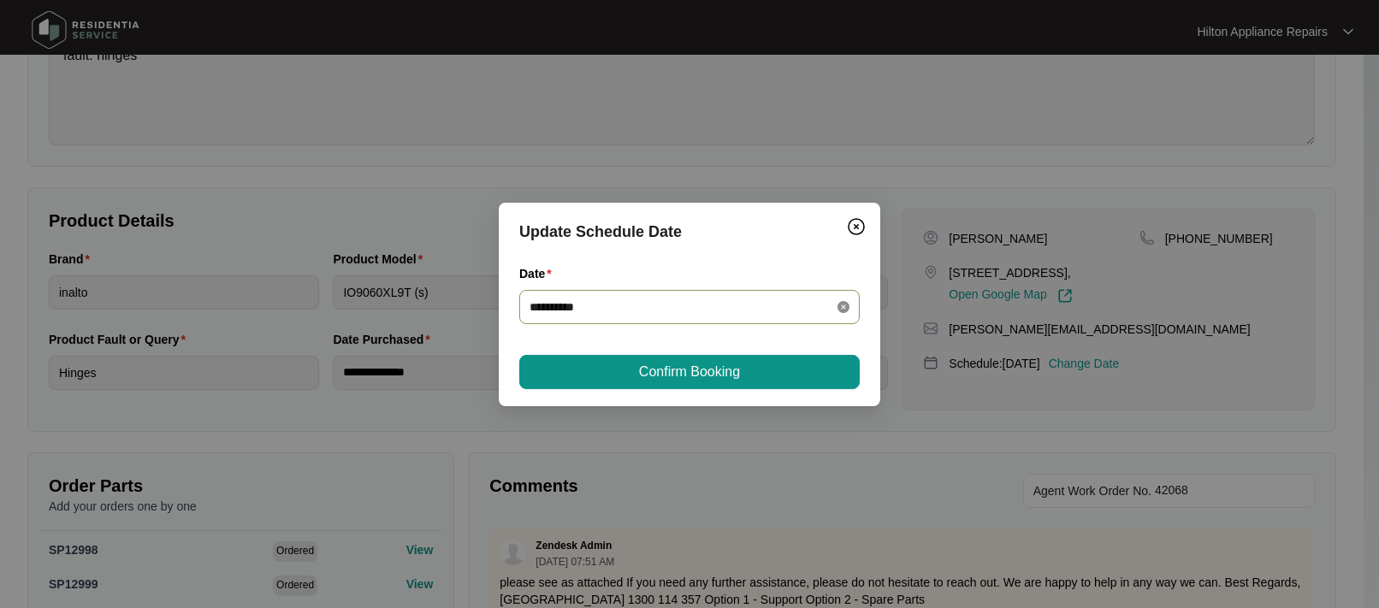
click at [842, 302] on icon "close-circle" at bounding box center [844, 307] width 12 height 12
click at [845, 305] on div at bounding box center [690, 307] width 320 height 19
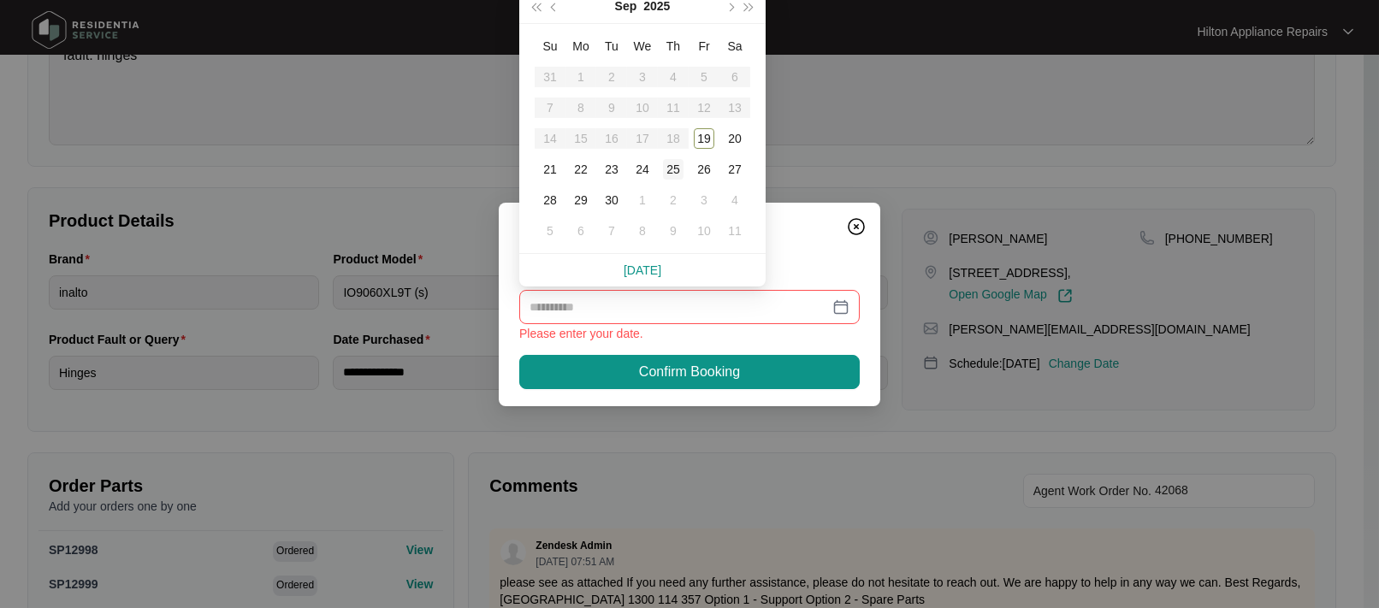
click at [673, 166] on div "25" at bounding box center [673, 169] width 21 height 21
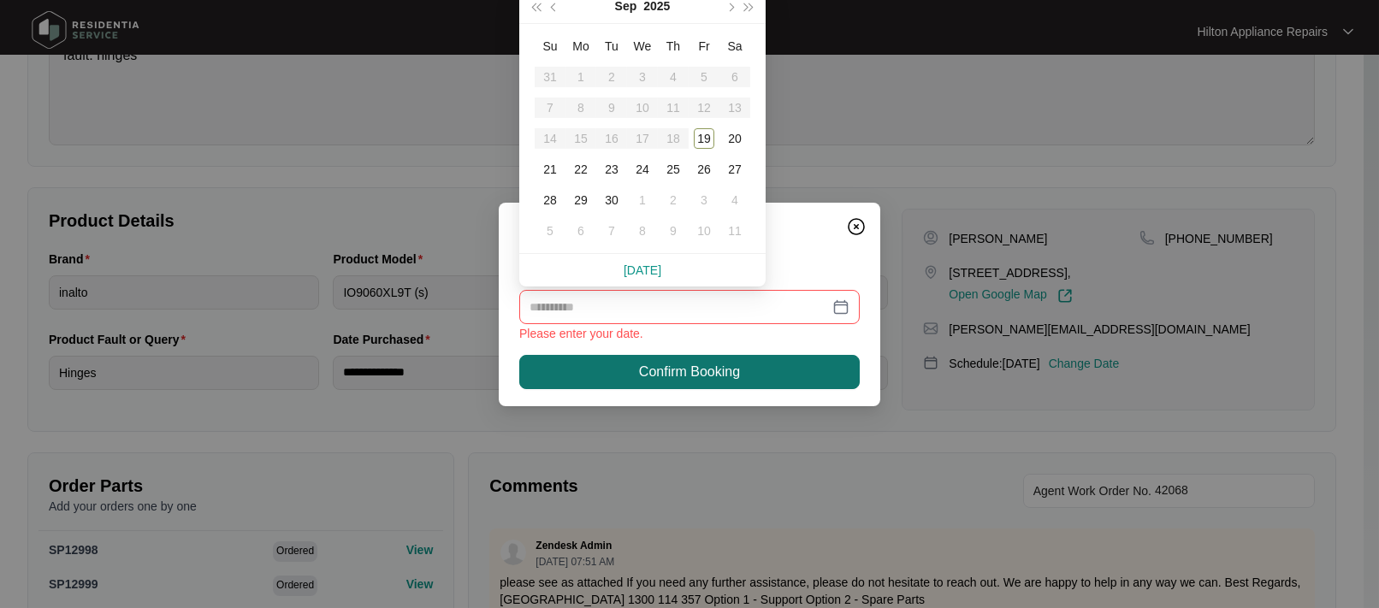
type input "**********"
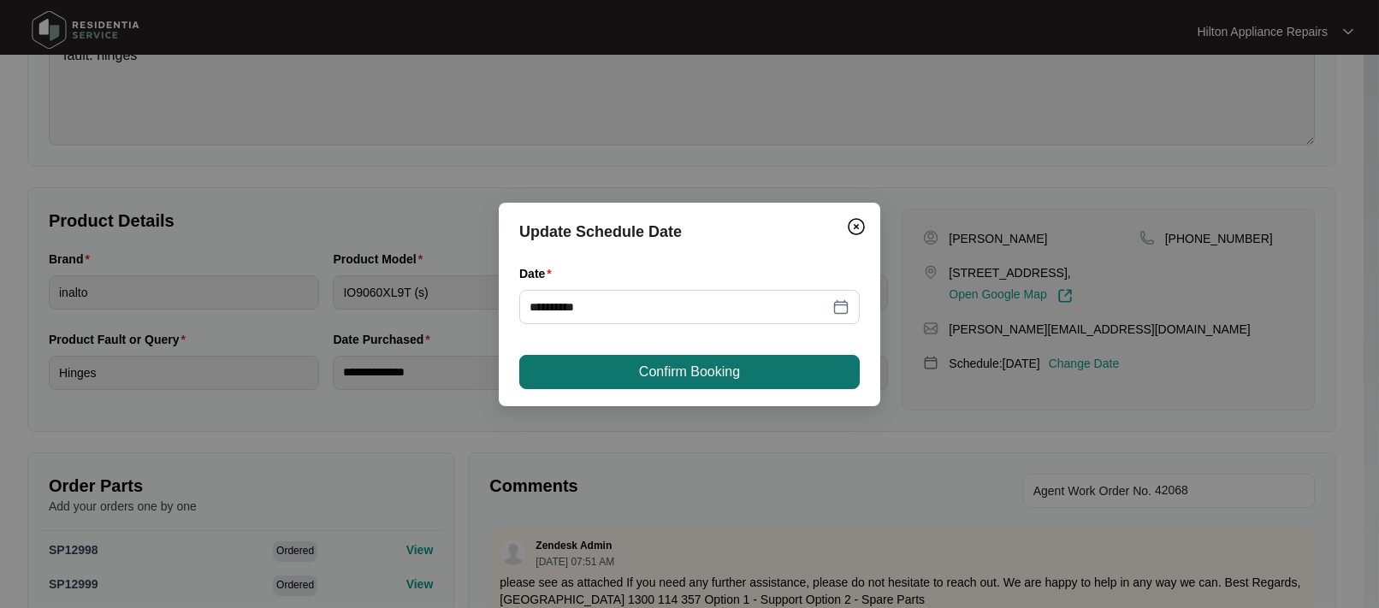
click at [666, 369] on span "Confirm Booking" at bounding box center [689, 372] width 101 height 21
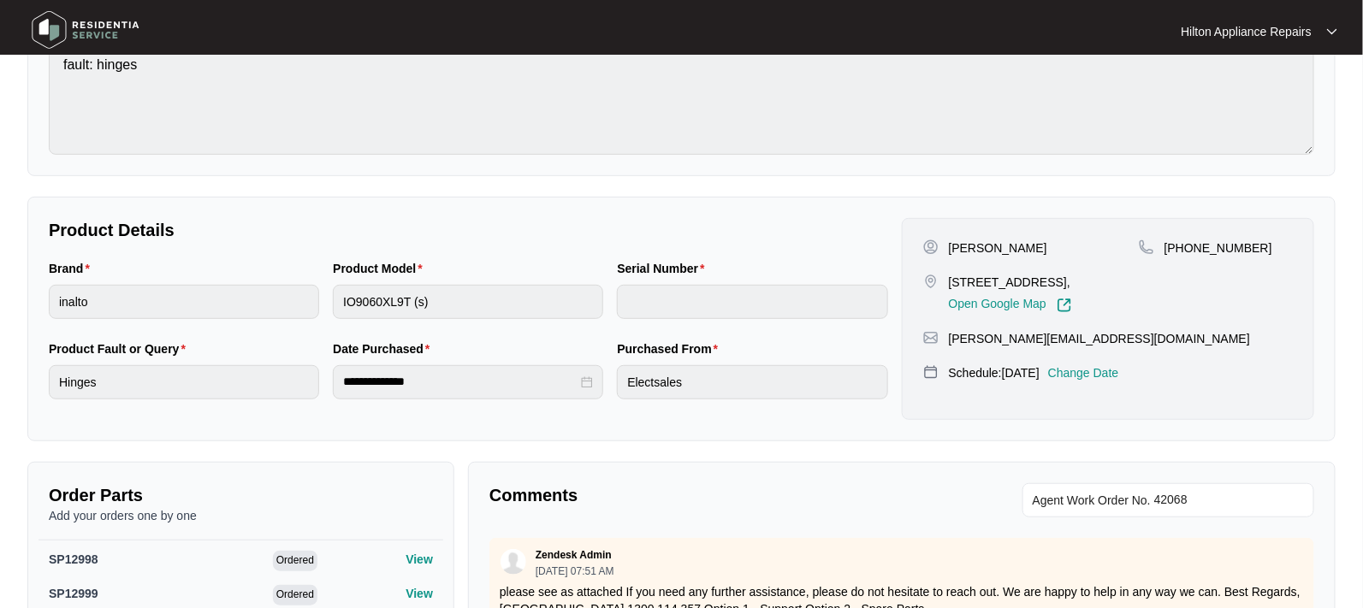
scroll to position [0, 0]
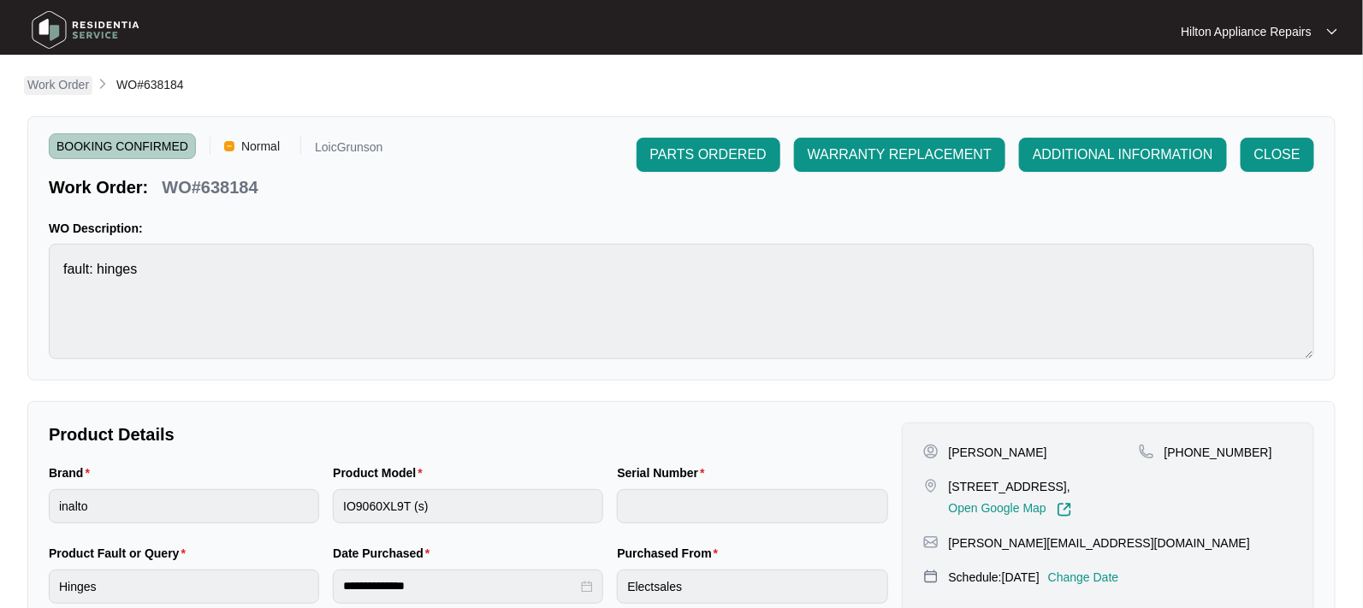
click at [48, 90] on p "Work Order" at bounding box center [58, 84] width 62 height 17
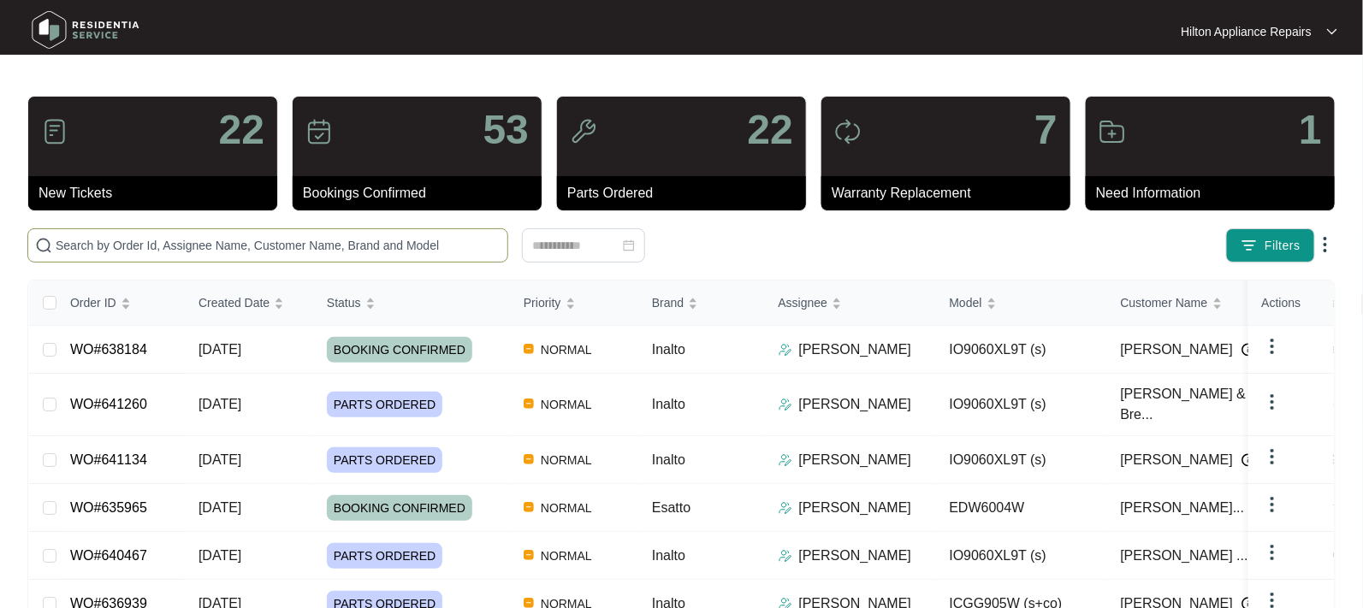
click at [97, 243] on input "text" at bounding box center [278, 245] width 445 height 19
paste input "WO#642192"
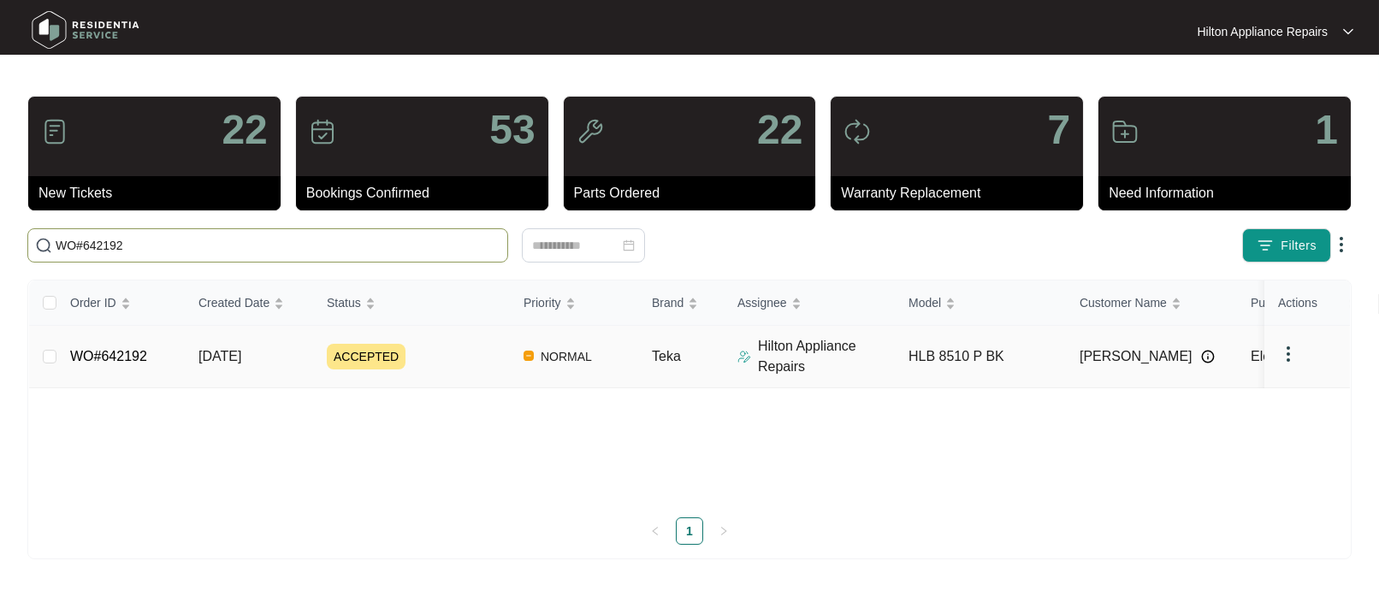
type input "WO#642192"
click at [218, 358] on span "[DATE]" at bounding box center [220, 356] width 43 height 15
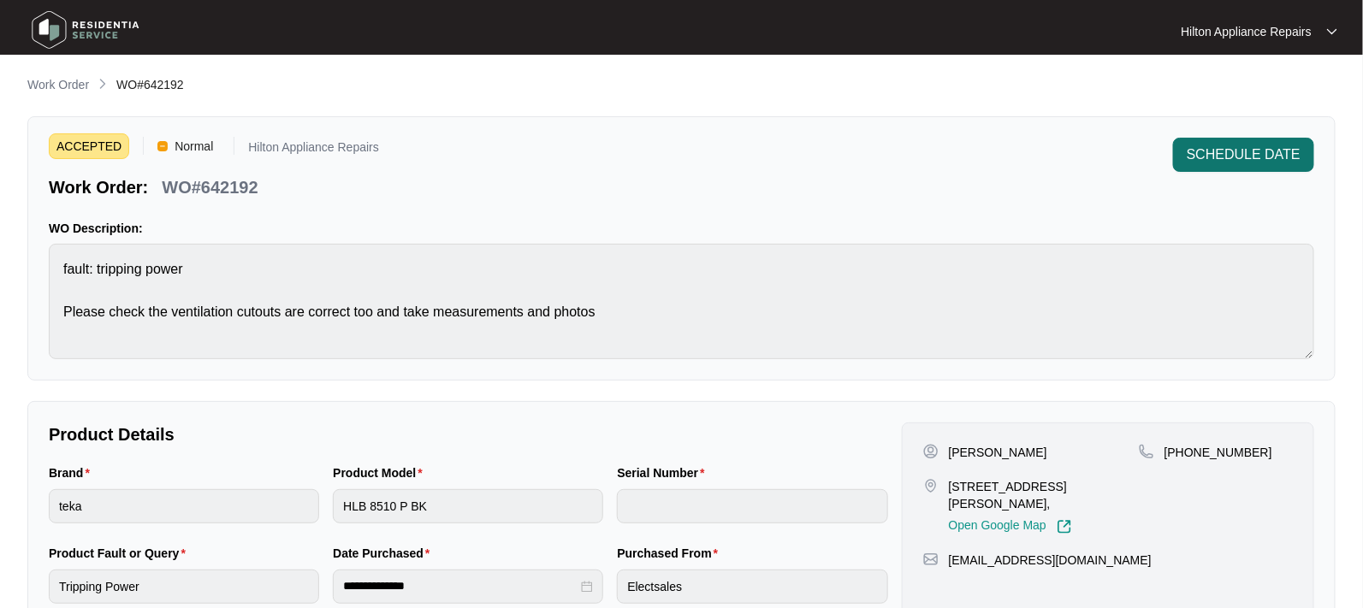
click at [1227, 154] on span "SCHEDULE DATE" at bounding box center [1244, 155] width 114 height 21
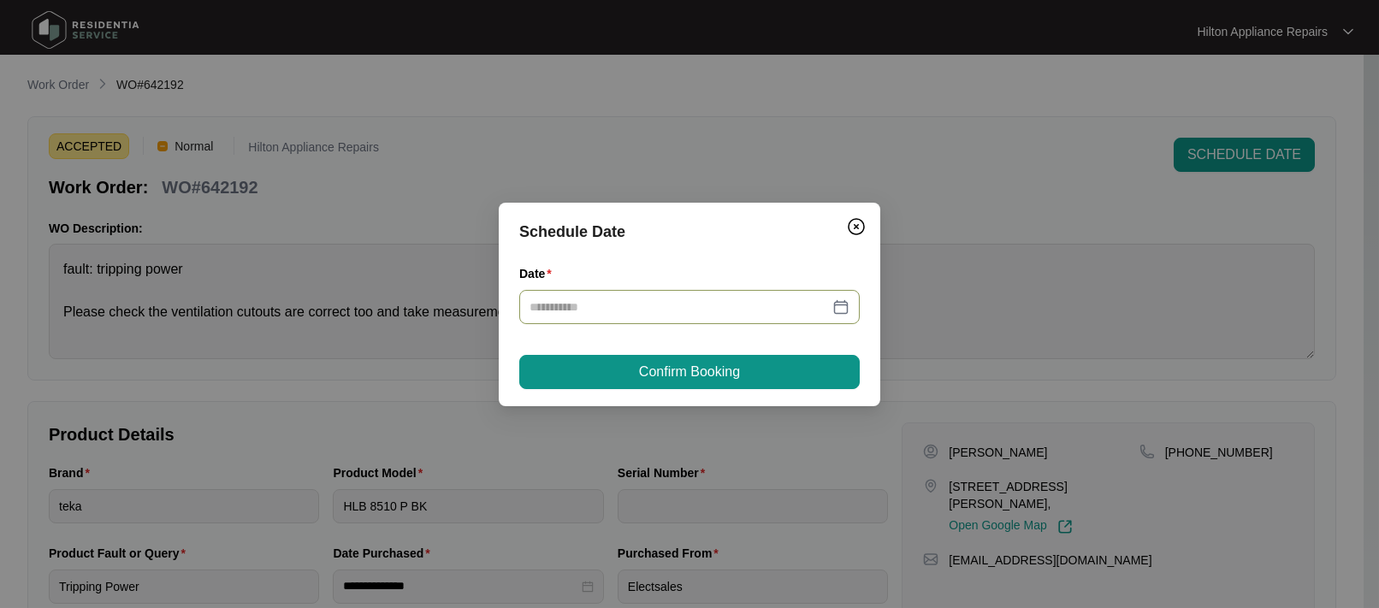
click at [833, 304] on div at bounding box center [690, 307] width 320 height 19
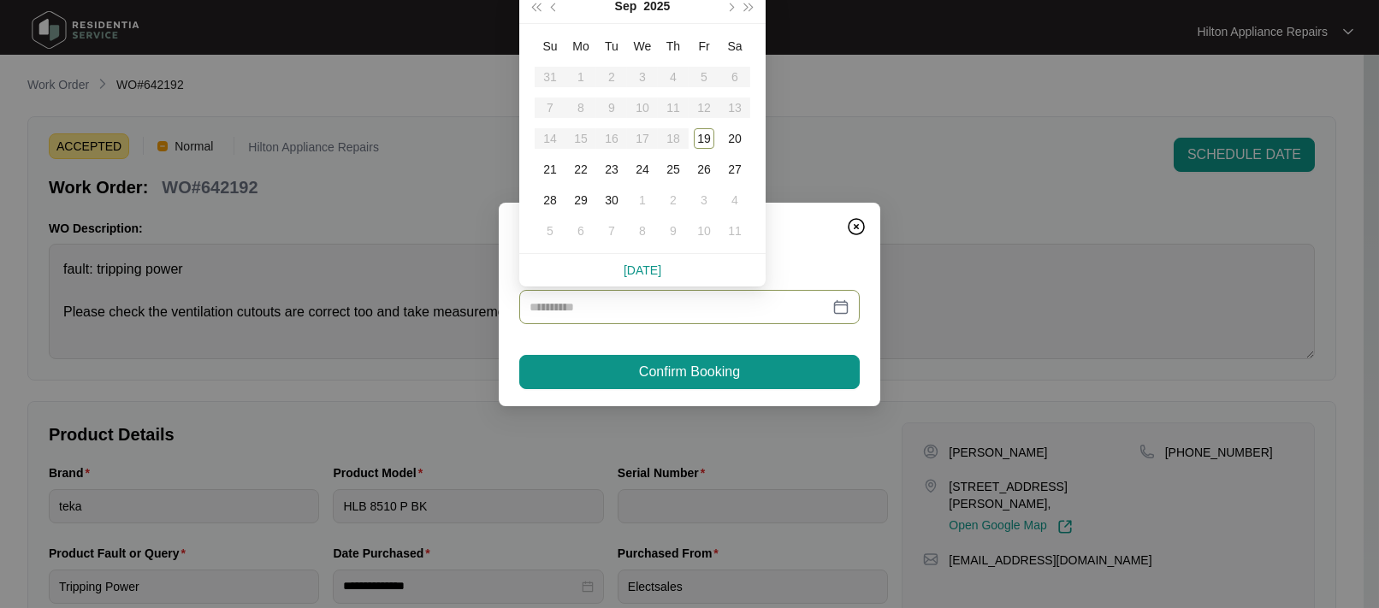
type input "**********"
click at [607, 169] on div "23" at bounding box center [612, 169] width 21 height 21
type input "**********"
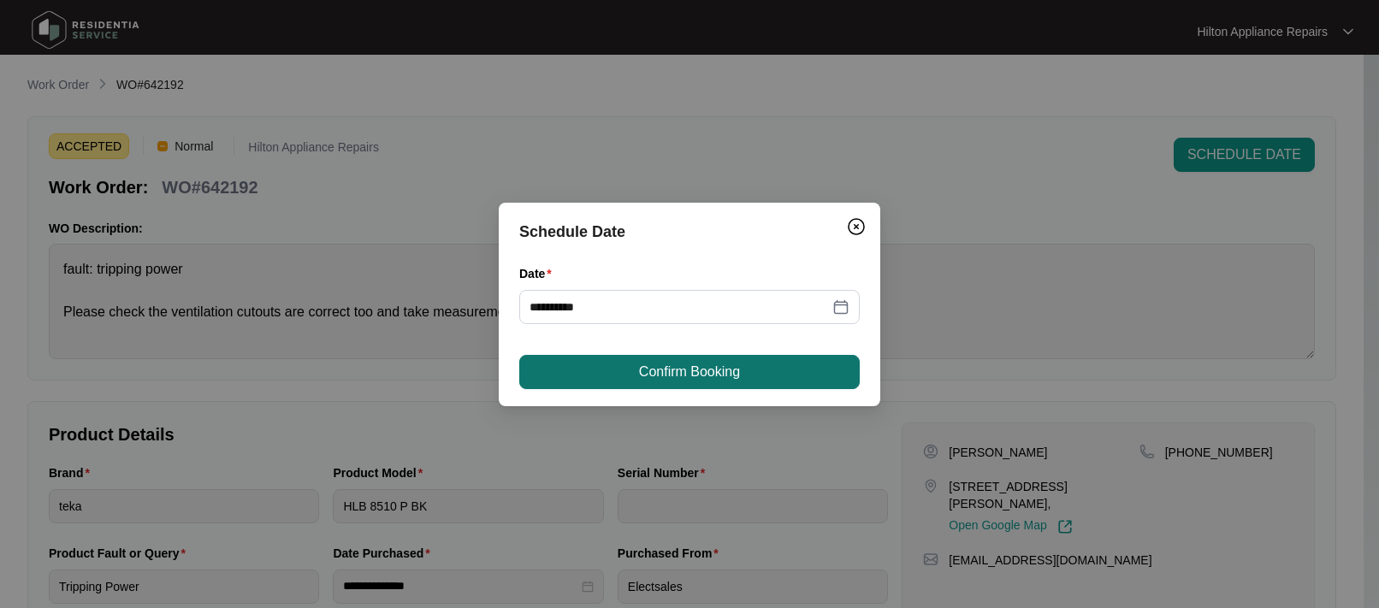
click at [628, 374] on button "Confirm Booking" at bounding box center [689, 372] width 341 height 34
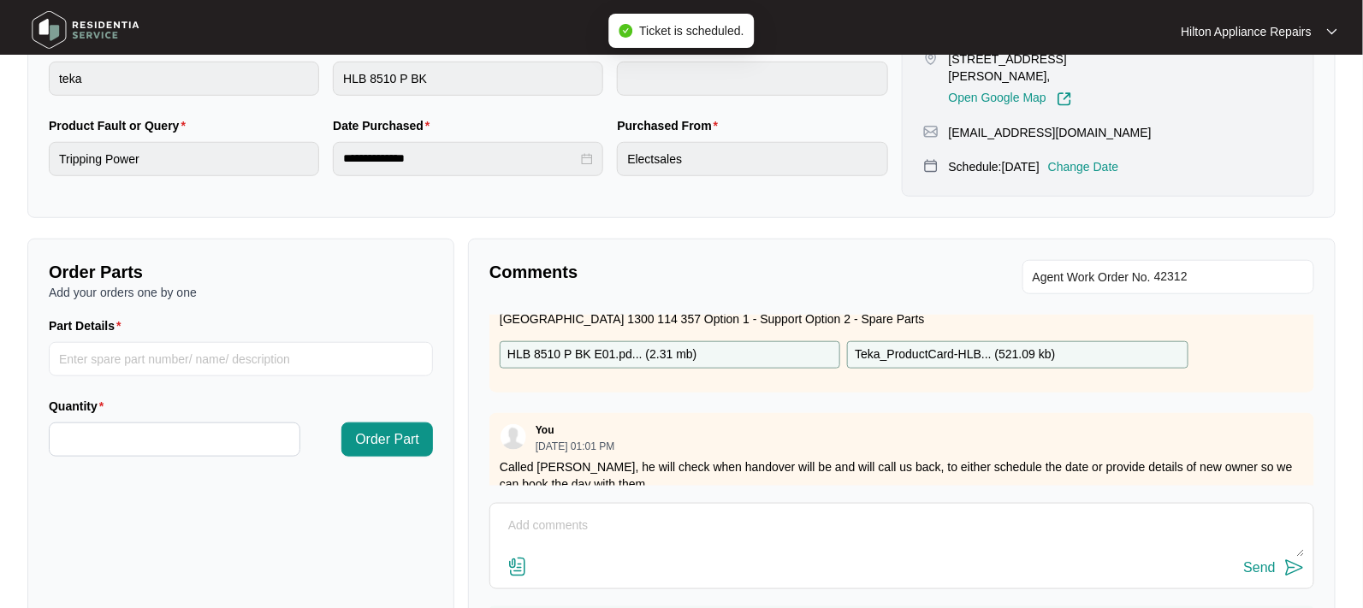
scroll to position [99, 0]
